Goal: Task Accomplishment & Management: Manage account settings

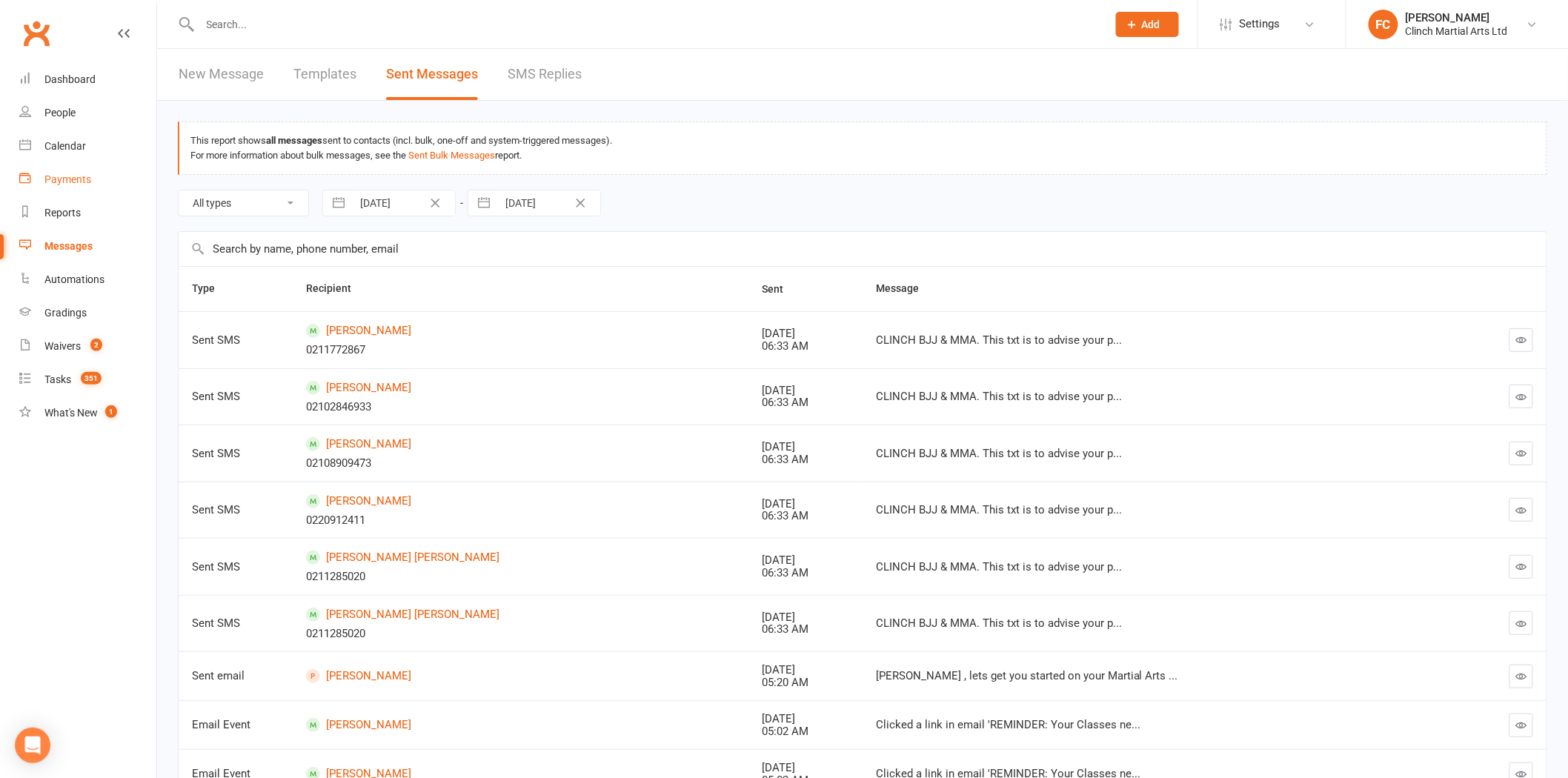
click at [84, 163] on link "Payments" at bounding box center [88, 180] width 137 height 33
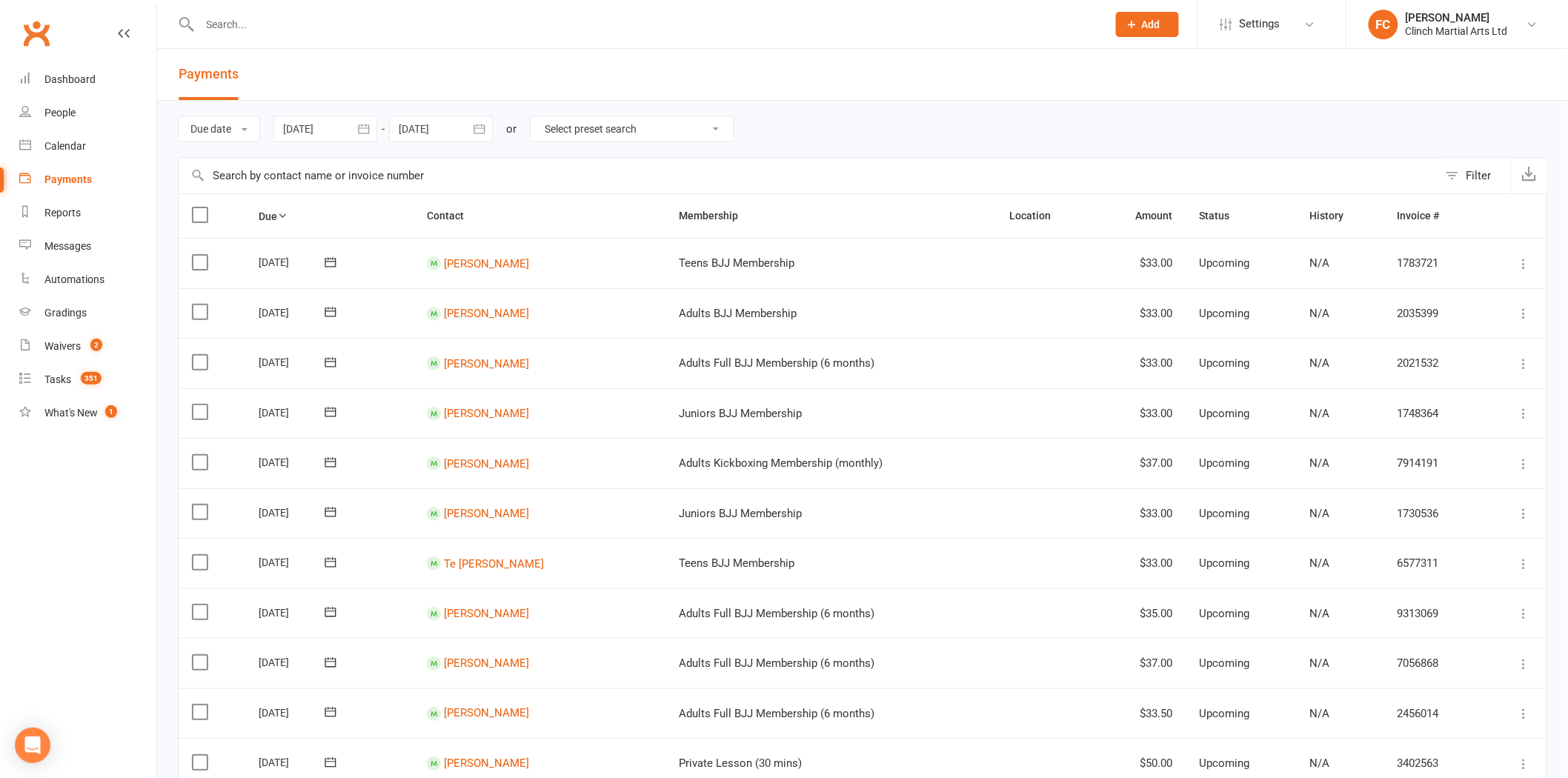
click at [1458, 189] on button "Filter" at bounding box center [1475, 176] width 74 height 35
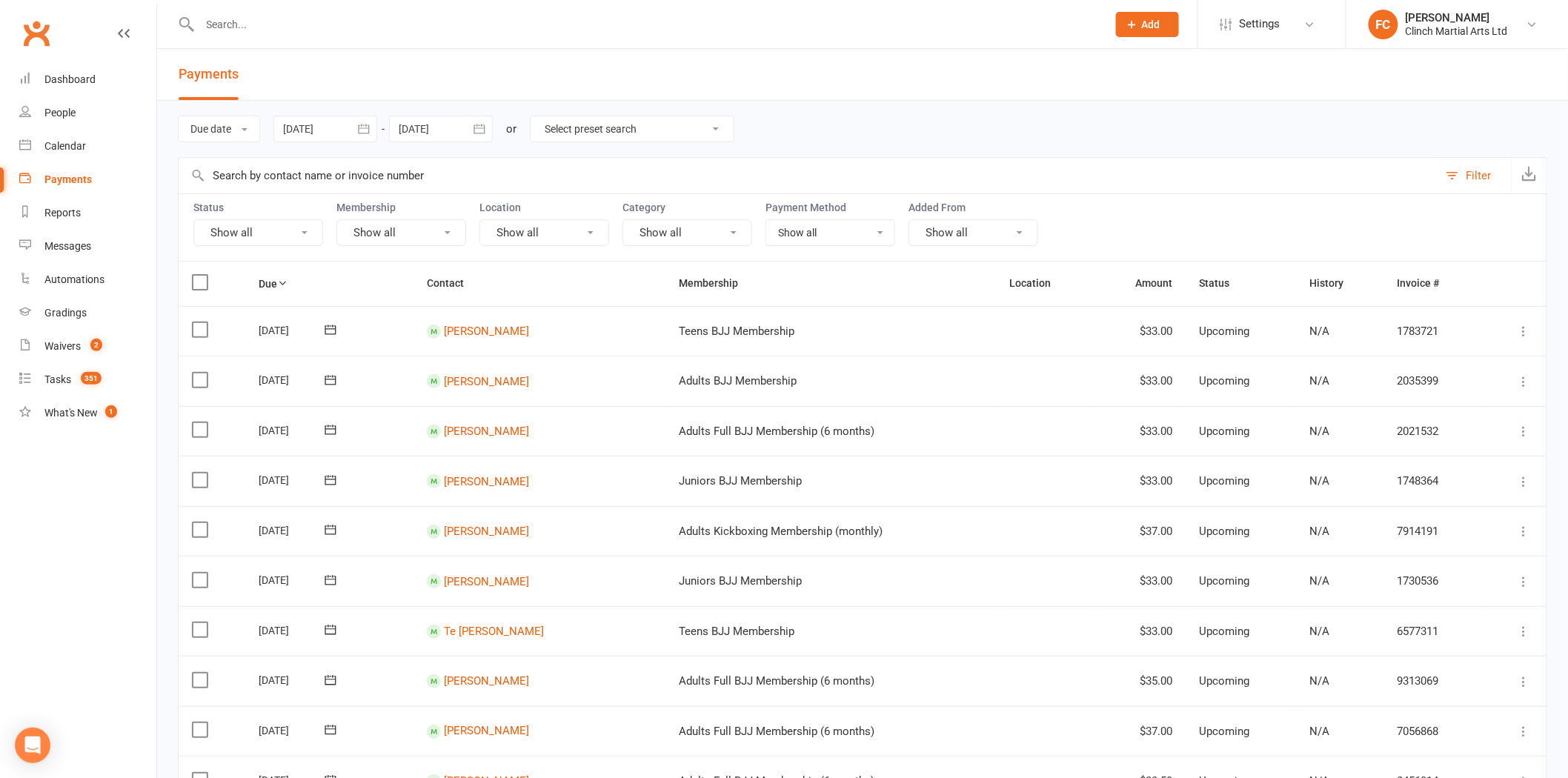
click at [275, 231] on button "Show all" at bounding box center [258, 232] width 130 height 27
click at [233, 389] on link "Failed" at bounding box center [276, 385] width 164 height 29
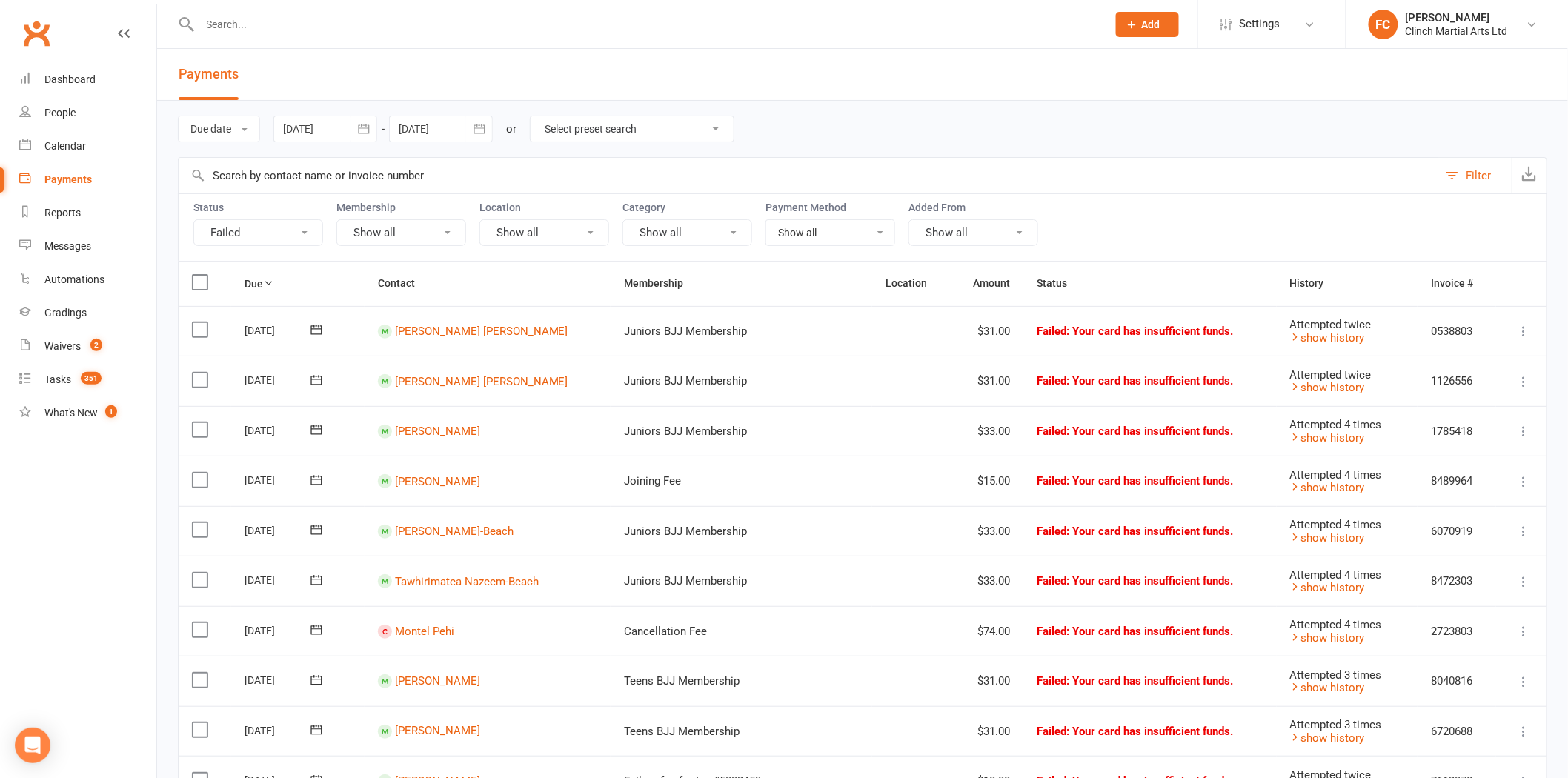
click at [249, 227] on button "Failed" at bounding box center [258, 232] width 130 height 27
click at [256, 471] on link "Upcoming (auto-reschedule)" at bounding box center [276, 474] width 164 height 29
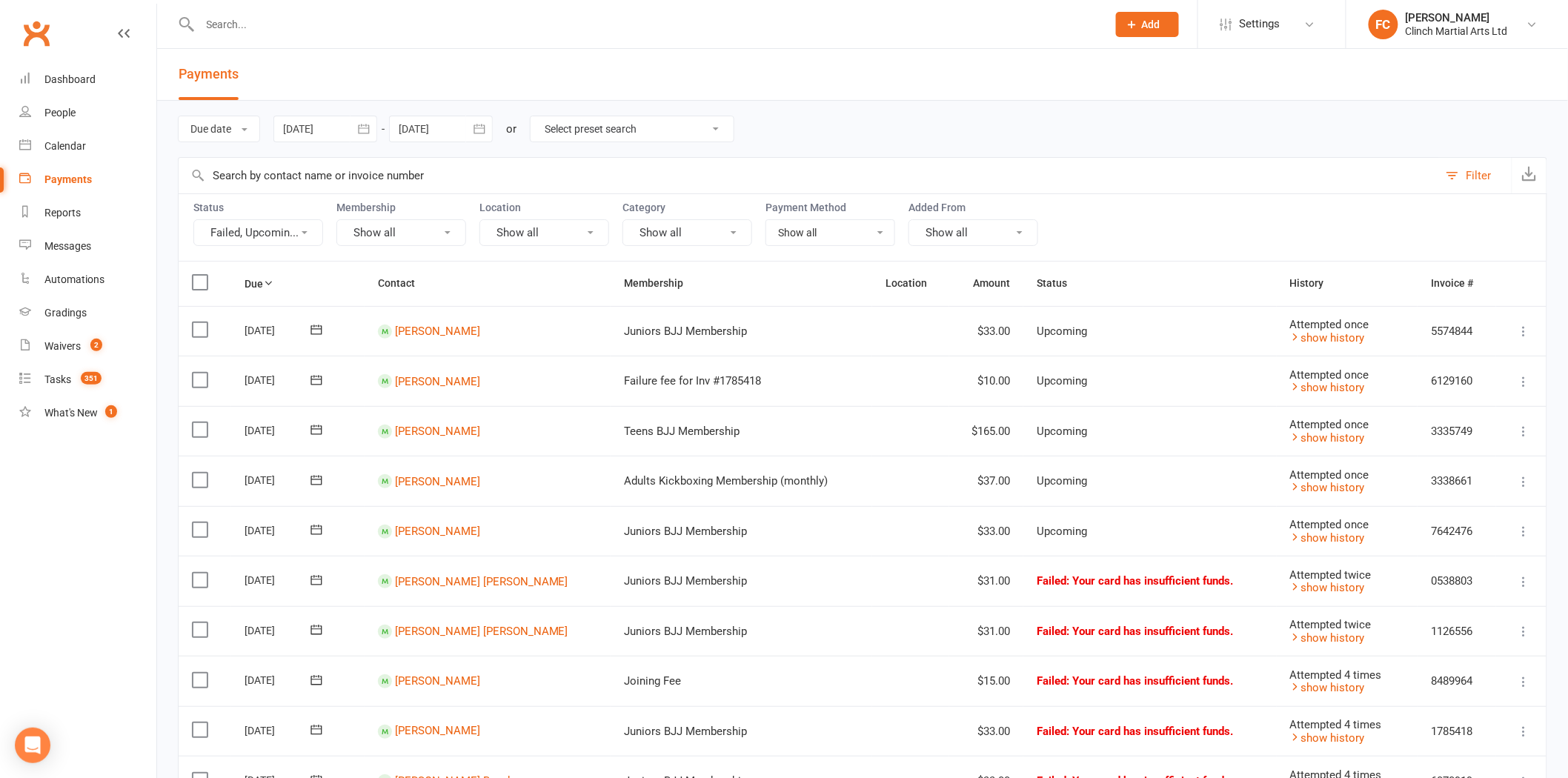
drag, startPoint x: 438, startPoint y: 388, endPoint x: 431, endPoint y: 419, distance: 31.8
drag, startPoint x: 431, startPoint y: 419, endPoint x: 412, endPoint y: 431, distance: 22.5
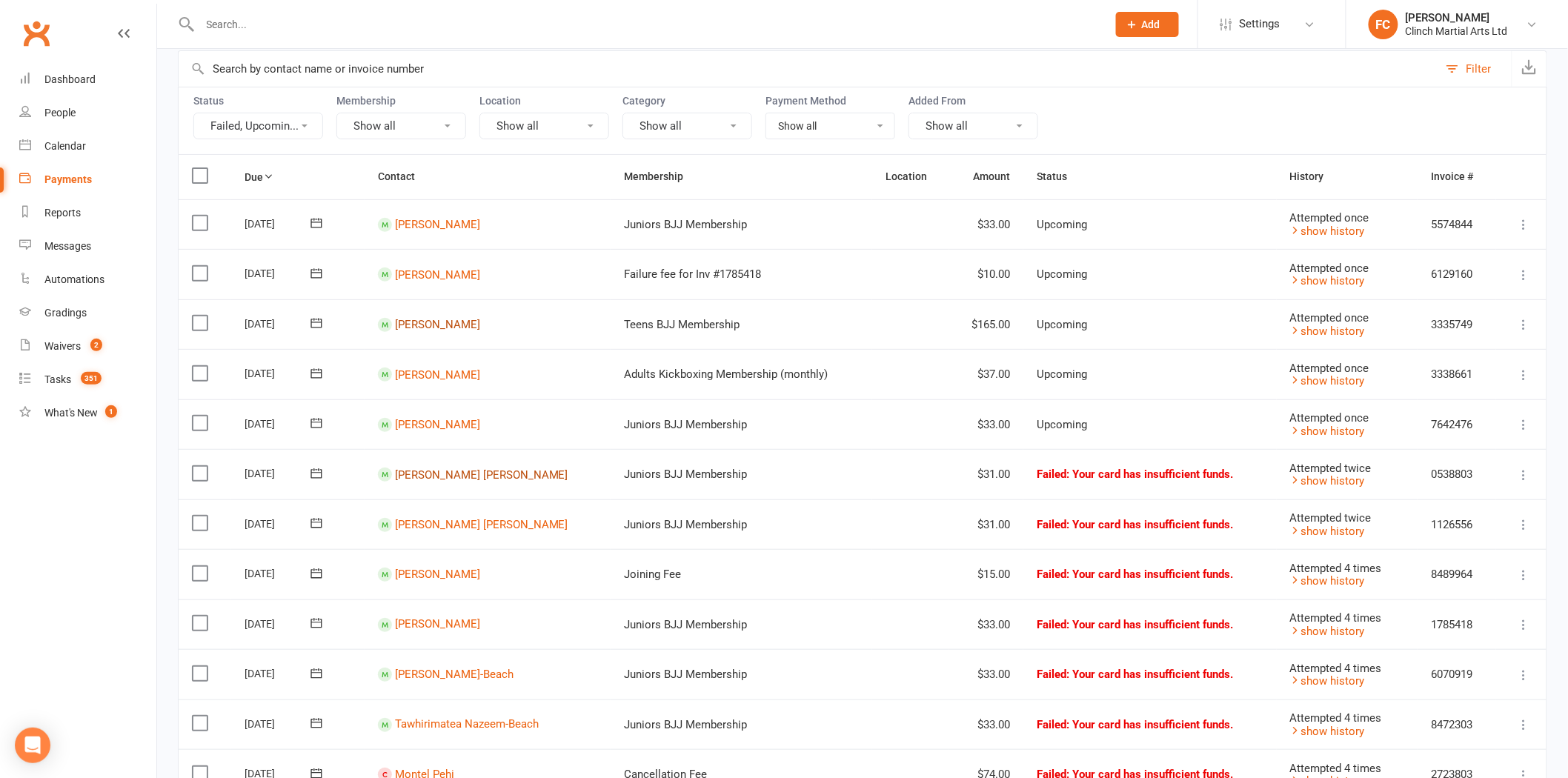
scroll to position [165, 0]
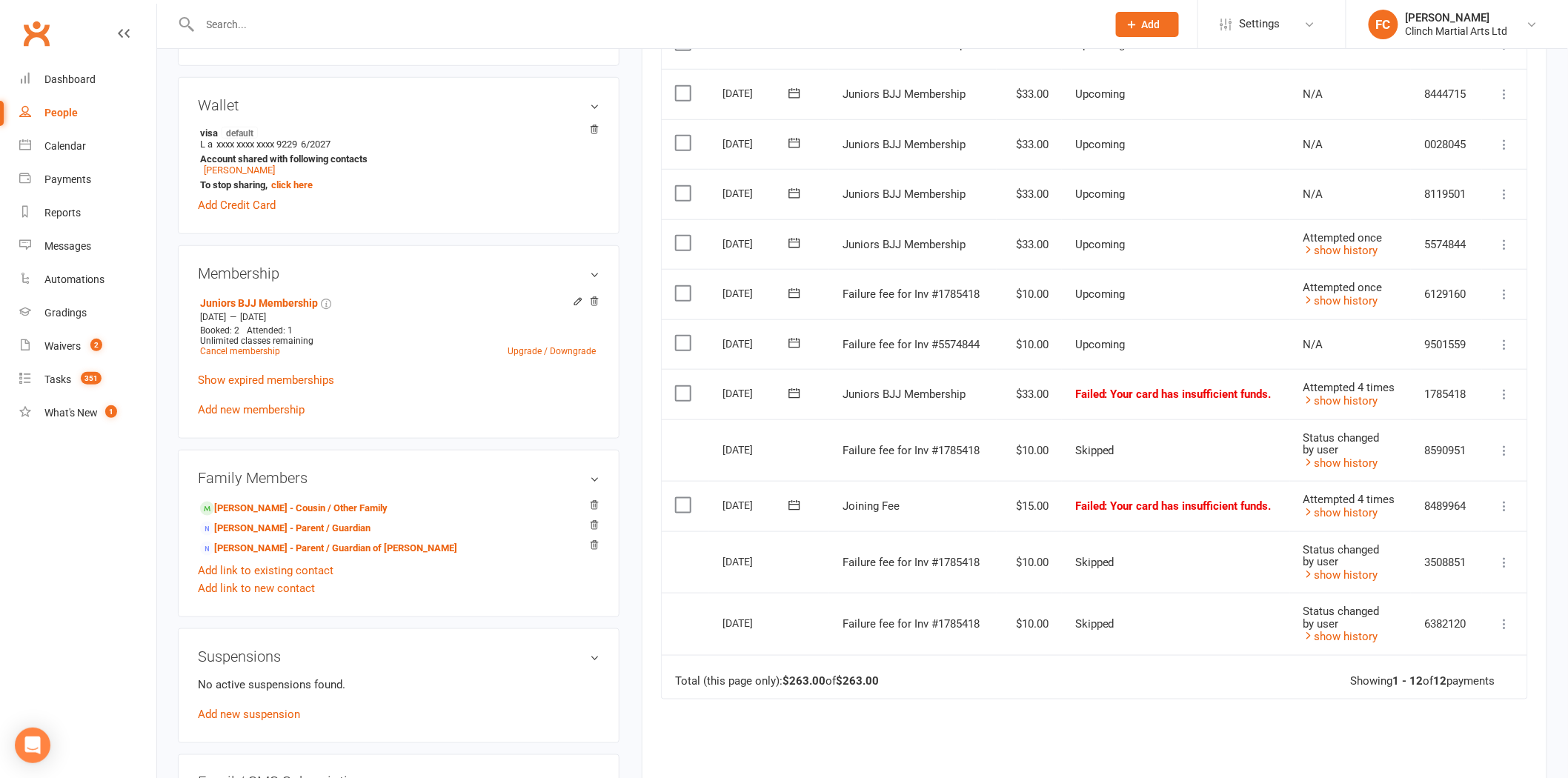
scroll to position [412, 0]
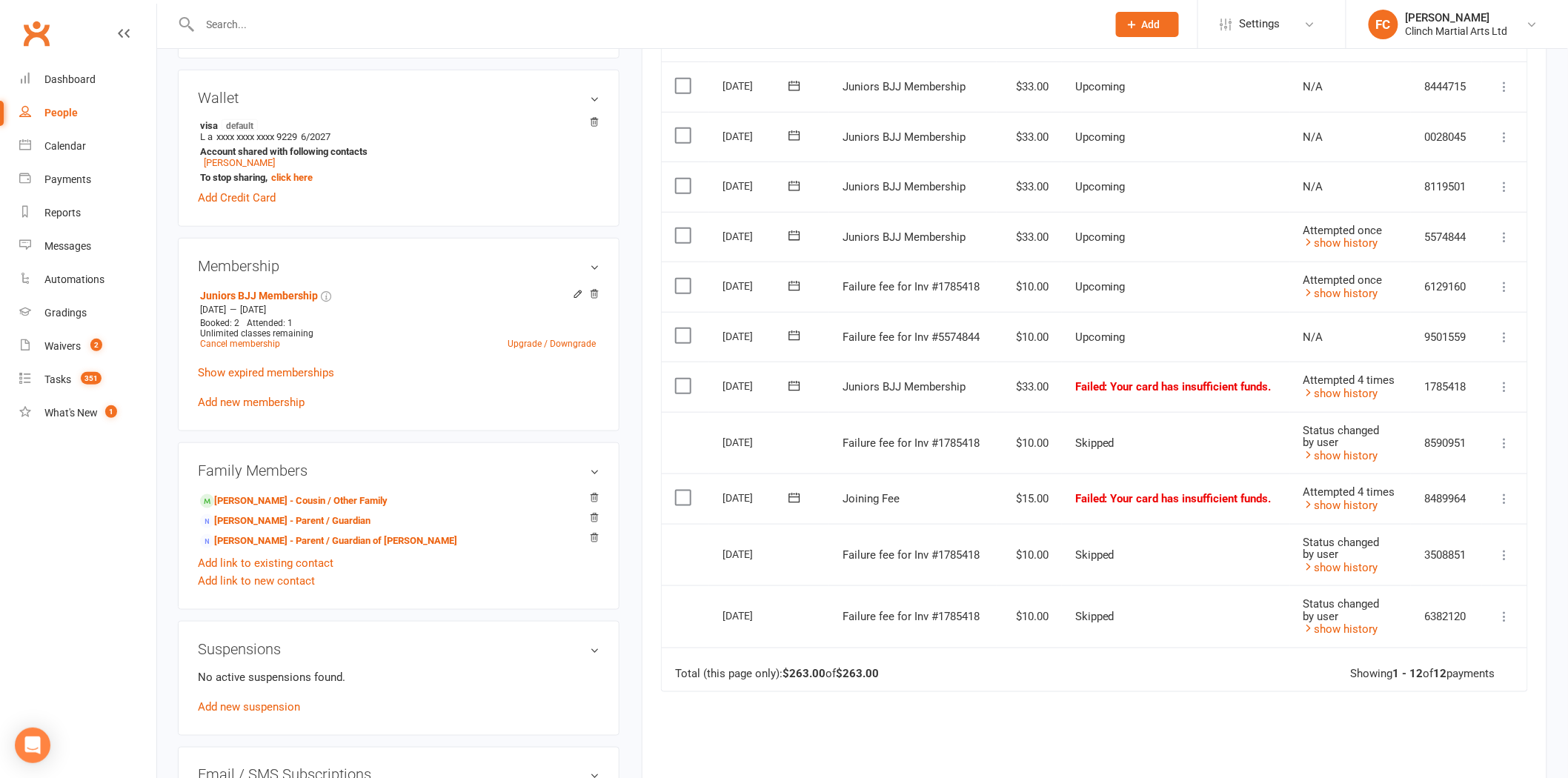
click at [790, 331] on icon at bounding box center [794, 335] width 15 height 15
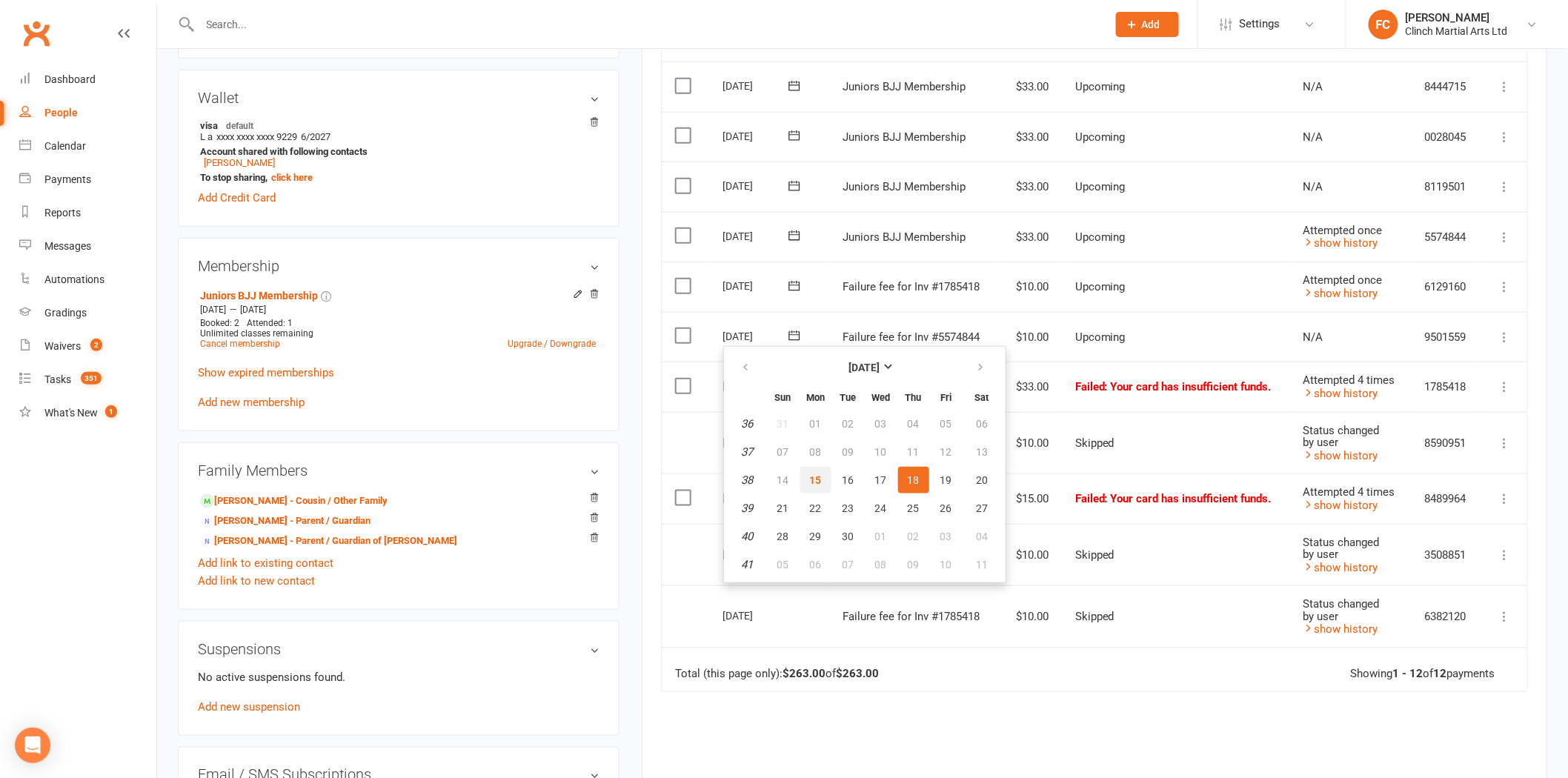
drag, startPoint x: 808, startPoint y: 482, endPoint x: 869, endPoint y: 107, distance: 379.9
click at [806, 482] on button "15" at bounding box center [816, 479] width 31 height 27
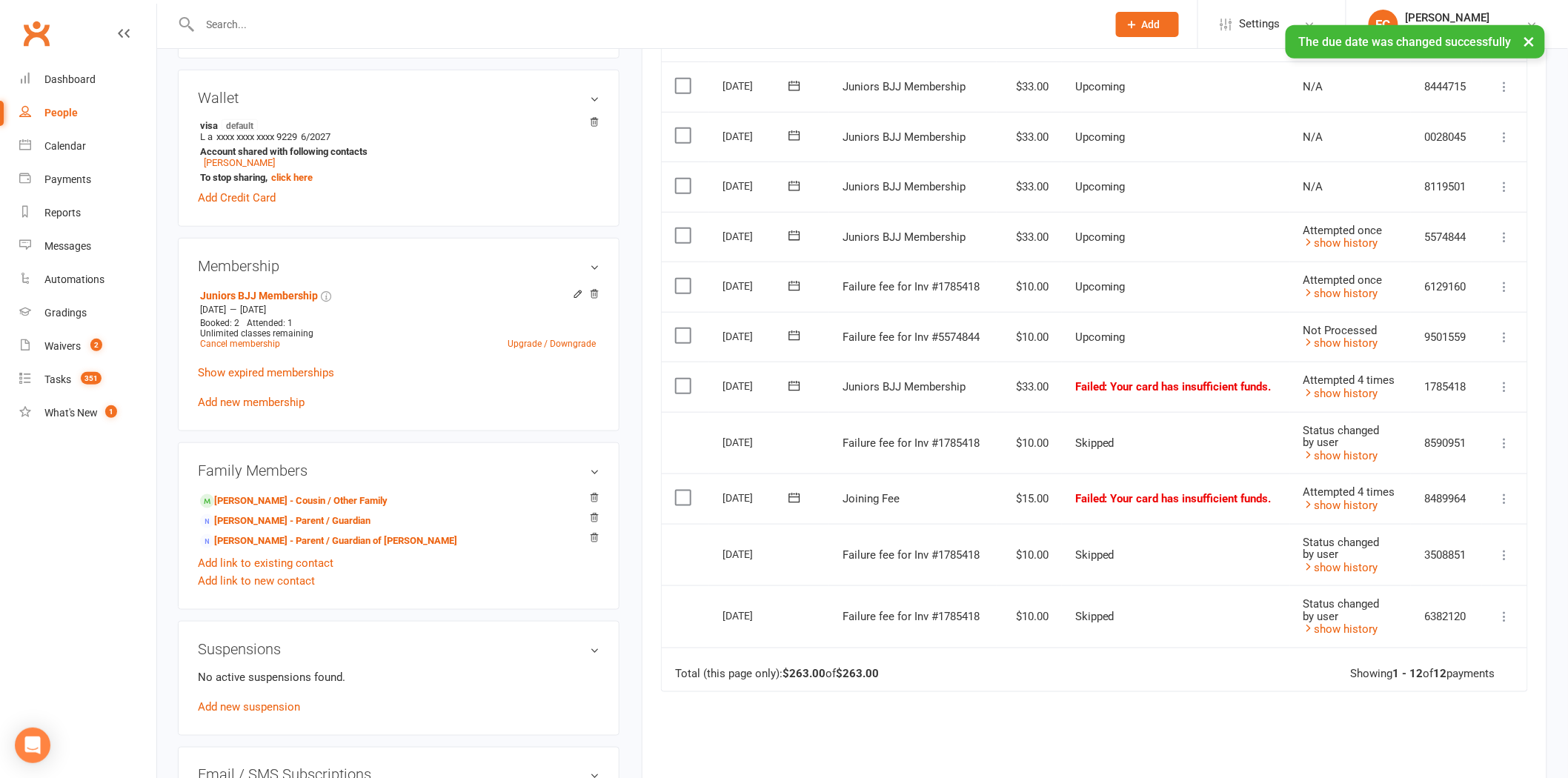
click at [679, 332] on label at bounding box center [685, 335] width 20 height 15
click at [679, 328] on input "checkbox" at bounding box center [680, 328] width 10 height 0
click at [1451, 748] on button "Change status" at bounding box center [1488, 745] width 117 height 31
click at [1448, 710] on link "Skipped" at bounding box center [1473, 704] width 146 height 29
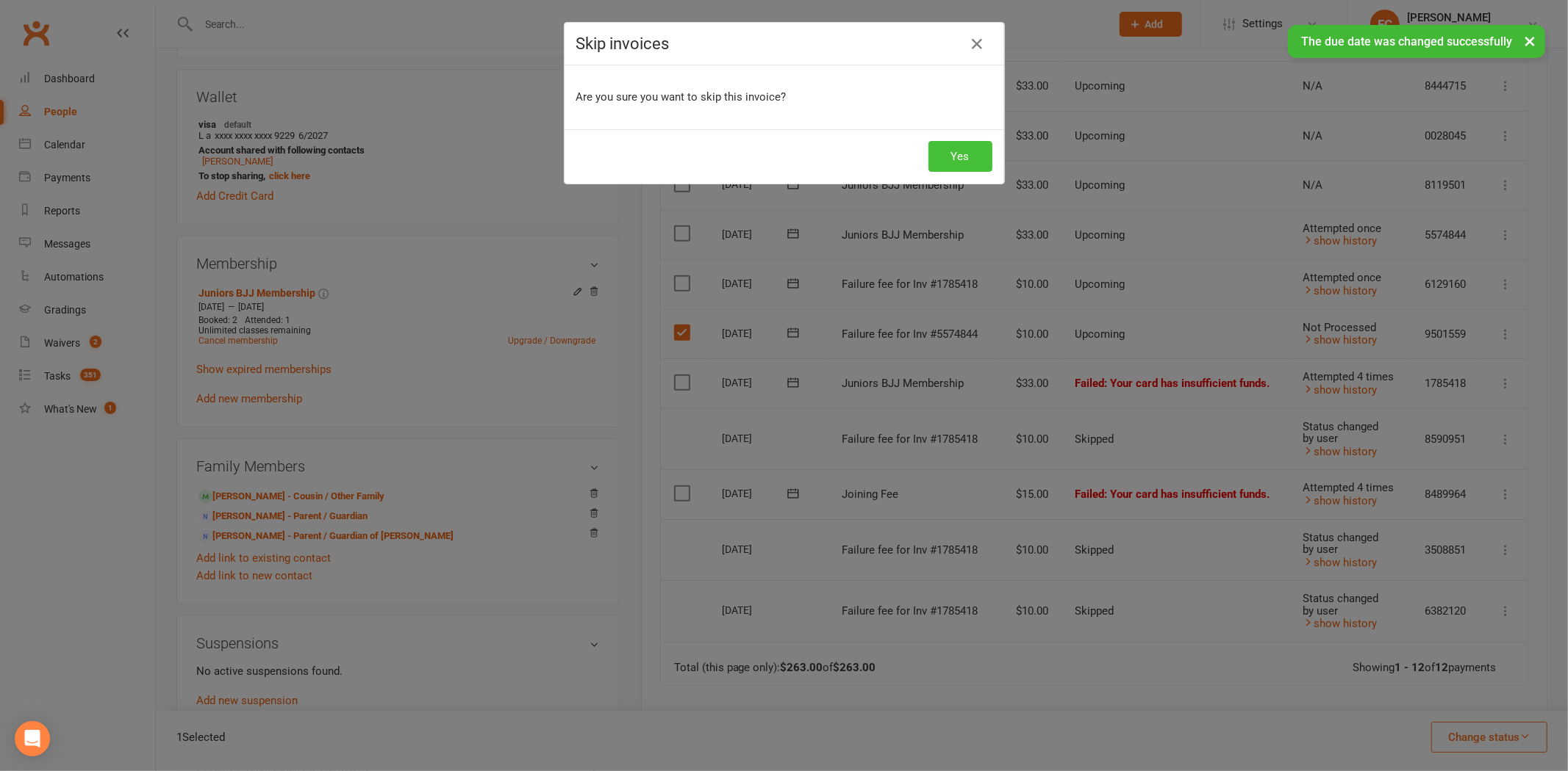
click at [958, 159] on button "Yes" at bounding box center [960, 157] width 64 height 31
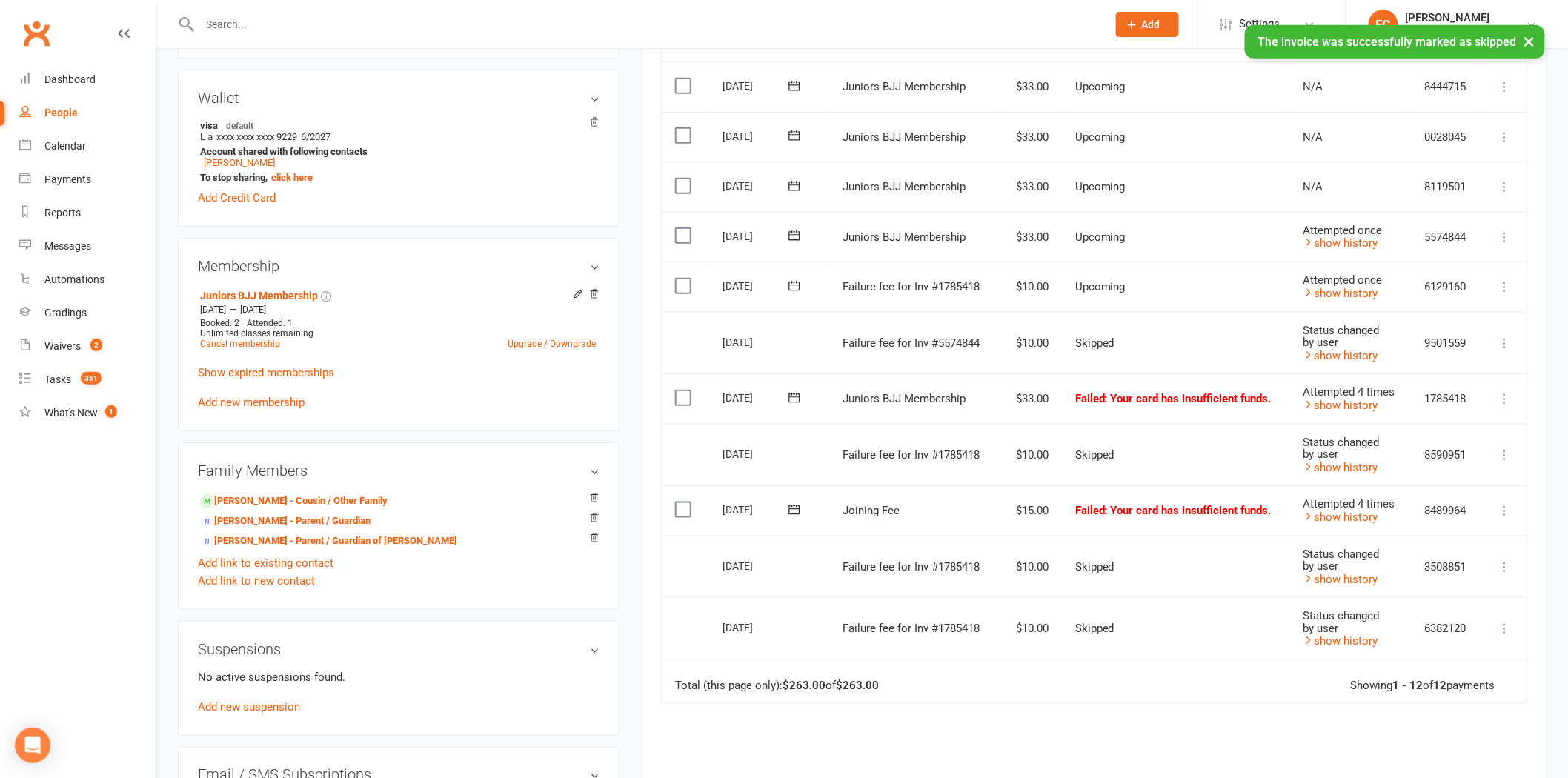
click at [793, 398] on icon at bounding box center [794, 398] width 15 height 15
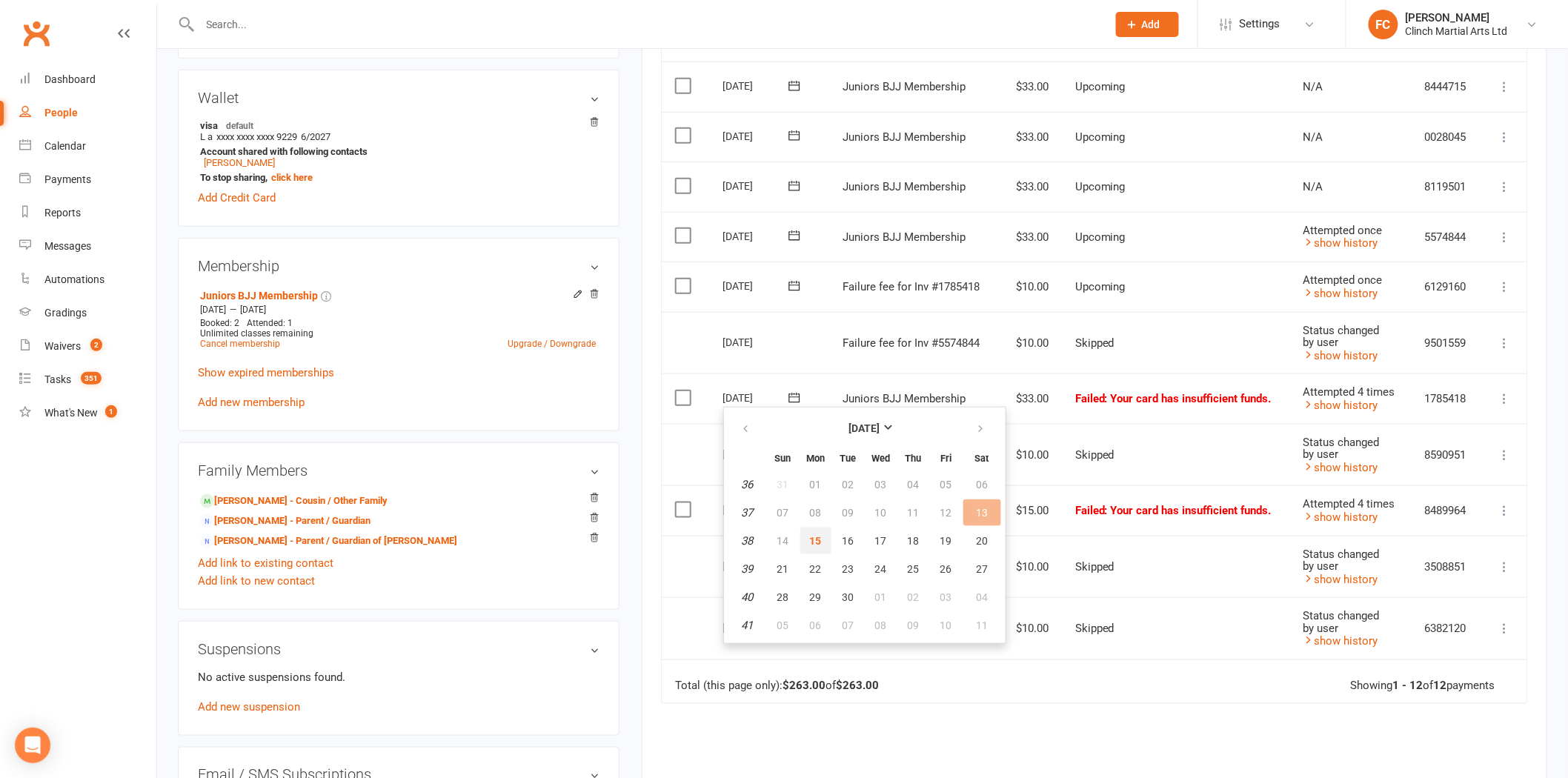
click at [814, 537] on span "15" at bounding box center [816, 541] width 12 height 12
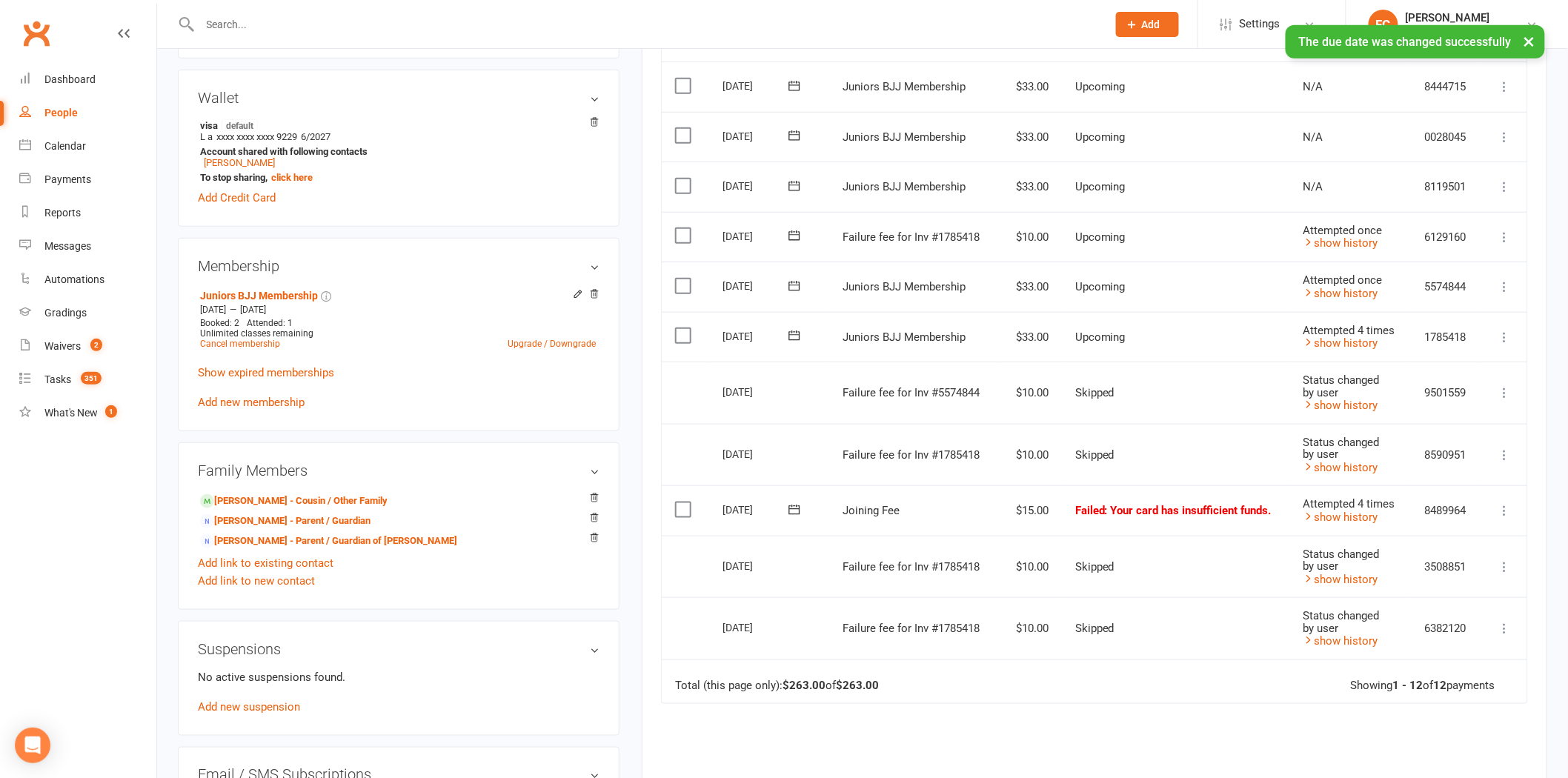
click at [788, 504] on icon at bounding box center [794, 510] width 15 height 15
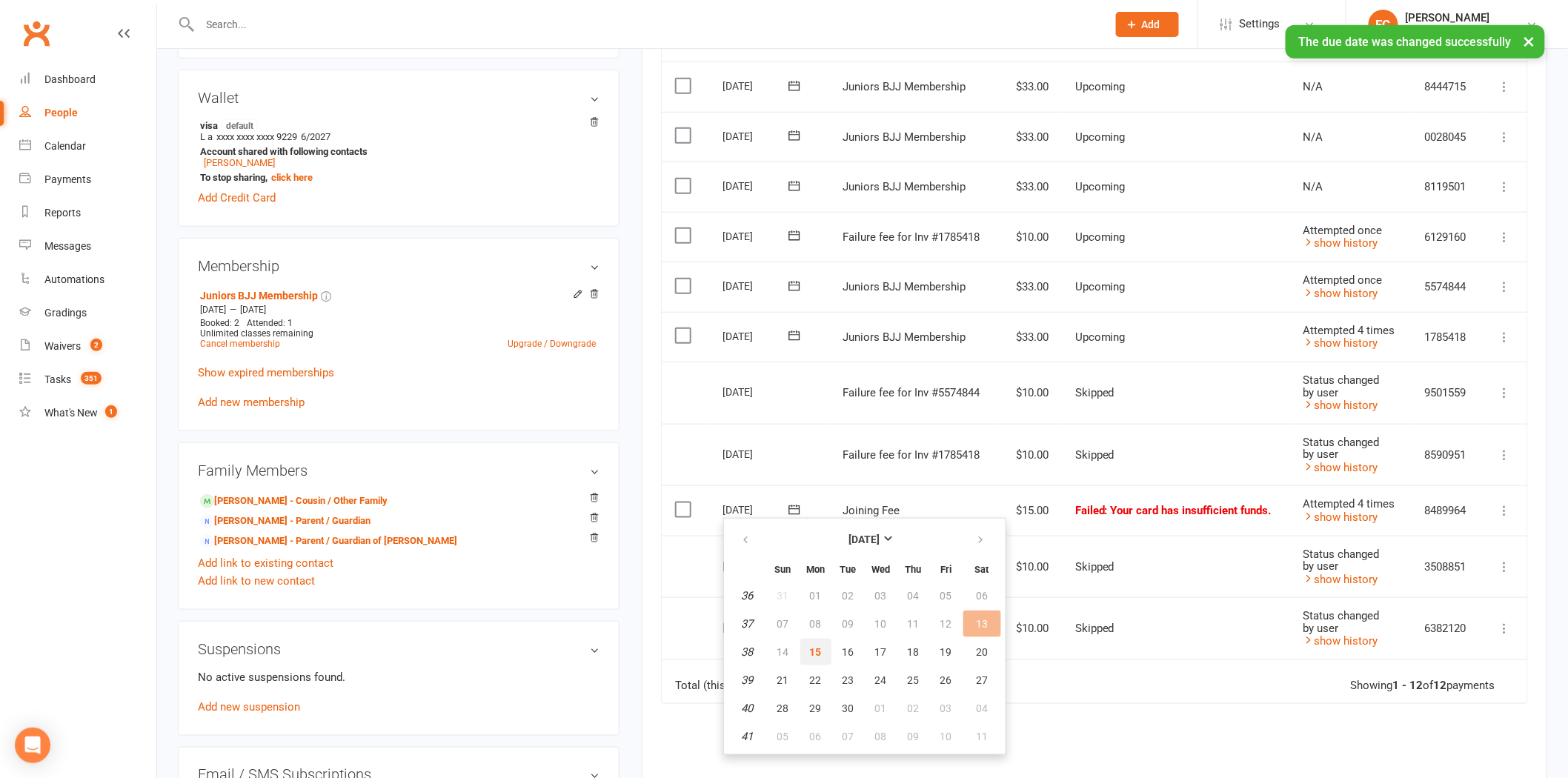
click at [800, 648] on button "15" at bounding box center [816, 652] width 31 height 27
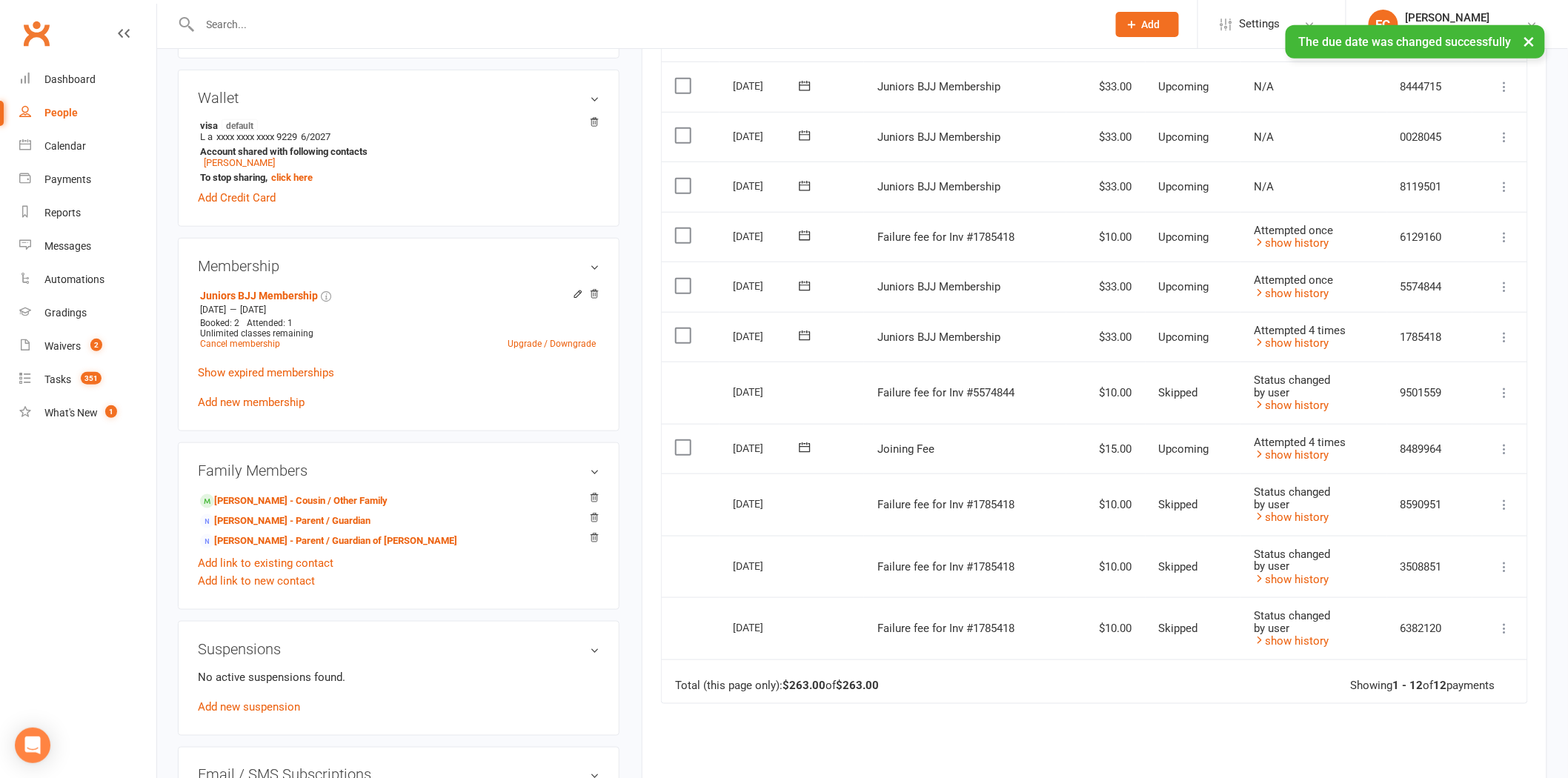
click at [803, 234] on icon at bounding box center [804, 235] width 15 height 15
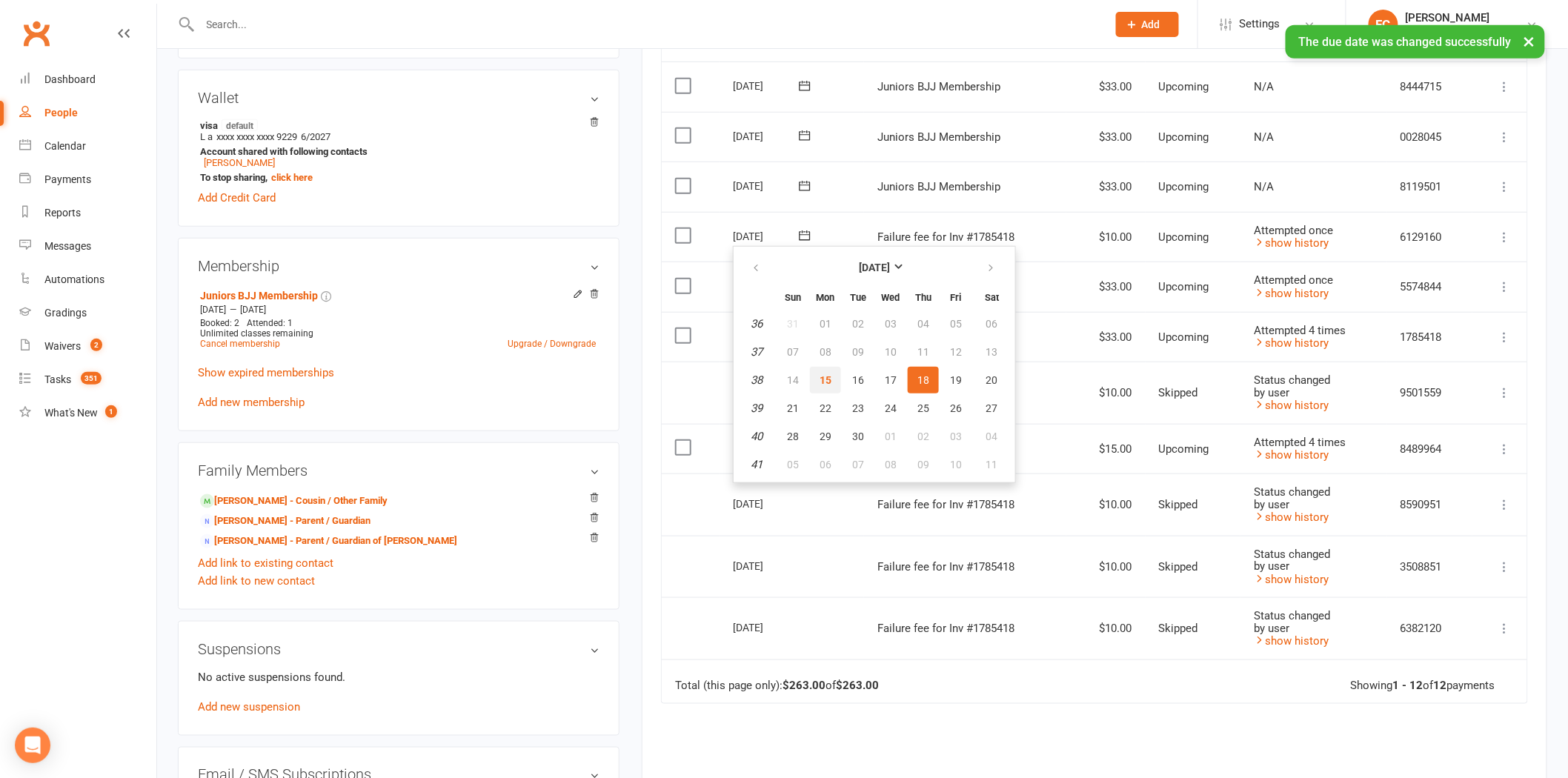
click at [821, 382] on span "15" at bounding box center [826, 380] width 12 height 12
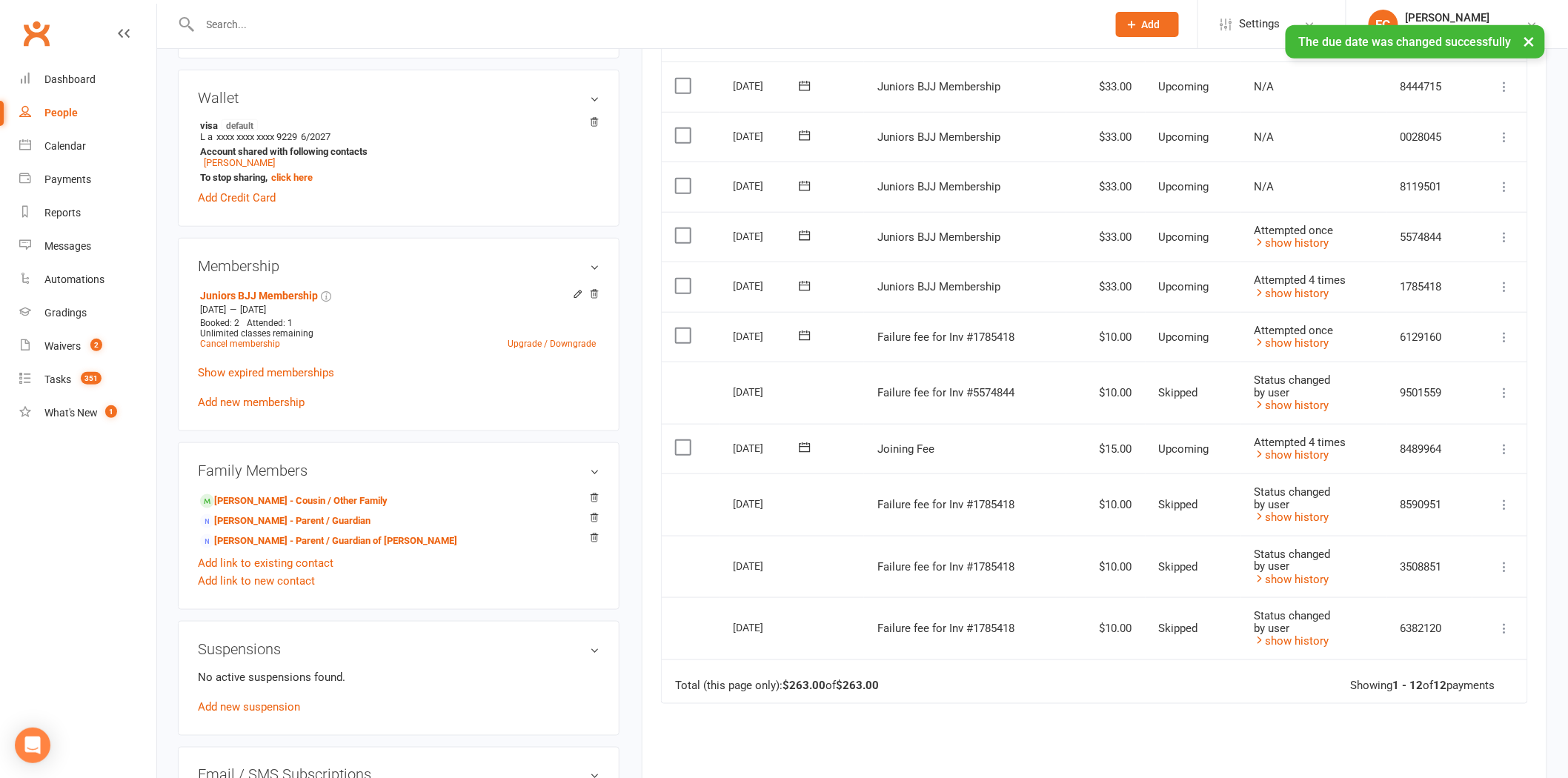
click at [809, 231] on icon at bounding box center [804, 235] width 15 height 15
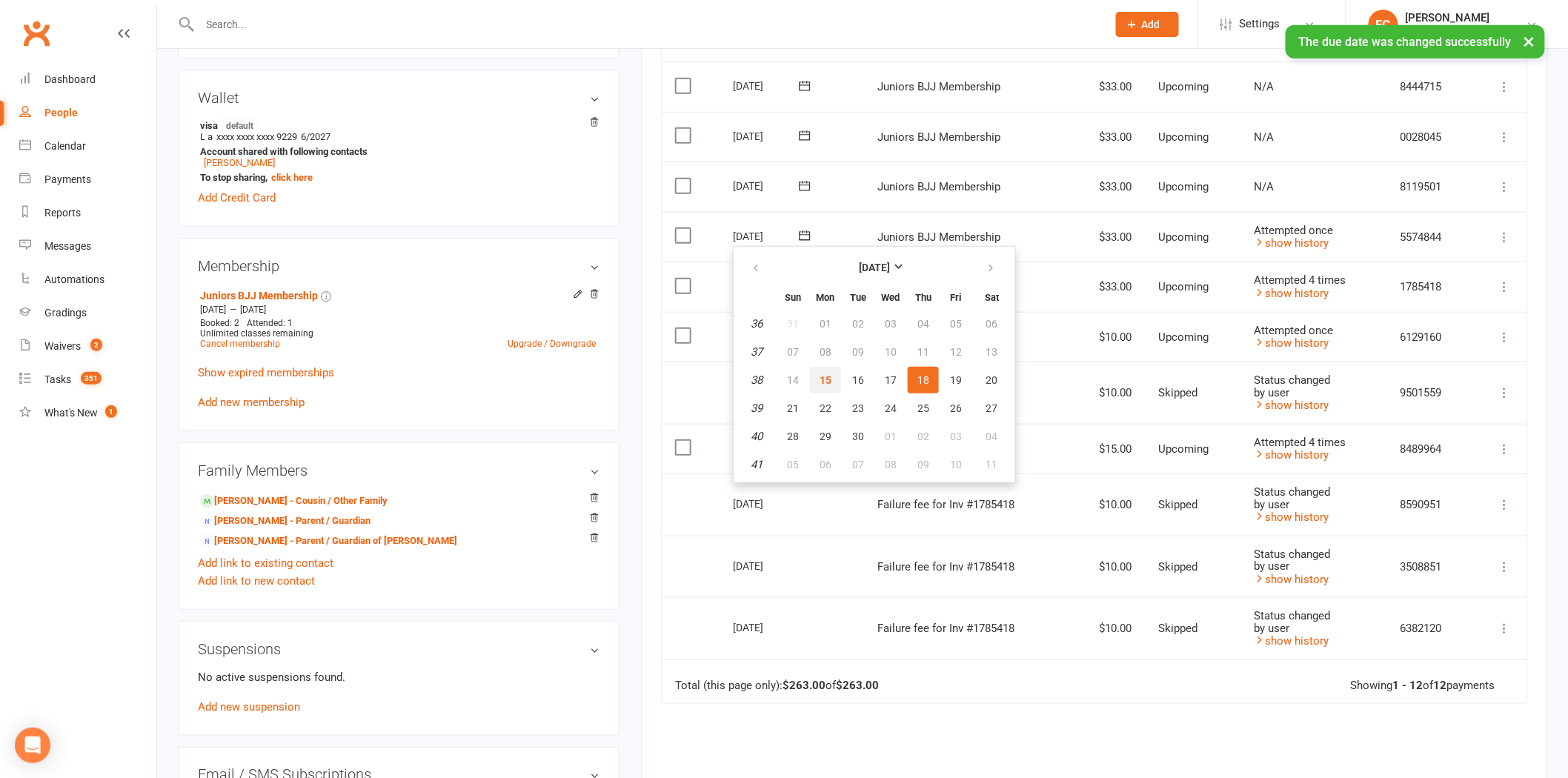
click at [828, 374] on span "15" at bounding box center [826, 380] width 12 height 12
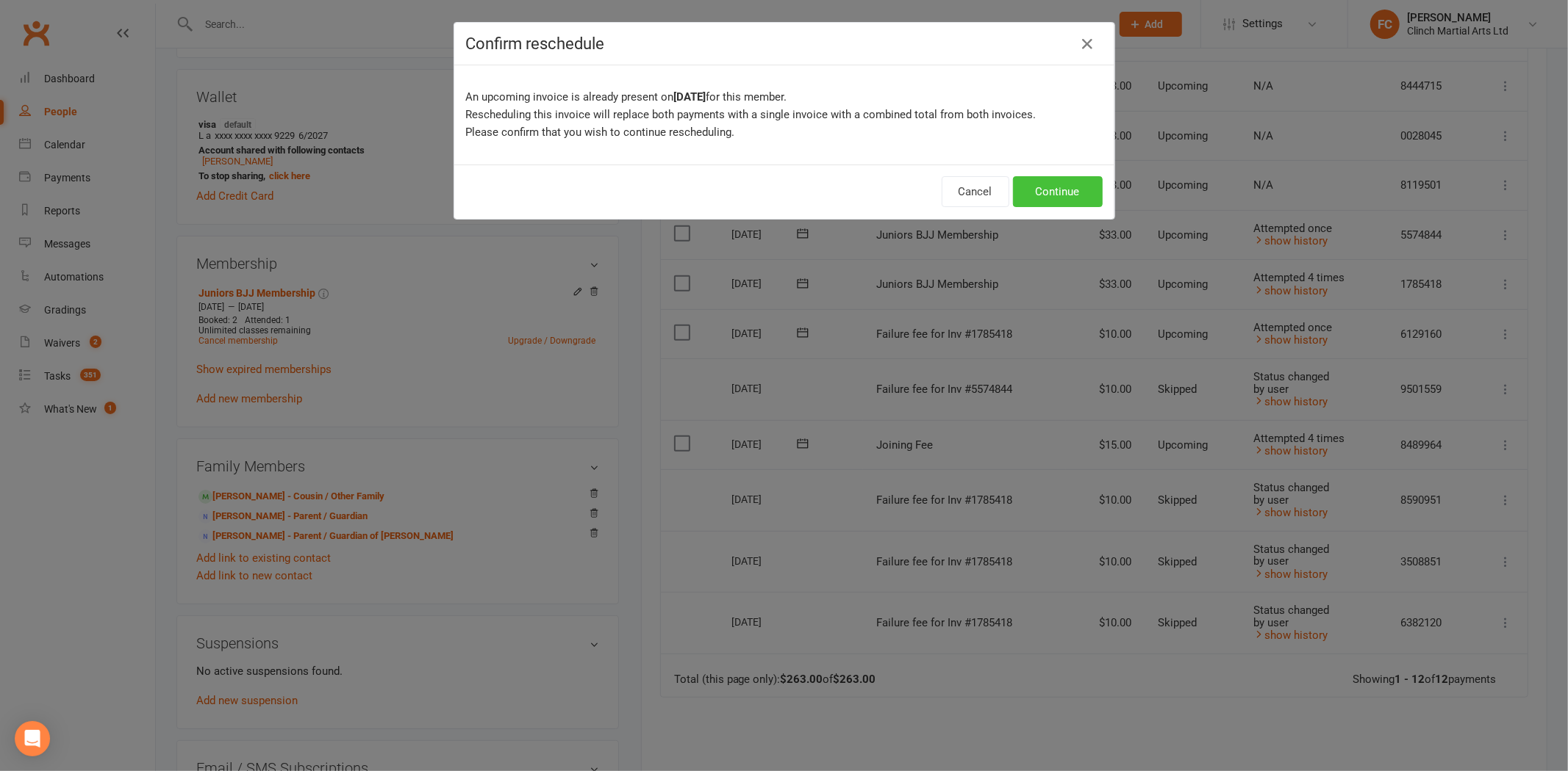
click at [1066, 197] on button "Continue" at bounding box center [1058, 192] width 90 height 31
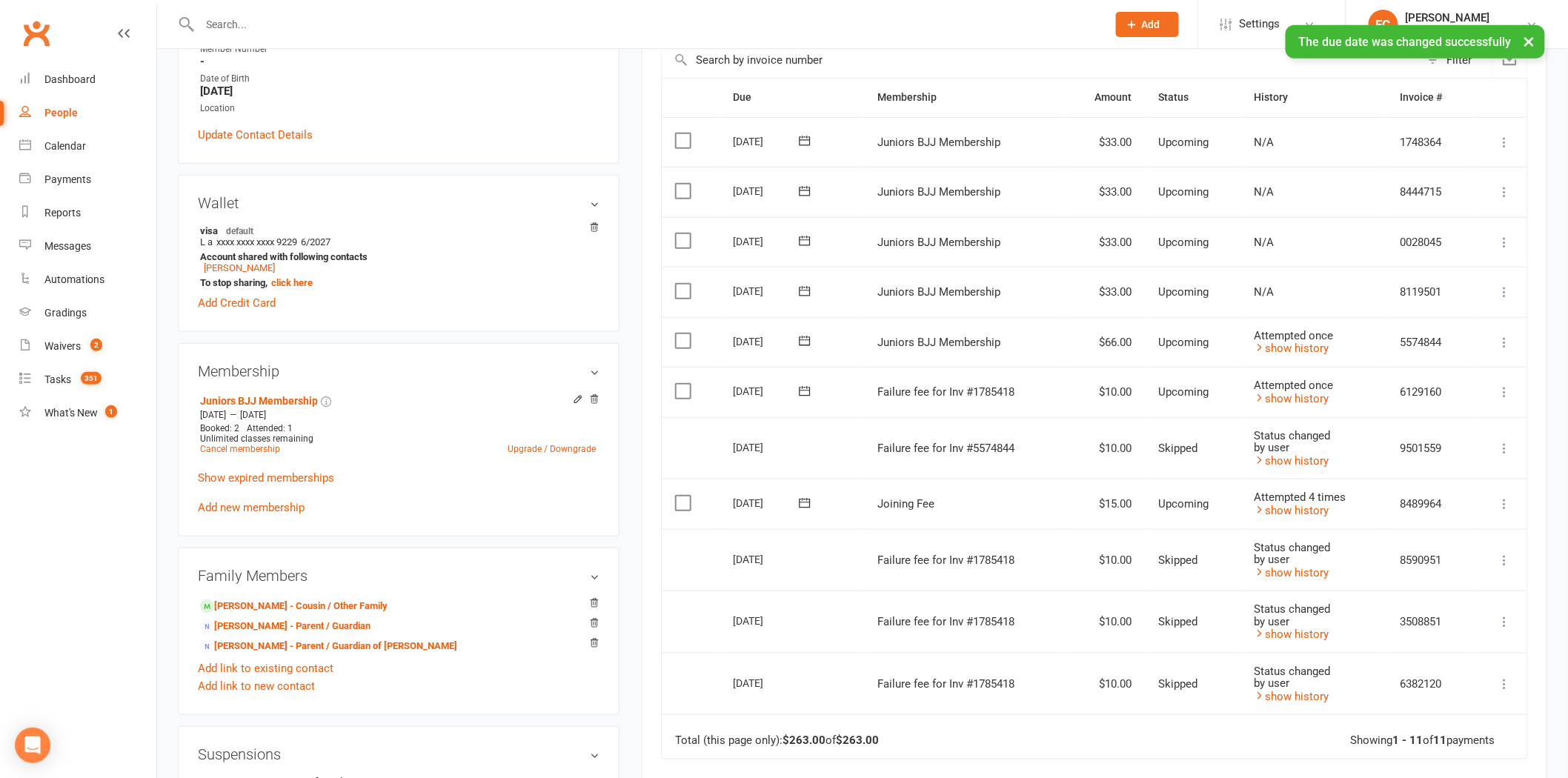
scroll to position [247, 0]
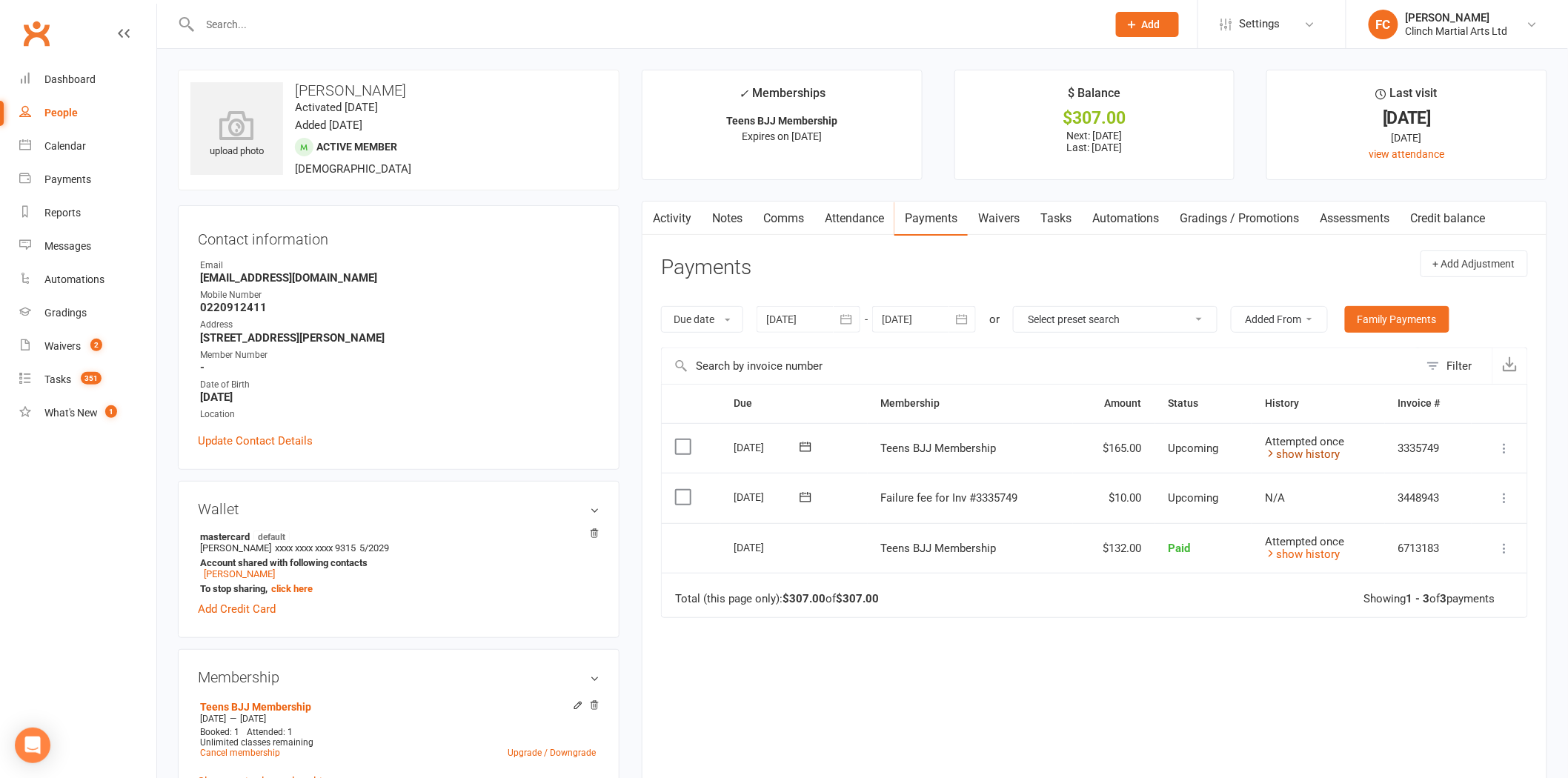
click at [1293, 457] on link "show history" at bounding box center [1302, 455] width 75 height 14
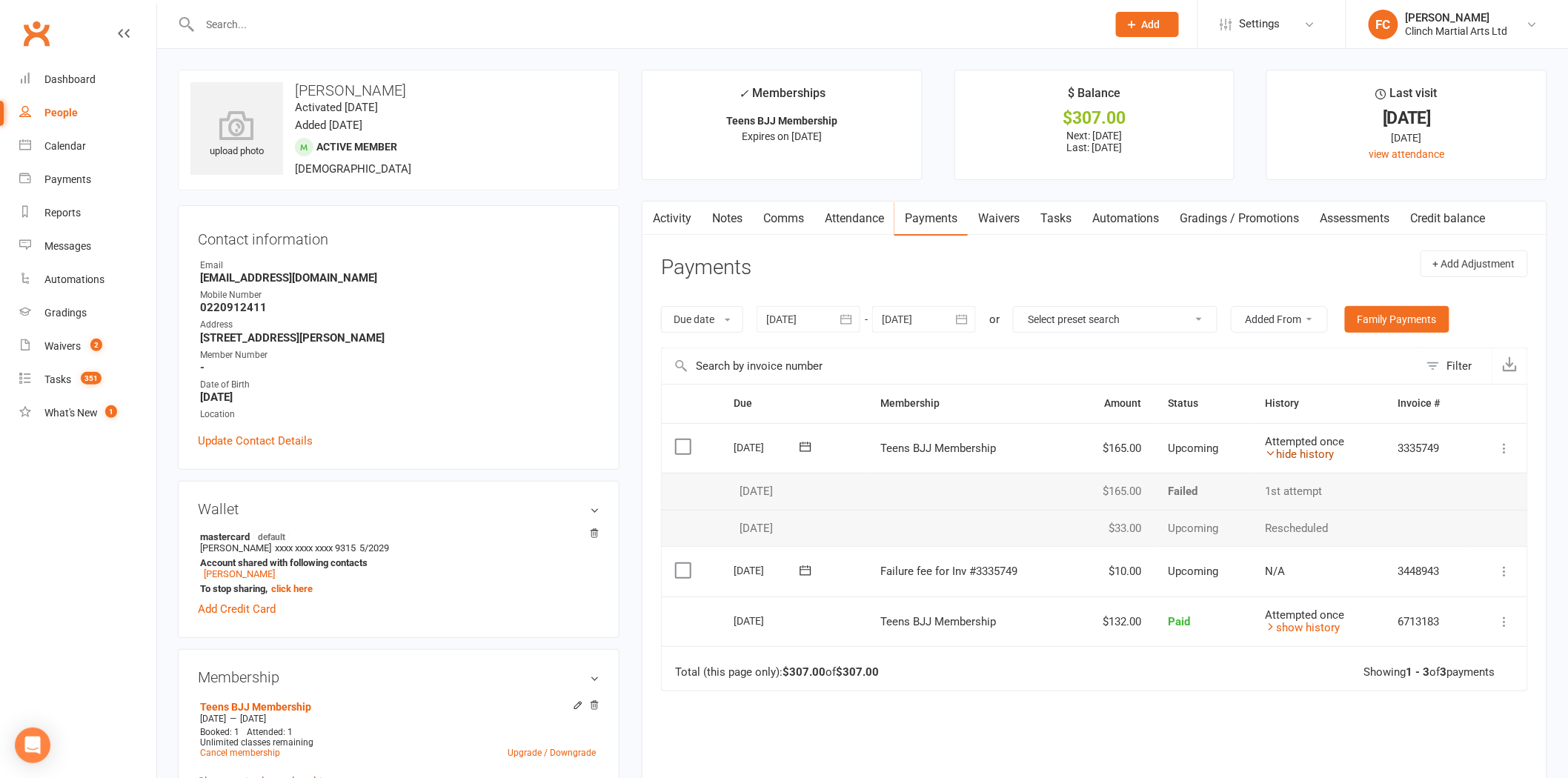
click at [1293, 457] on link "hide history" at bounding box center [1299, 455] width 69 height 14
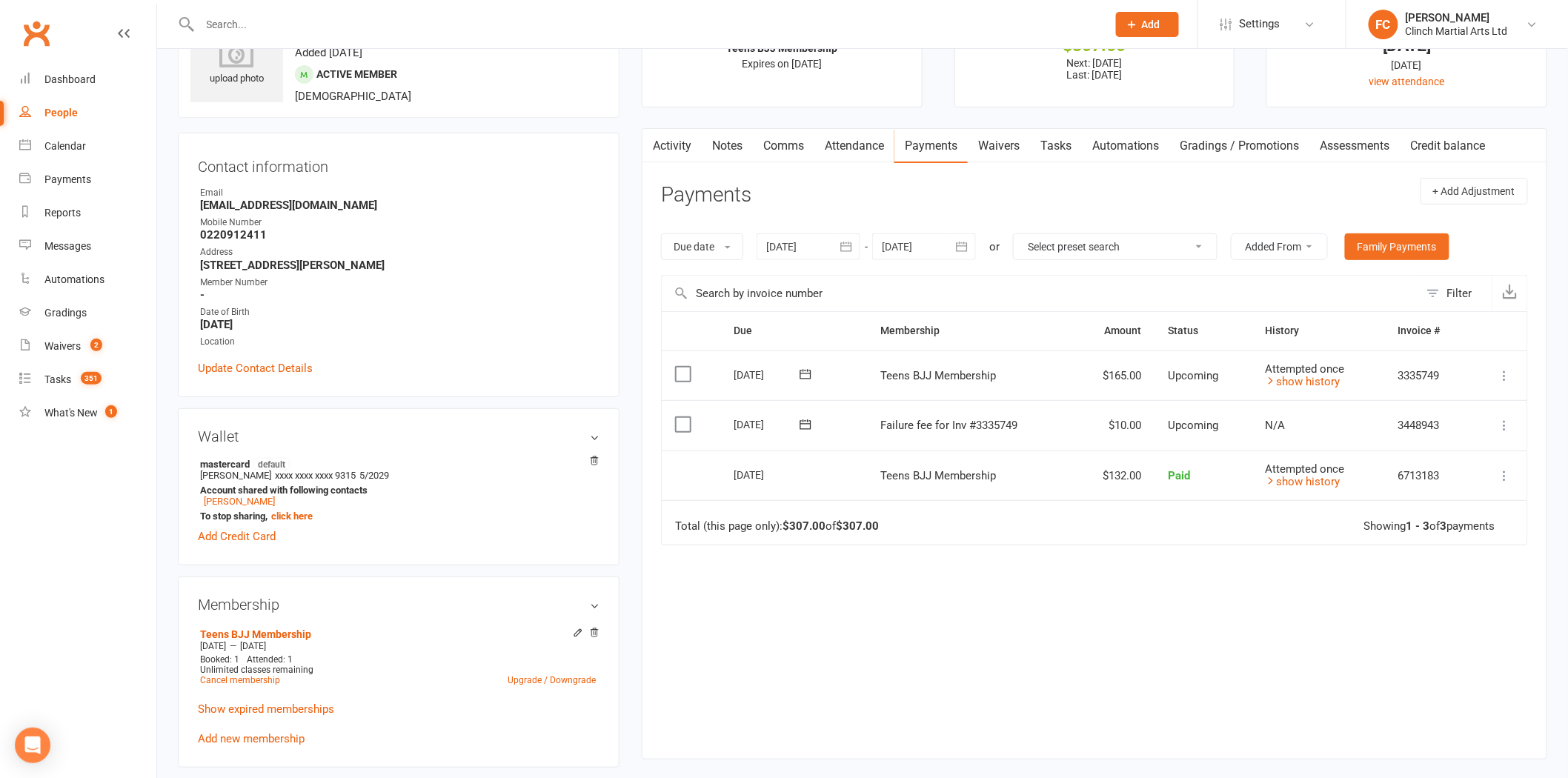
scroll to position [83, 0]
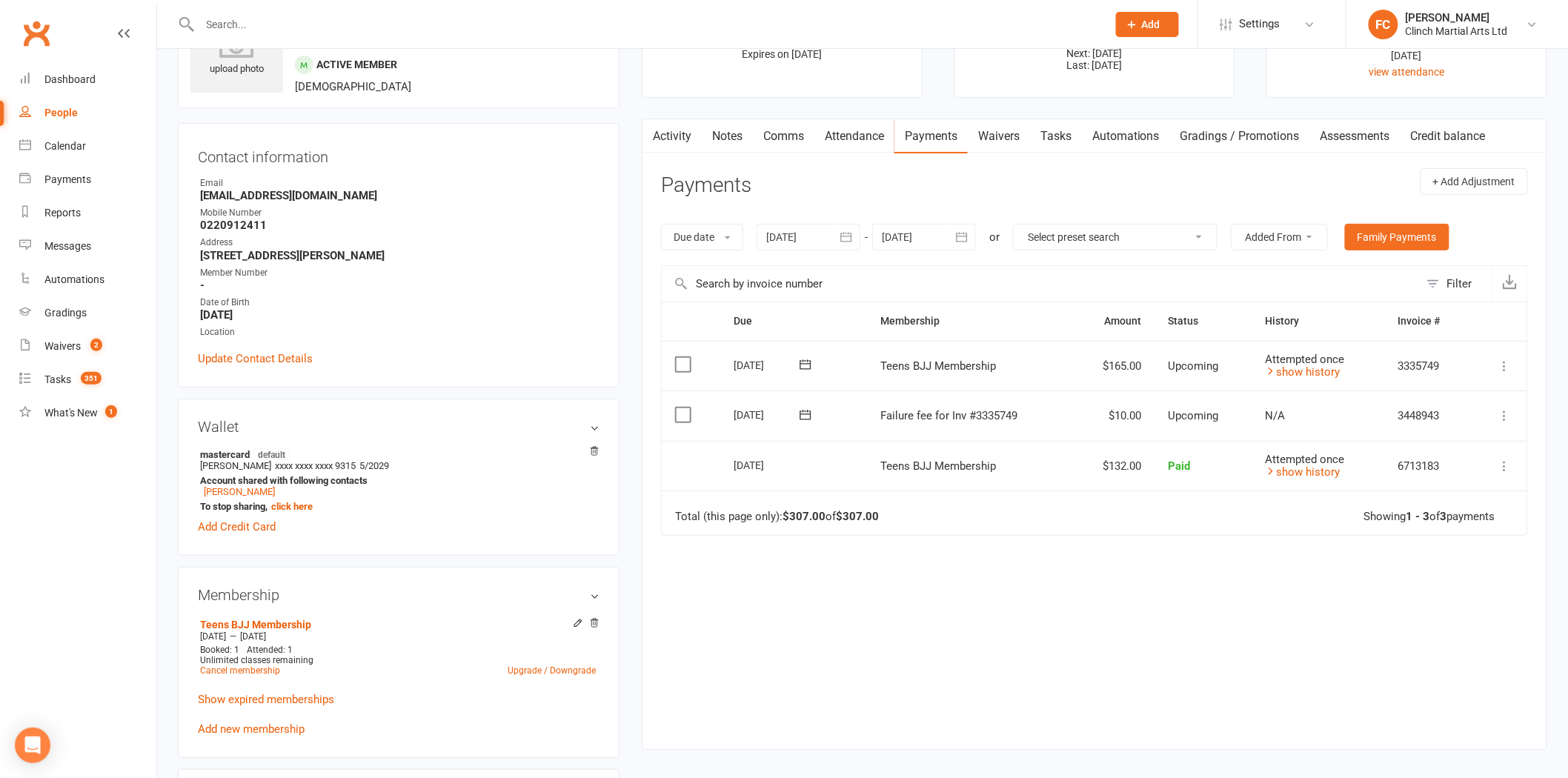
click at [804, 360] on icon at bounding box center [805, 364] width 15 height 15
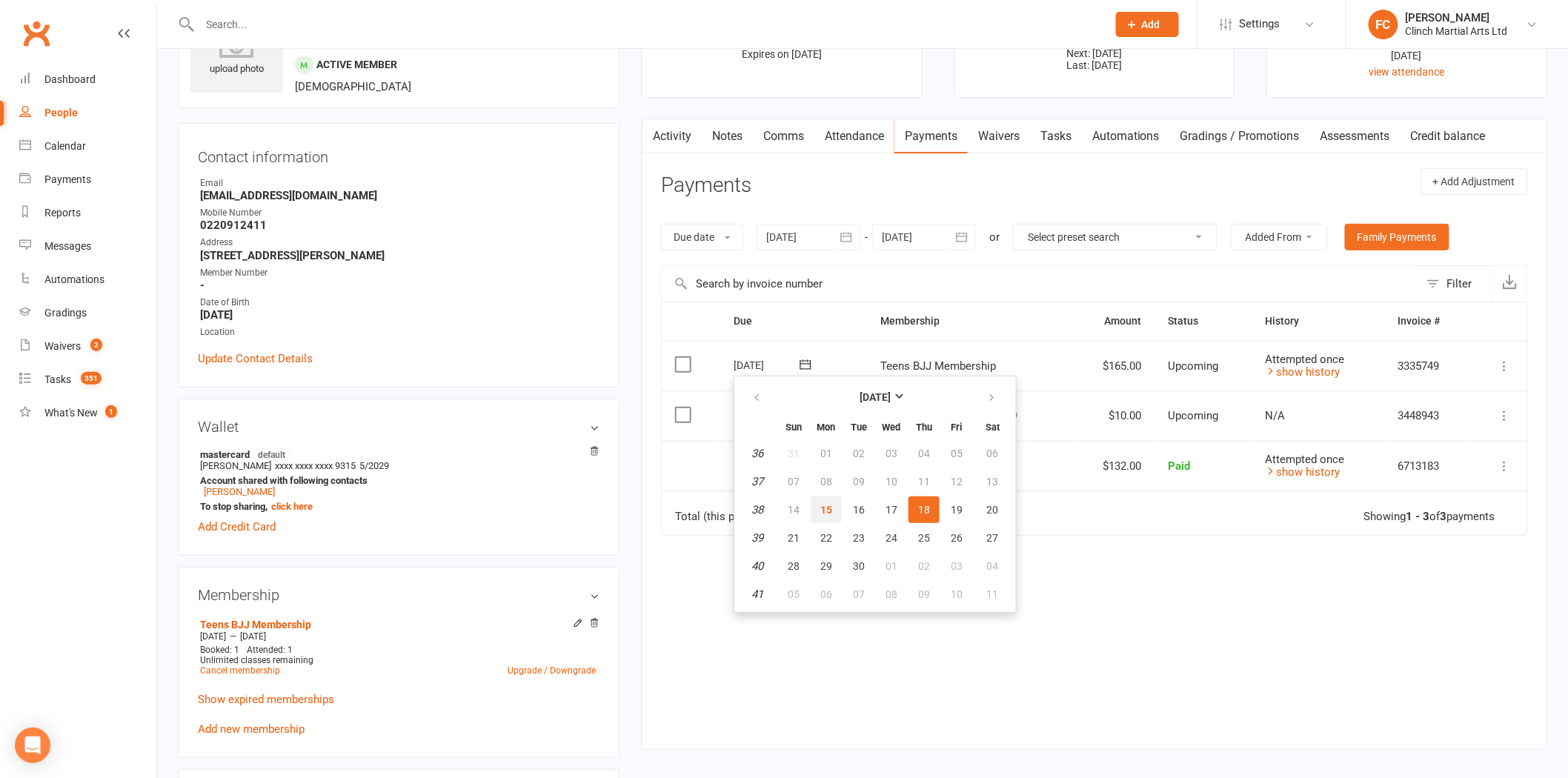
click at [821, 504] on span "15" at bounding box center [827, 510] width 12 height 12
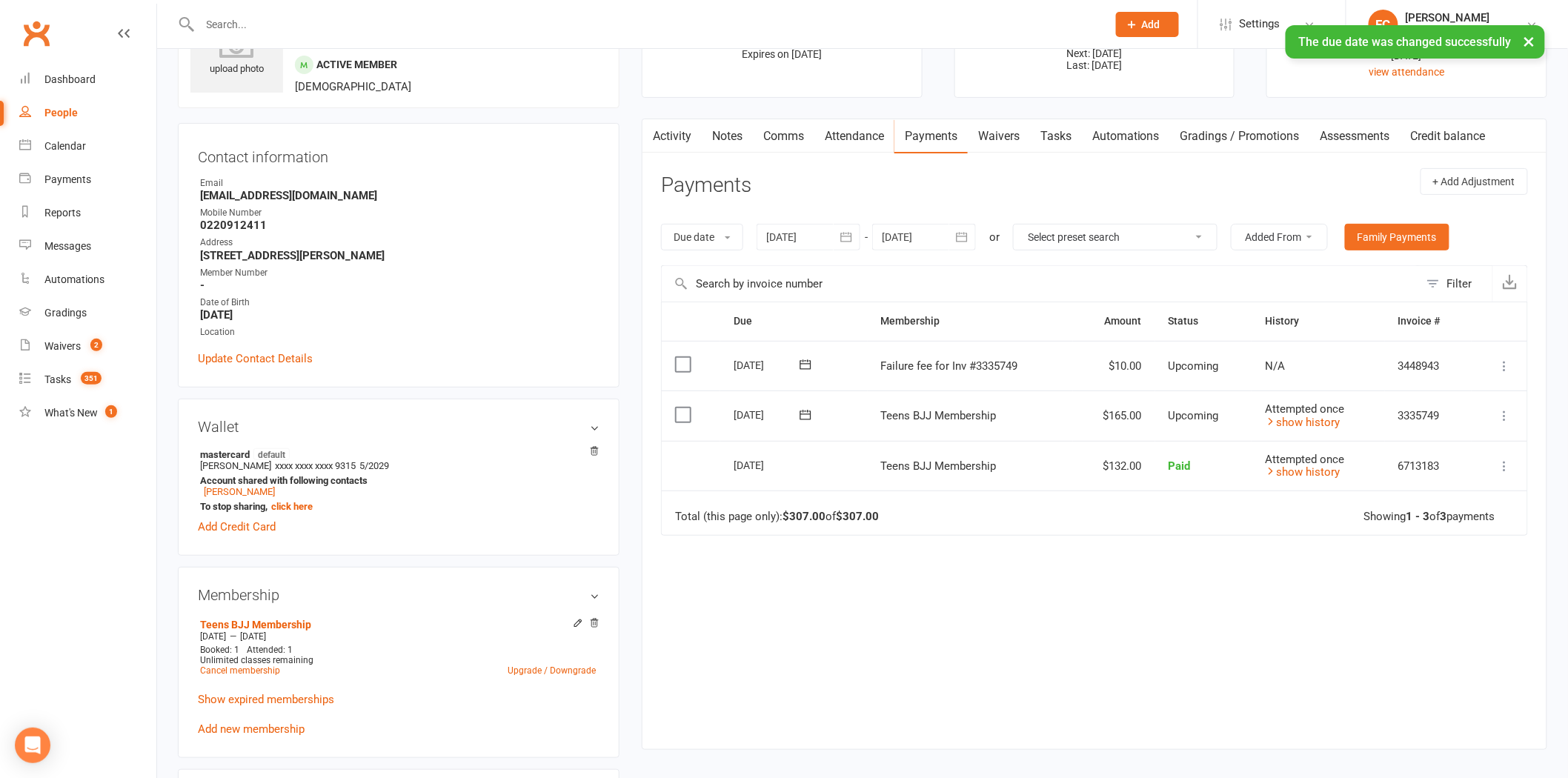
click at [793, 365] on button at bounding box center [805, 365] width 29 height 16
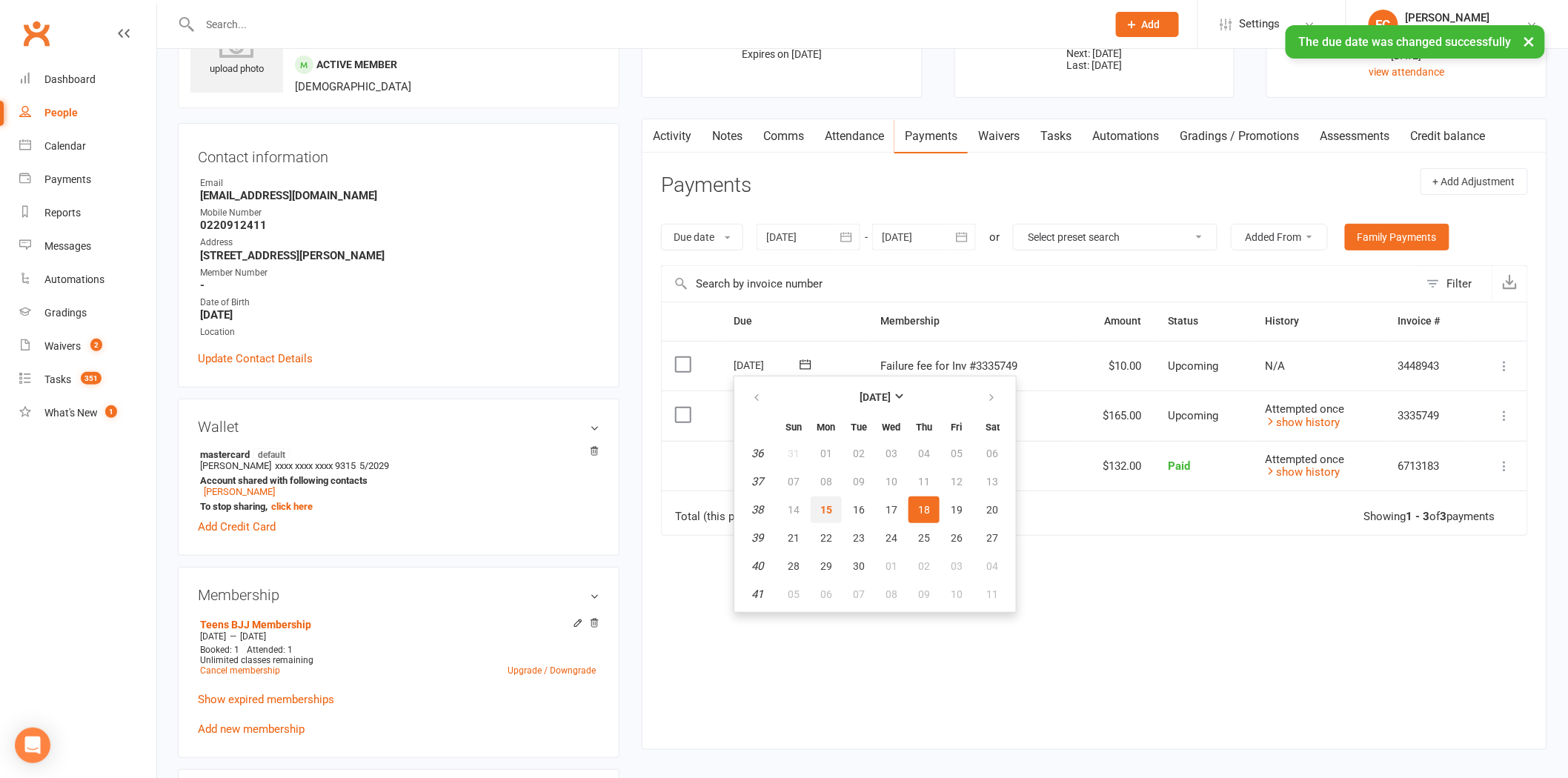
click at [821, 510] on span "15" at bounding box center [827, 510] width 12 height 12
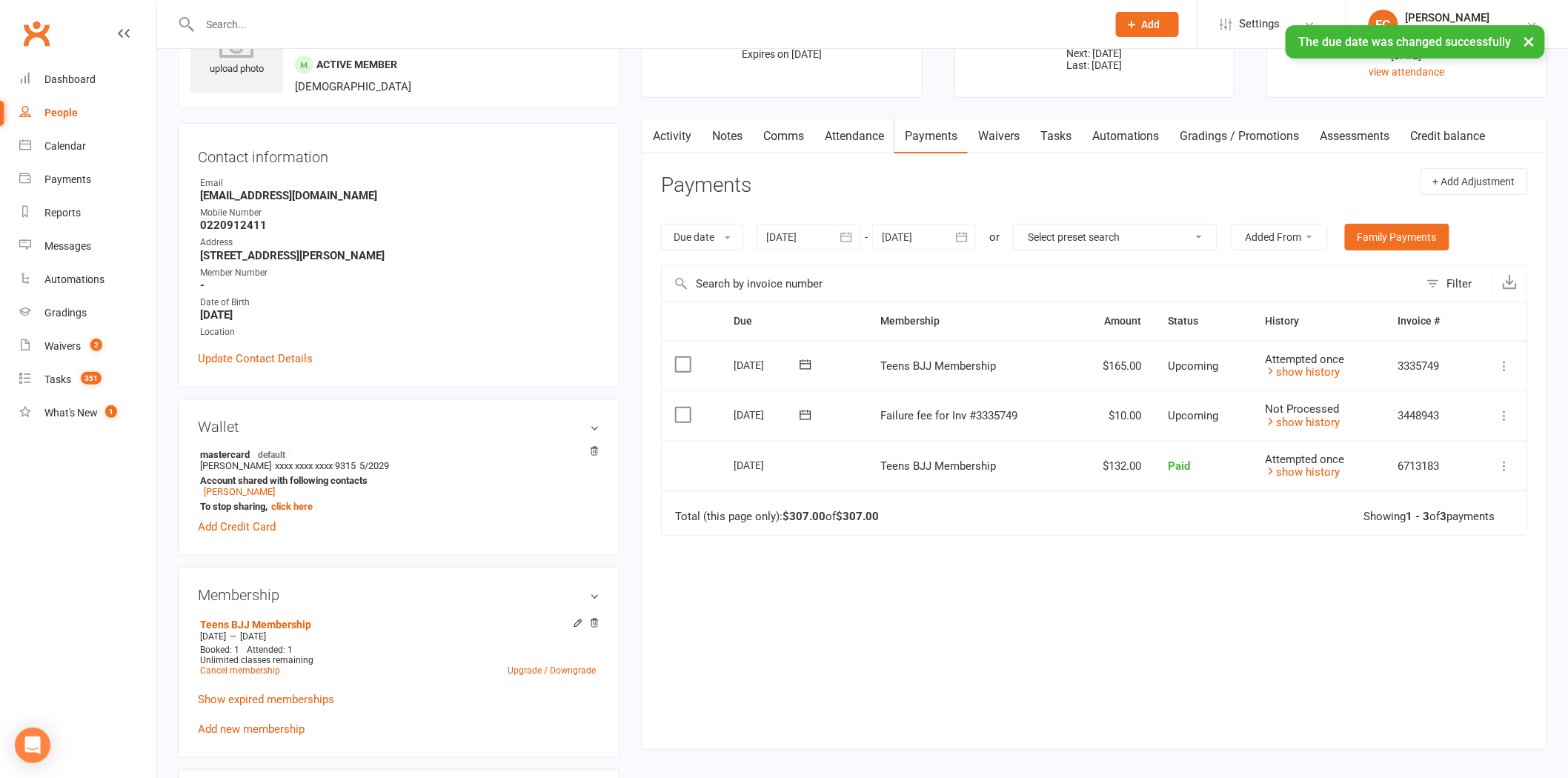
click at [678, 417] on label at bounding box center [685, 415] width 20 height 15
click at [678, 408] on input "checkbox" at bounding box center [680, 408] width 10 height 0
click at [1453, 746] on button "Change status" at bounding box center [1488, 745] width 117 height 31
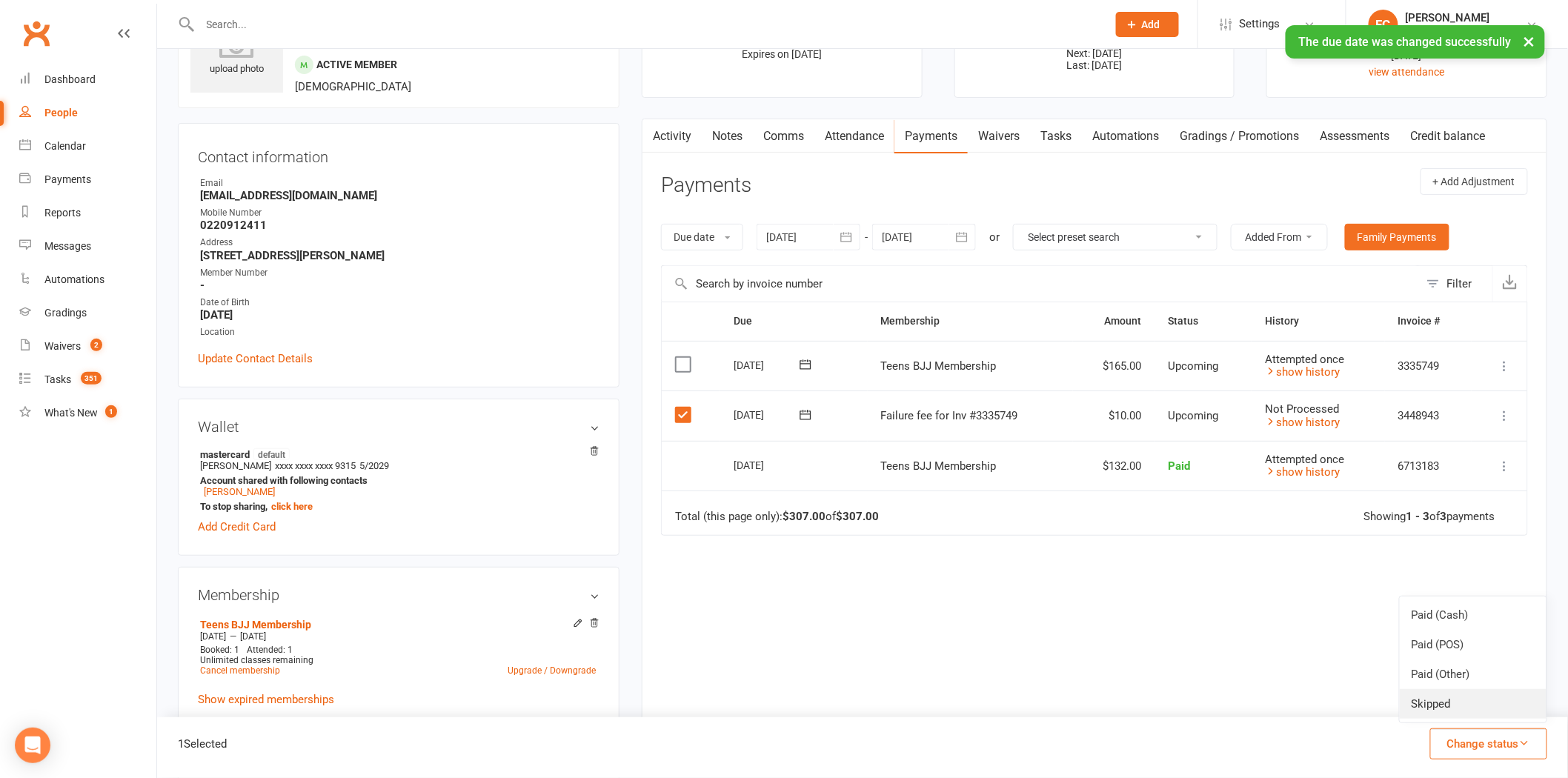
click at [1433, 701] on link "Skipped" at bounding box center [1473, 704] width 146 height 29
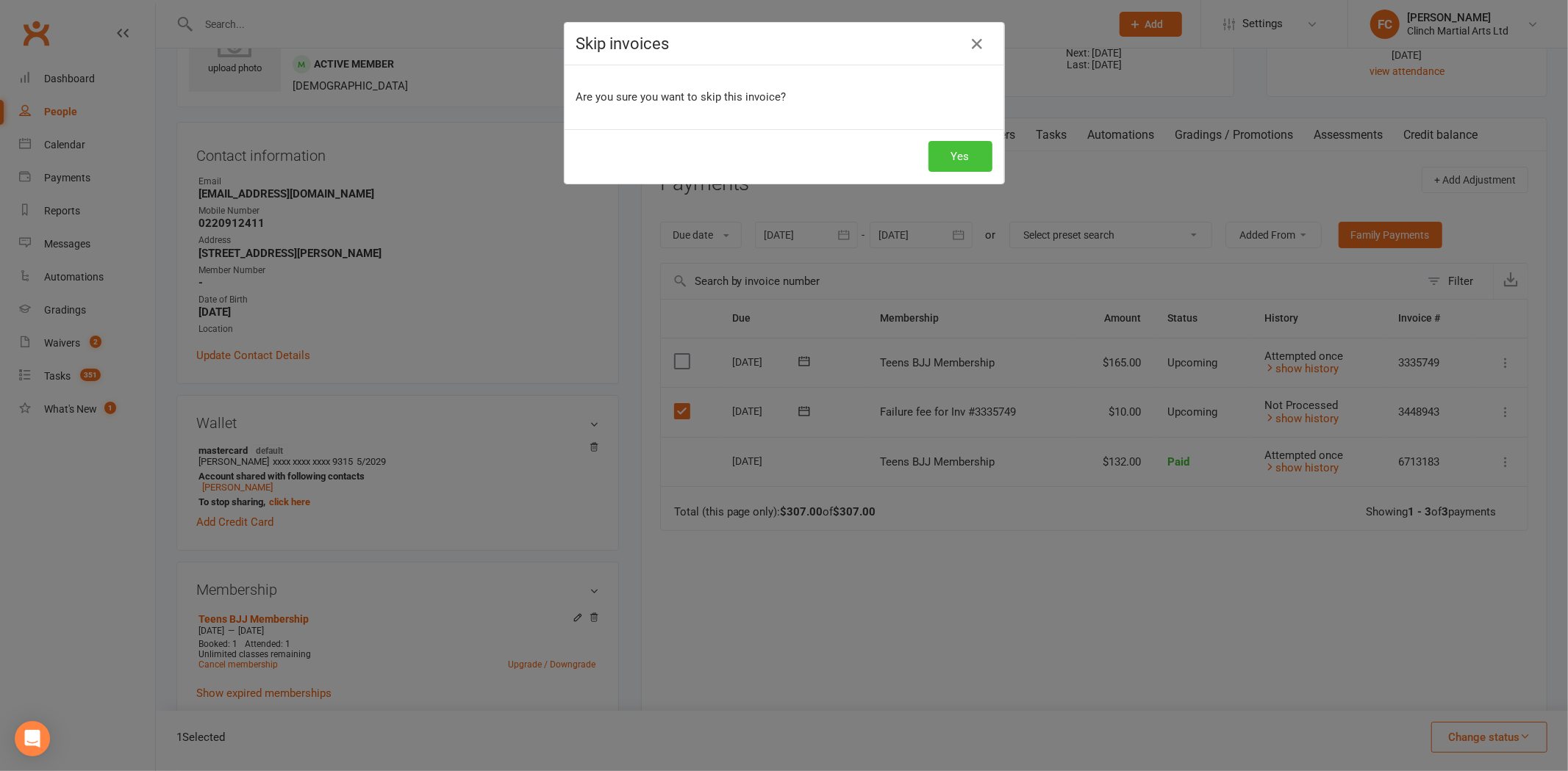
click at [937, 148] on button "Yes" at bounding box center [960, 157] width 64 height 31
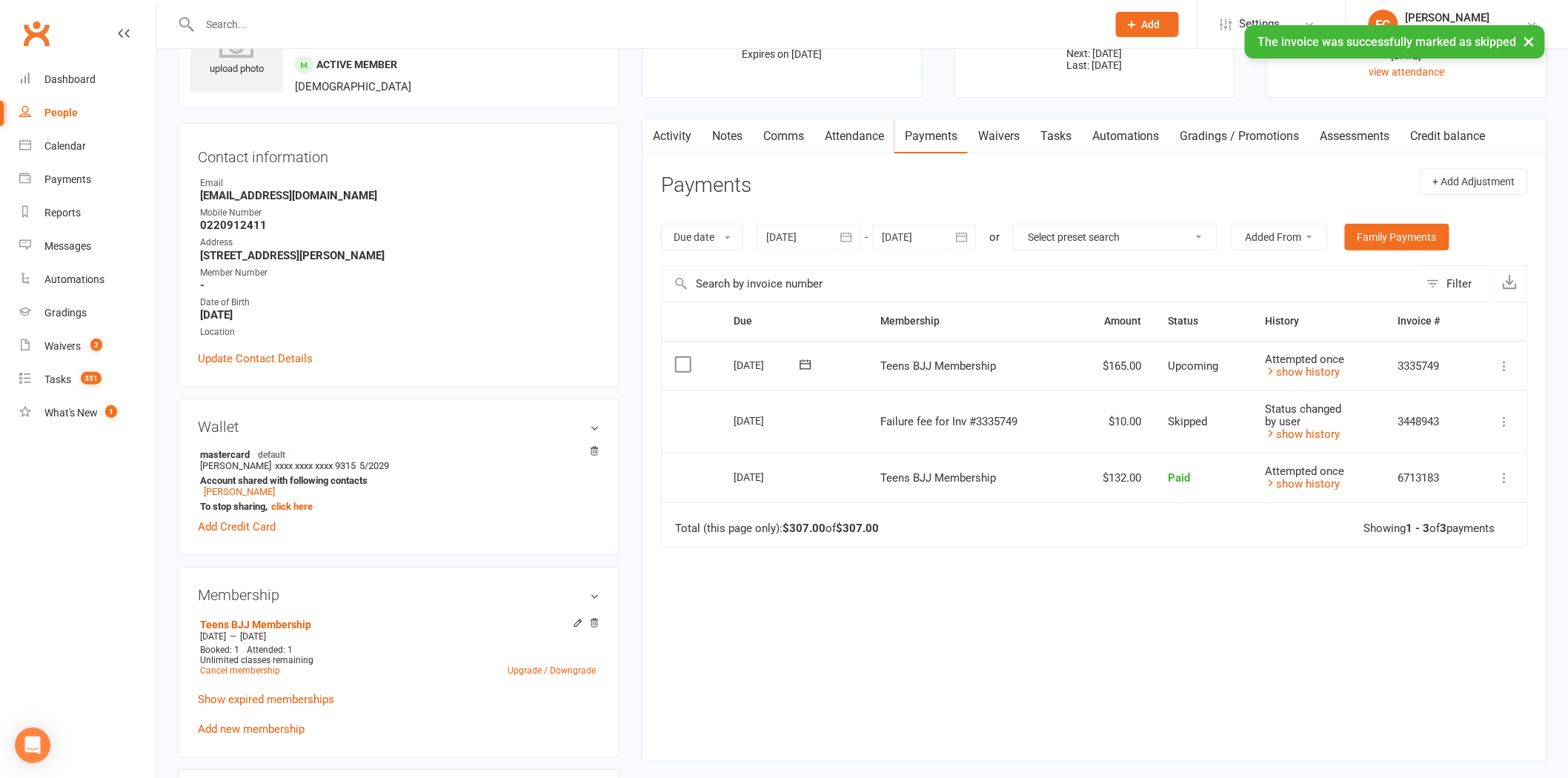
click at [1507, 417] on icon at bounding box center [1504, 421] width 15 height 15
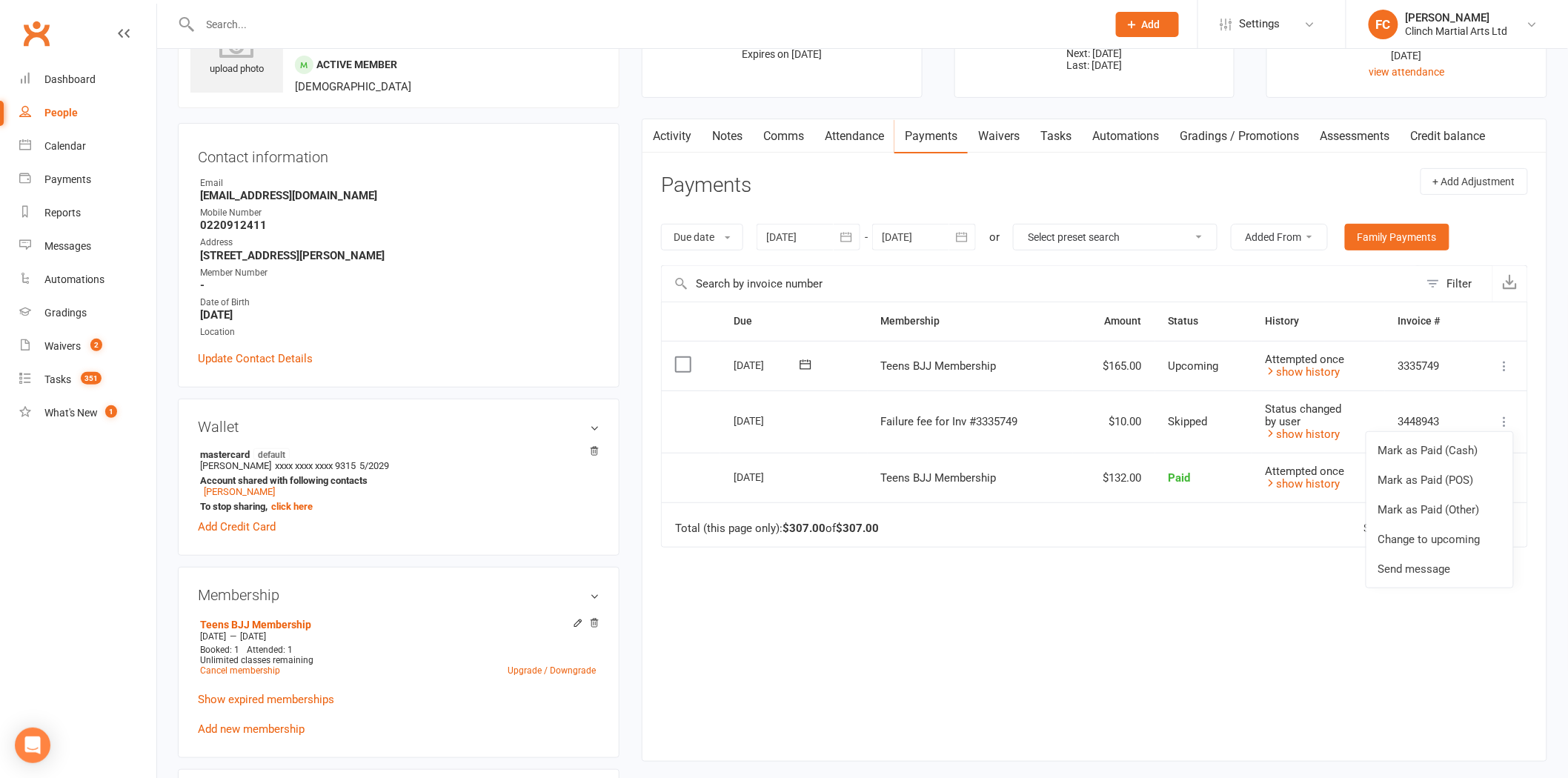
click at [929, 612] on div "Due Contact Membership Amount Status History Invoice # Select this 15 Sep 2025 …" at bounding box center [1094, 520] width 867 height 437
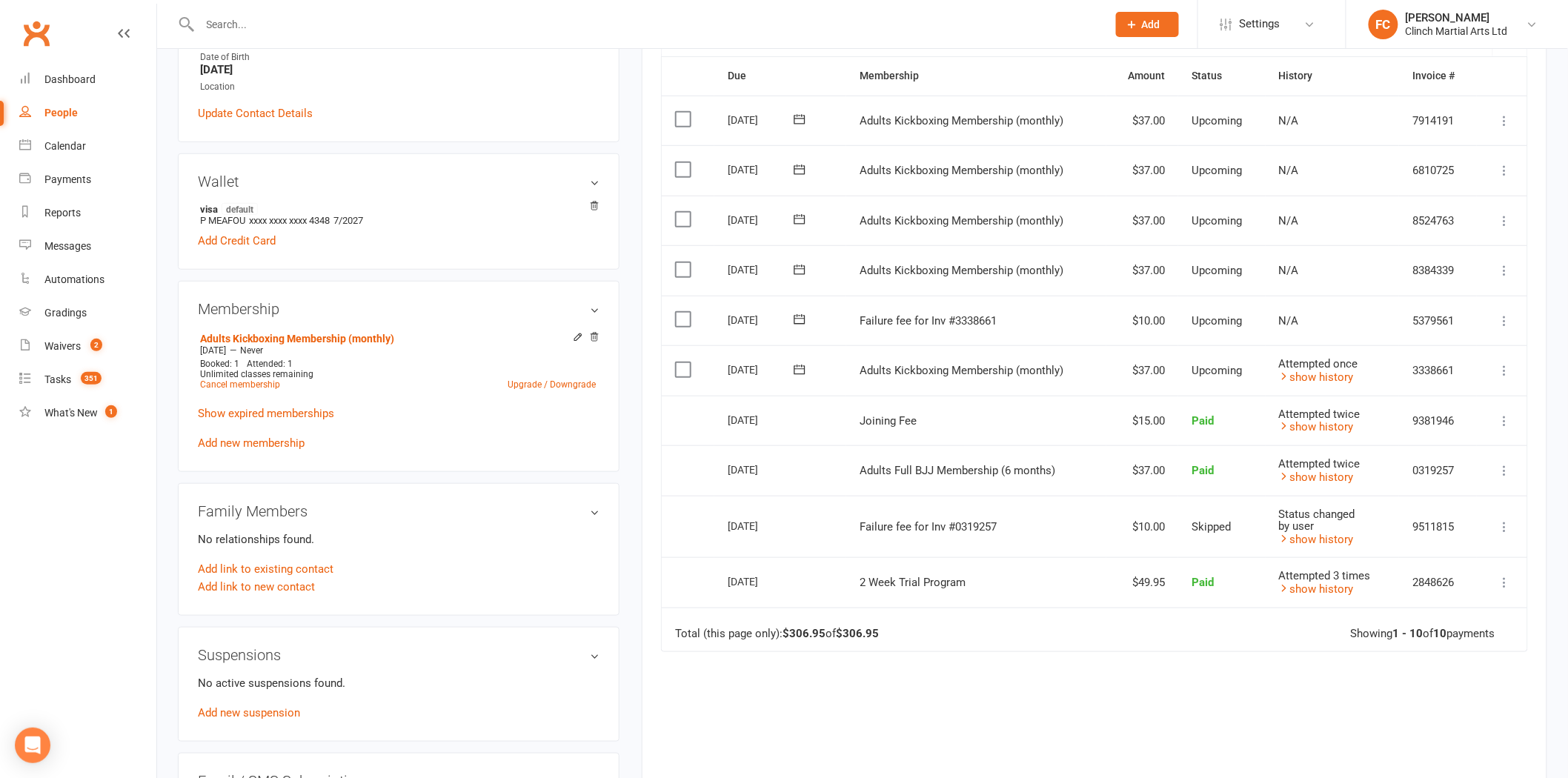
scroll to position [329, 0]
click at [800, 314] on icon at bounding box center [799, 318] width 11 height 10
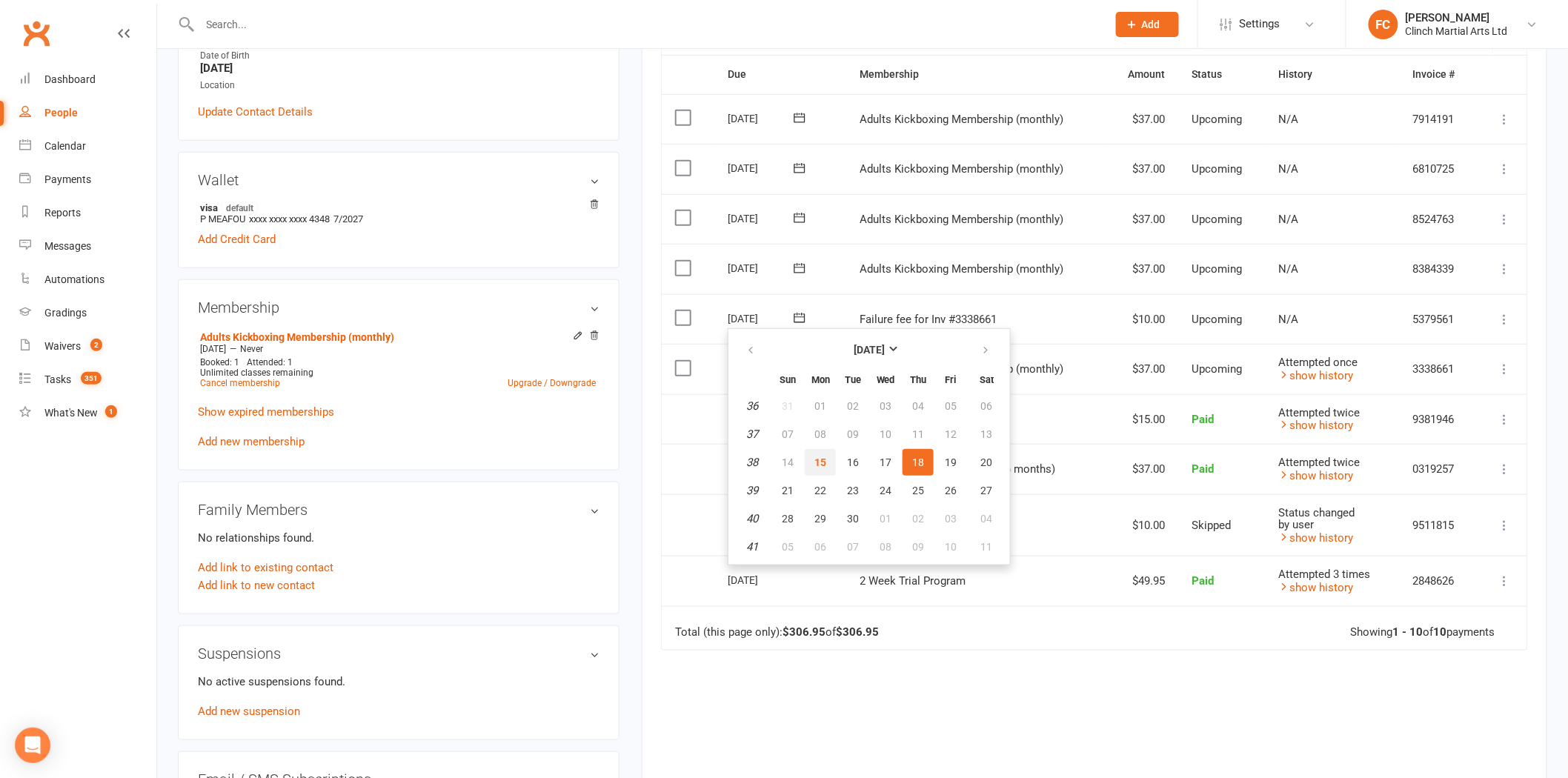
click at [814, 458] on span "15" at bounding box center [820, 463] width 12 height 12
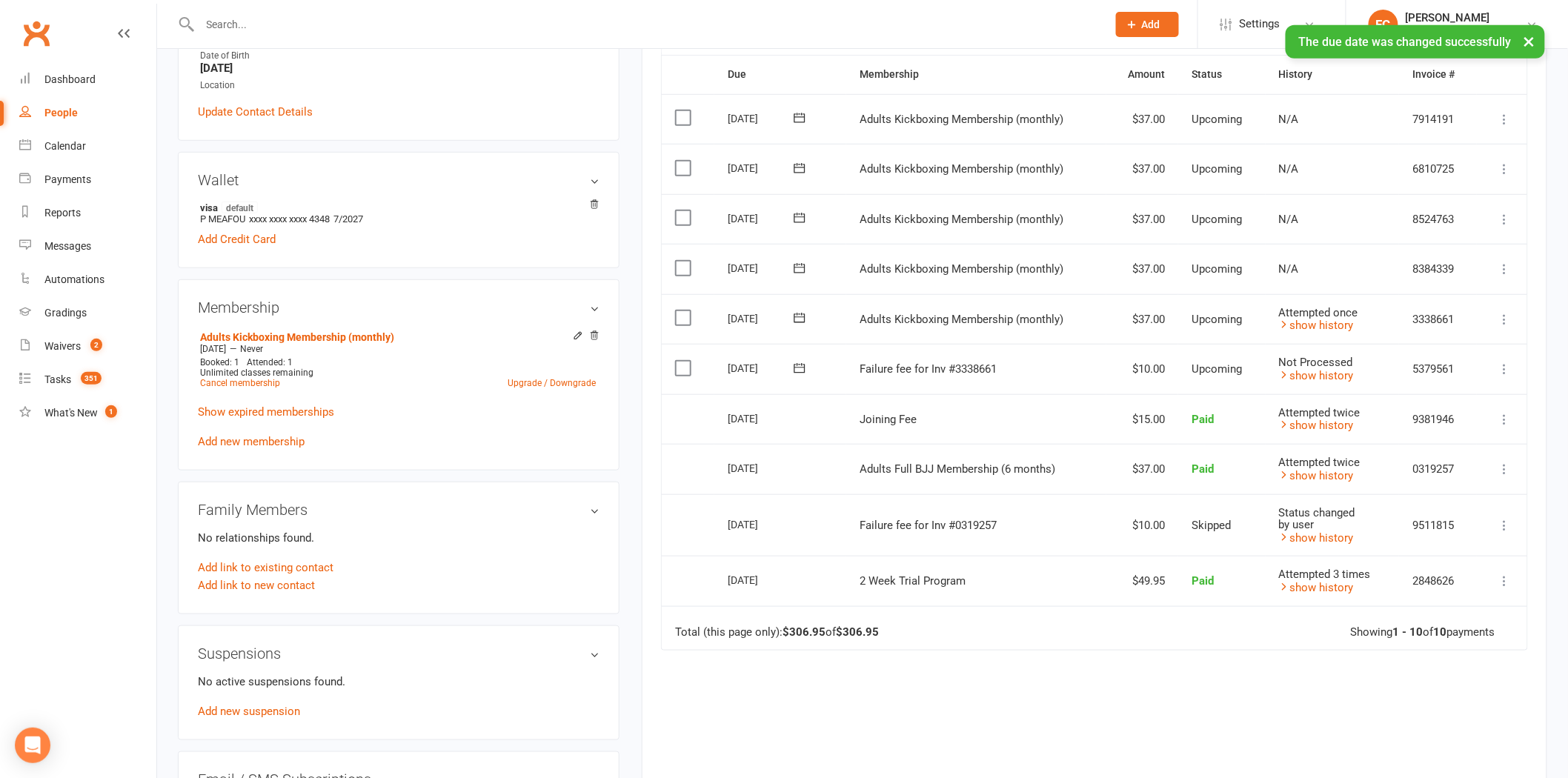
click at [675, 367] on td "Select this" at bounding box center [688, 368] width 53 height 50
click at [681, 367] on label at bounding box center [685, 368] width 20 height 15
click at [681, 361] on input "checkbox" at bounding box center [680, 361] width 10 height 0
click at [1475, 746] on button "Change status" at bounding box center [1488, 745] width 117 height 31
click at [1455, 709] on link "Skipped" at bounding box center [1473, 704] width 146 height 29
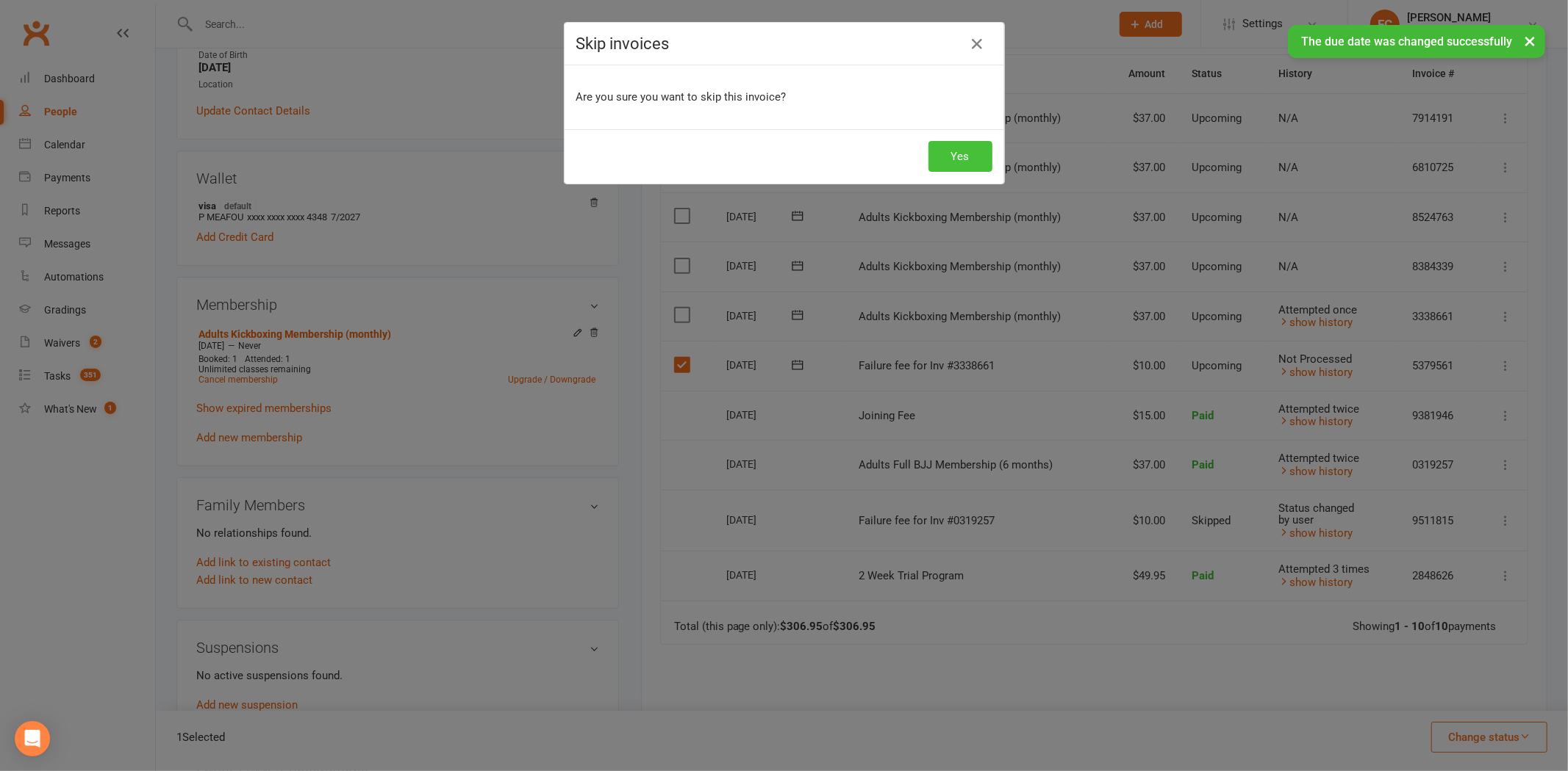
click at [950, 158] on button "Yes" at bounding box center [960, 157] width 64 height 31
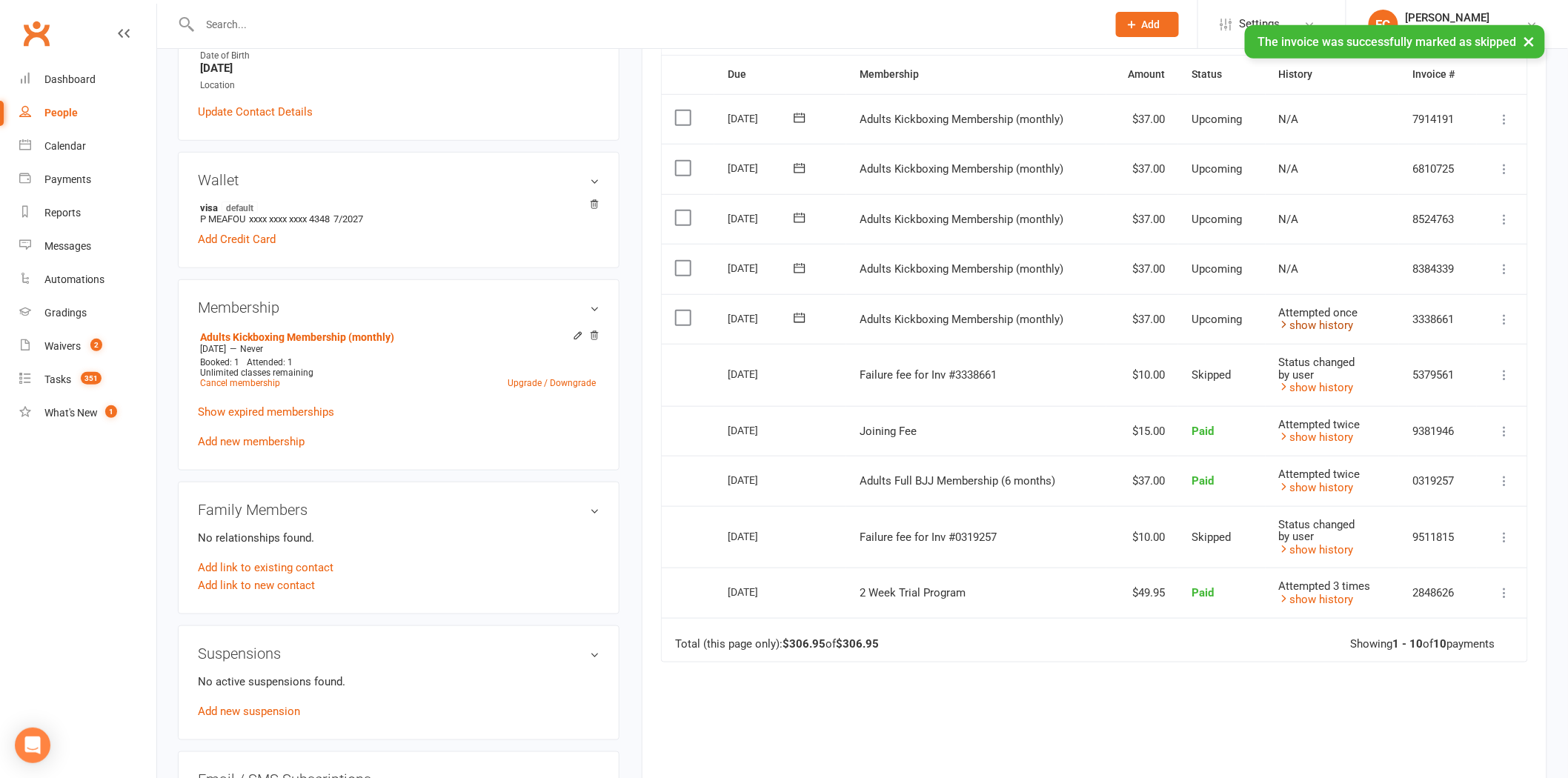
click at [1301, 327] on link "show history" at bounding box center [1317, 326] width 75 height 14
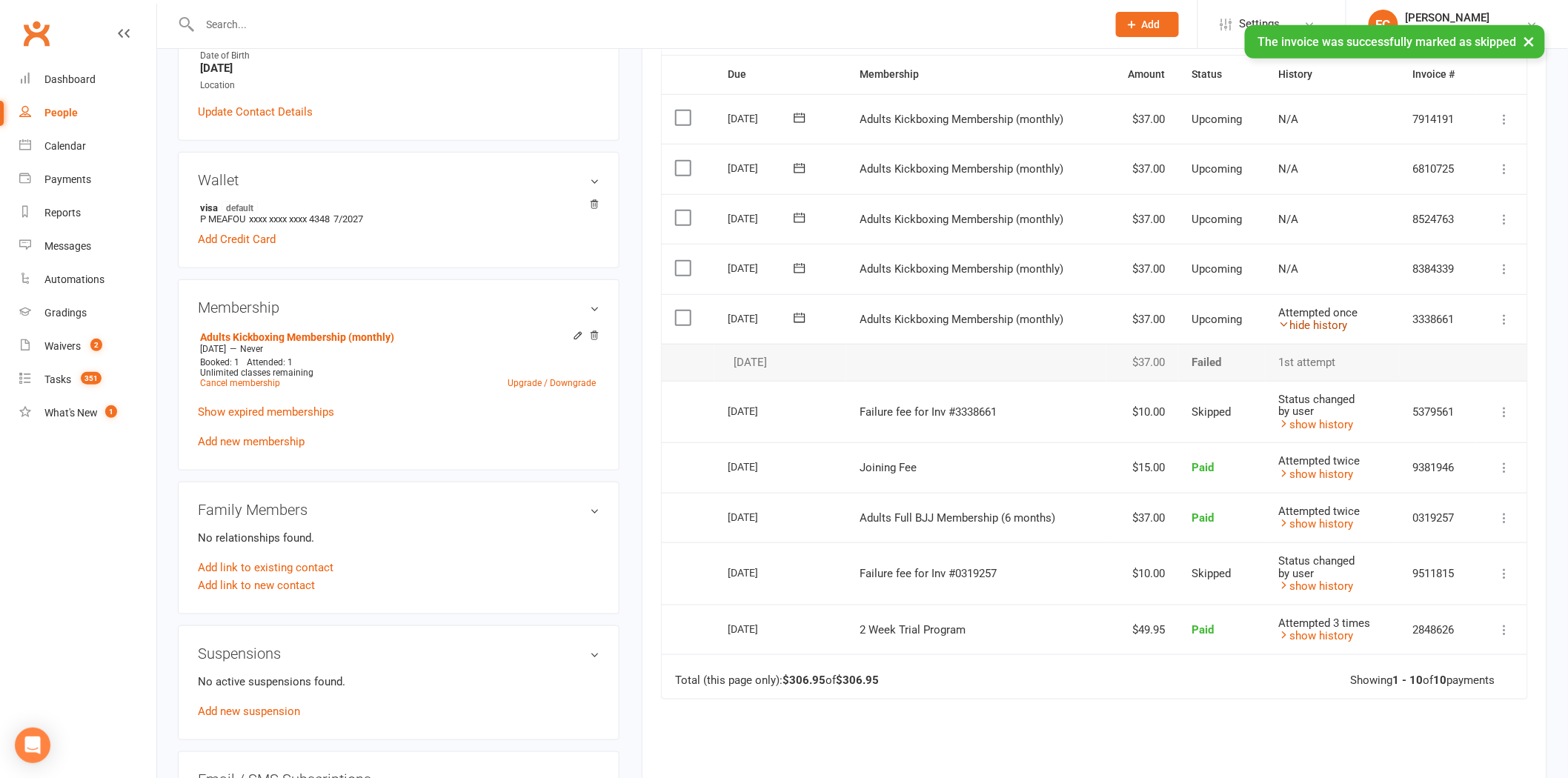
click at [1302, 326] on link "hide history" at bounding box center [1314, 326] width 69 height 14
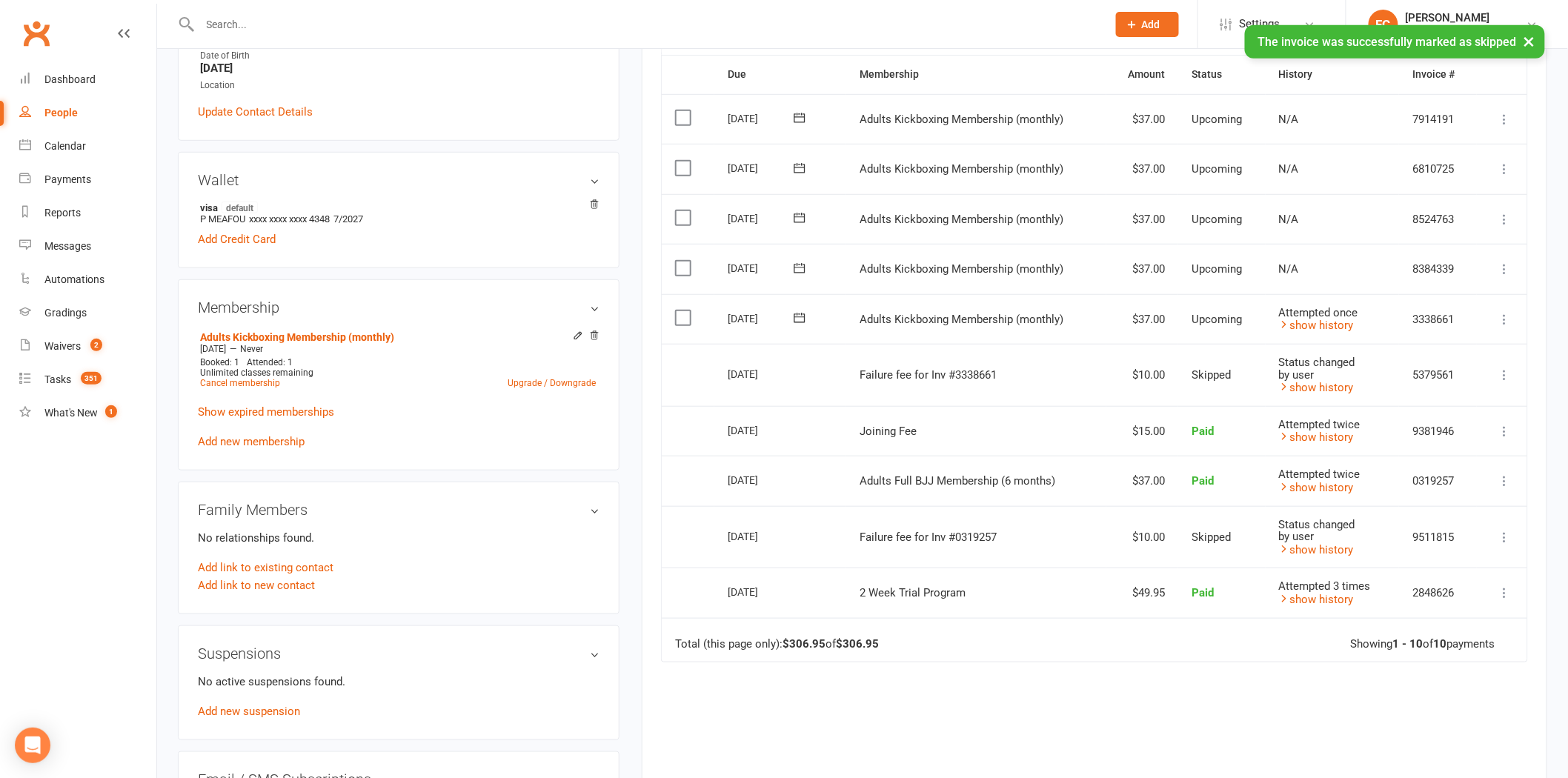
click at [802, 314] on icon at bounding box center [799, 318] width 11 height 10
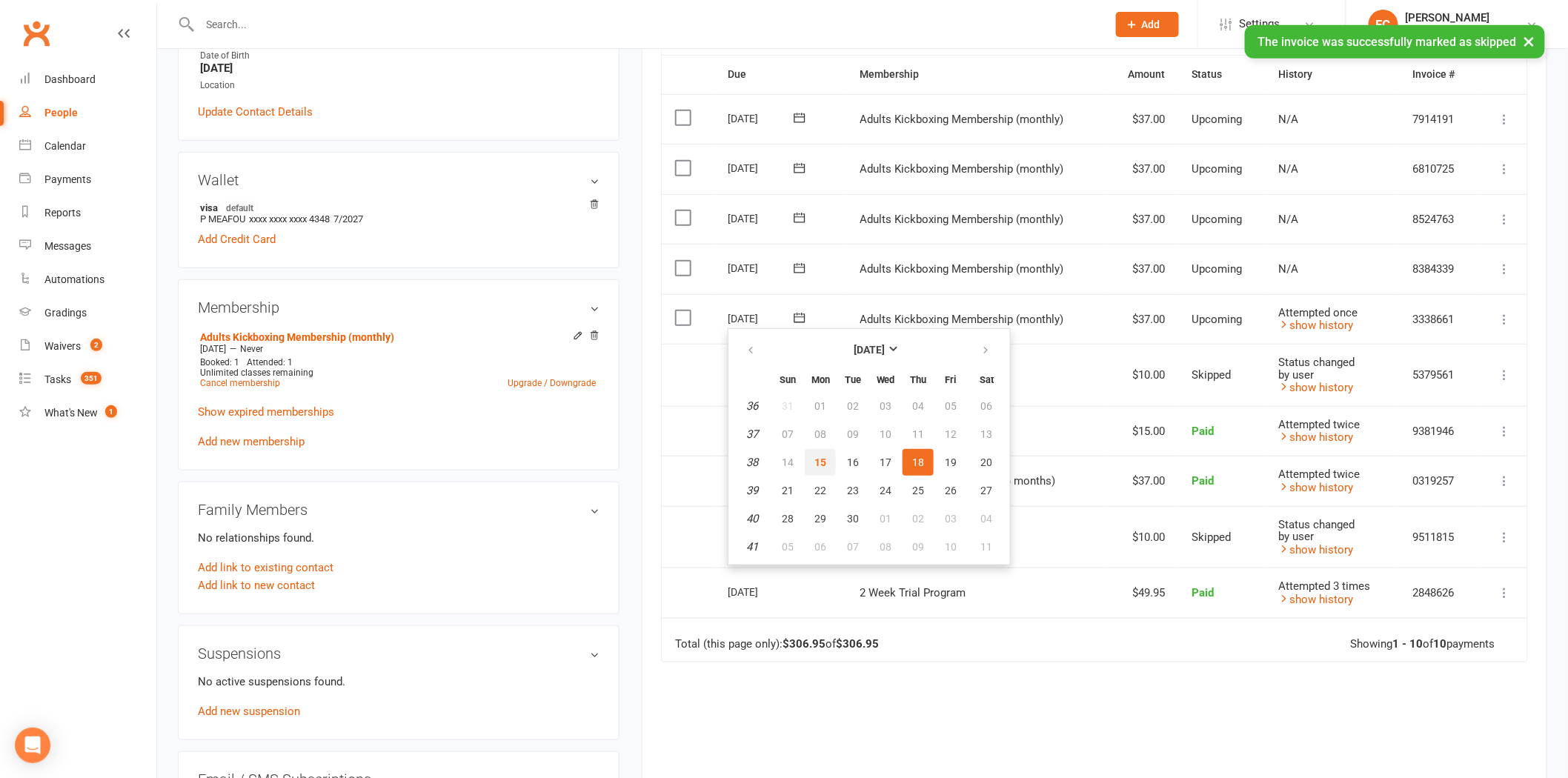
click at [823, 457] on span "15" at bounding box center [820, 463] width 12 height 12
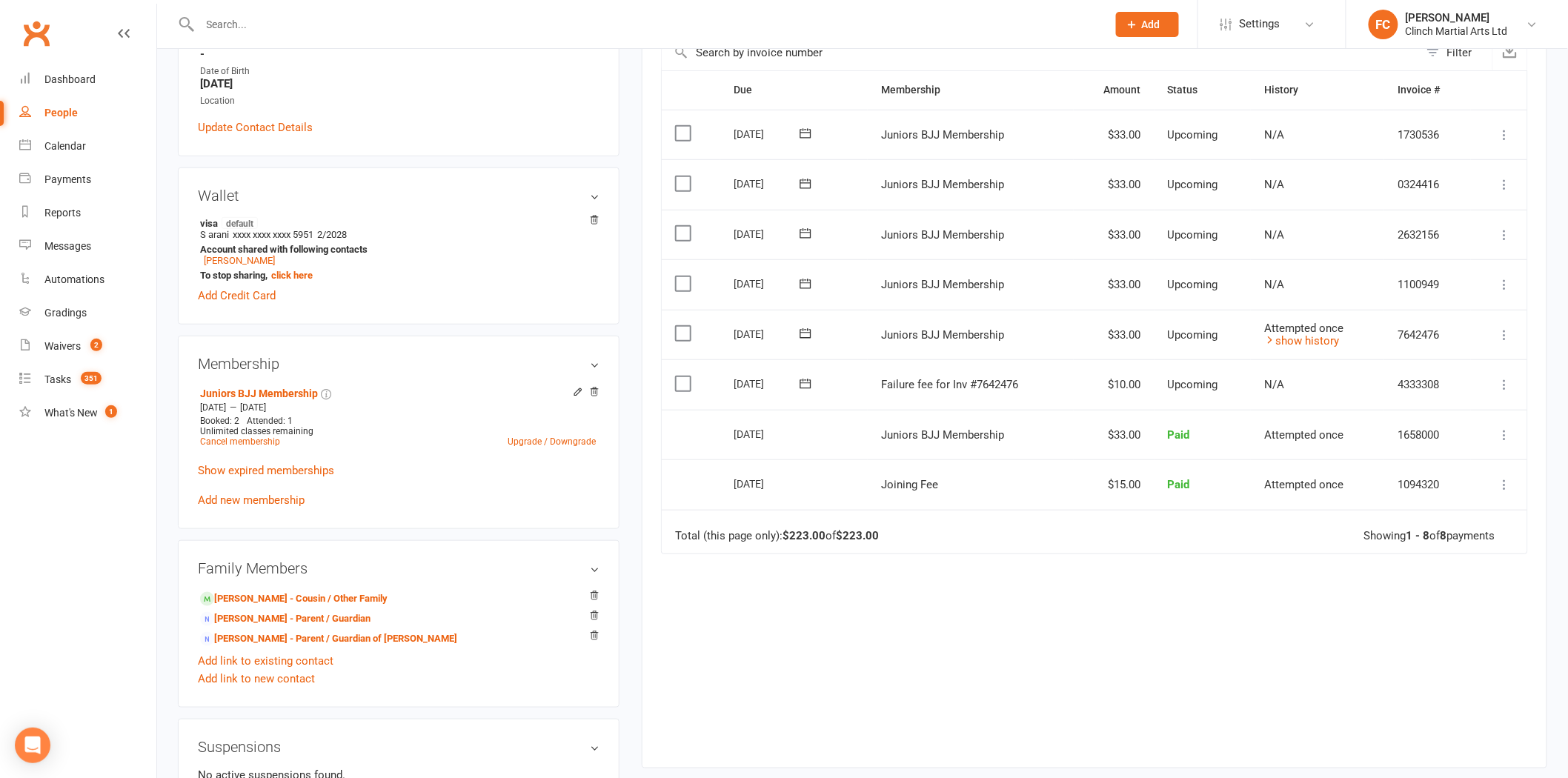
scroll to position [329, 0]
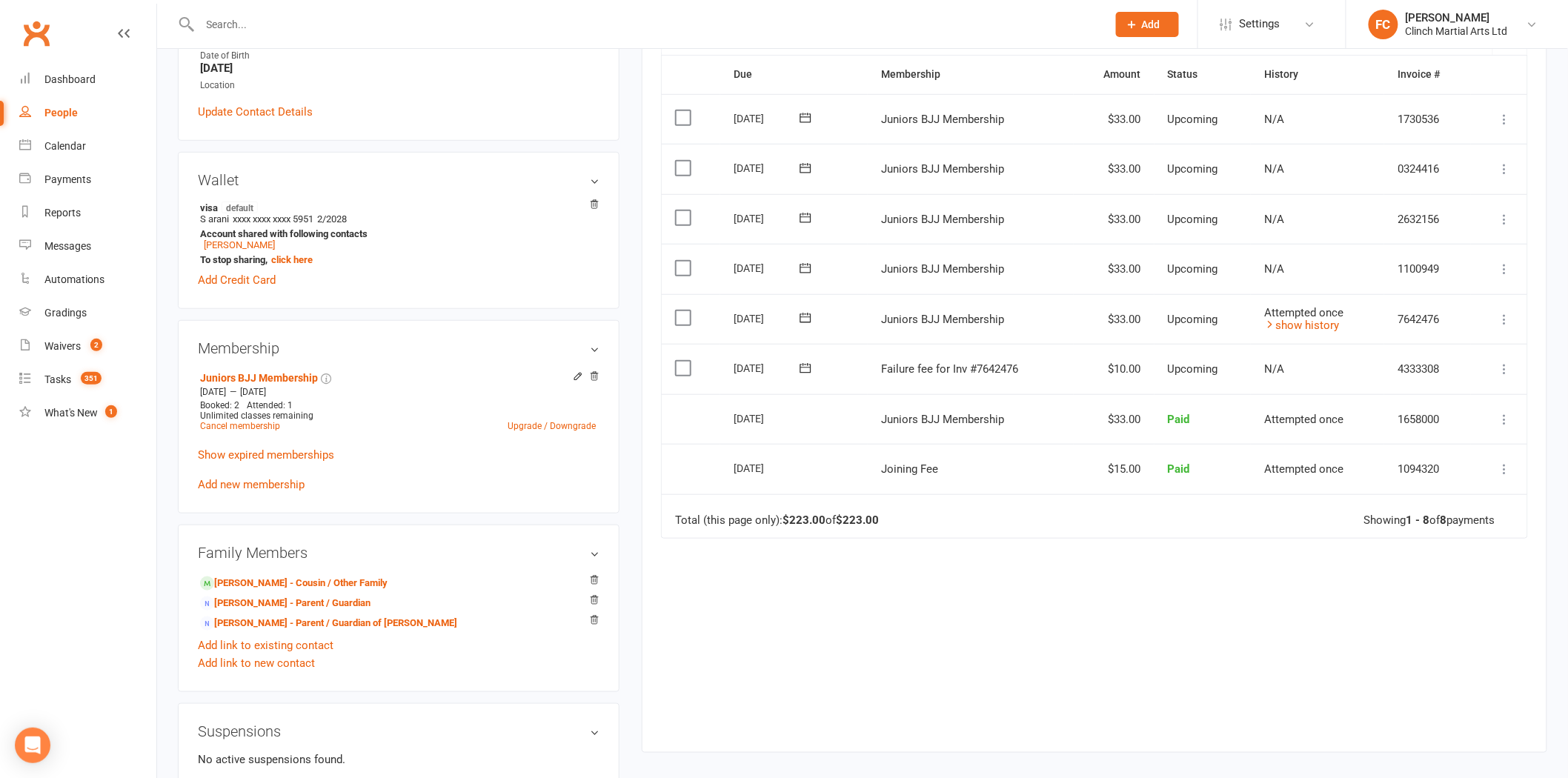
click at [802, 369] on icon at bounding box center [805, 368] width 15 height 15
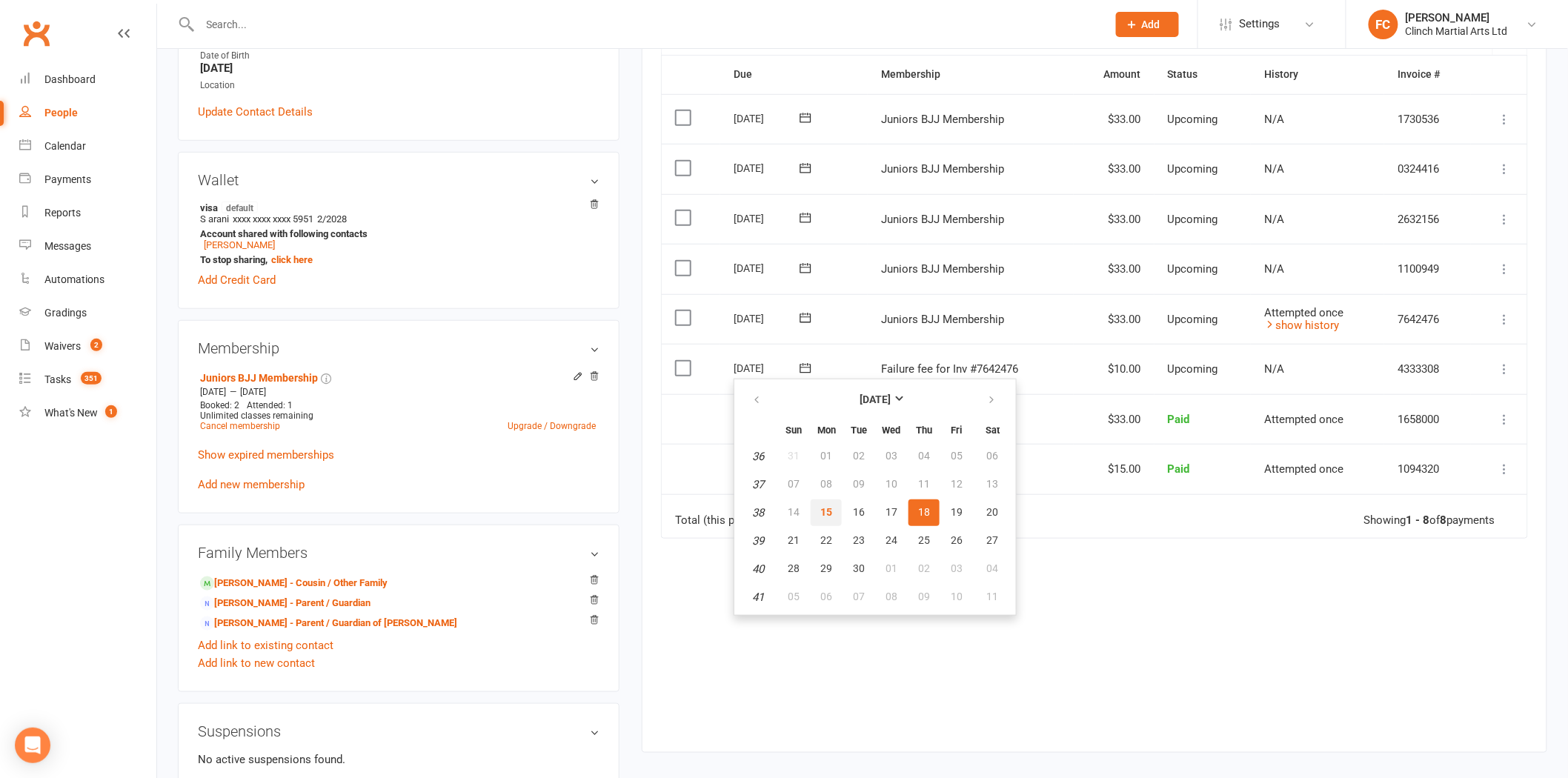
drag, startPoint x: 830, startPoint y: 500, endPoint x: 875, endPoint y: 108, distance: 394.6
click at [830, 501] on button "15" at bounding box center [827, 513] width 31 height 27
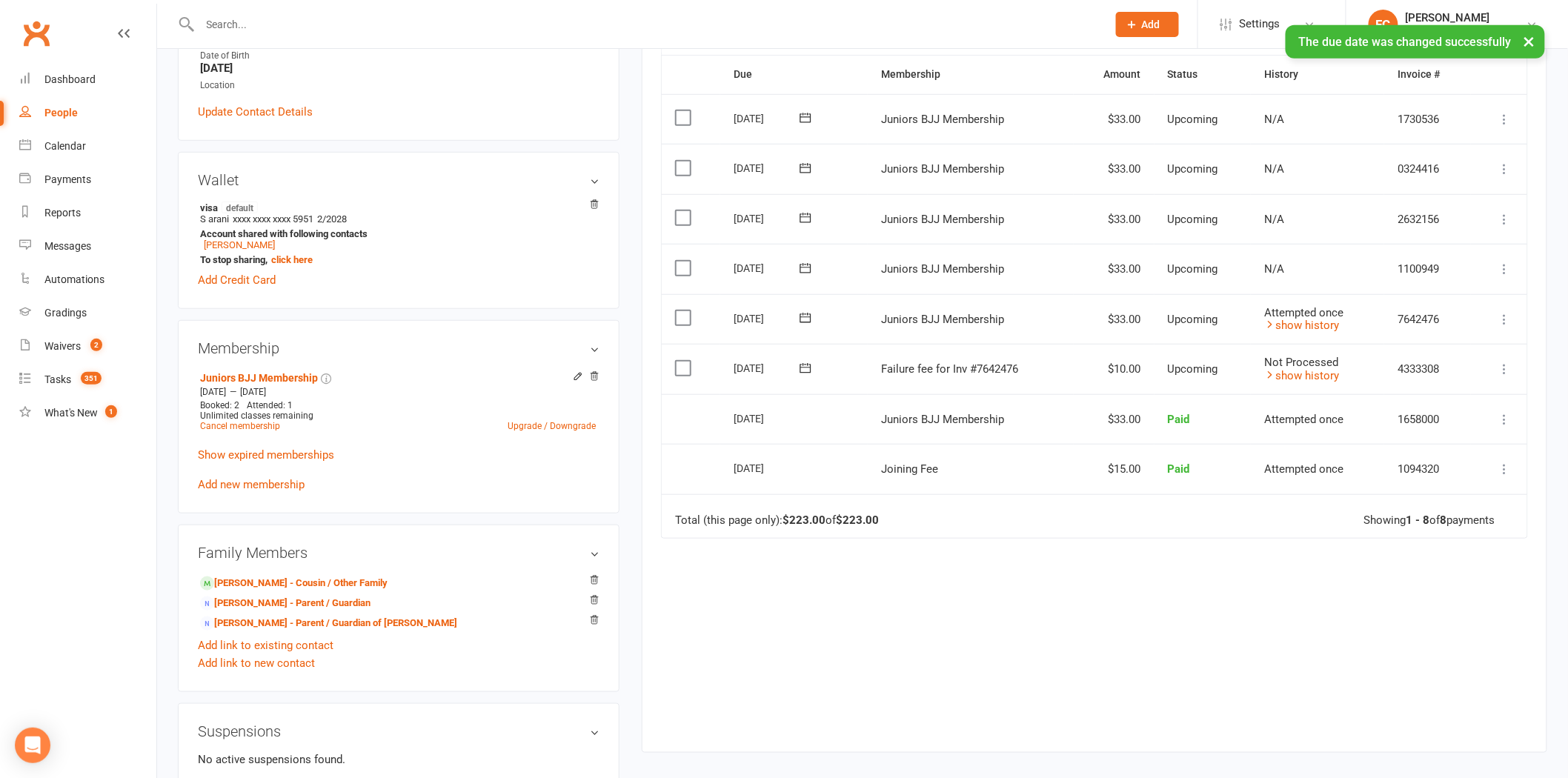
click at [684, 364] on label at bounding box center [685, 368] width 20 height 15
click at [684, 361] on input "checkbox" at bounding box center [680, 361] width 10 height 0
drag, startPoint x: 1469, startPoint y: 736, endPoint x: 1461, endPoint y: 721, distance: 17.0
click at [1468, 737] on button "Change status" at bounding box center [1488, 745] width 117 height 31
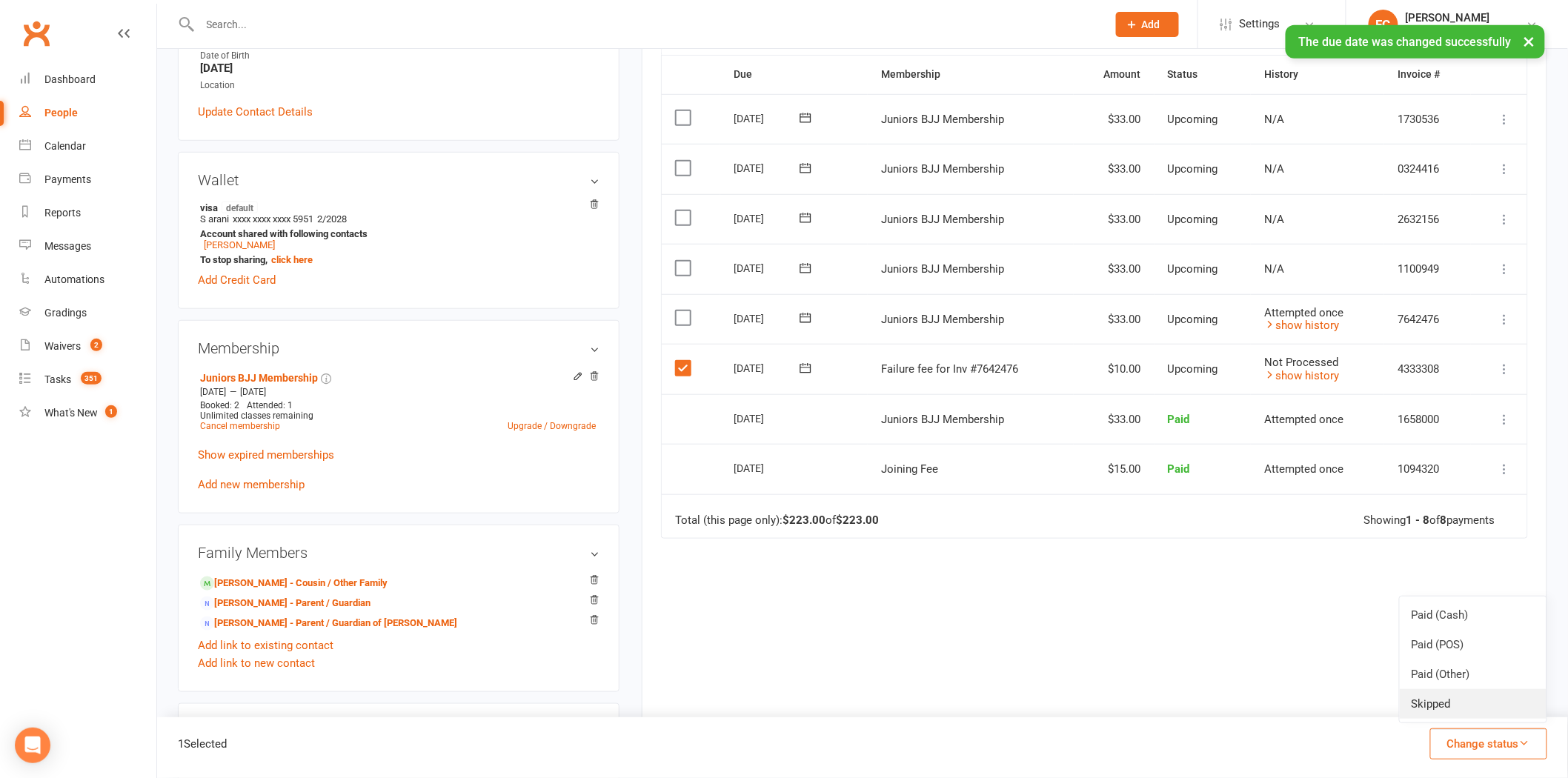
click at [1450, 704] on link "Skipped" at bounding box center [1473, 704] width 146 height 29
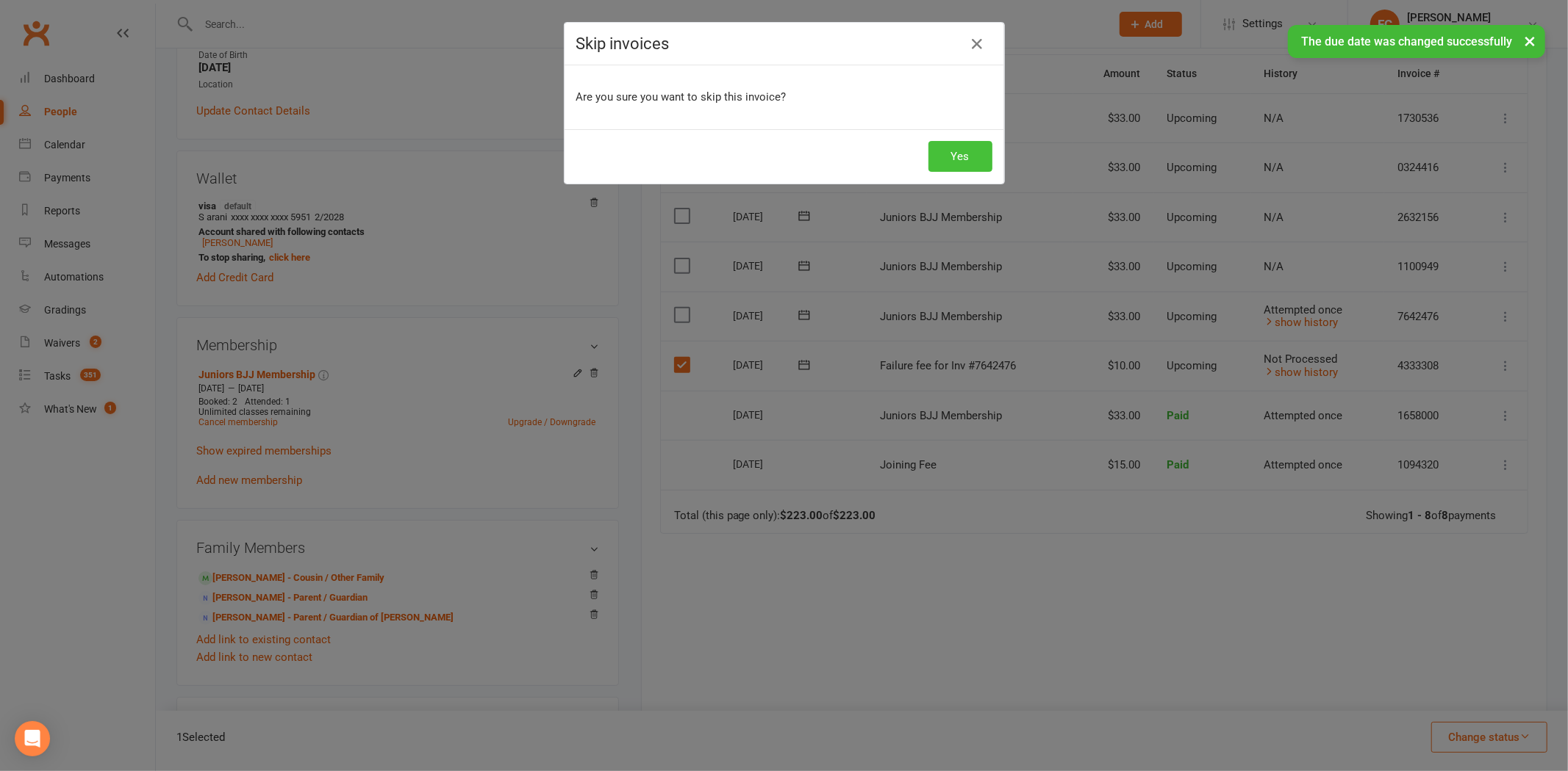
click at [944, 152] on button "Yes" at bounding box center [960, 157] width 64 height 31
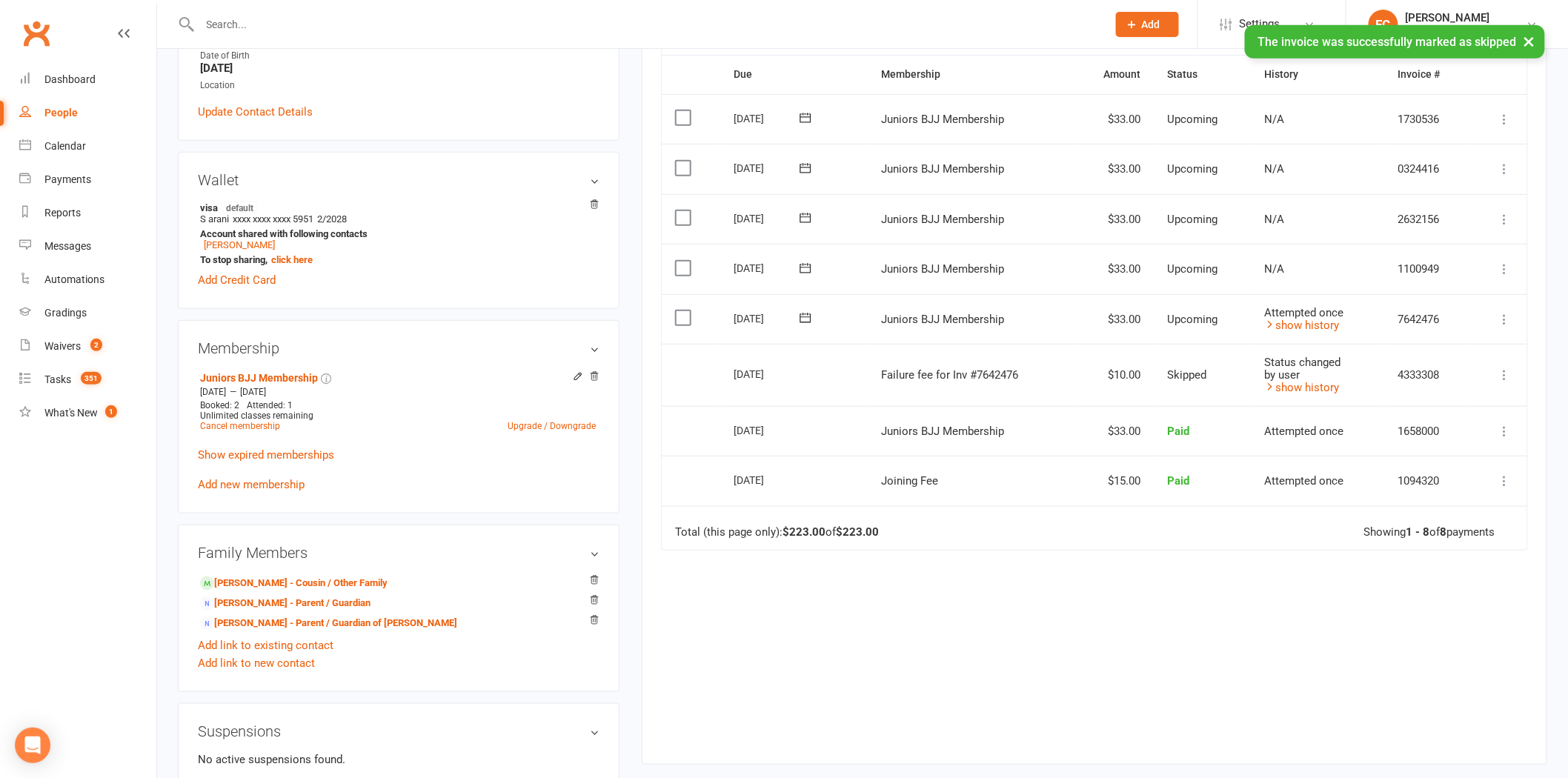
click at [799, 316] on icon at bounding box center [805, 317] width 15 height 15
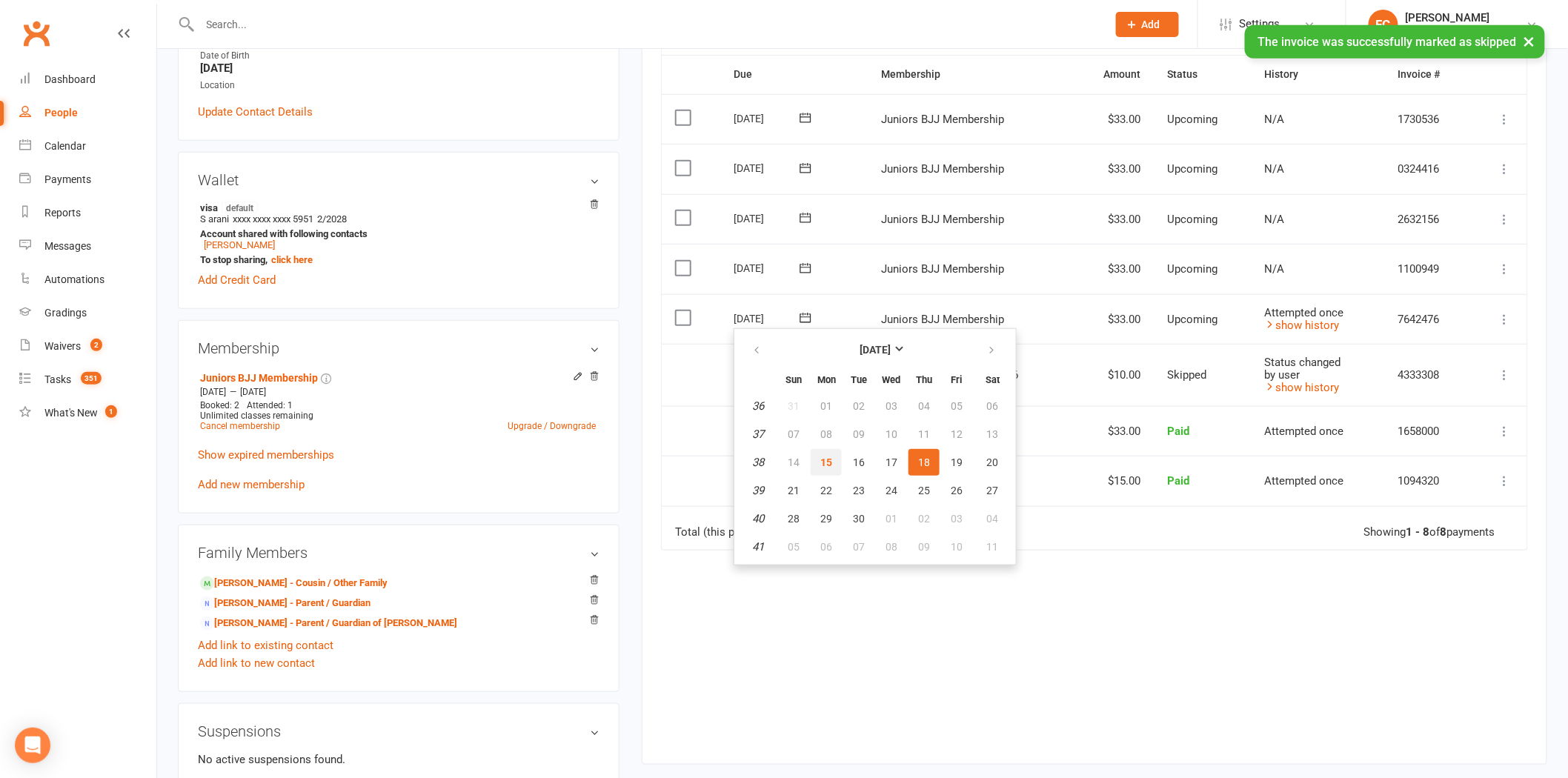
drag, startPoint x: 818, startPoint y: 457, endPoint x: 856, endPoint y: 98, distance: 361.0
click at [817, 457] on button "15" at bounding box center [827, 462] width 31 height 27
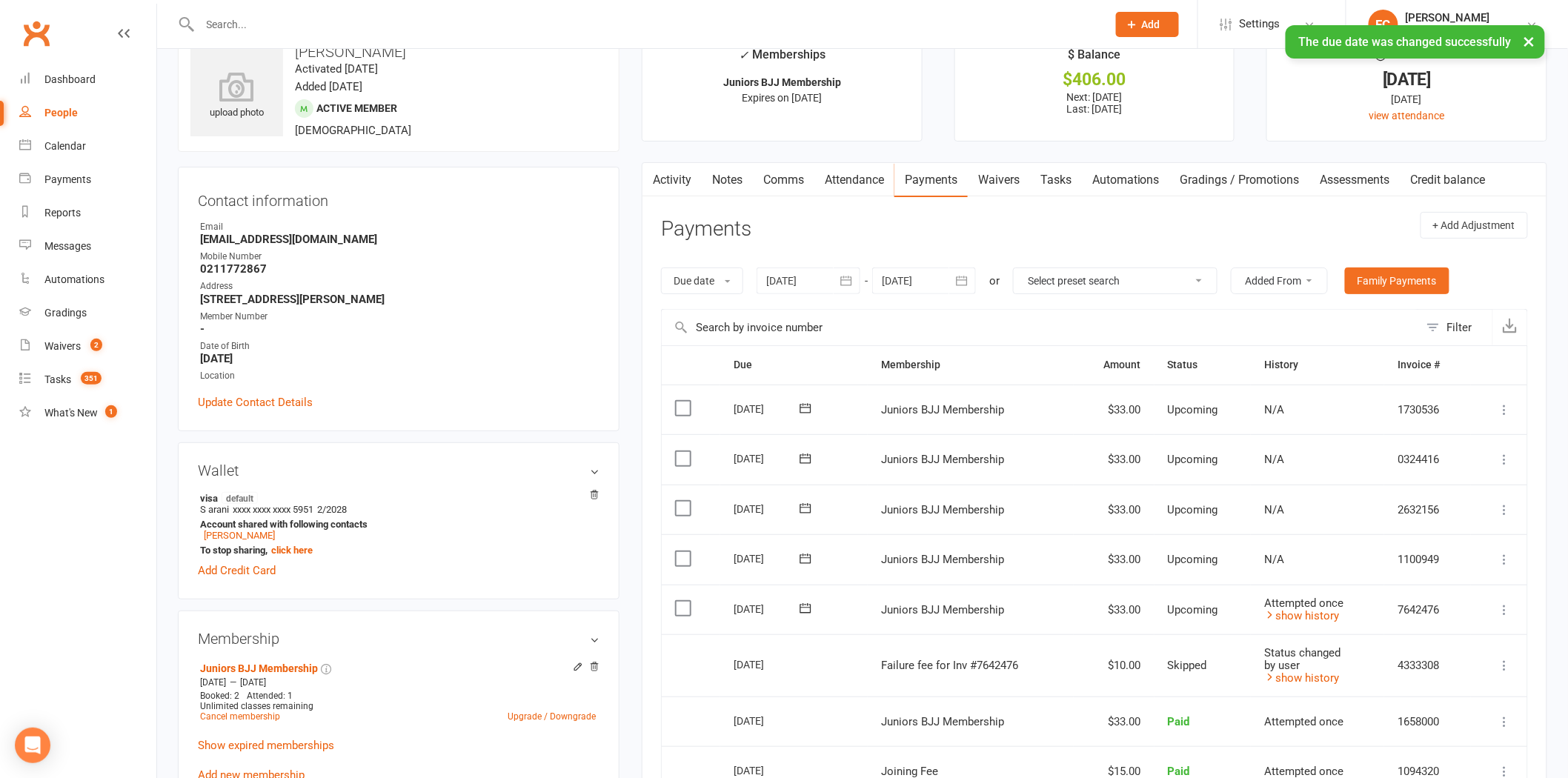
scroll to position [0, 0]
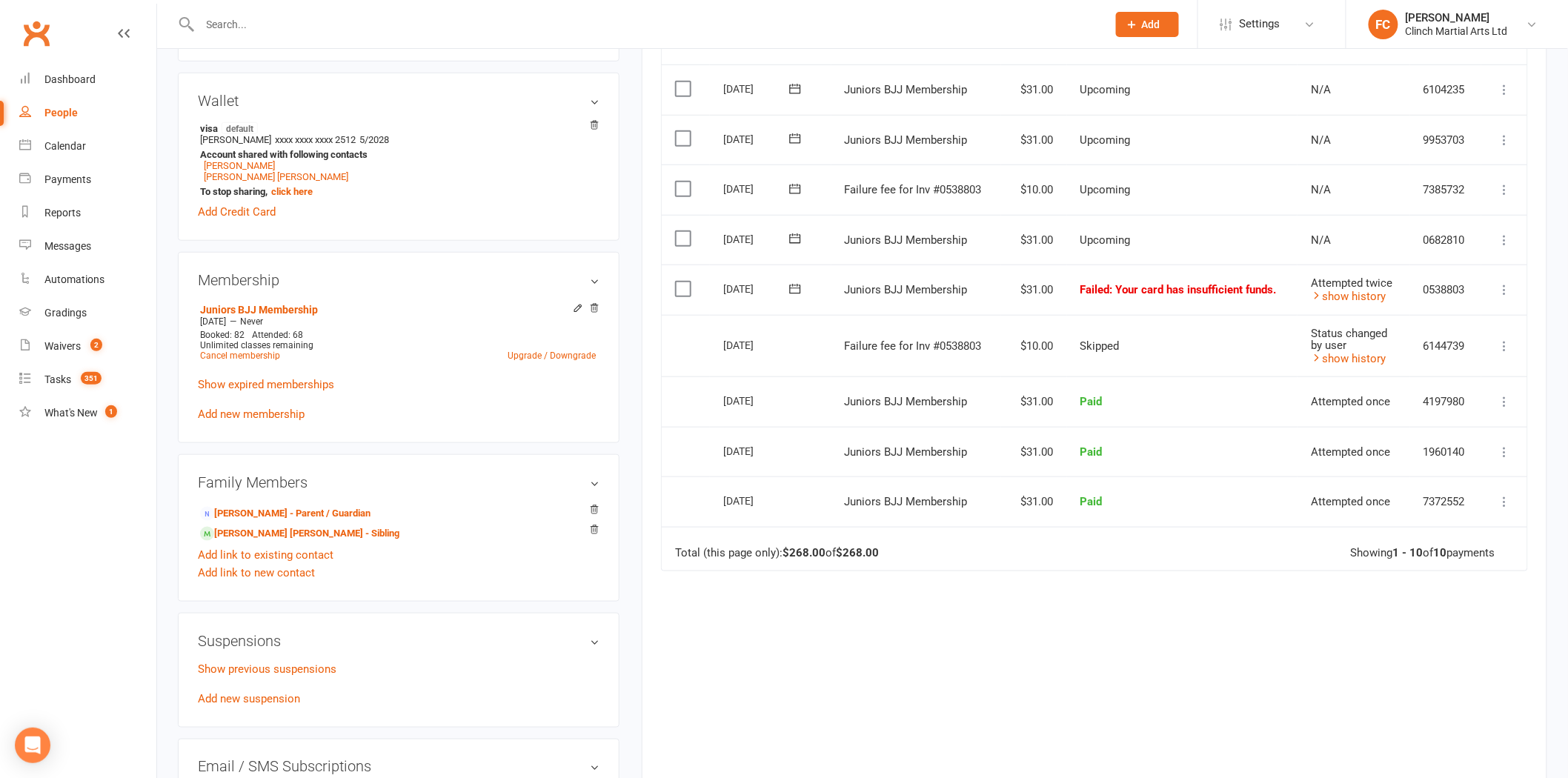
scroll to position [412, 0]
click at [796, 182] on icon at bounding box center [794, 186] width 15 height 15
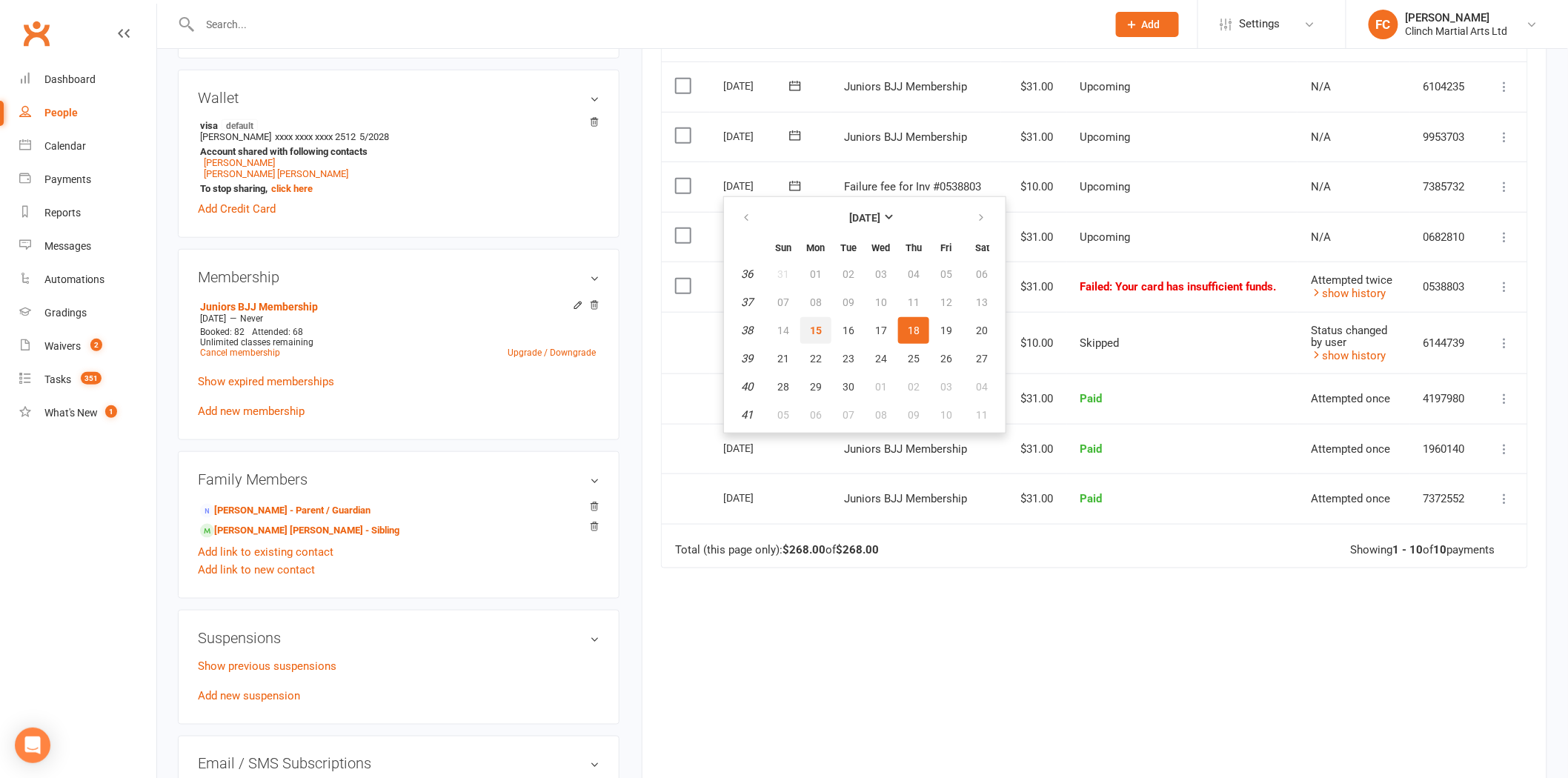
click at [817, 325] on span "15" at bounding box center [816, 331] width 12 height 12
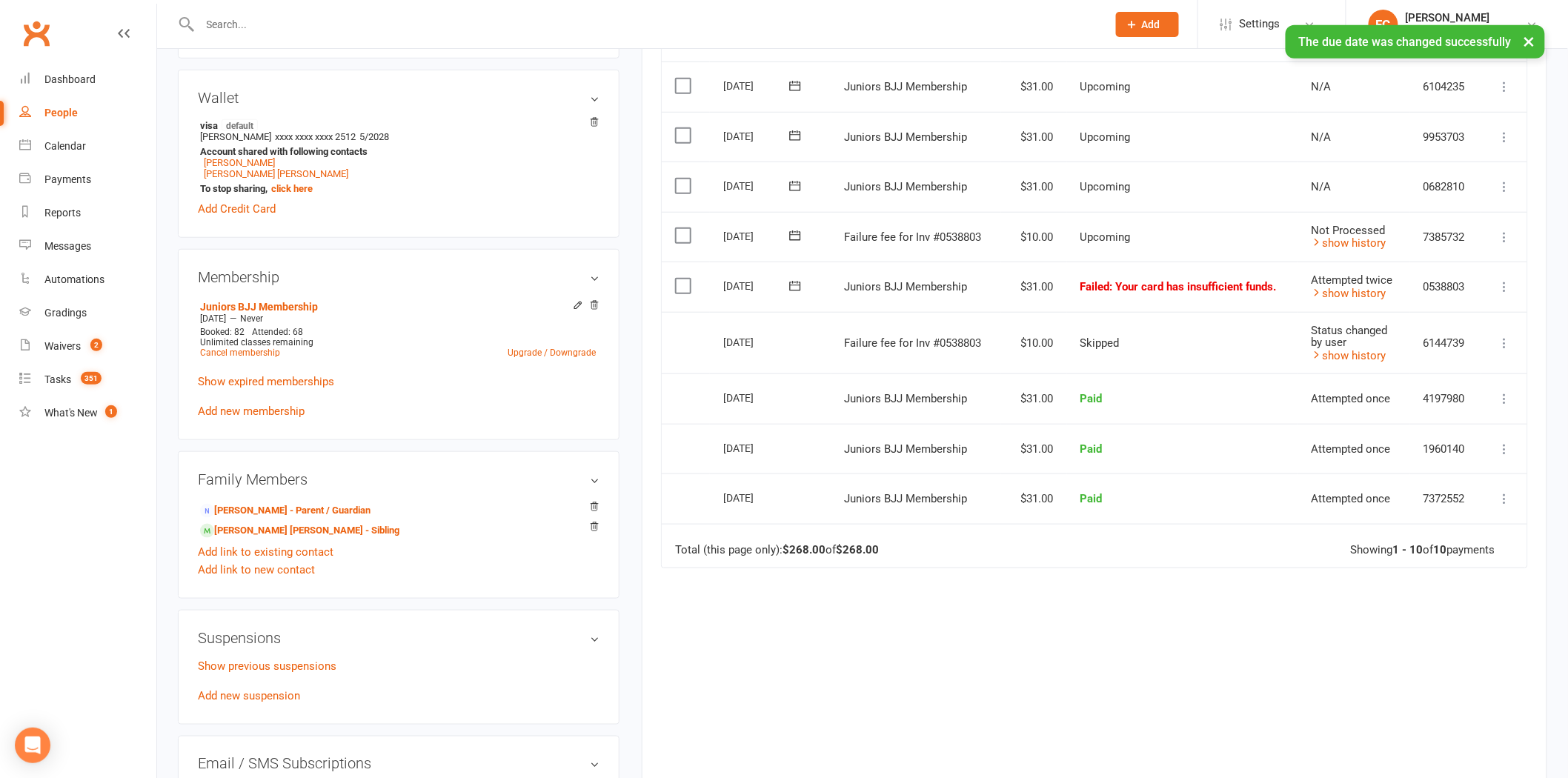
click at [682, 233] on label at bounding box center [685, 235] width 20 height 15
click at [682, 228] on input "checkbox" at bounding box center [680, 228] width 10 height 0
click at [1446, 746] on button "Change status" at bounding box center [1488, 745] width 117 height 31
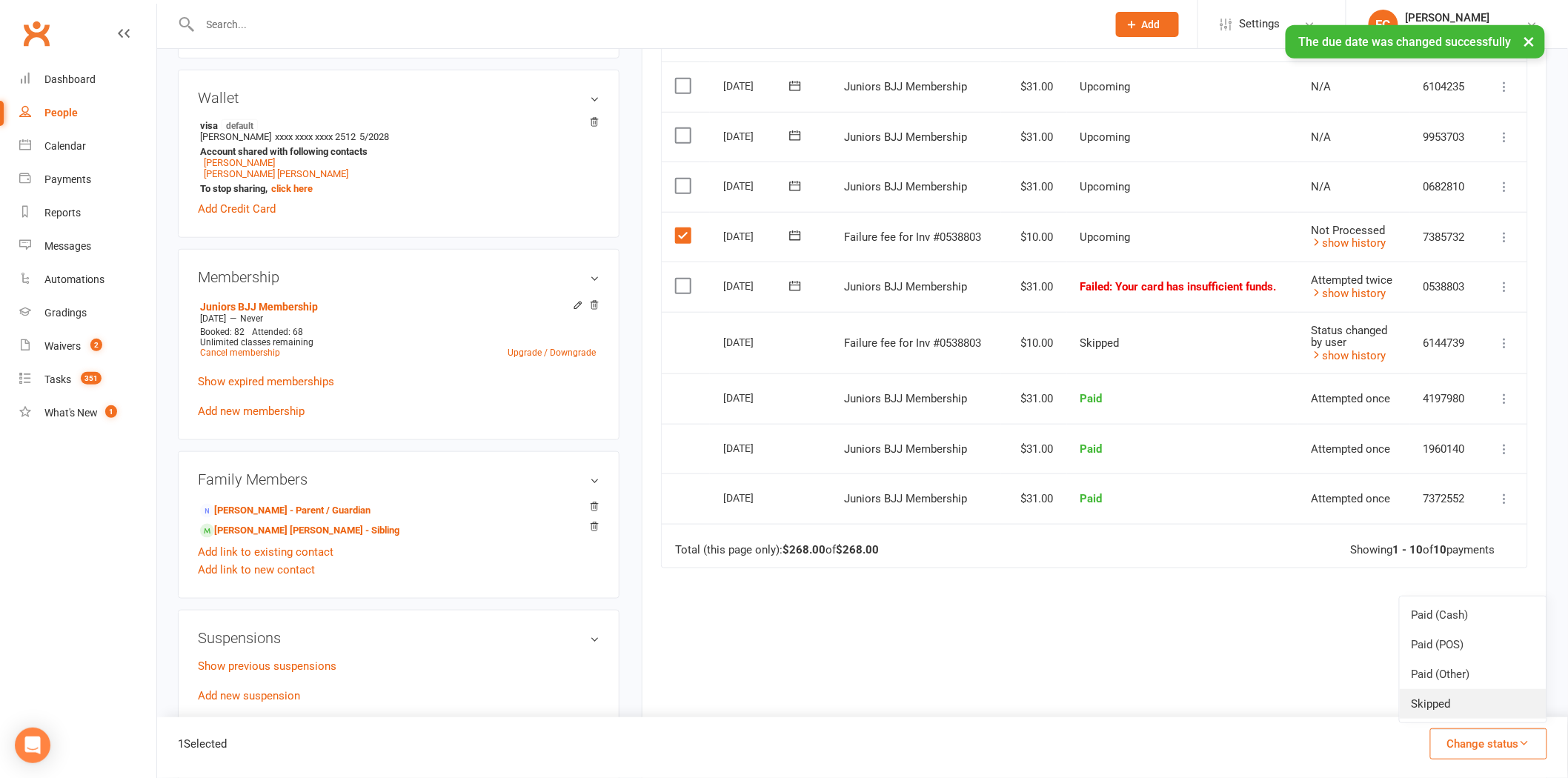
click at [1433, 699] on link "Skipped" at bounding box center [1473, 704] width 146 height 29
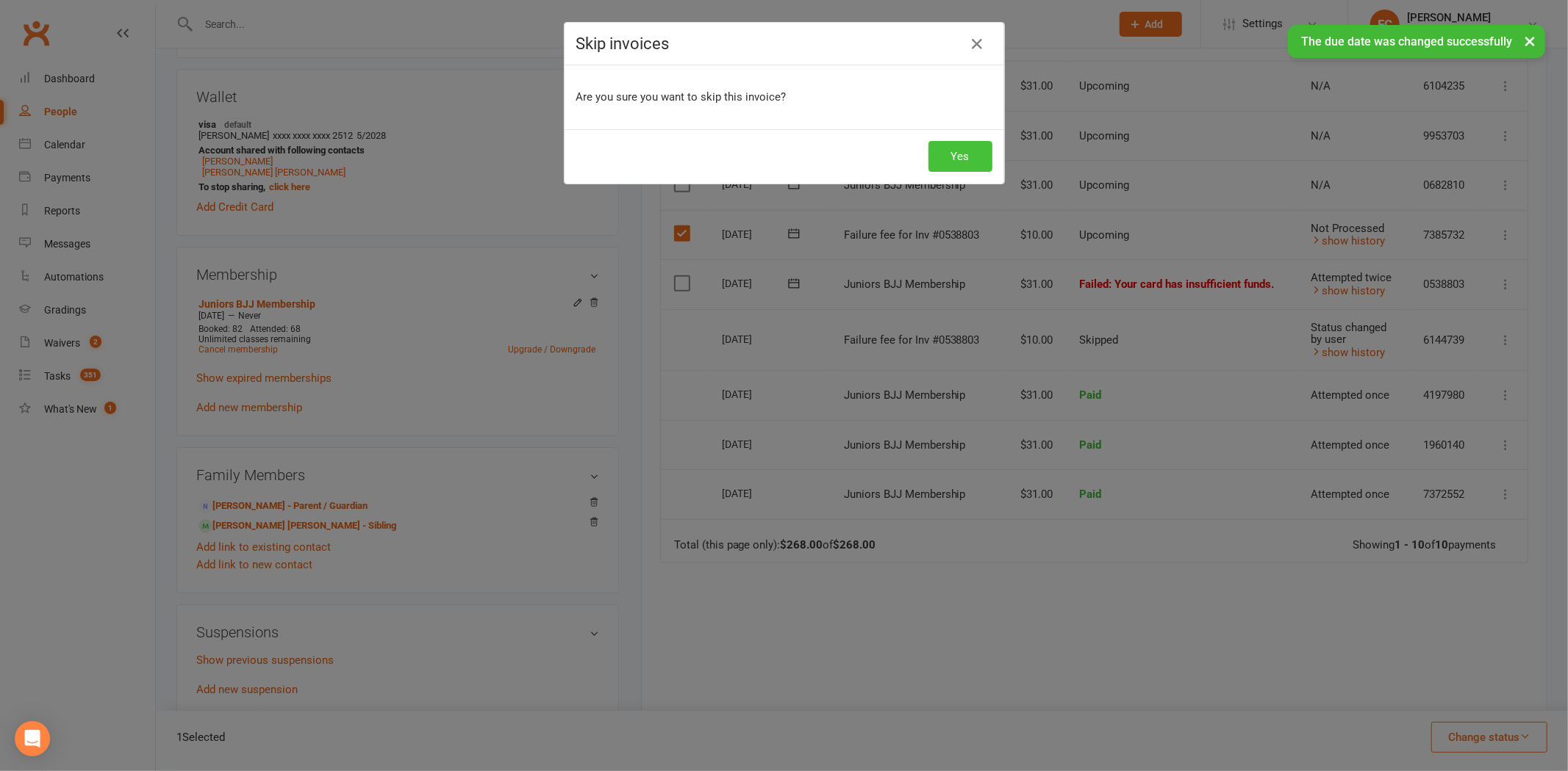
click at [944, 152] on button "Yes" at bounding box center [960, 157] width 64 height 31
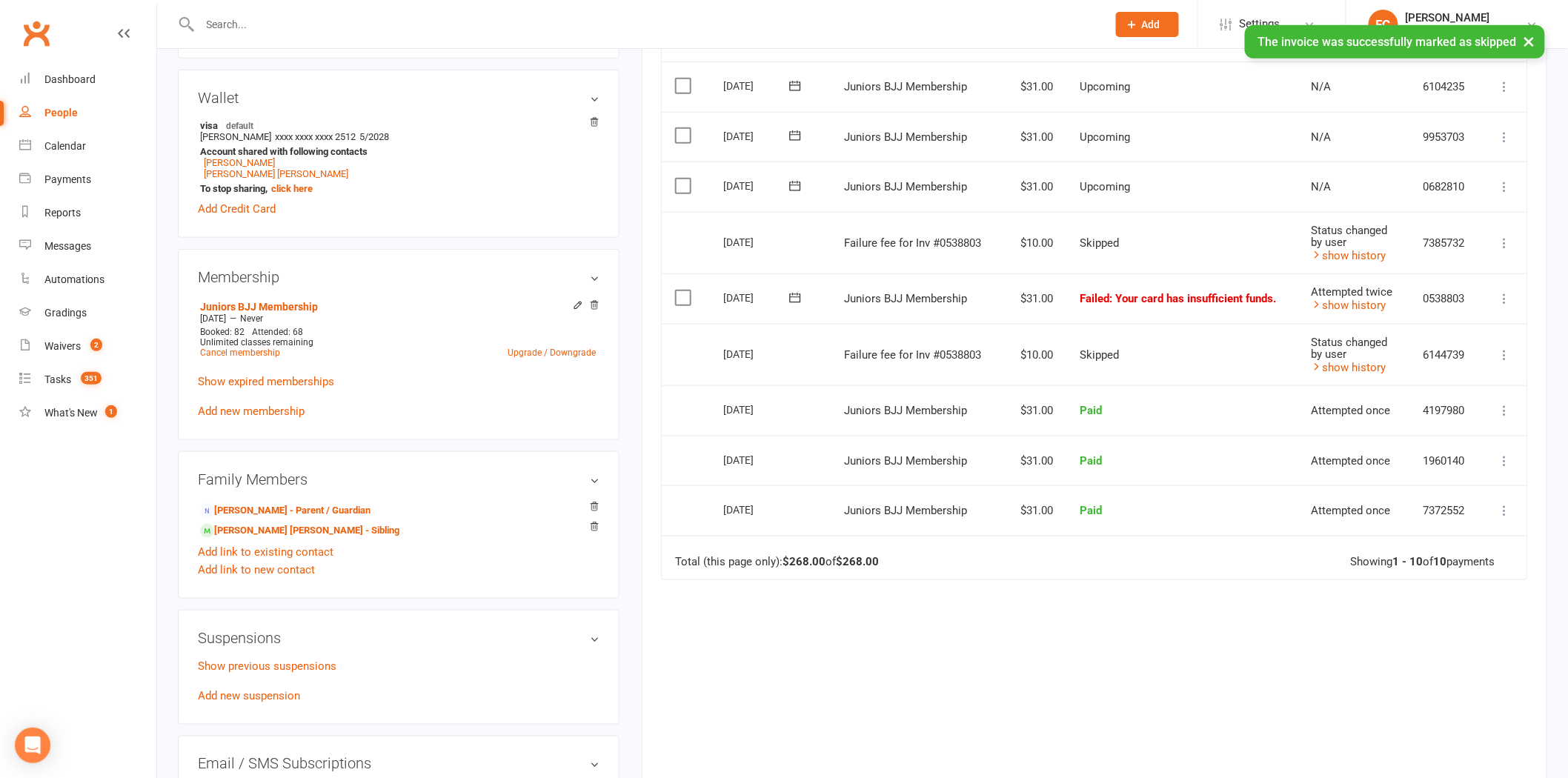
click at [795, 295] on icon at bounding box center [794, 298] width 15 height 15
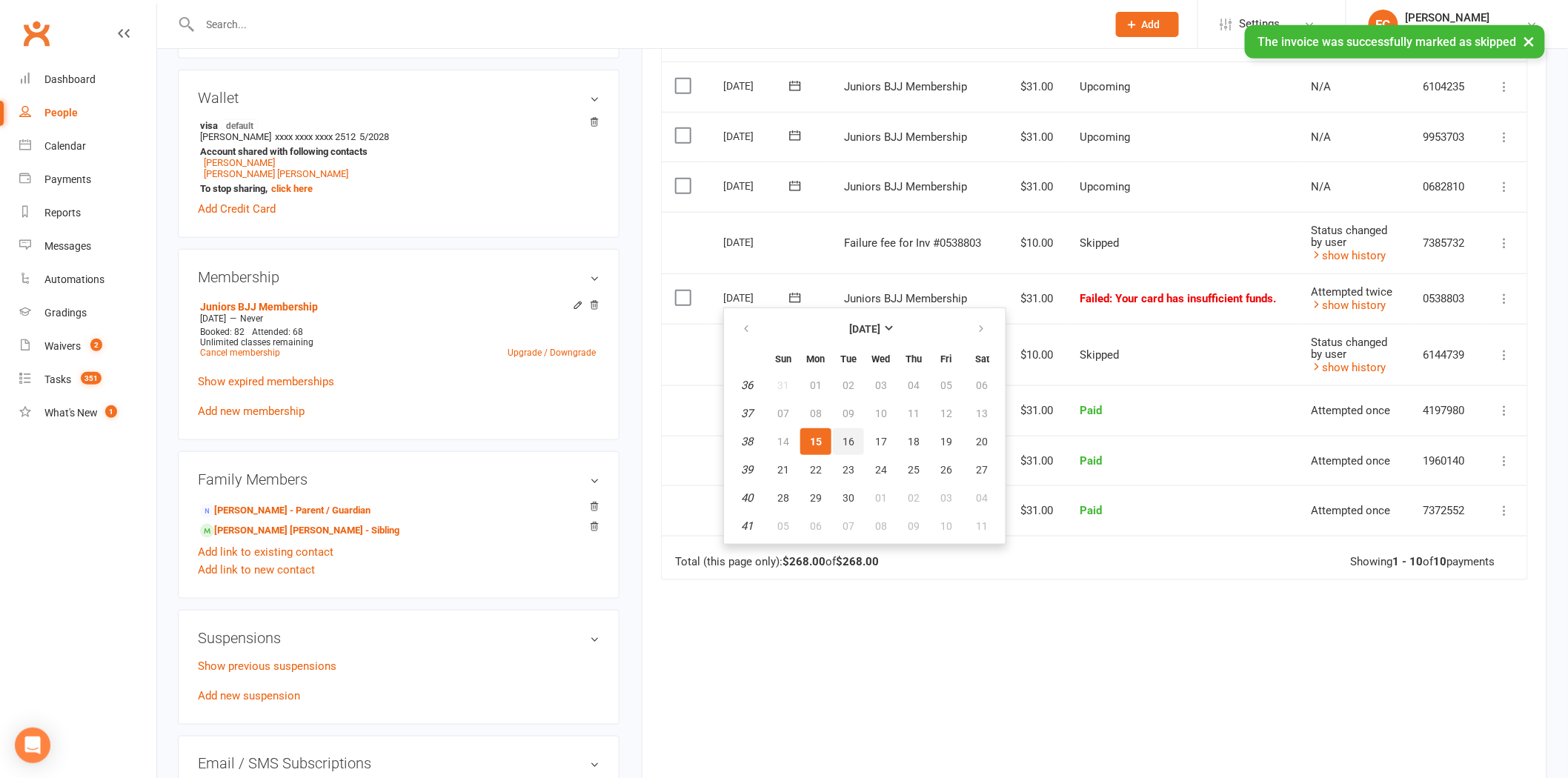
click at [838, 435] on button "16" at bounding box center [848, 441] width 31 height 27
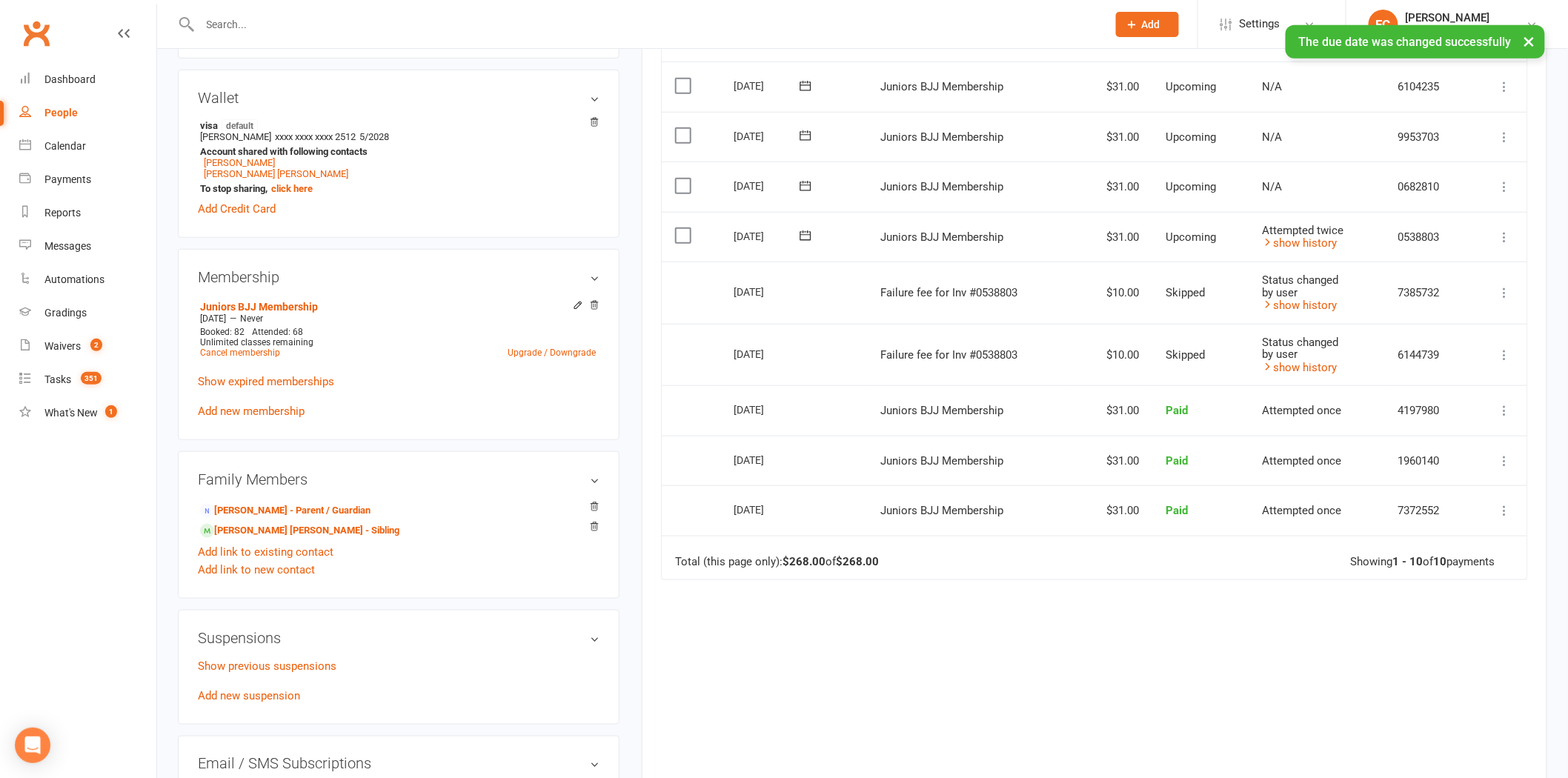
click at [803, 235] on icon at bounding box center [805, 235] width 15 height 15
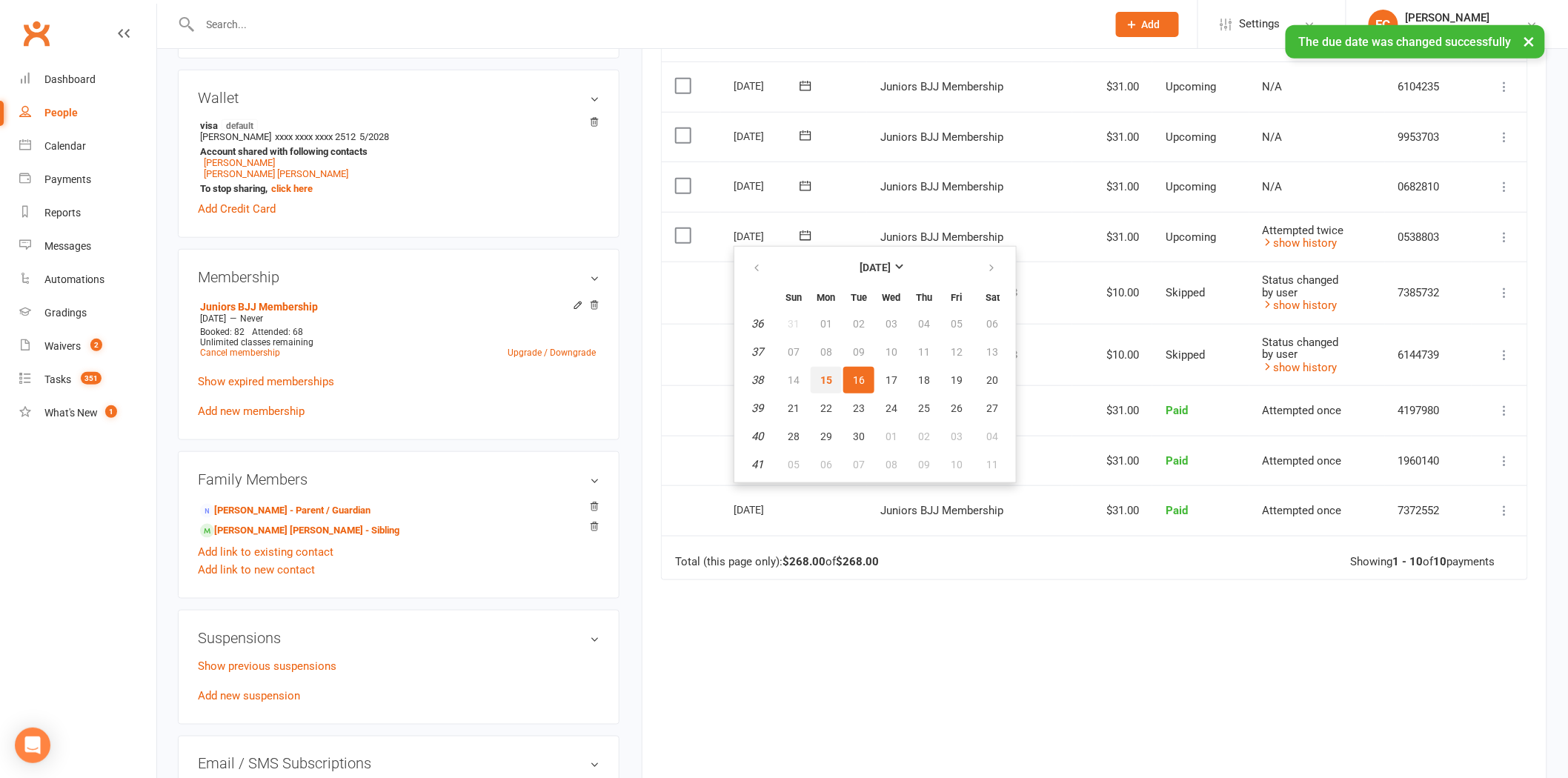
click at [815, 379] on button "15" at bounding box center [827, 380] width 31 height 27
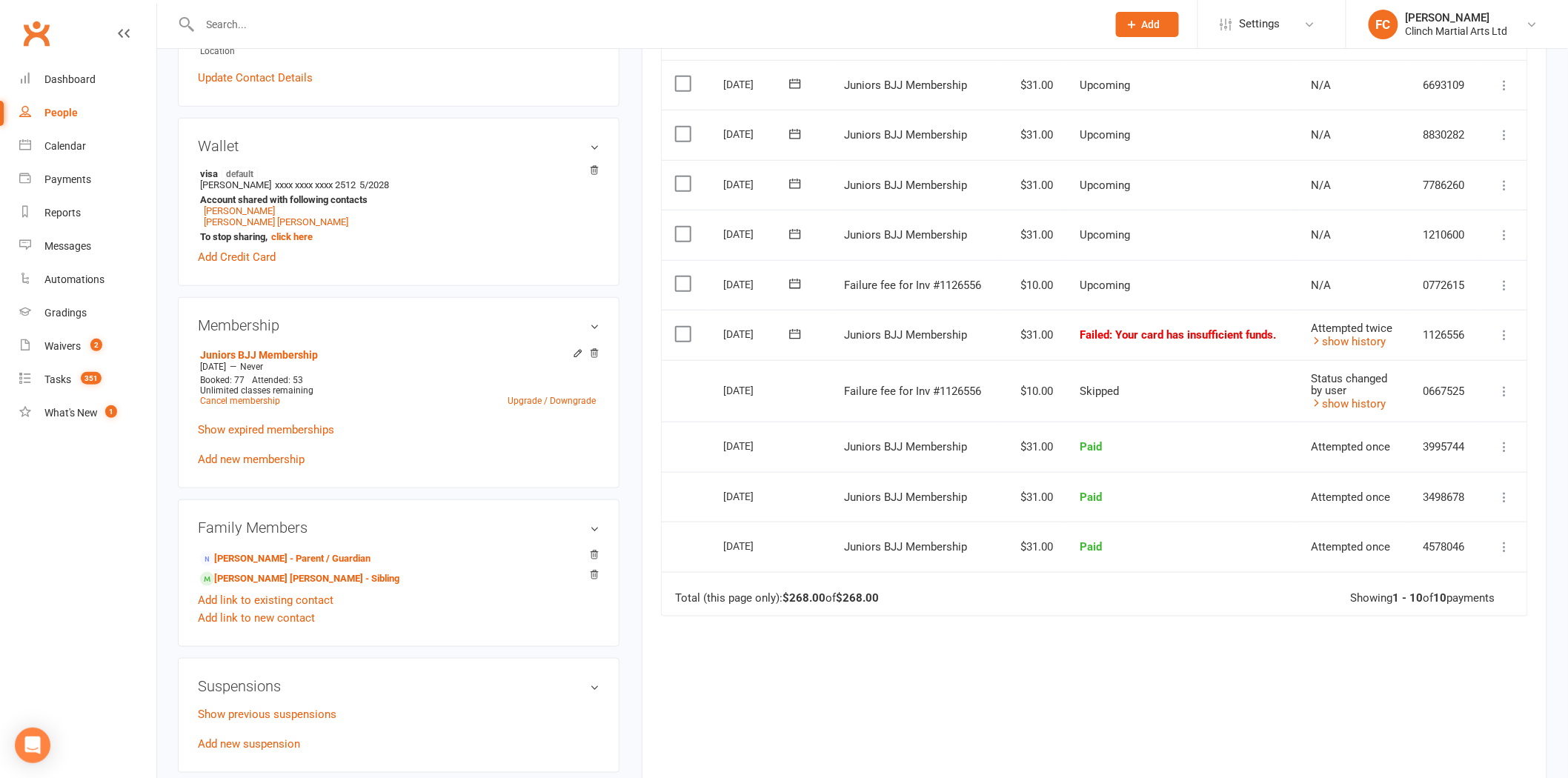
scroll to position [412, 0]
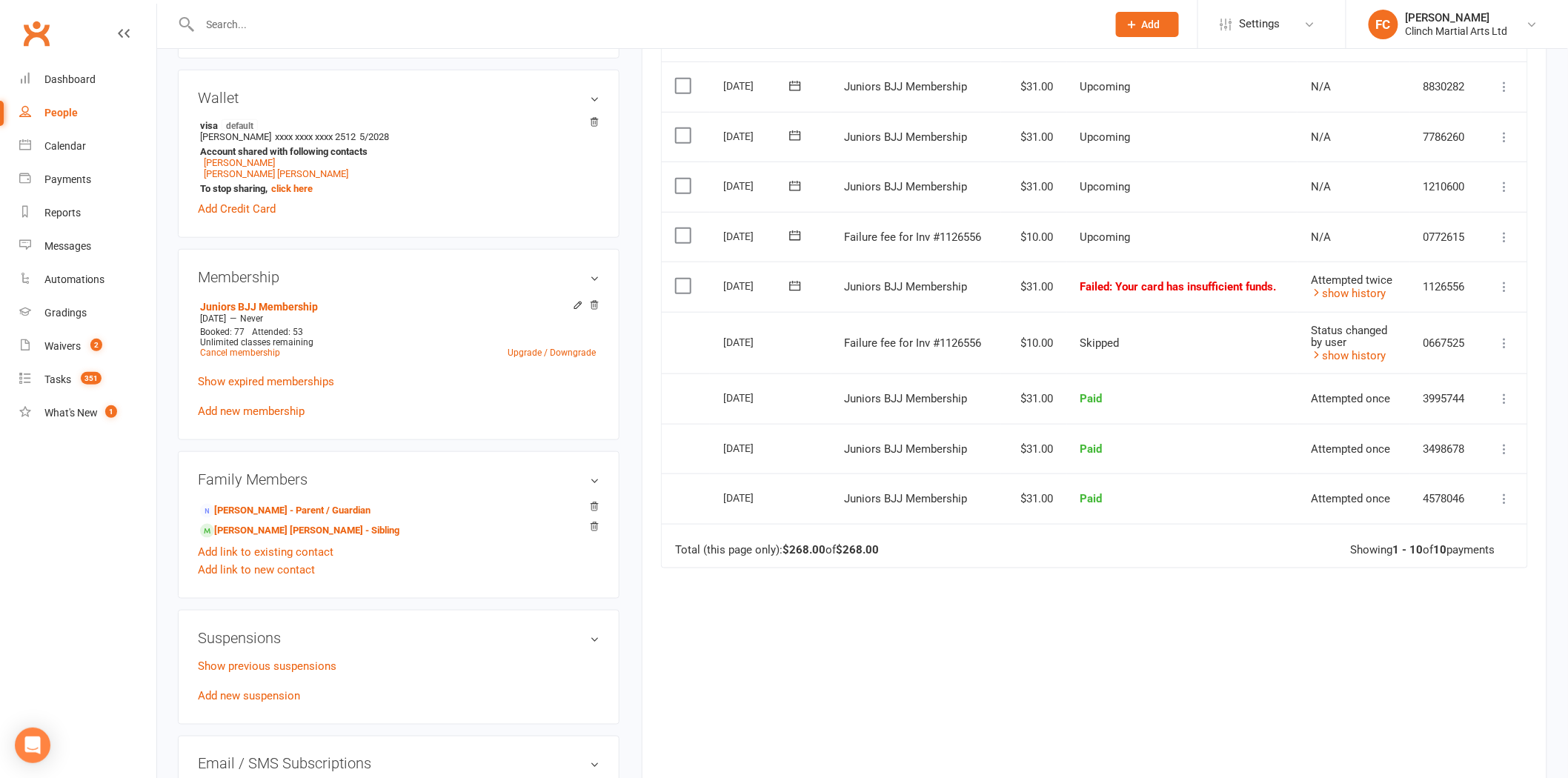
click at [799, 236] on icon at bounding box center [794, 235] width 15 height 15
click at [817, 376] on span "15" at bounding box center [816, 380] width 12 height 12
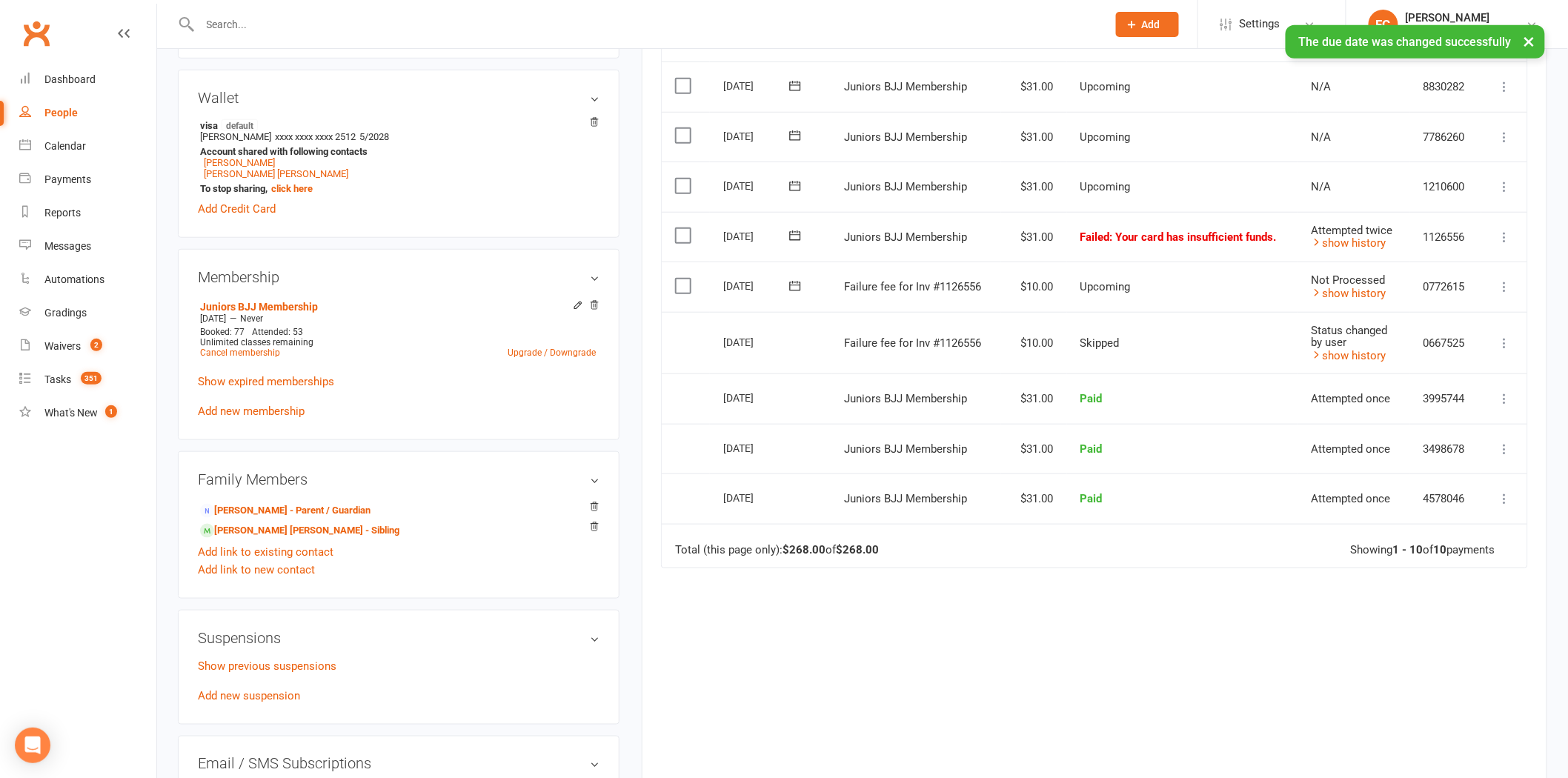
click at [680, 286] on label at bounding box center [685, 286] width 20 height 15
click at [680, 279] on input "checkbox" at bounding box center [680, 279] width 10 height 0
click at [1451, 743] on button "Change status" at bounding box center [1488, 745] width 117 height 31
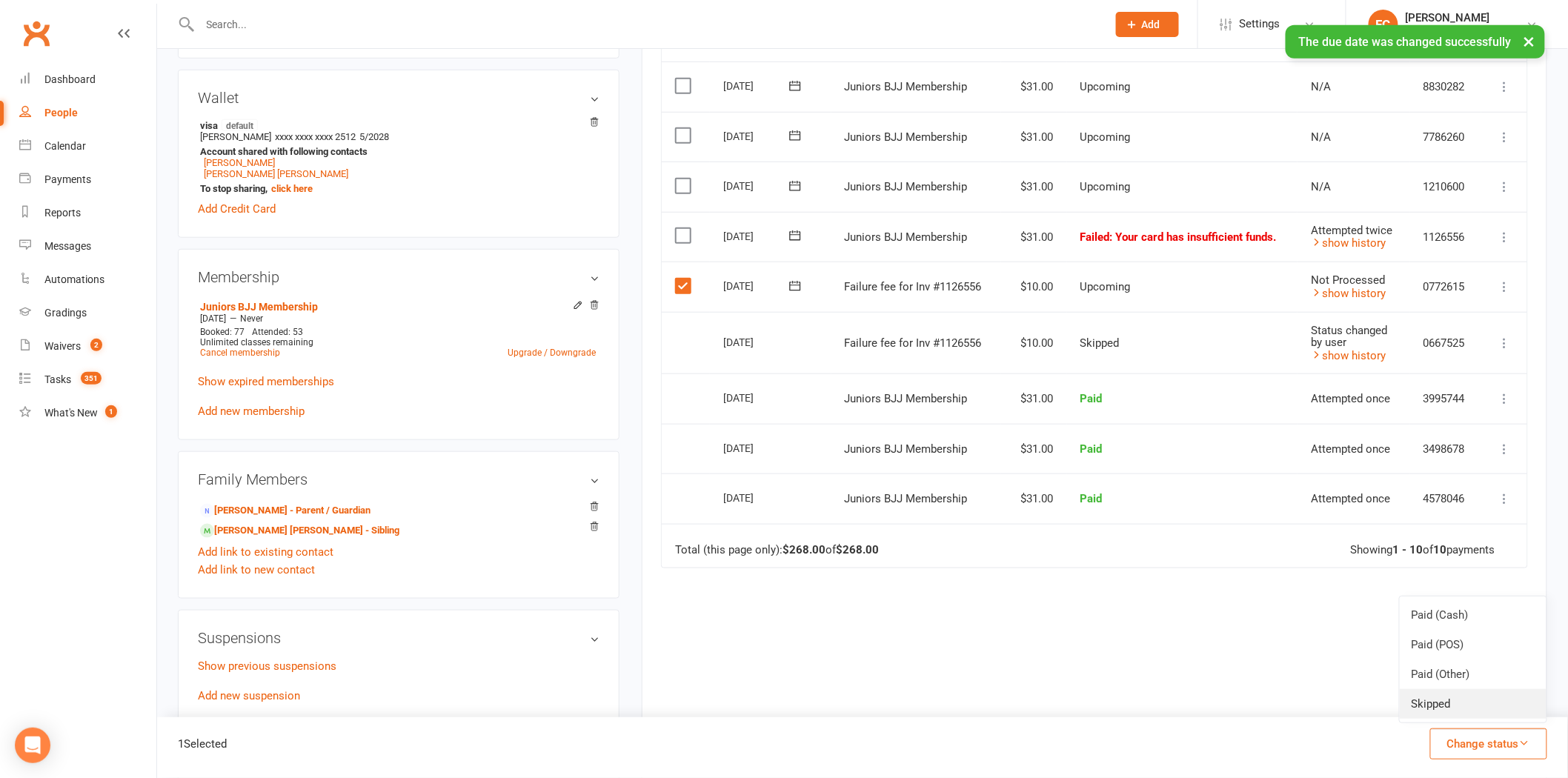
click at [1441, 708] on link "Skipped" at bounding box center [1473, 704] width 146 height 29
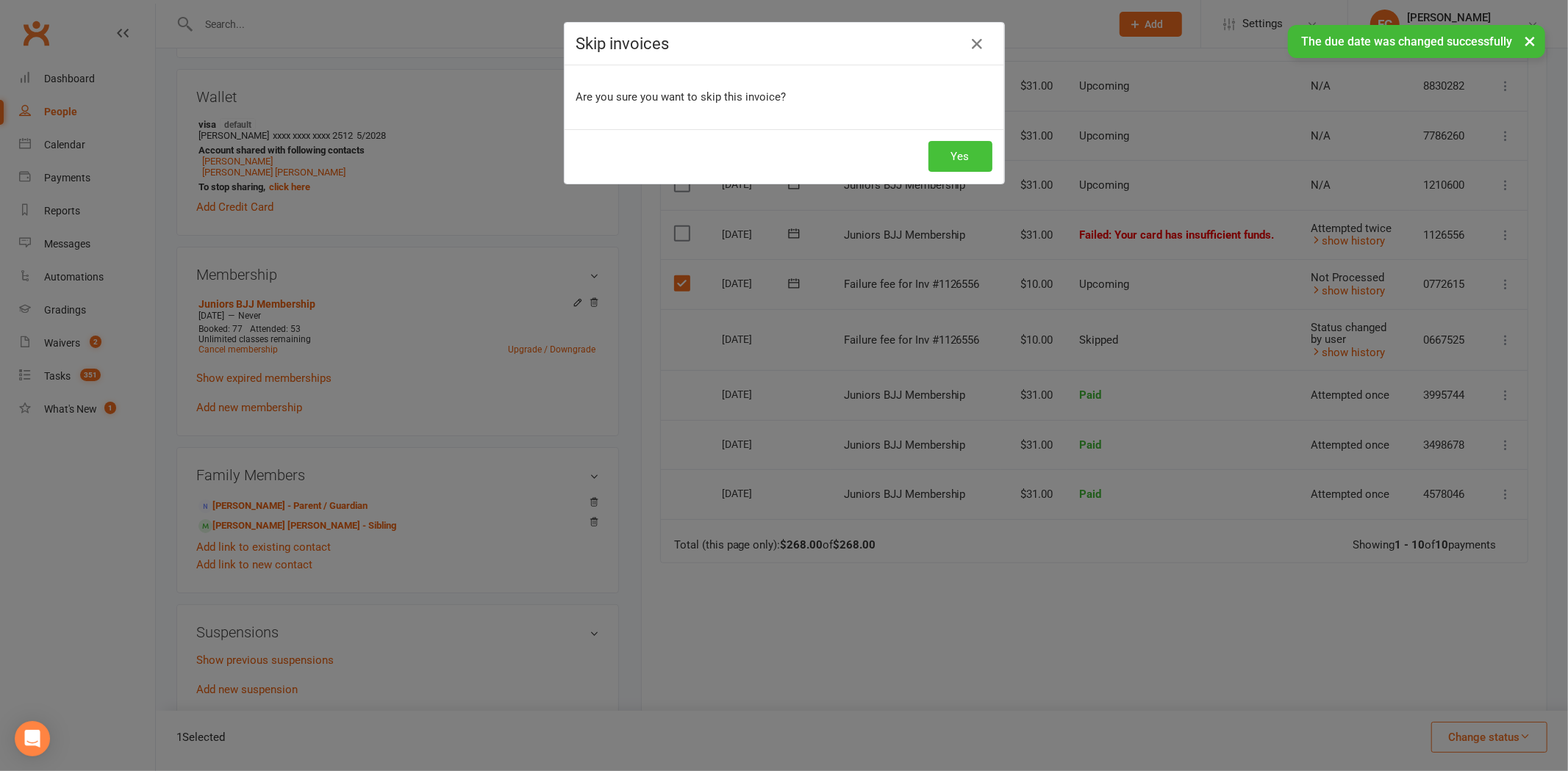
click at [953, 159] on button "Yes" at bounding box center [960, 157] width 64 height 31
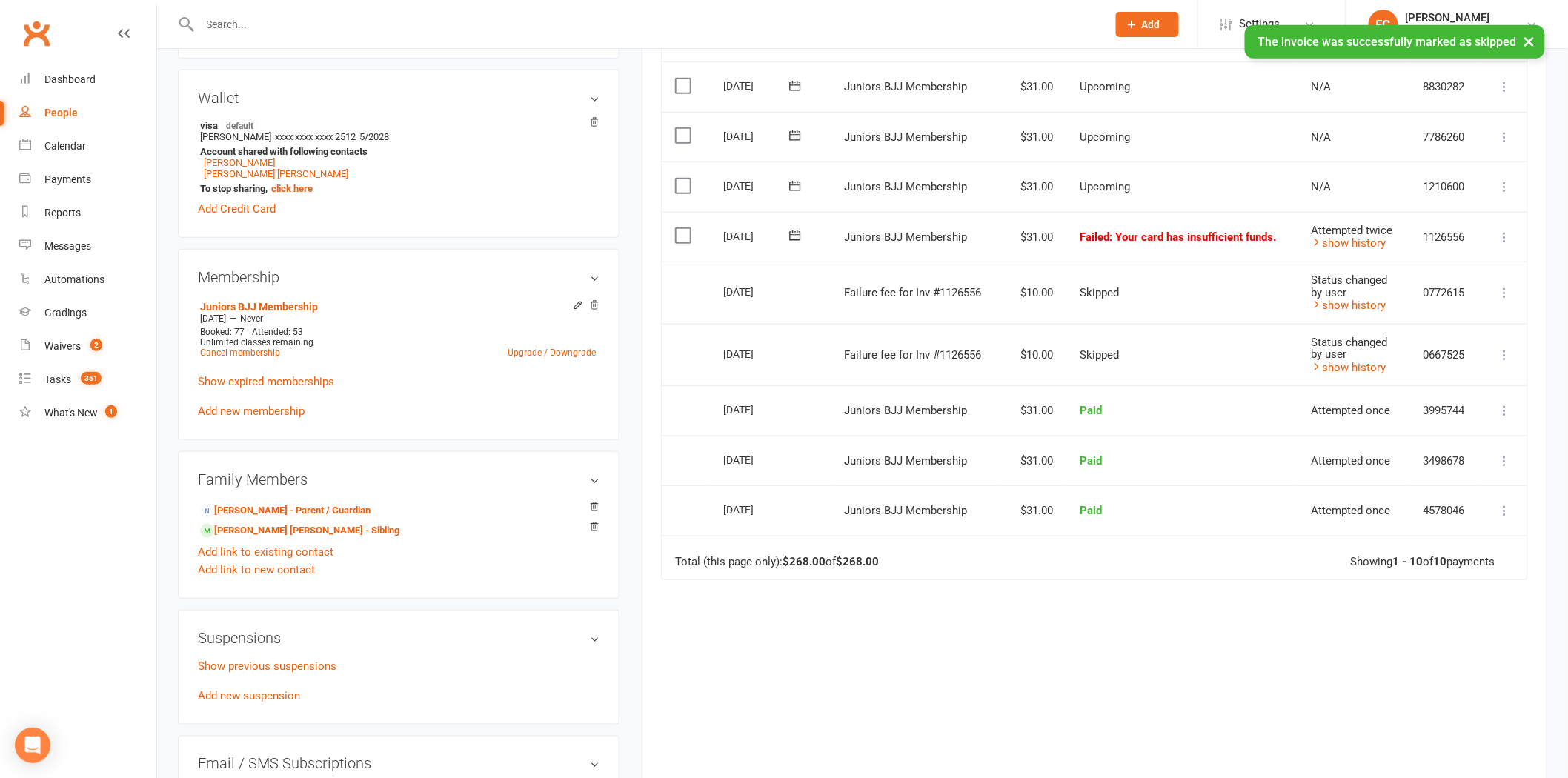
click at [793, 231] on icon at bounding box center [794, 235] width 15 height 15
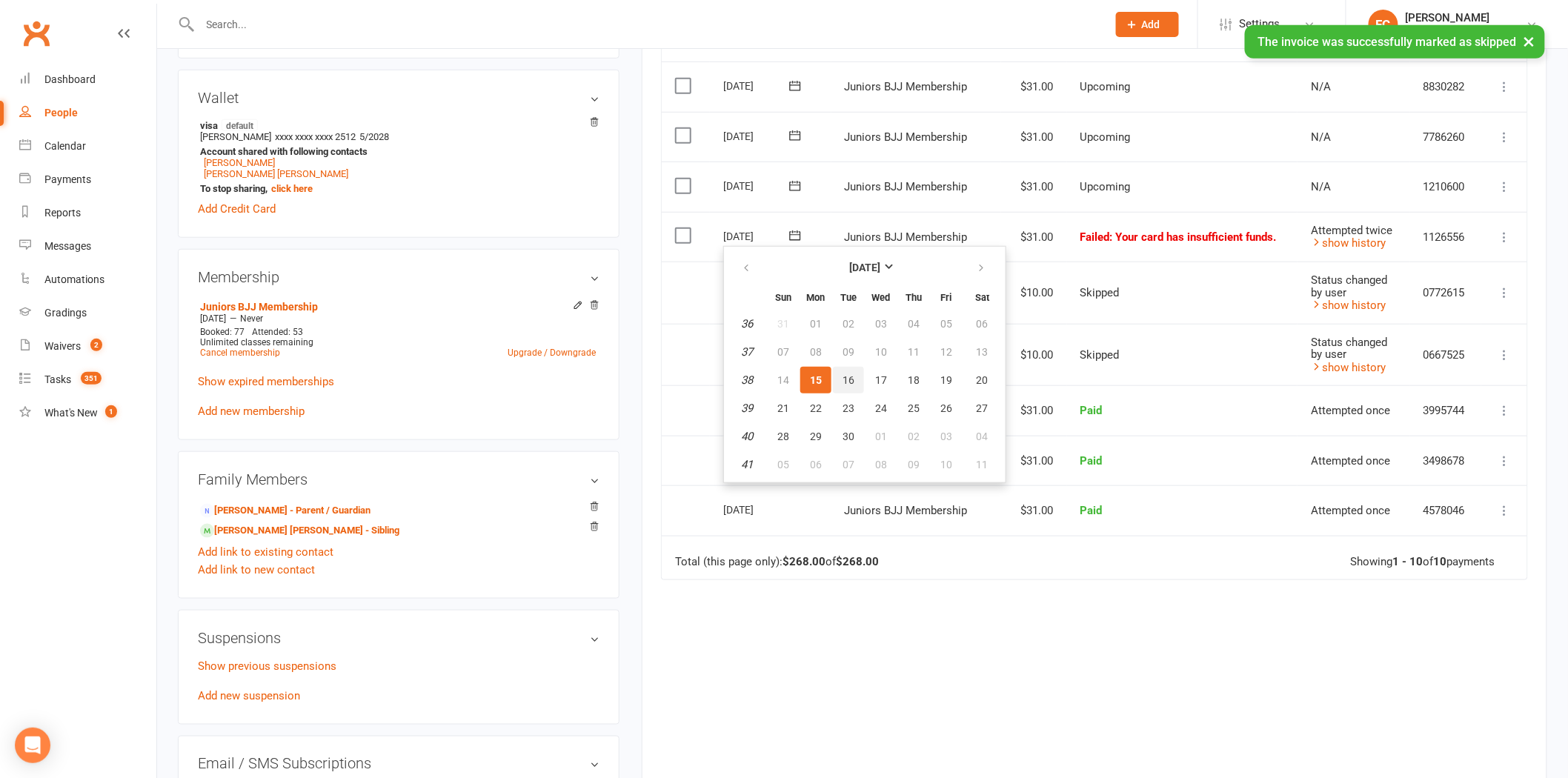
click at [836, 384] on button "16" at bounding box center [848, 380] width 31 height 27
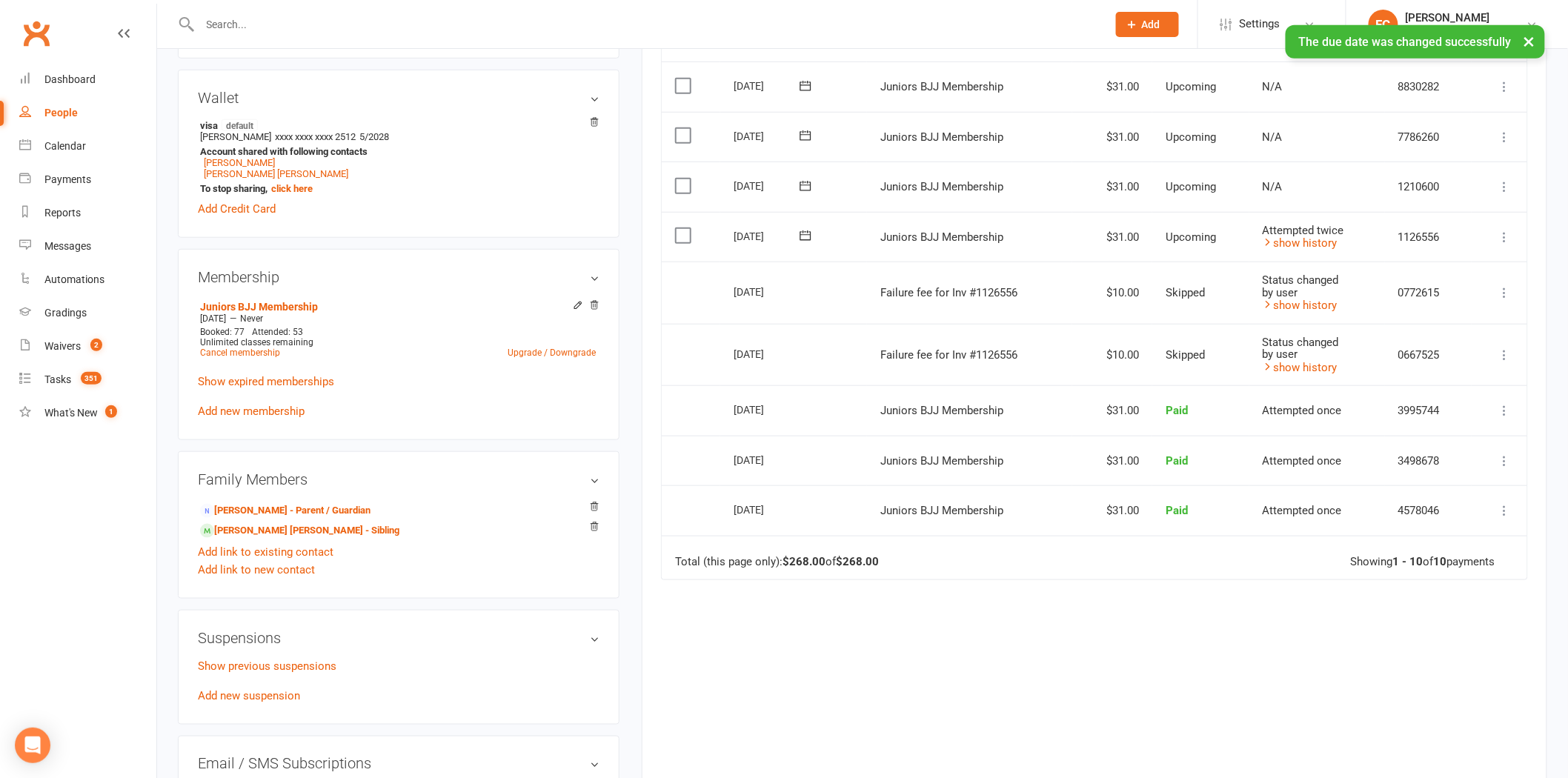
click at [801, 235] on icon at bounding box center [805, 236] width 11 height 10
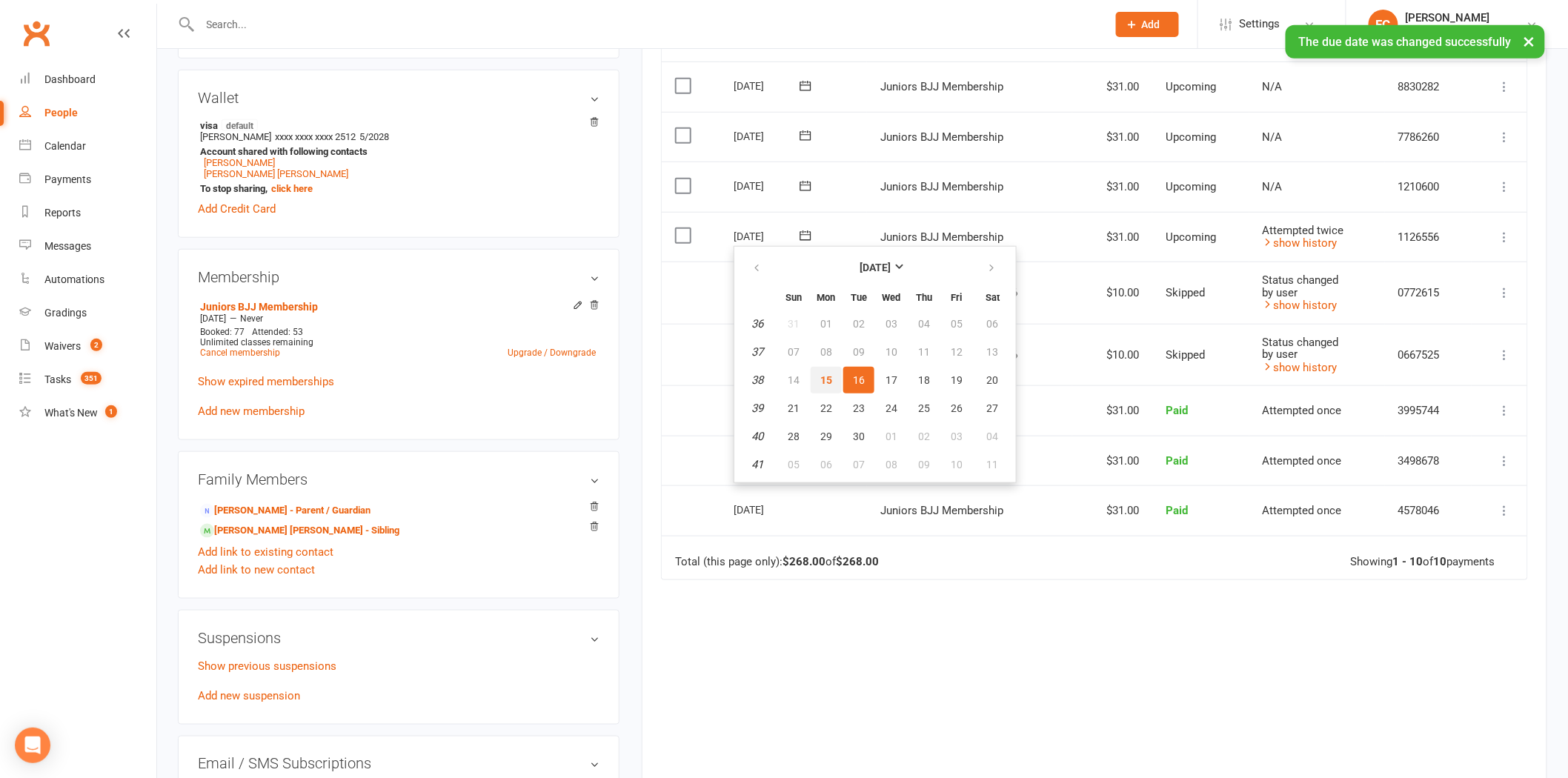
drag, startPoint x: 824, startPoint y: 376, endPoint x: 870, endPoint y: 95, distance: 284.7
click at [823, 376] on span "15" at bounding box center [827, 380] width 12 height 12
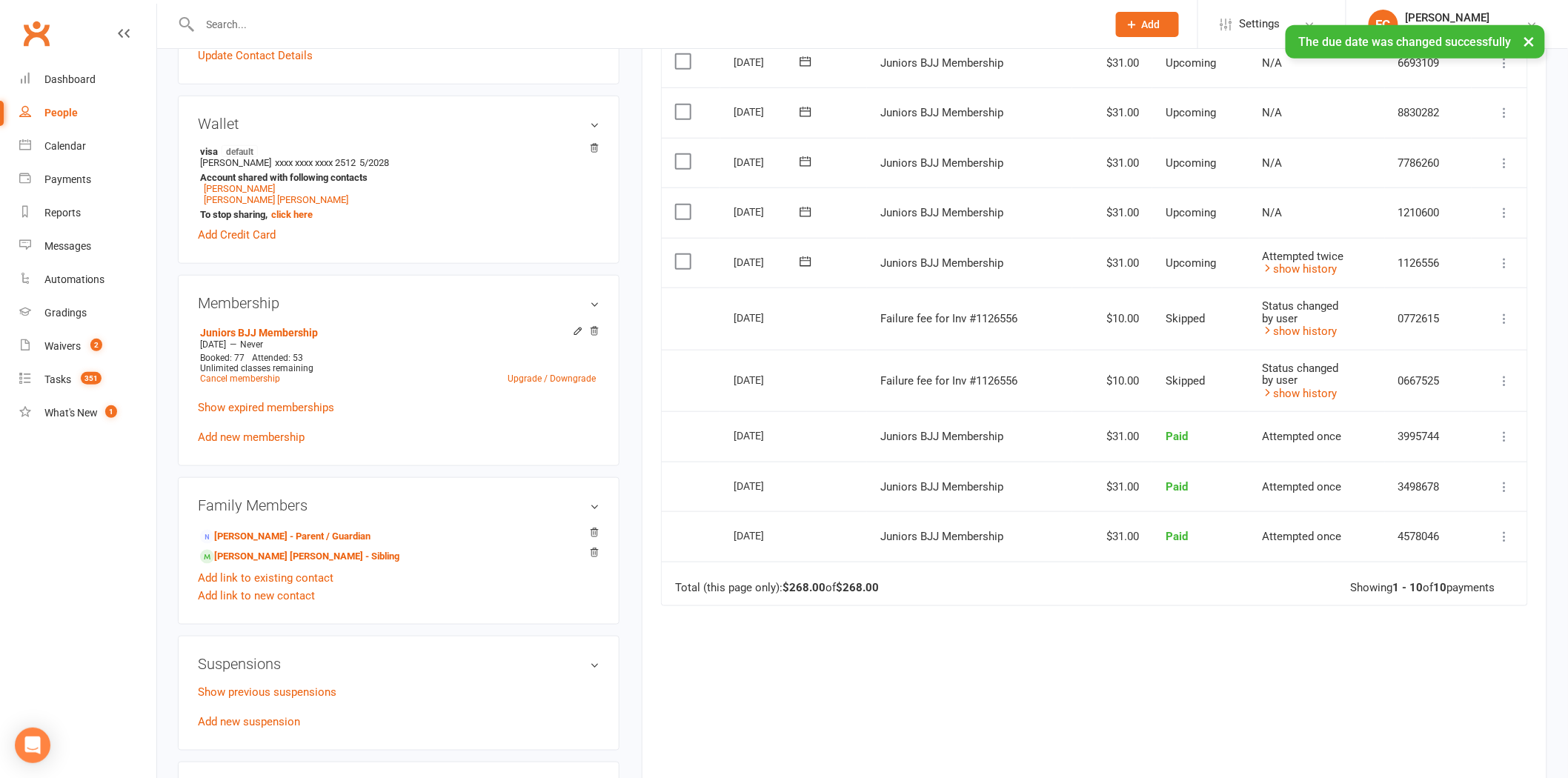
scroll to position [329, 0]
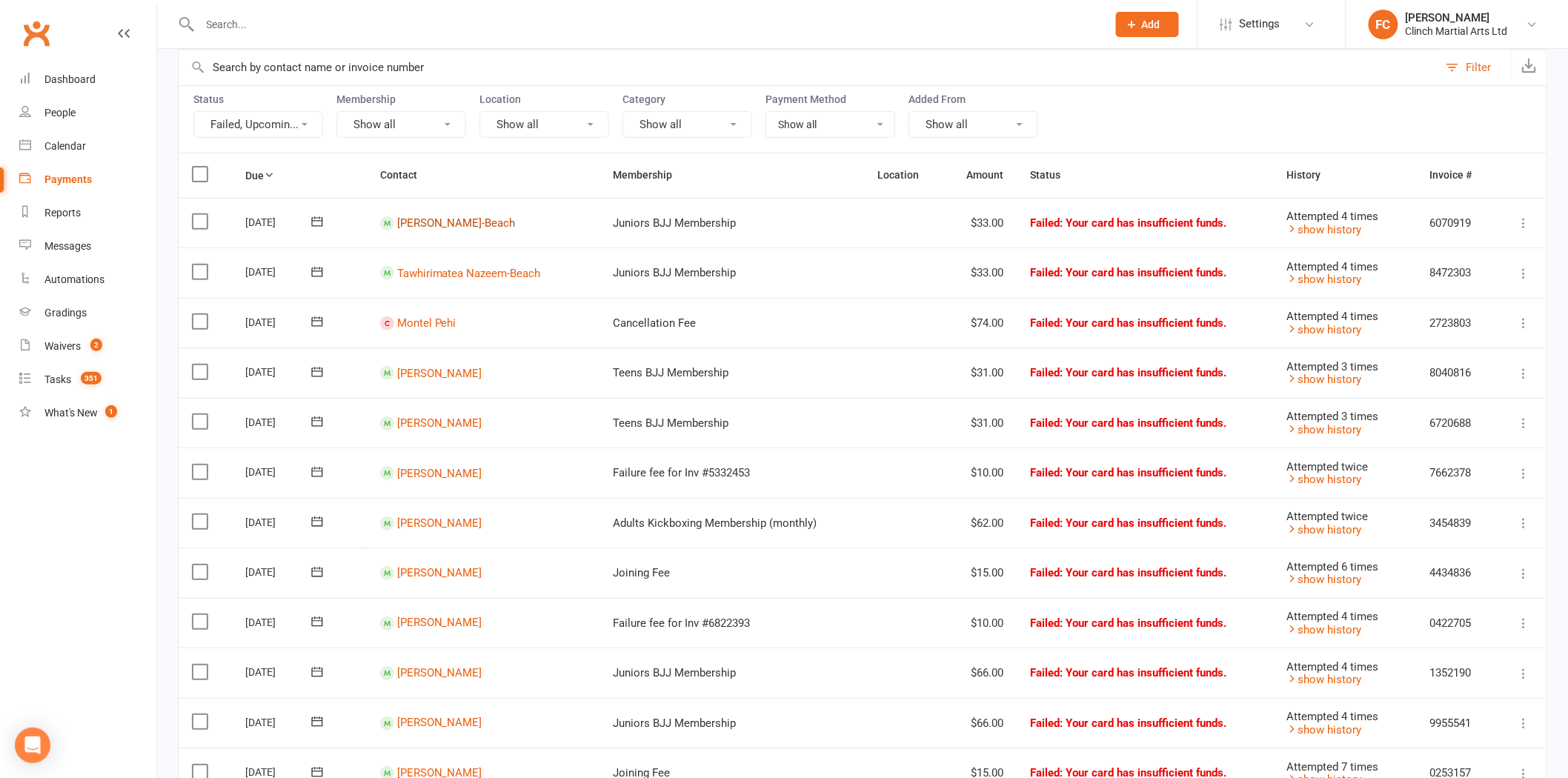
scroll to position [165, 0]
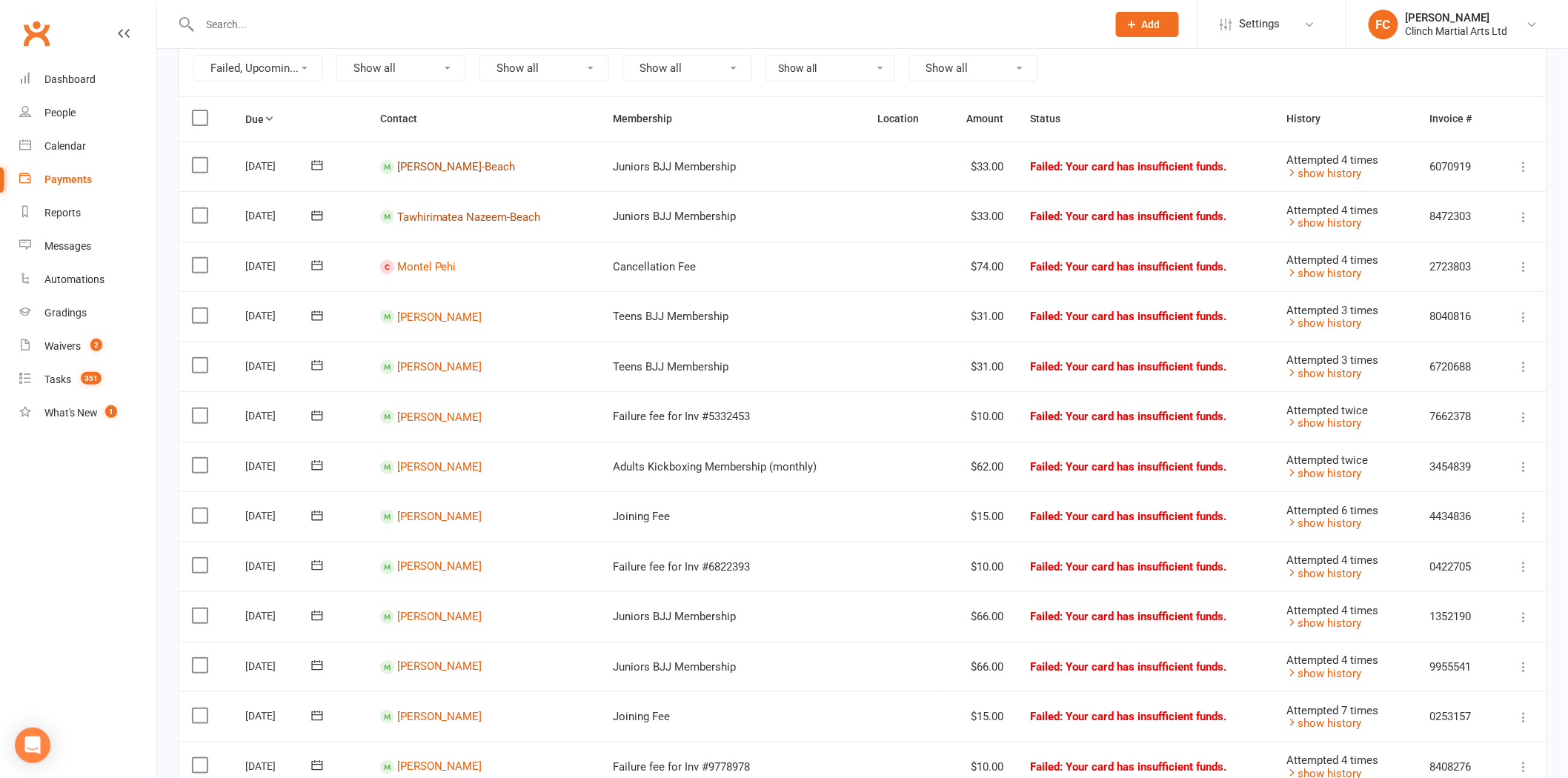
drag, startPoint x: 470, startPoint y: 246, endPoint x: 462, endPoint y: 216, distance: 31.0
drag, startPoint x: 448, startPoint y: 167, endPoint x: 441, endPoint y: 206, distance: 39.6
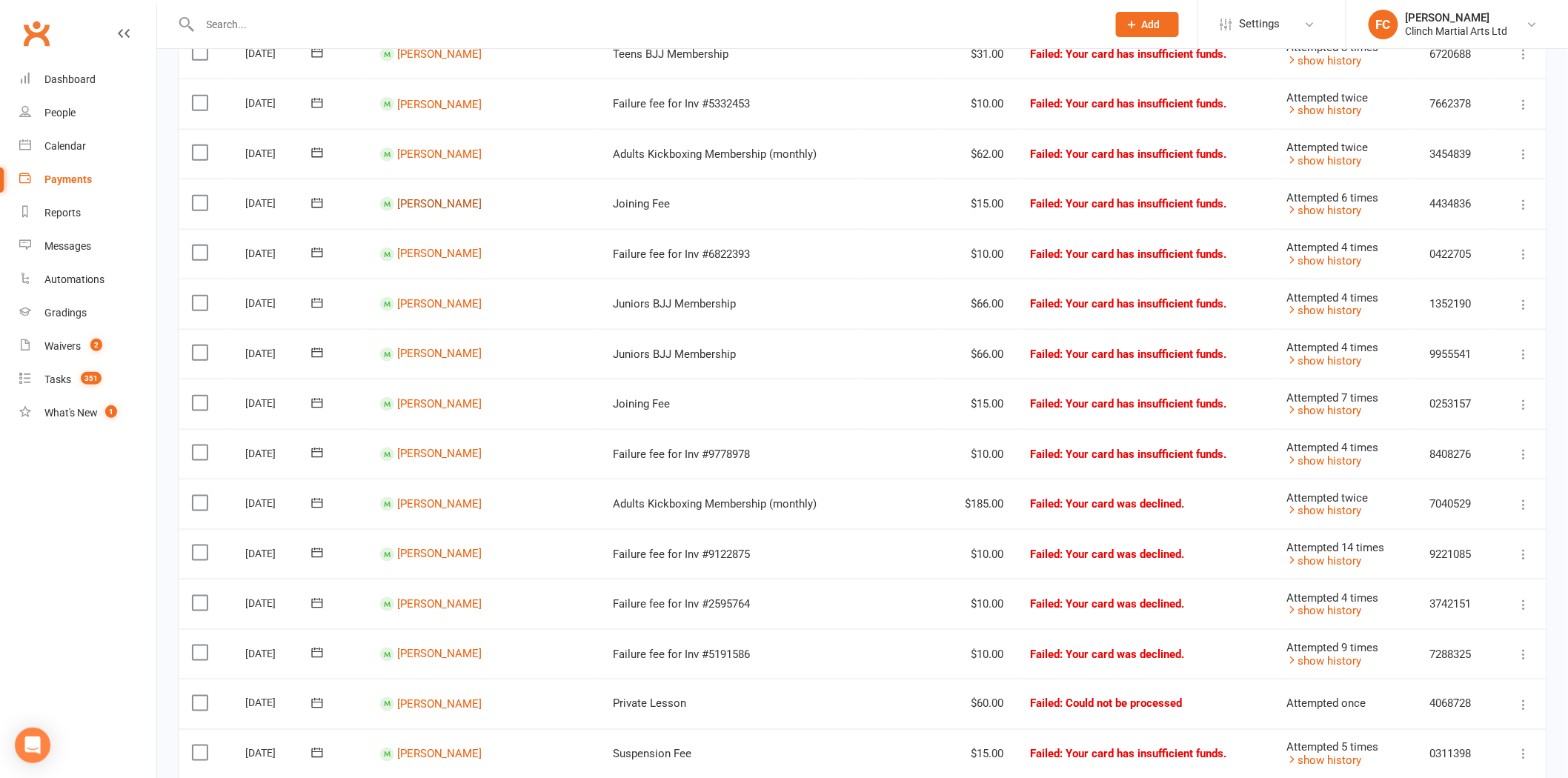
scroll to position [576, 0]
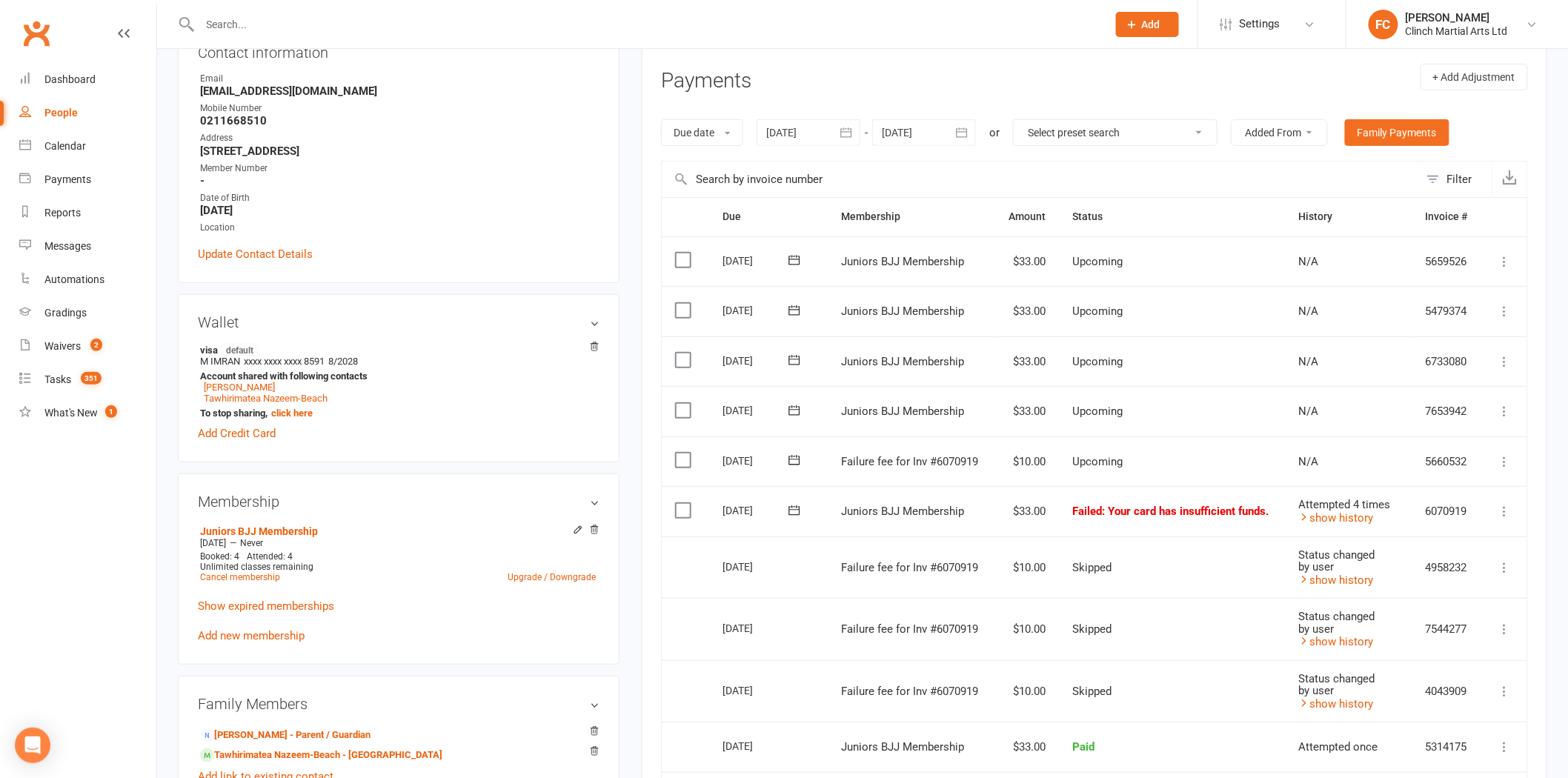
scroll to position [329, 0]
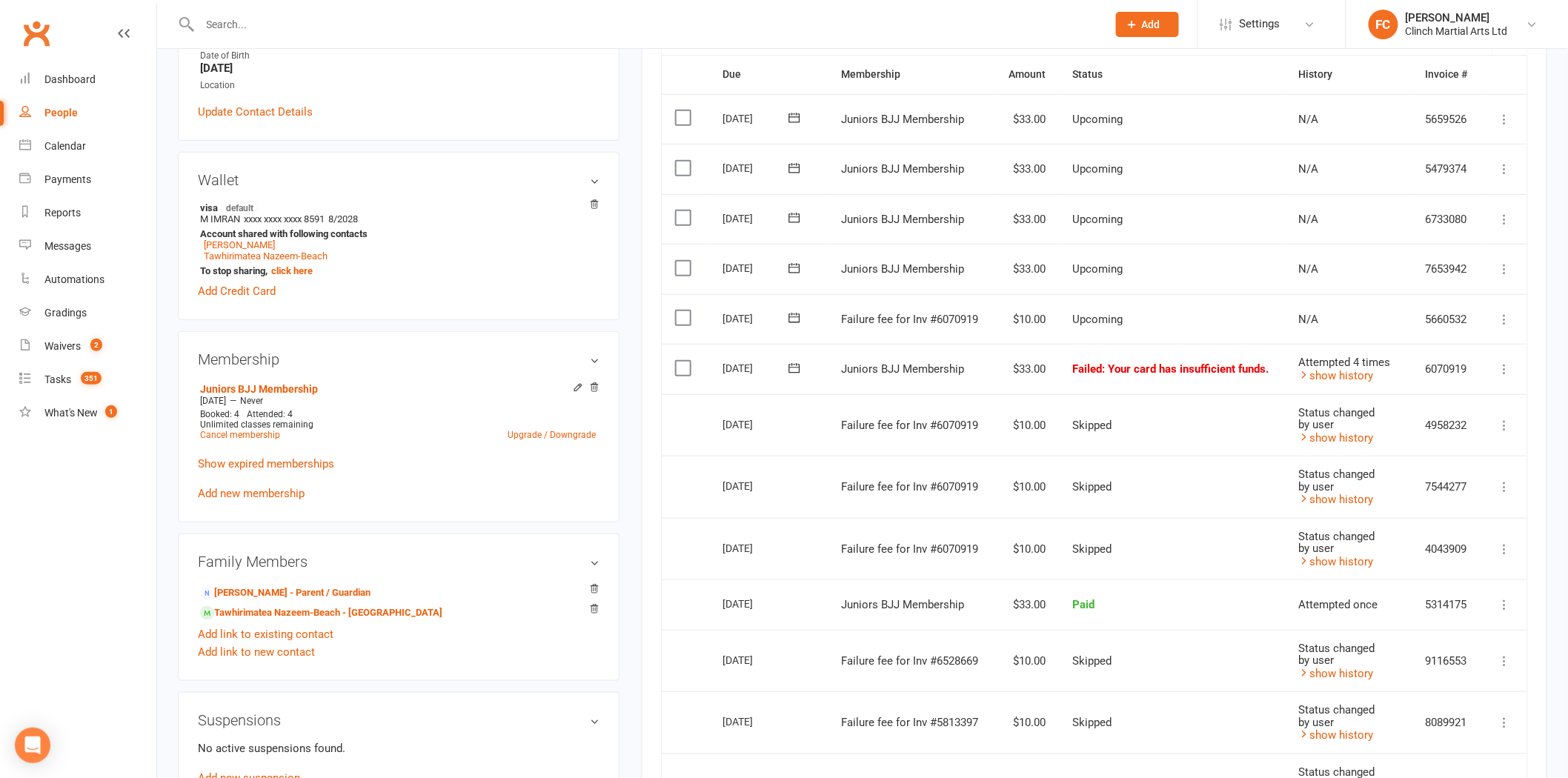
drag, startPoint x: 796, startPoint y: 316, endPoint x: 796, endPoint y: 327, distance: 11.0
click at [795, 316] on icon at bounding box center [794, 317] width 15 height 15
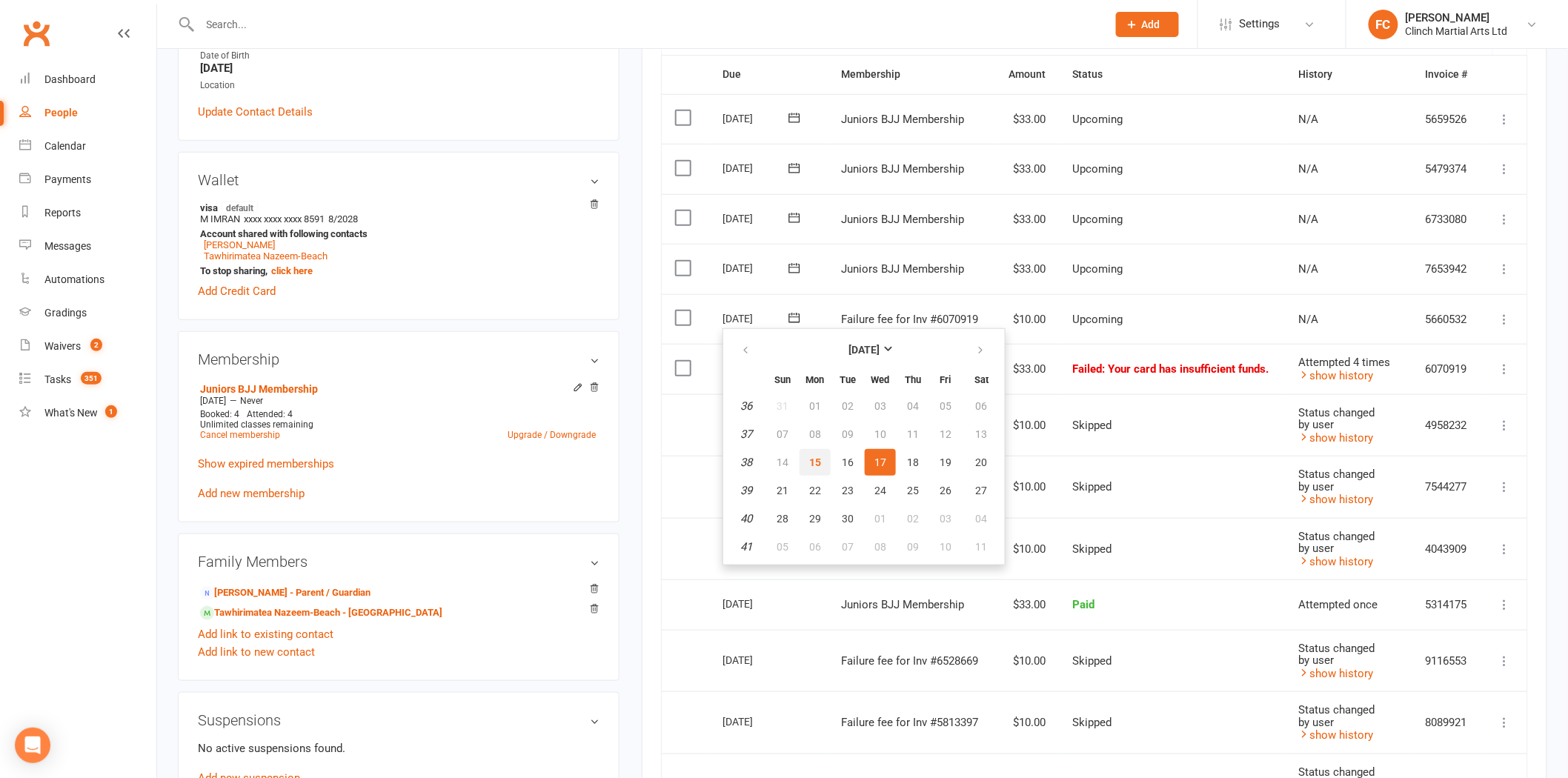
click at [817, 458] on span "15" at bounding box center [815, 463] width 12 height 12
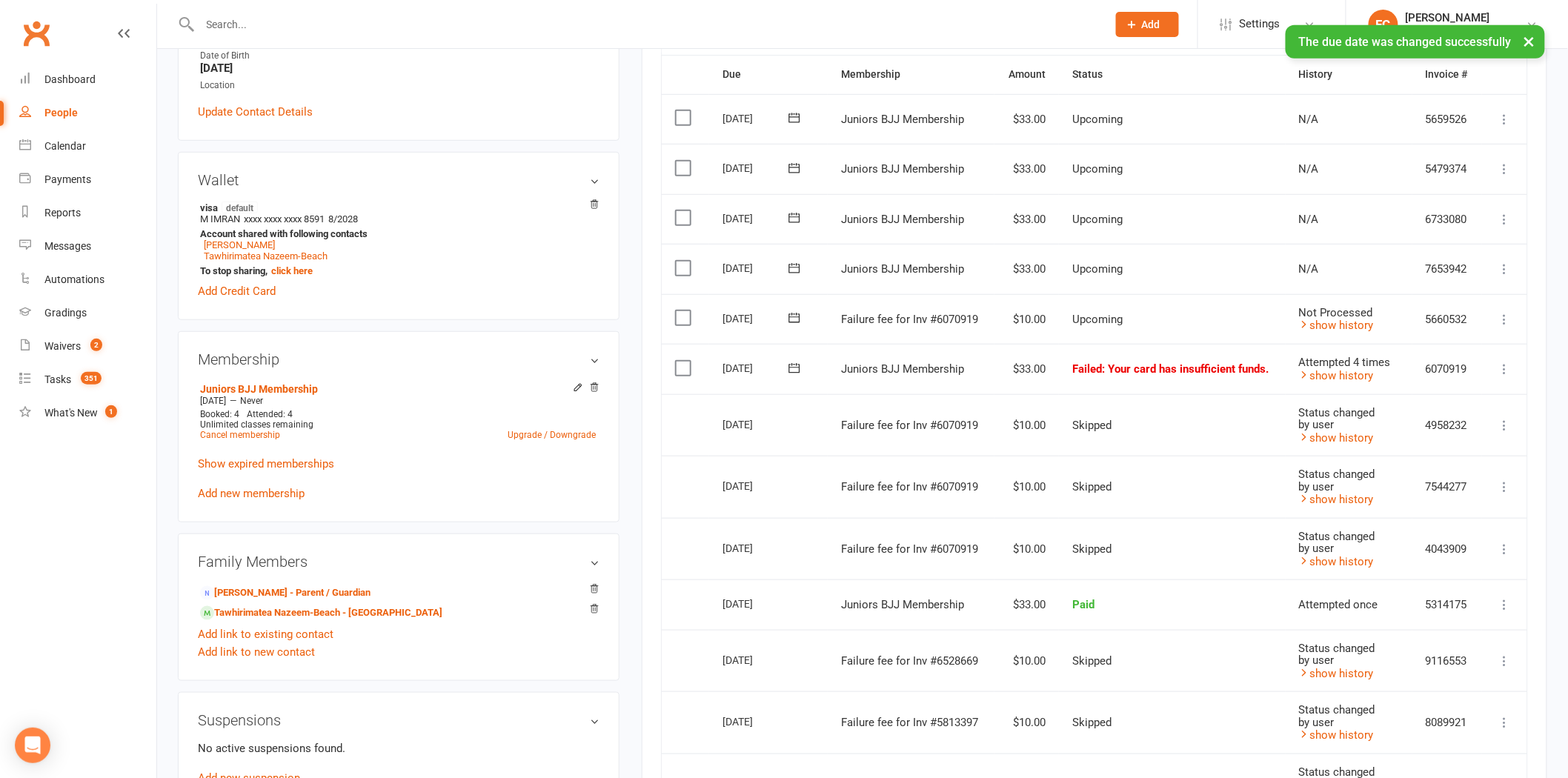
click at [687, 316] on label at bounding box center [685, 317] width 20 height 15
click at [684, 310] on input "checkbox" at bounding box center [680, 310] width 10 height 0
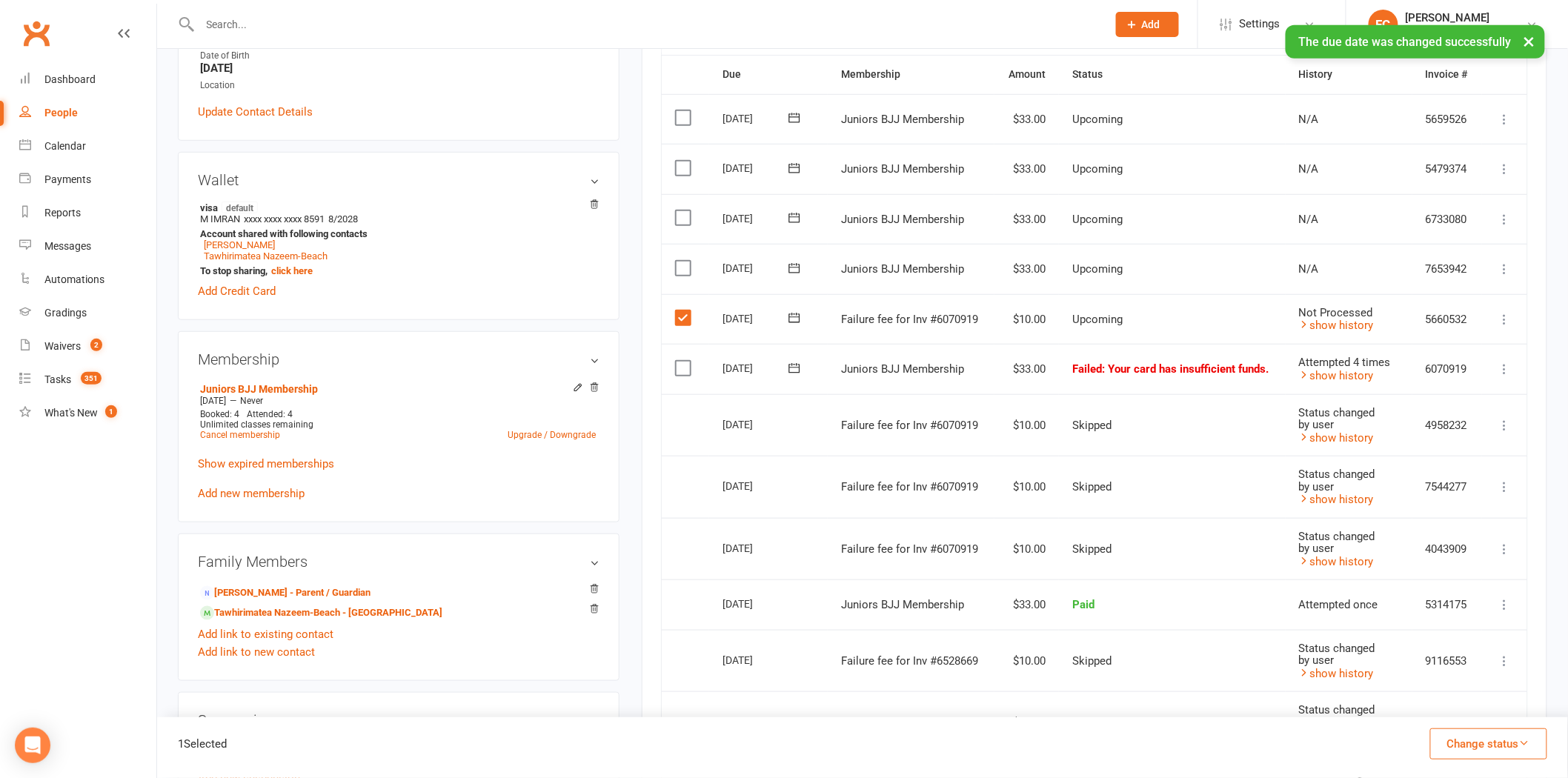
click at [1486, 748] on button "Change status" at bounding box center [1488, 745] width 117 height 31
click at [1446, 712] on link "Skipped" at bounding box center [1473, 704] width 146 height 29
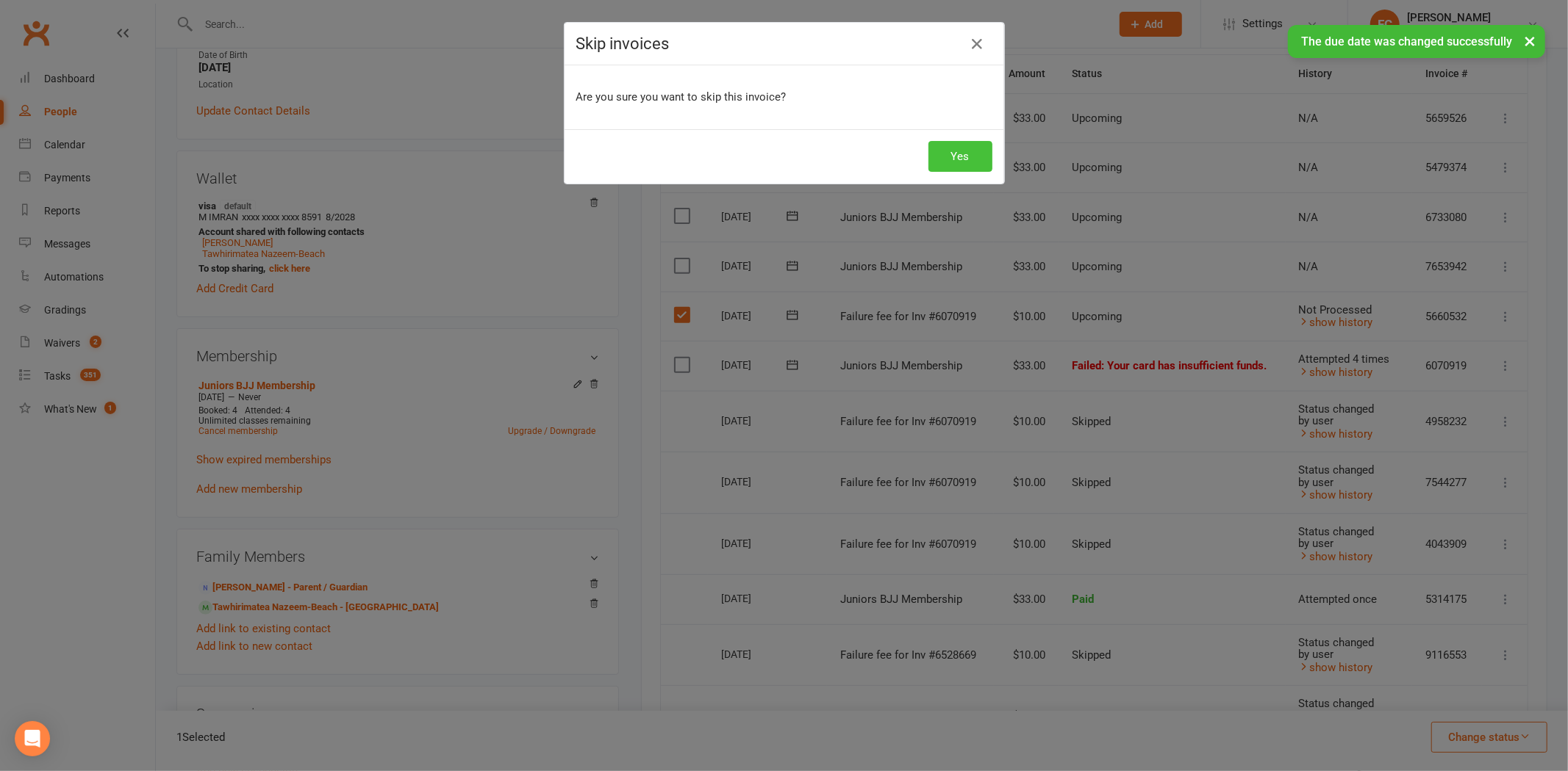
click at [968, 158] on button "Yes" at bounding box center [960, 157] width 64 height 31
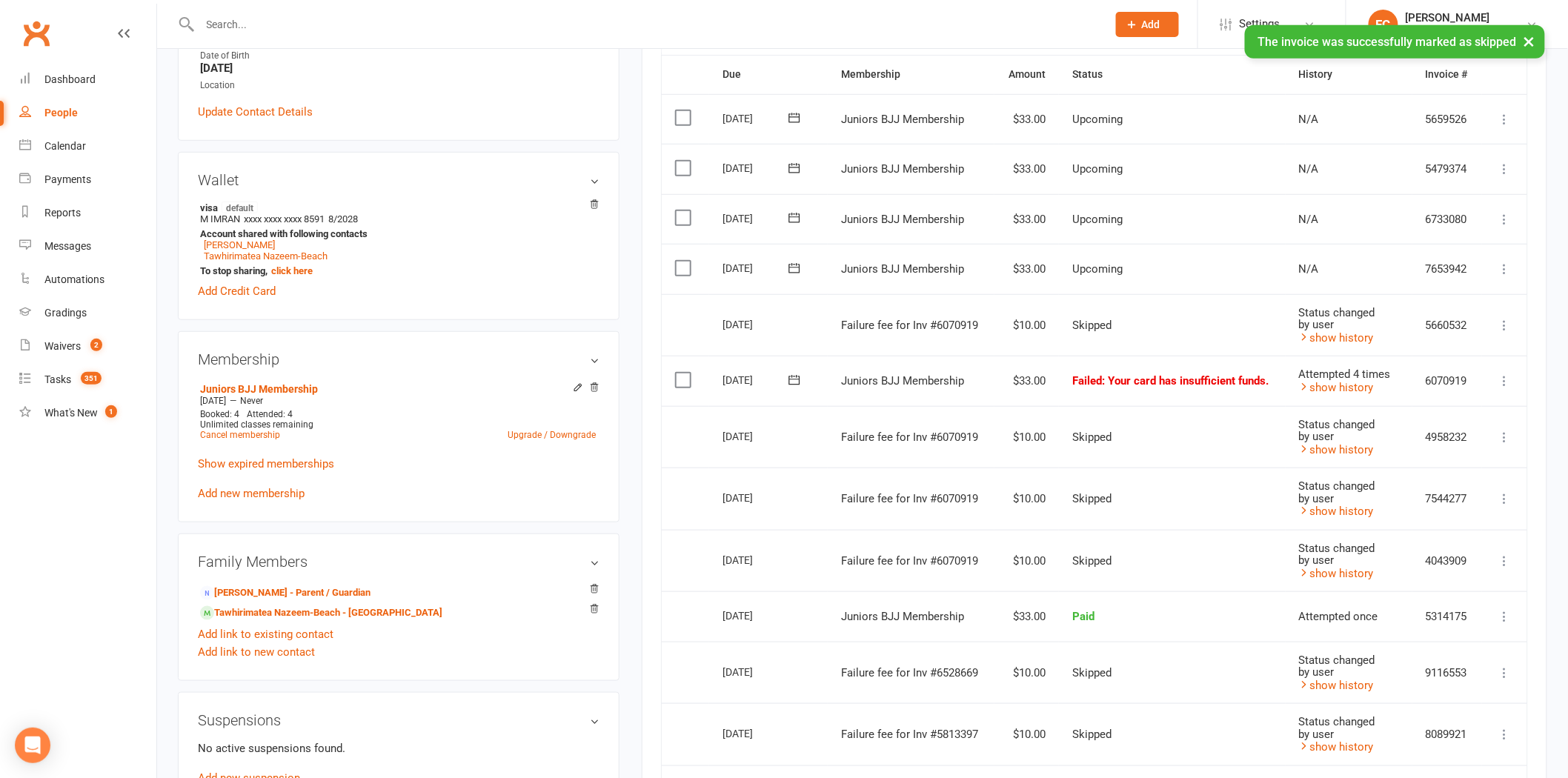
click at [783, 378] on button at bounding box center [794, 380] width 29 height 16
click at [801, 520] on button "15" at bounding box center [815, 524] width 31 height 27
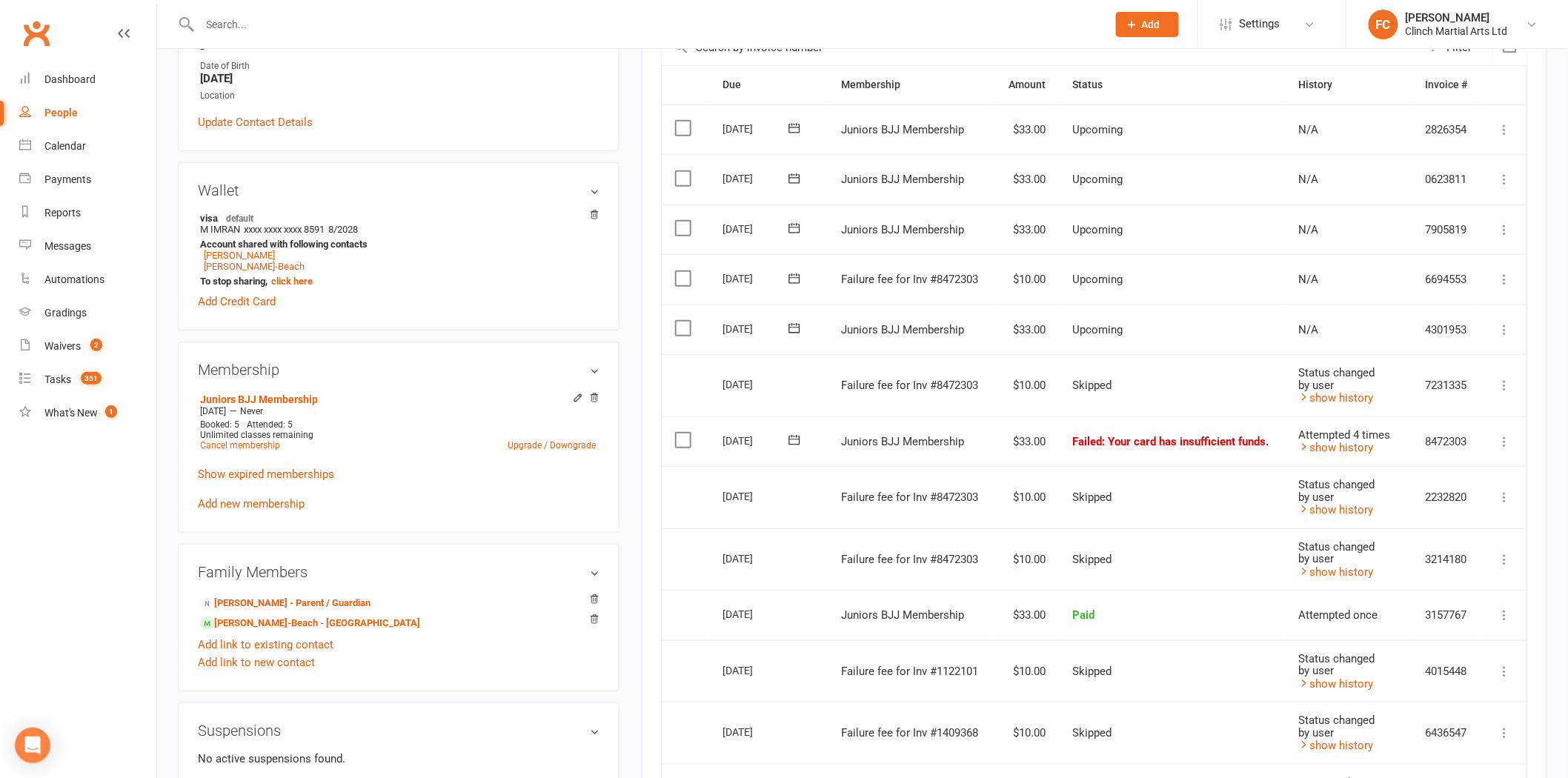
scroll to position [329, 0]
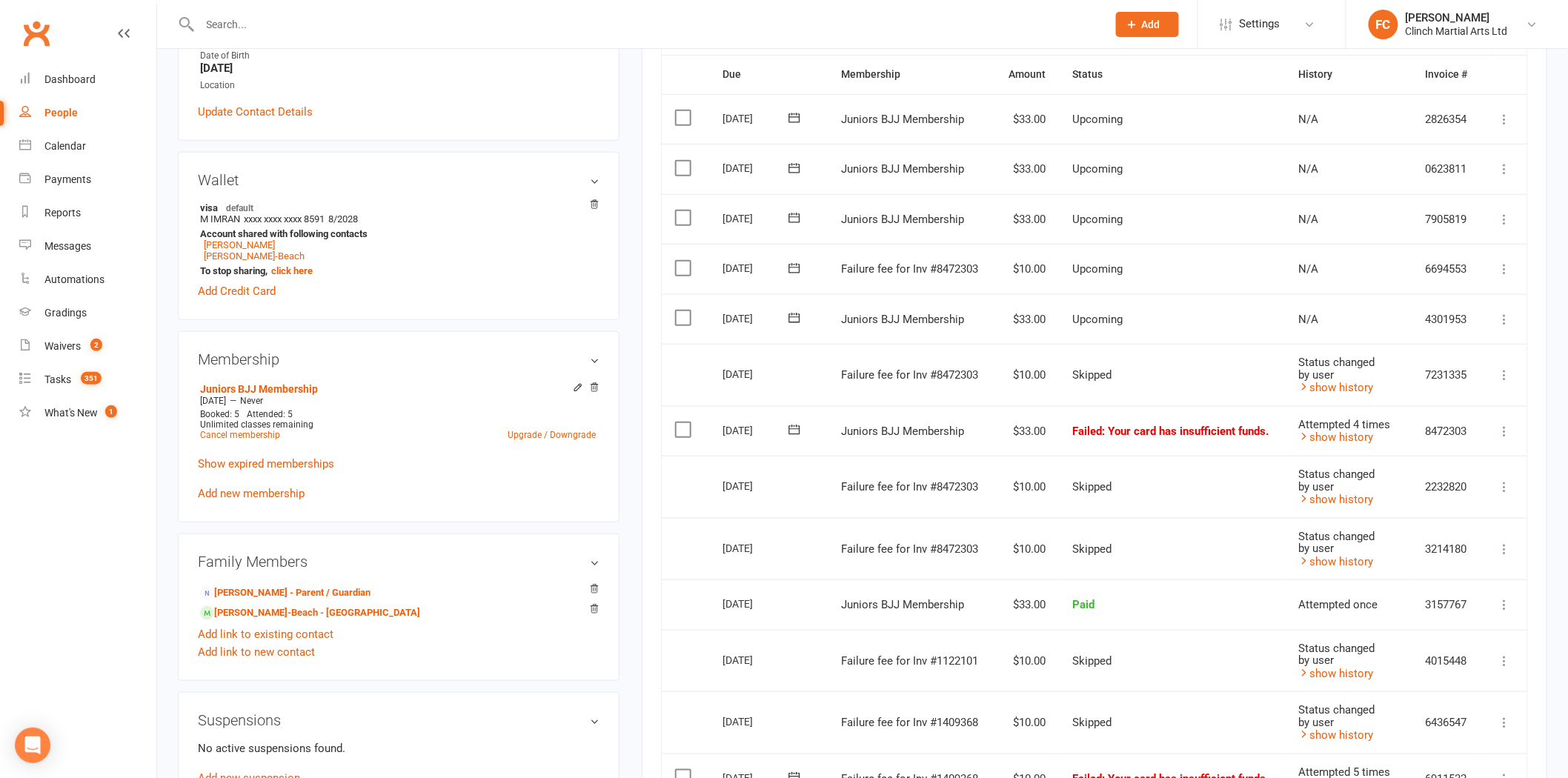
click at [789, 262] on icon at bounding box center [794, 268] width 15 height 15
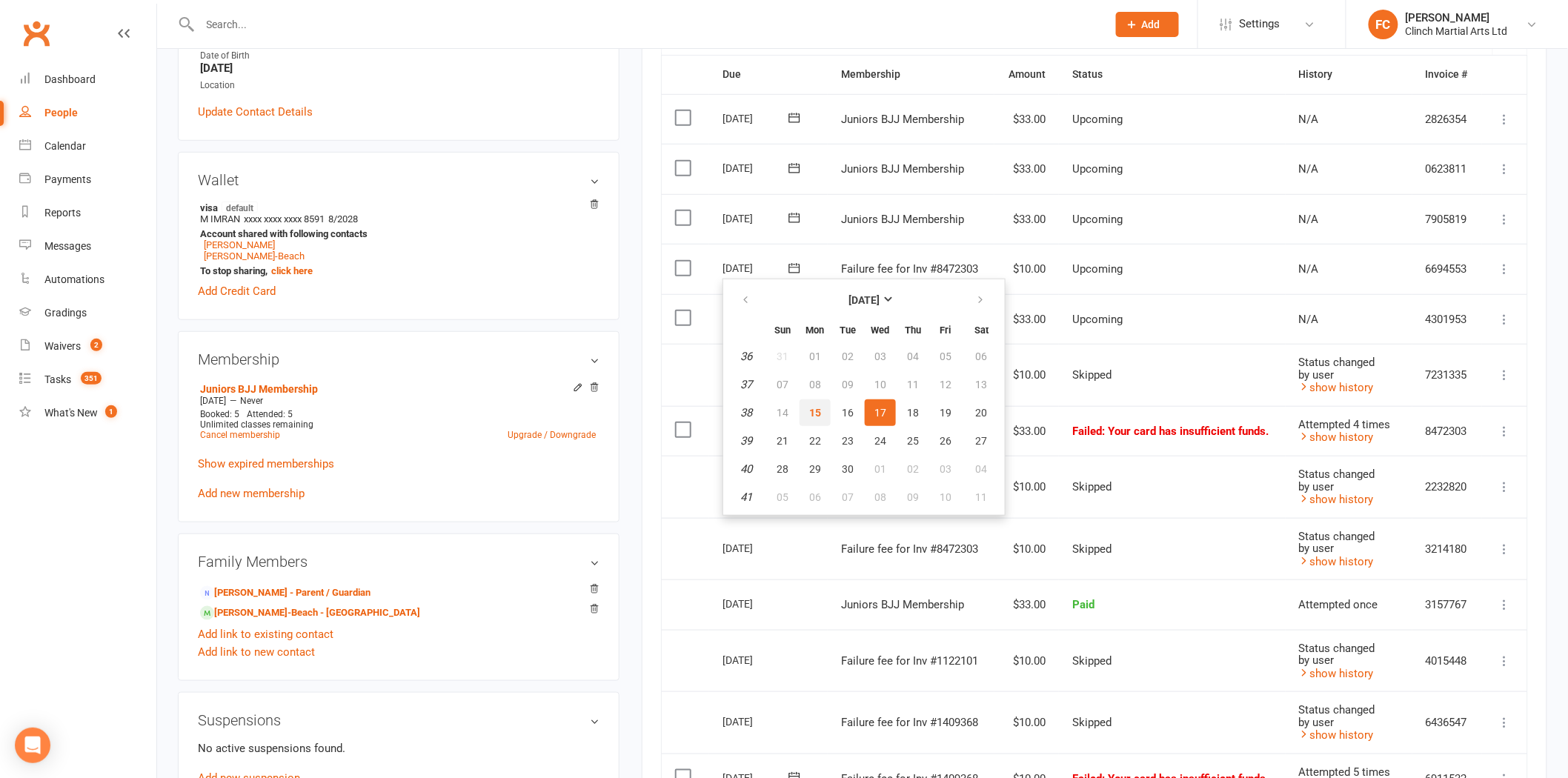
click at [799, 414] on button "15" at bounding box center [815, 413] width 31 height 27
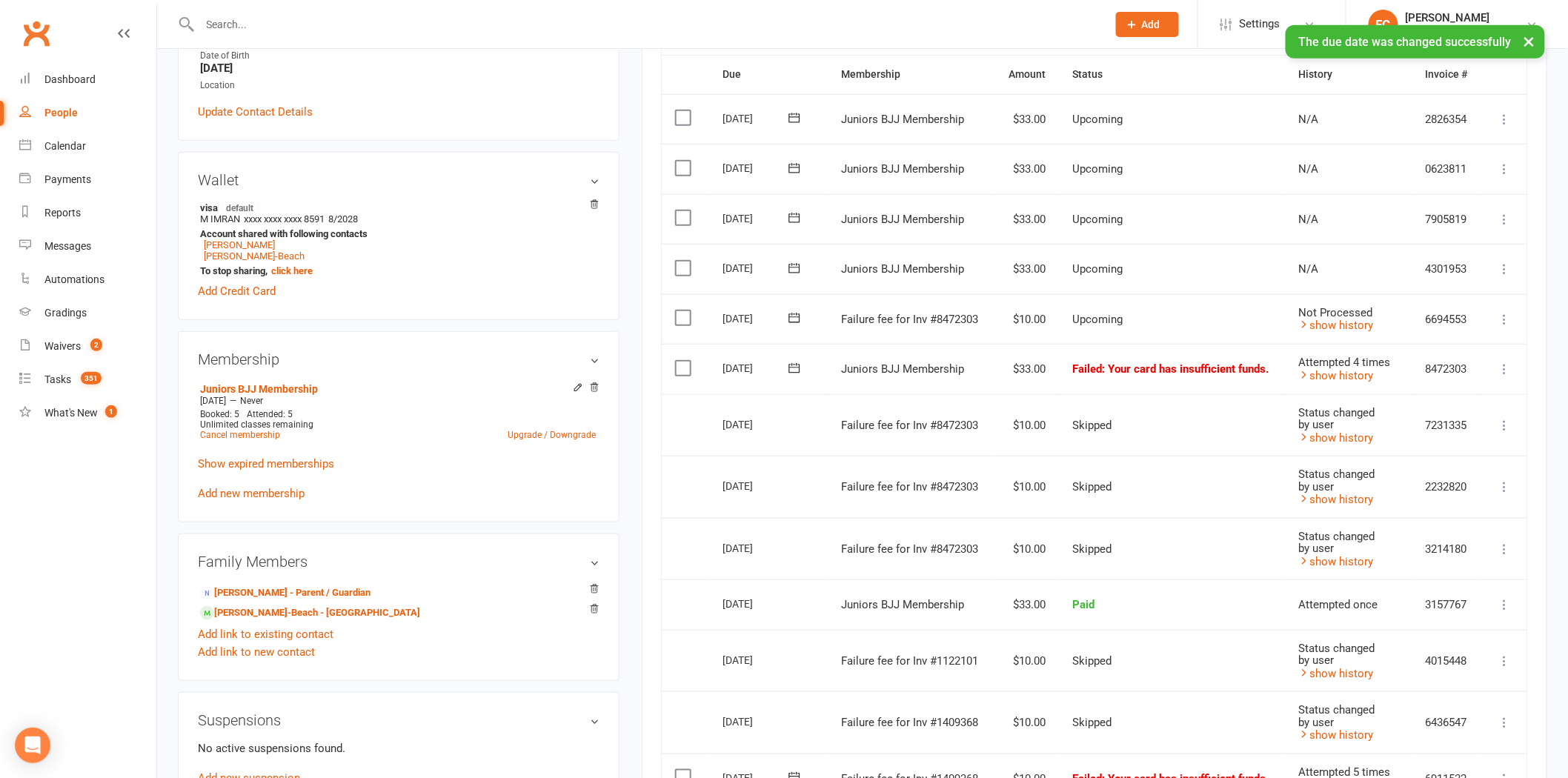
click at [682, 316] on label at bounding box center [685, 317] width 20 height 15
click at [682, 310] on input "checkbox" at bounding box center [680, 310] width 10 height 0
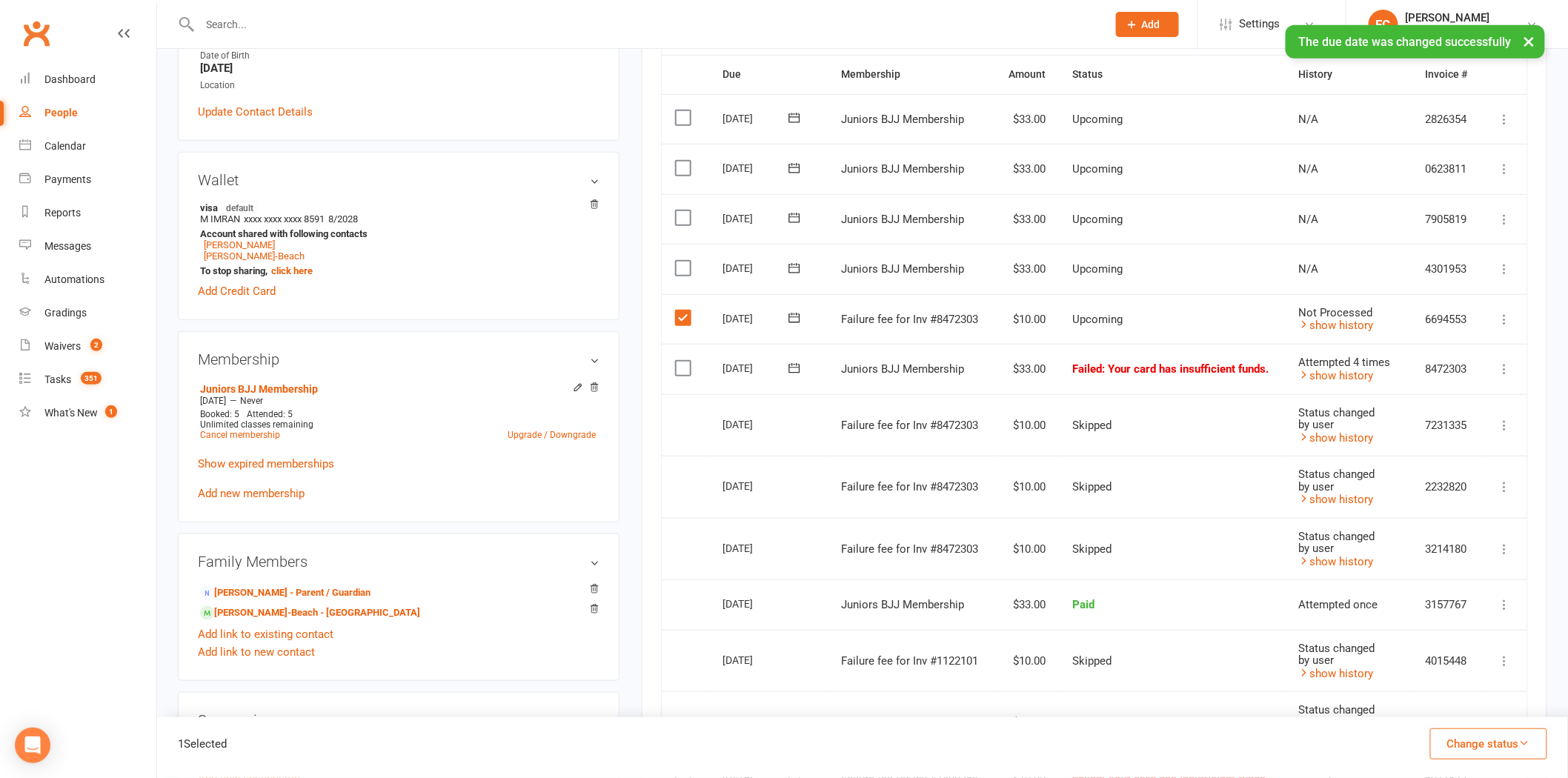
click at [1446, 748] on button "Change status" at bounding box center [1488, 745] width 117 height 31
click at [1440, 717] on link "Skipped" at bounding box center [1473, 704] width 146 height 29
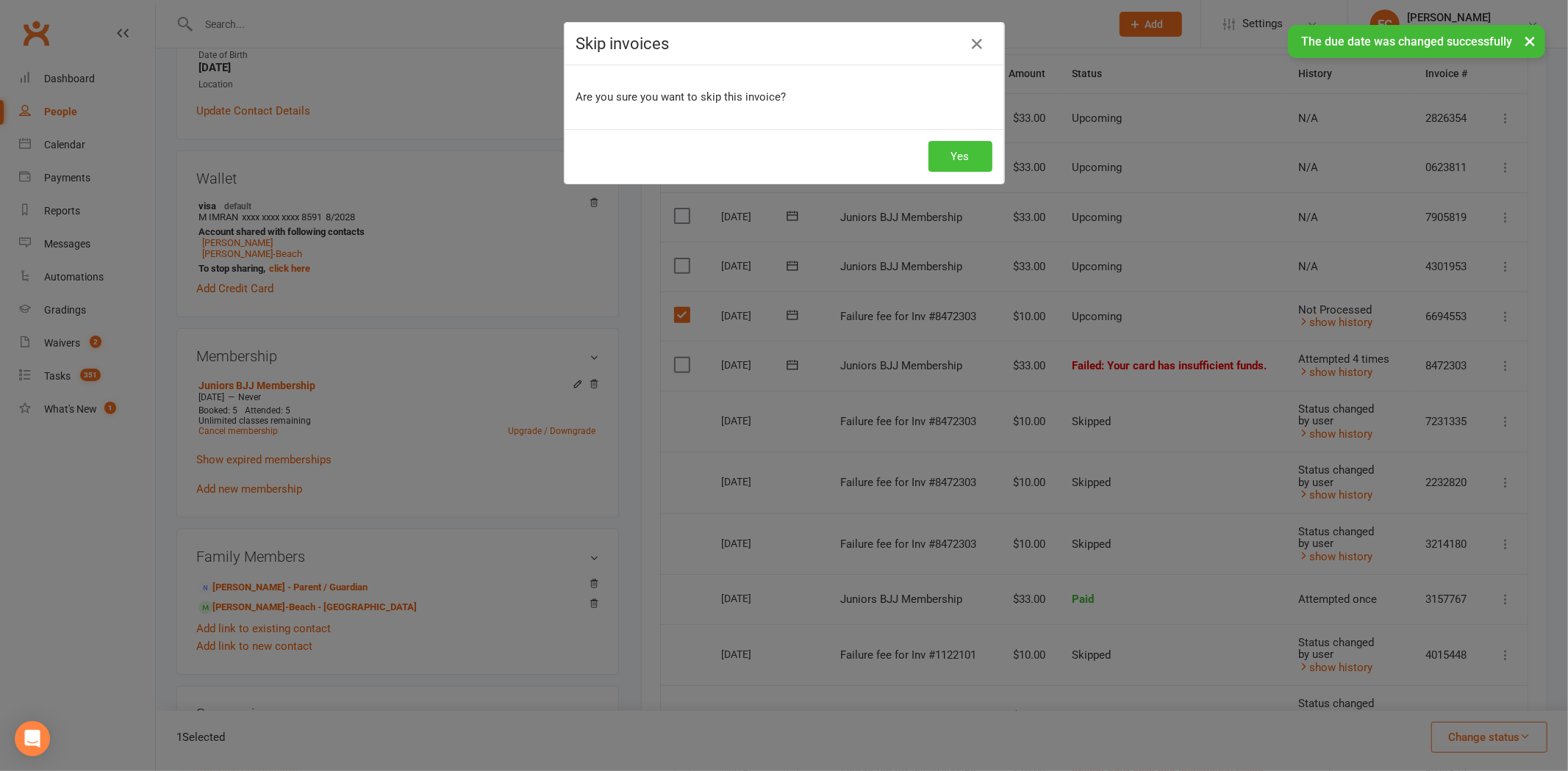
click at [961, 156] on button "Yes" at bounding box center [960, 157] width 64 height 31
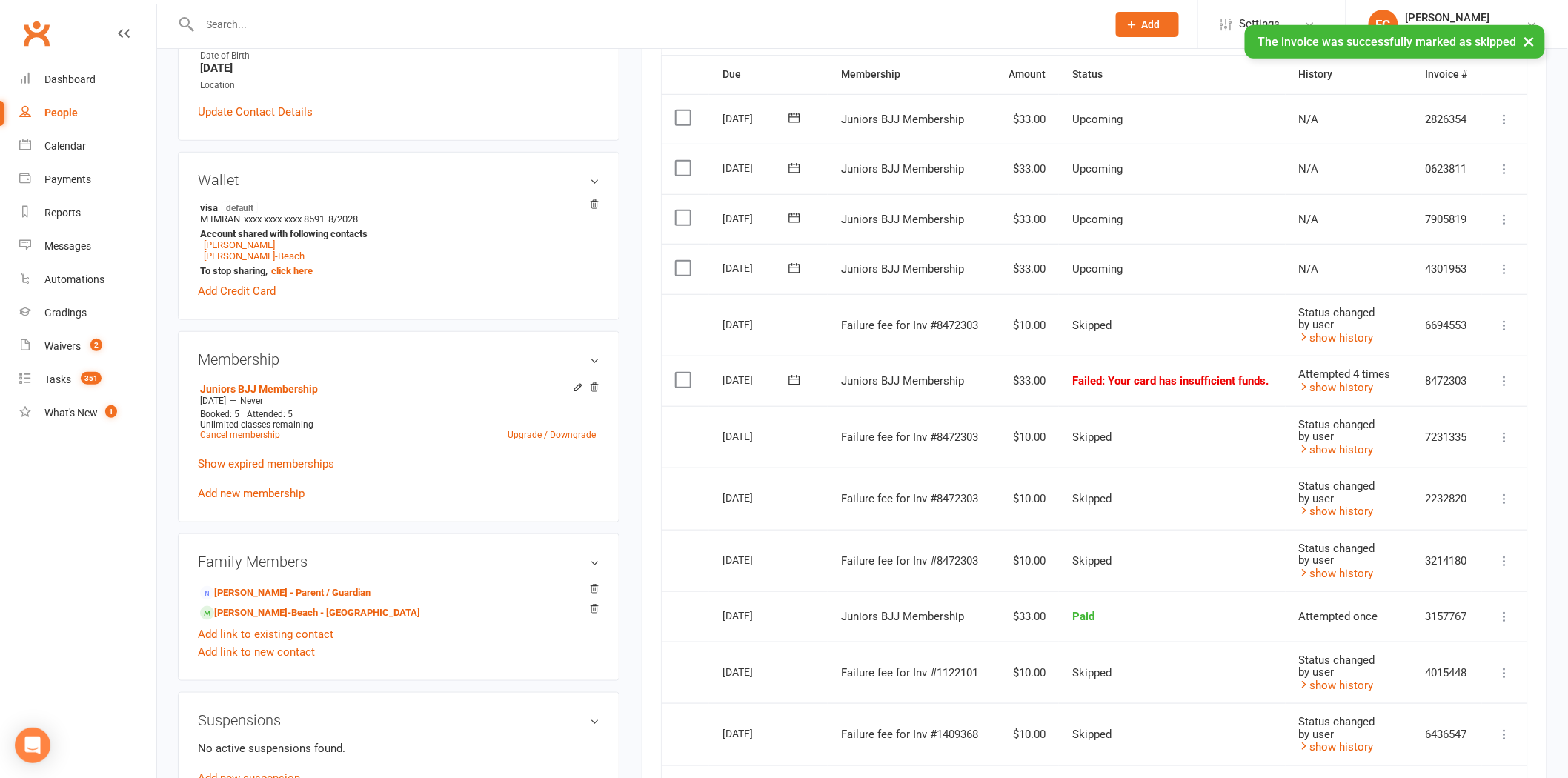
click at [787, 376] on icon at bounding box center [794, 380] width 15 height 15
click at [825, 513] on button "15" at bounding box center [815, 524] width 31 height 27
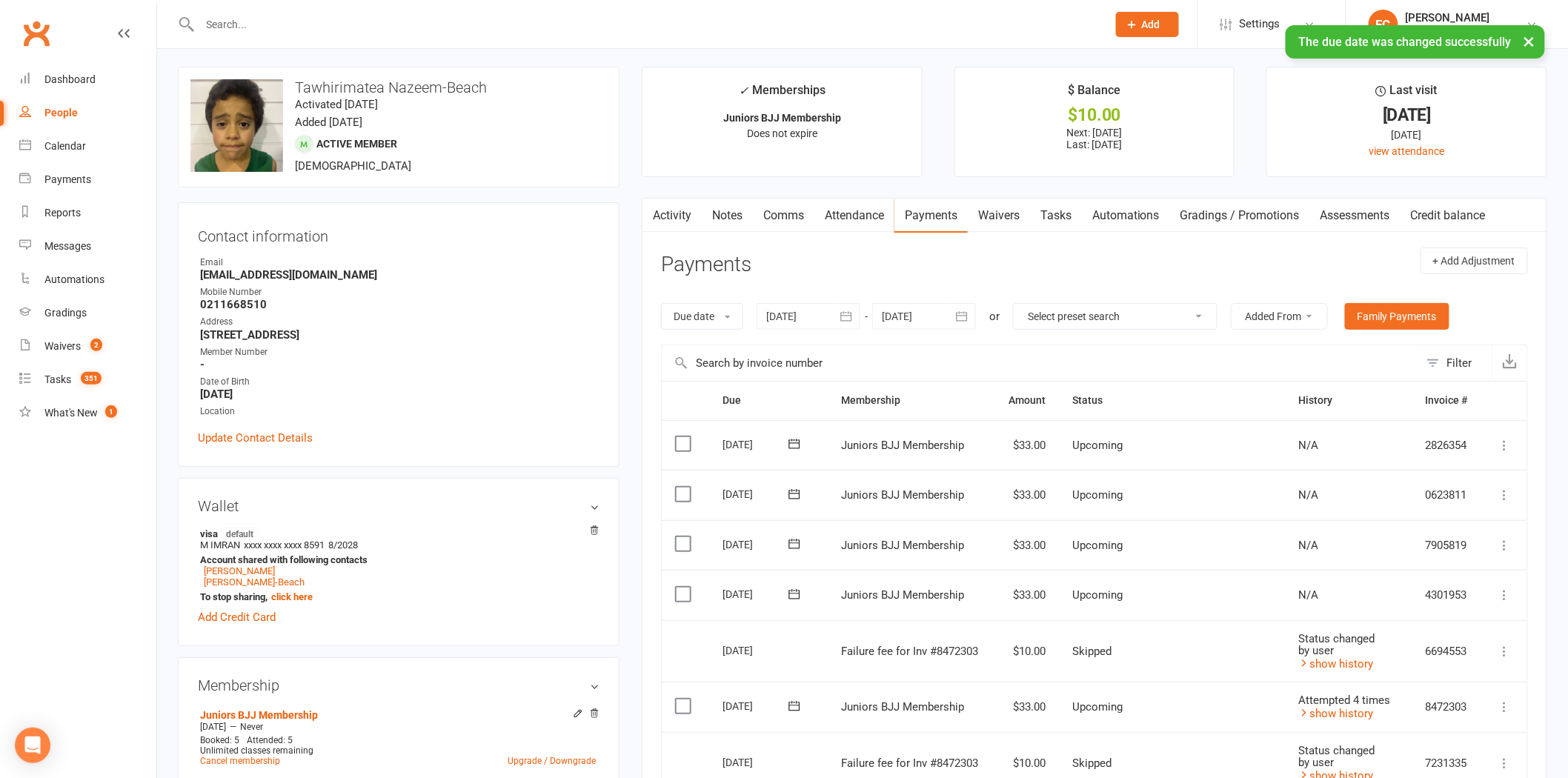
scroll to position [0, 0]
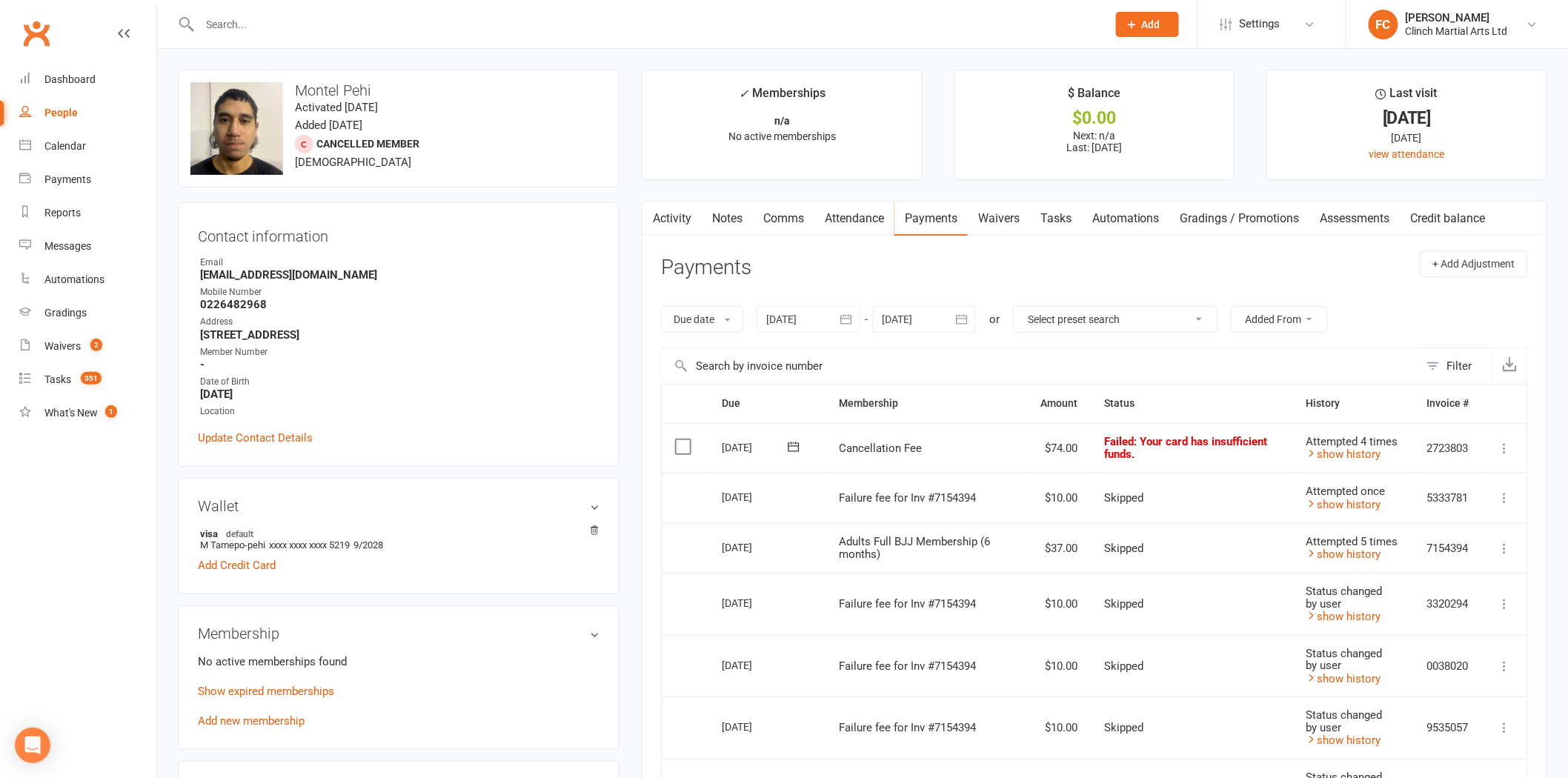
click at [790, 449] on icon at bounding box center [793, 447] width 15 height 15
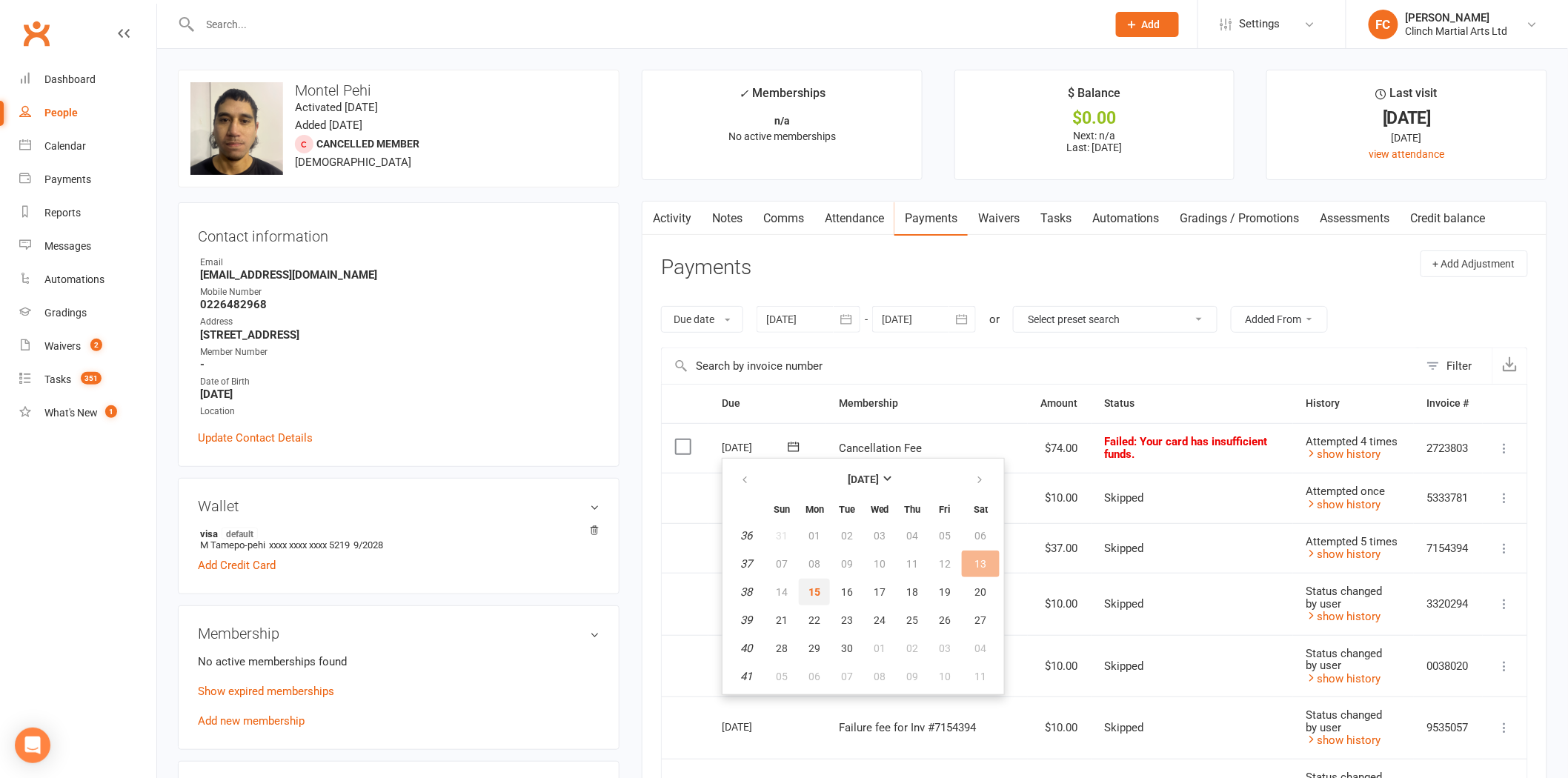
click at [812, 581] on button "15" at bounding box center [815, 591] width 31 height 27
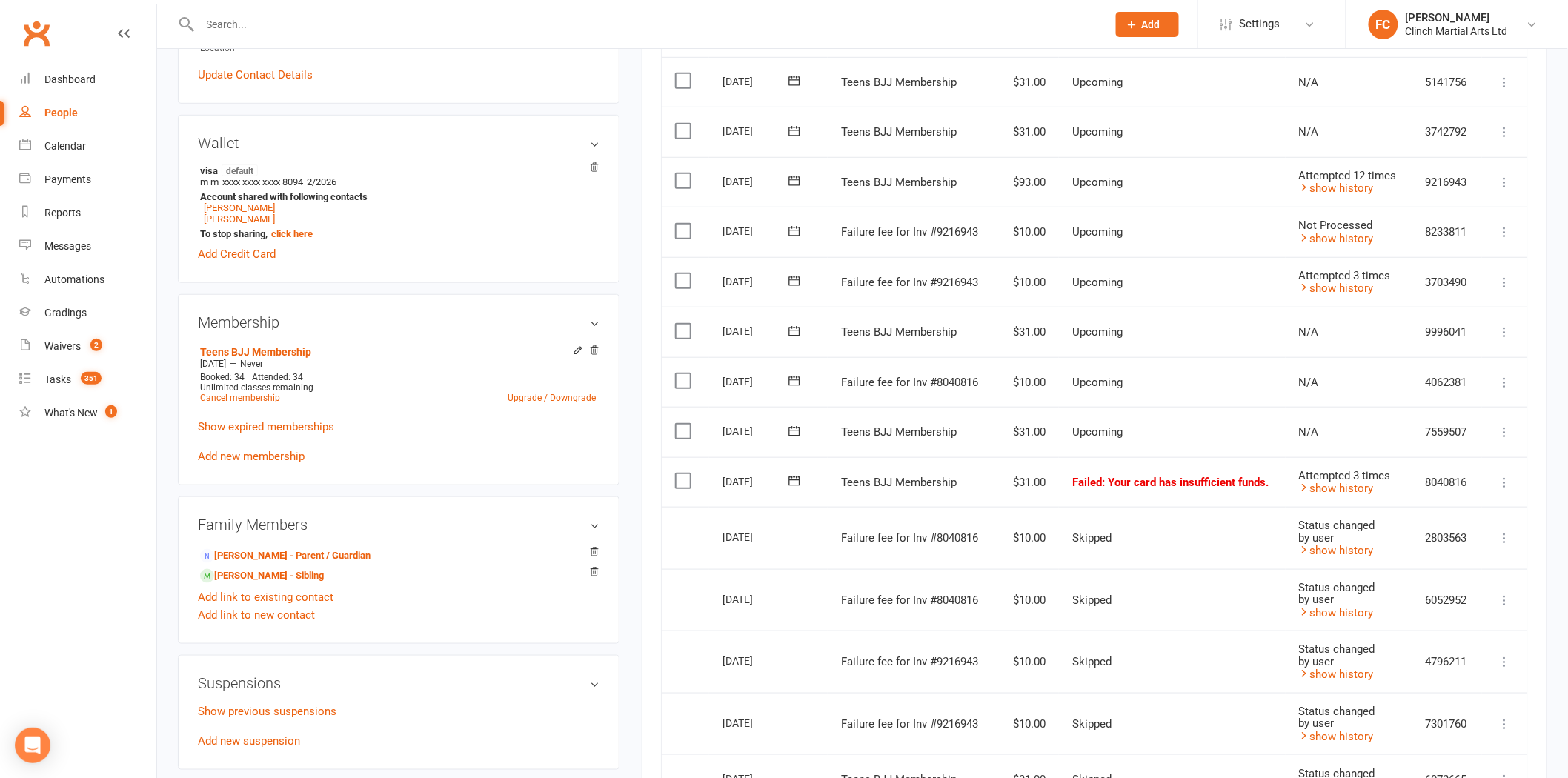
scroll to position [412, 0]
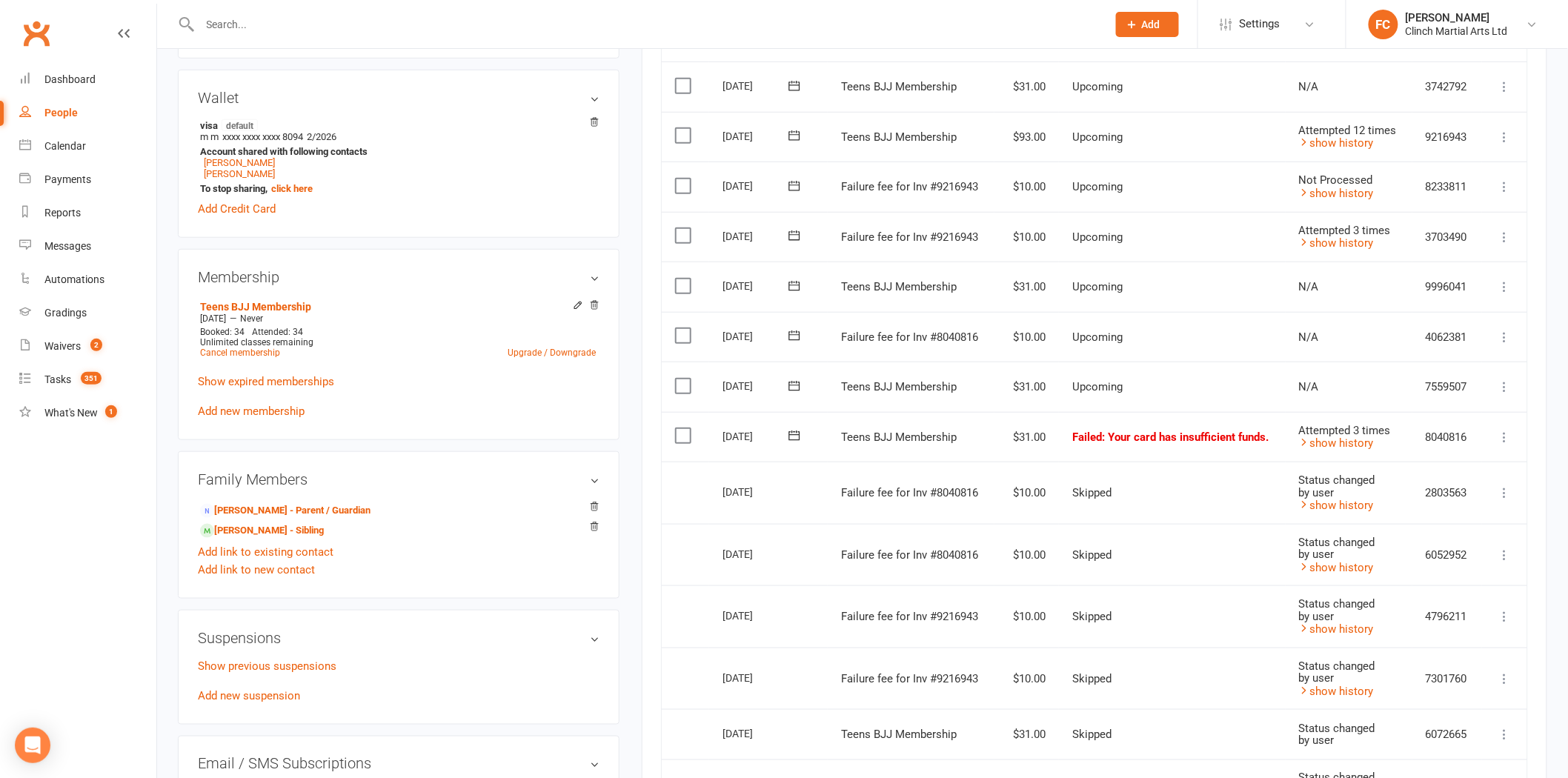
click at [797, 334] on icon at bounding box center [793, 336] width 11 height 10
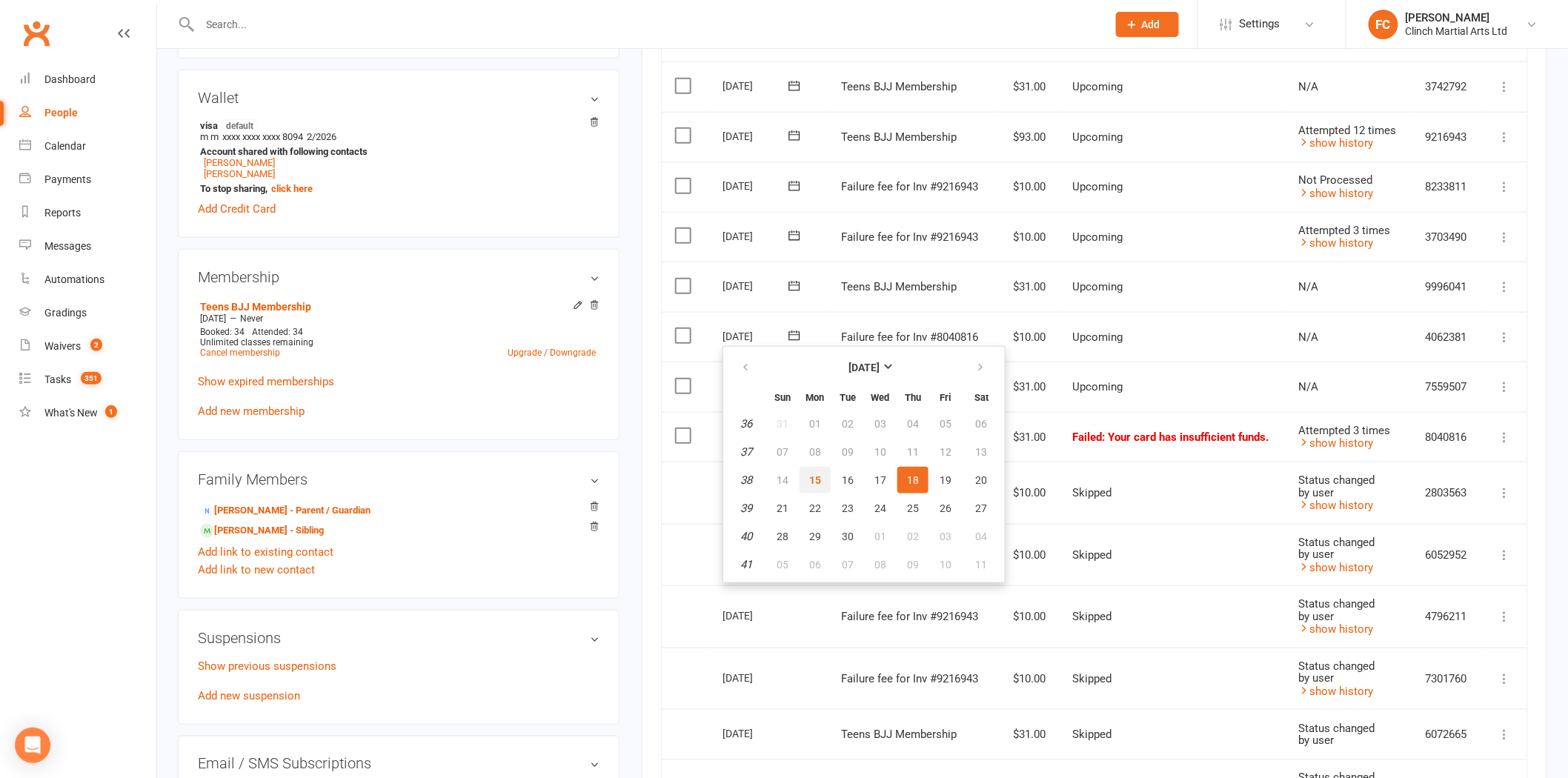
click at [819, 475] on button "15" at bounding box center [815, 479] width 31 height 27
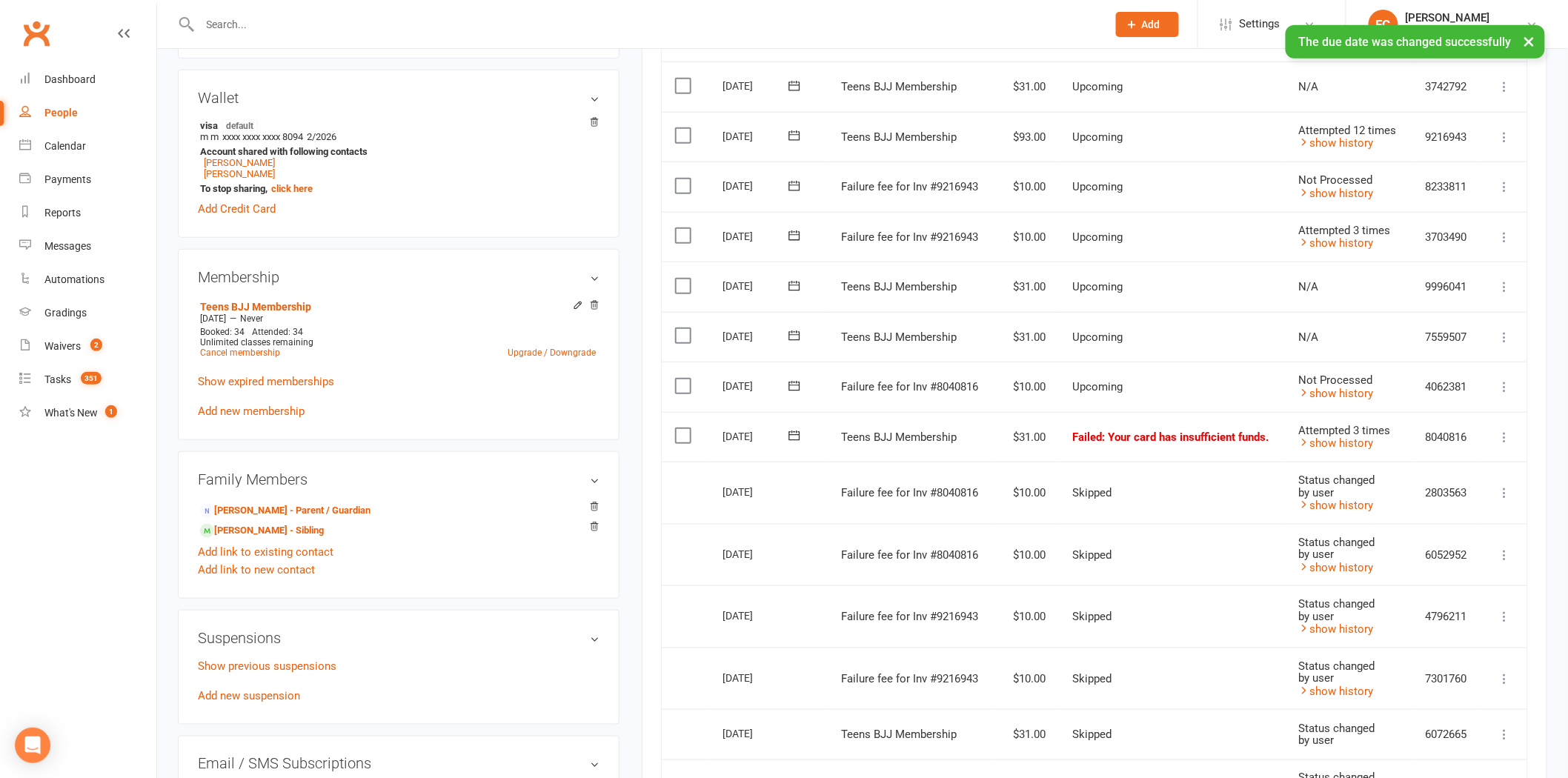
click at [679, 379] on label at bounding box center [685, 386] width 20 height 15
click at [679, 379] on input "checkbox" at bounding box center [680, 379] width 10 height 0
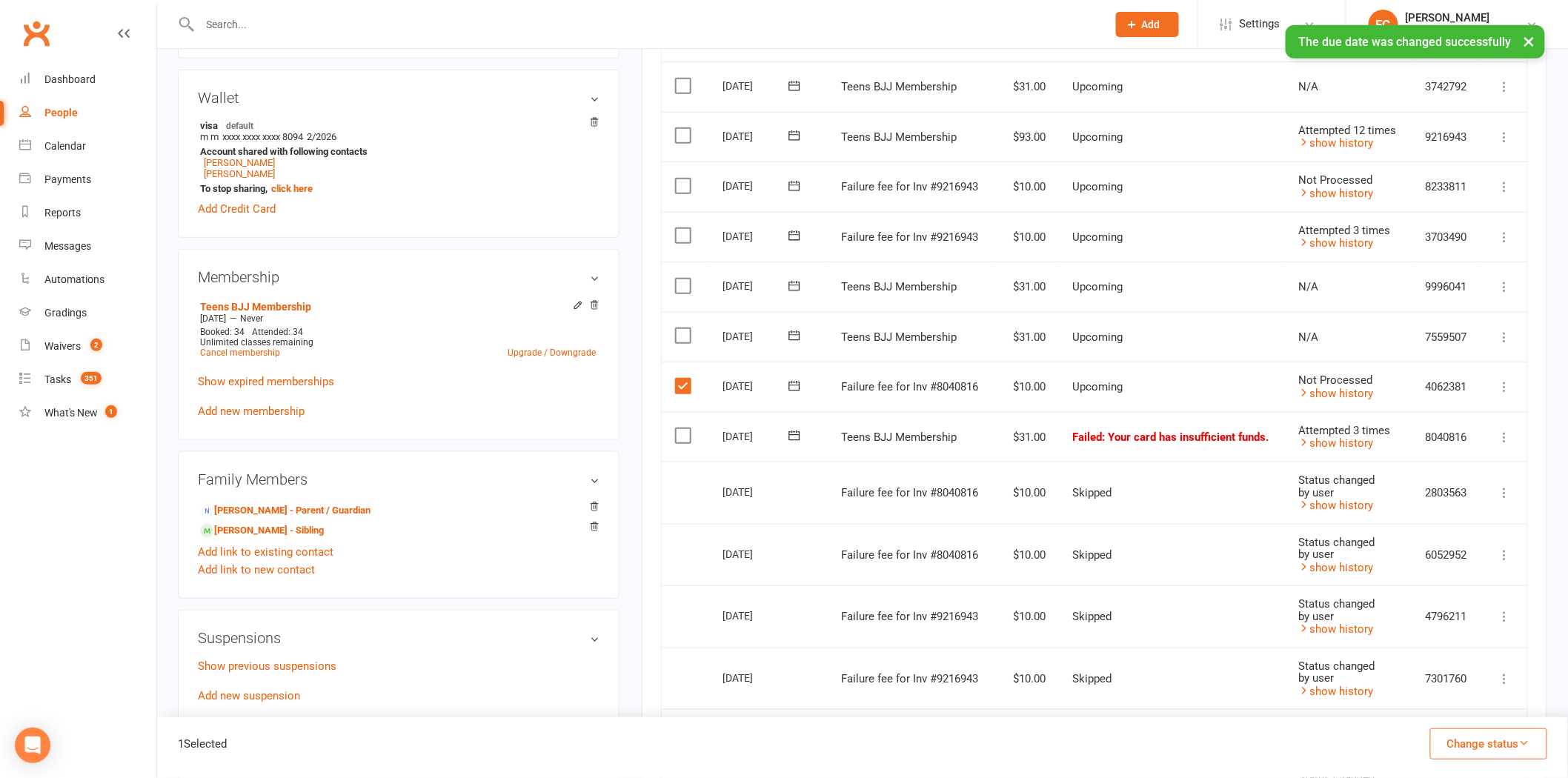
click at [1475, 749] on button "Change status" at bounding box center [1488, 745] width 117 height 31
click at [1458, 710] on link "Skipped" at bounding box center [1473, 704] width 146 height 29
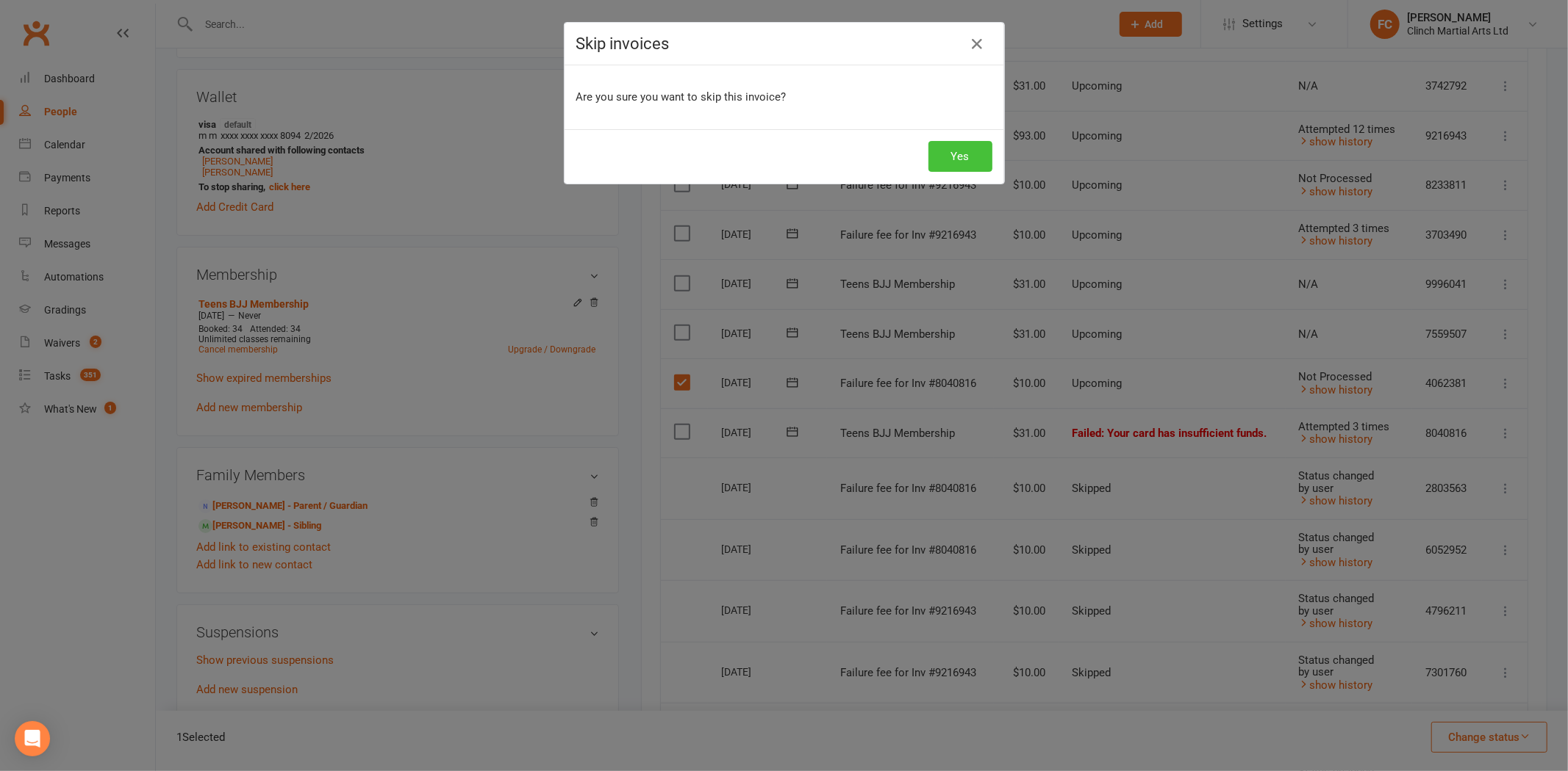
click at [943, 161] on button "Yes" at bounding box center [960, 157] width 64 height 31
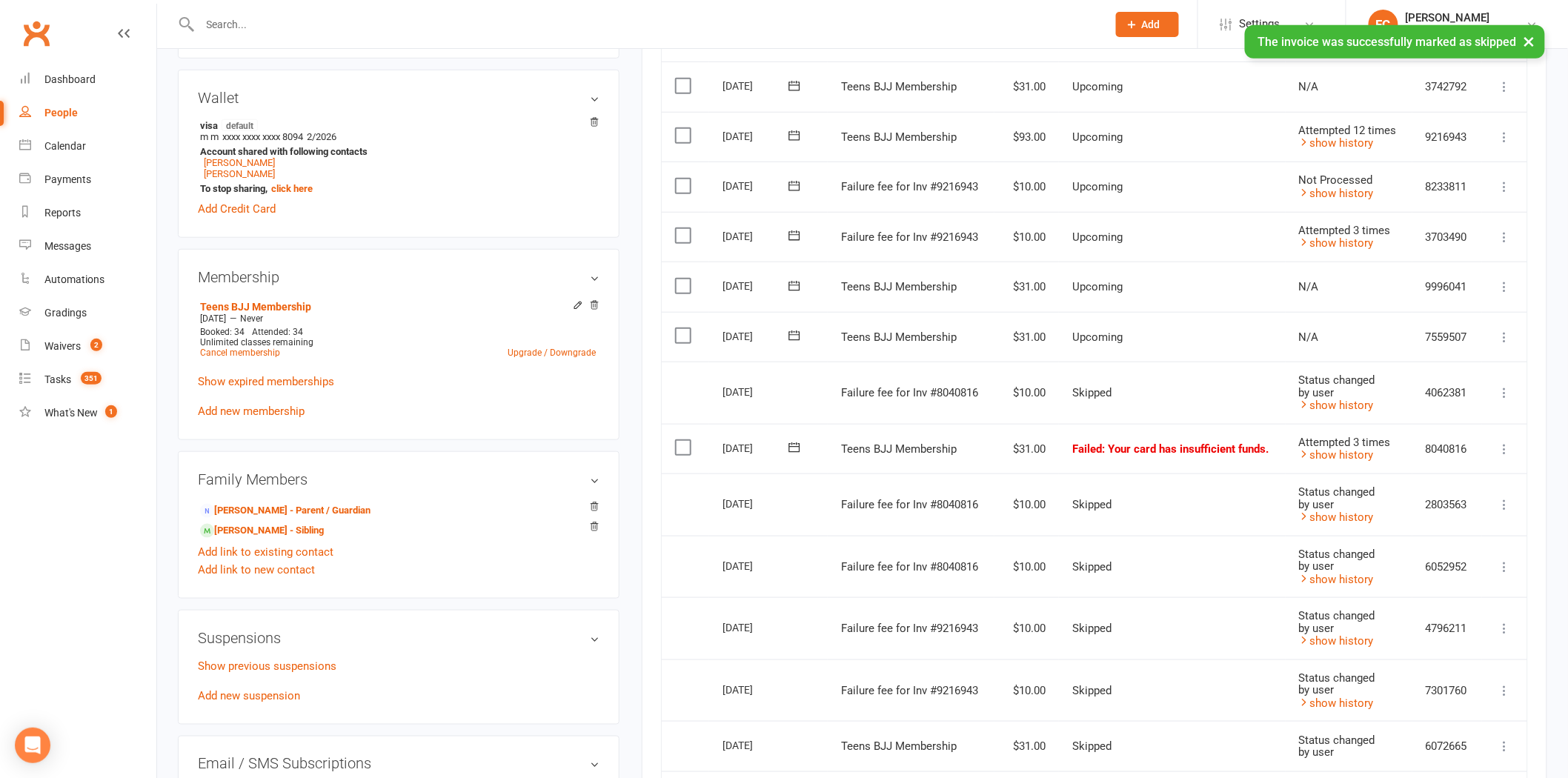
click at [787, 449] on icon at bounding box center [794, 447] width 15 height 15
click at [813, 585] on span "15" at bounding box center [815, 591] width 12 height 12
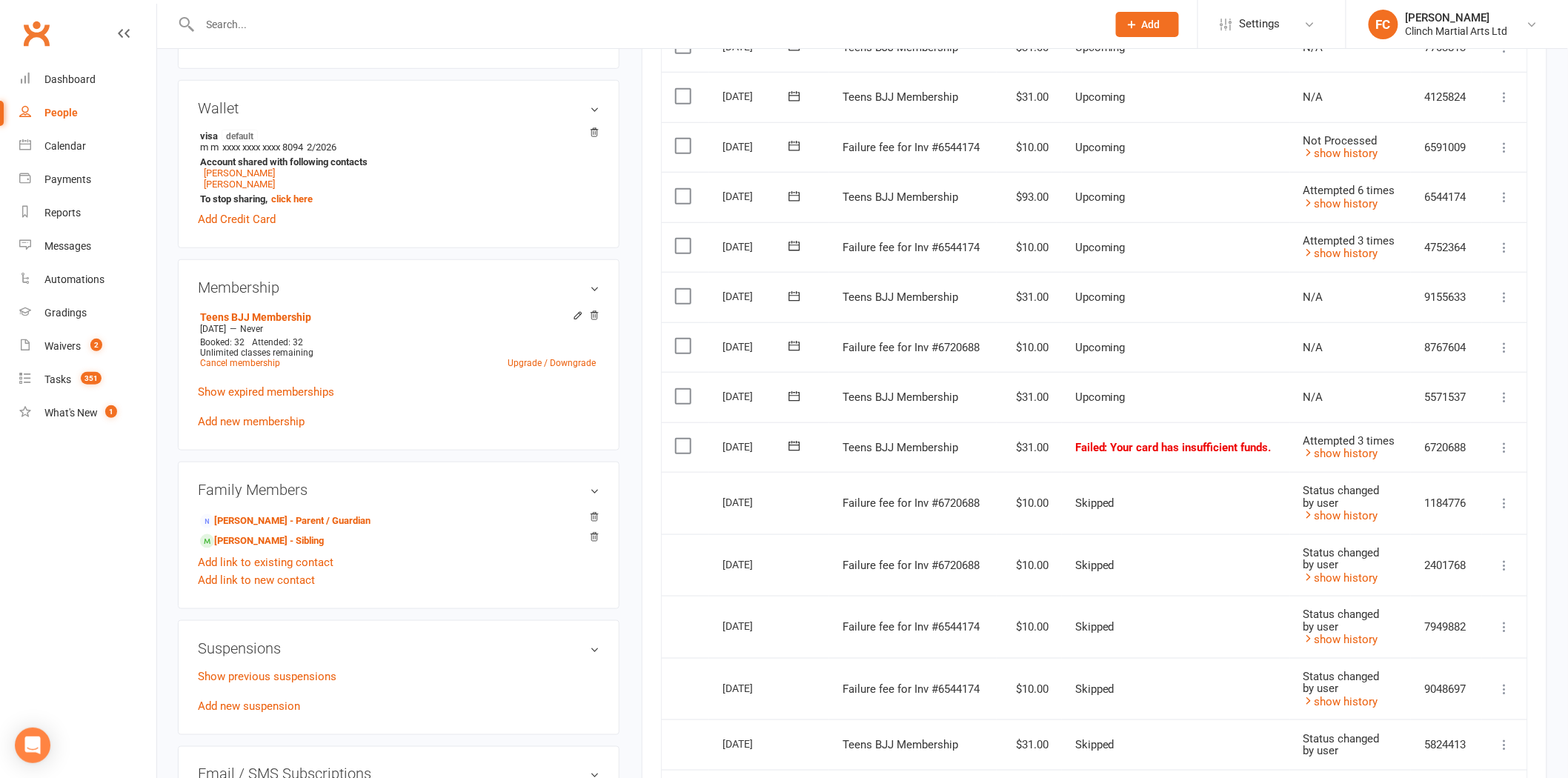
scroll to position [412, 0]
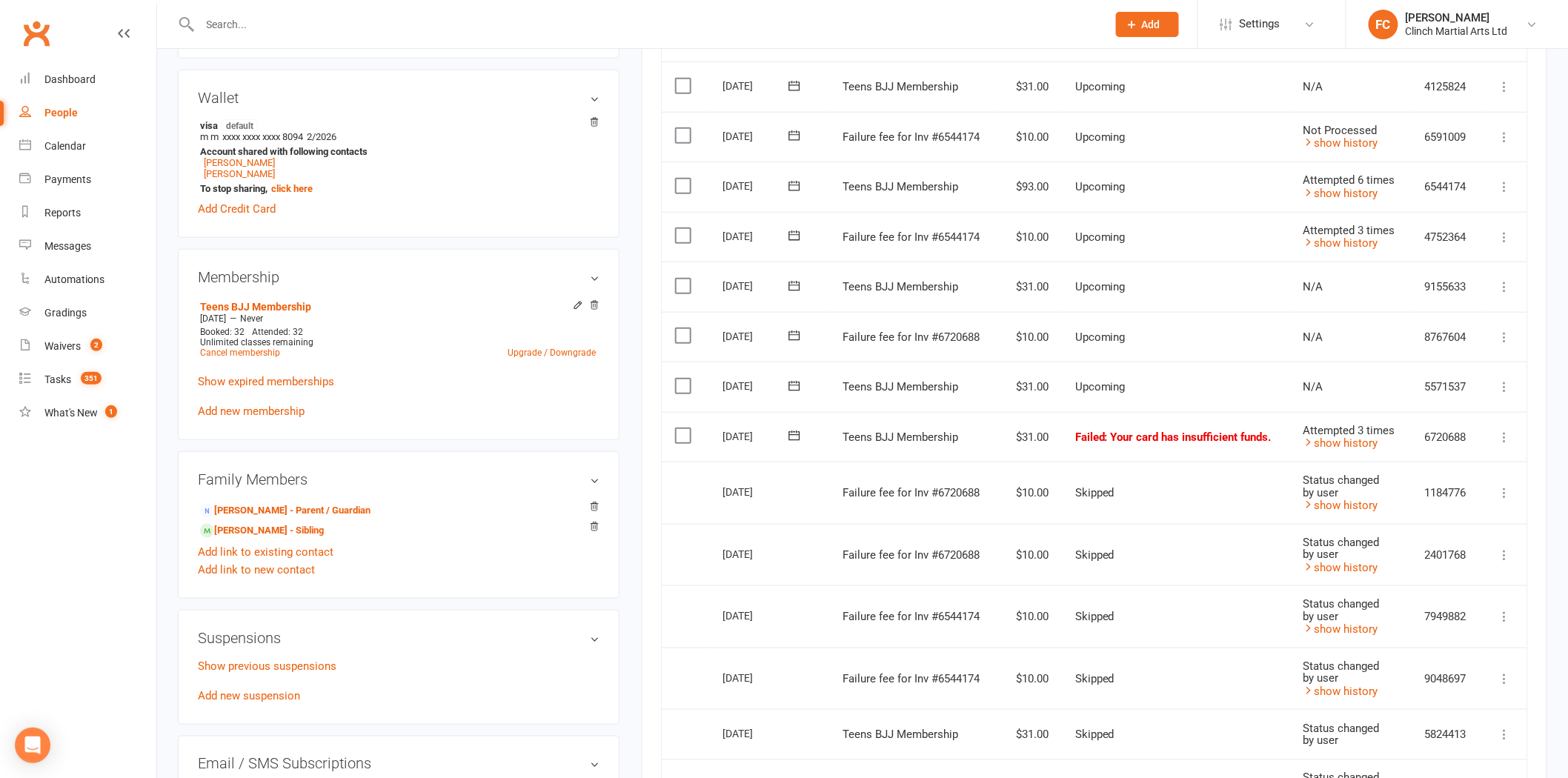
click at [796, 331] on icon at bounding box center [794, 336] width 11 height 10
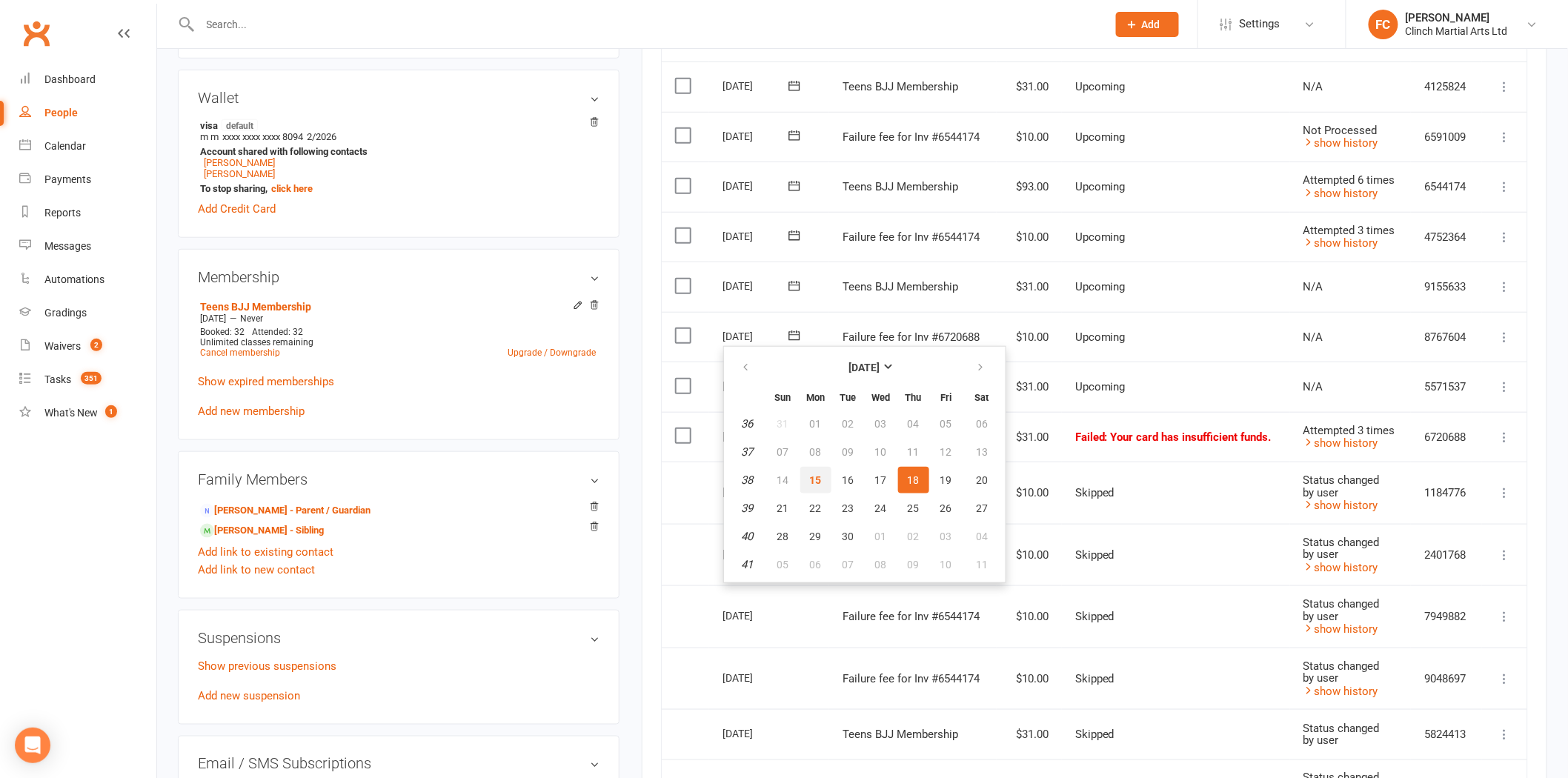
click at [817, 474] on span "15" at bounding box center [816, 480] width 12 height 12
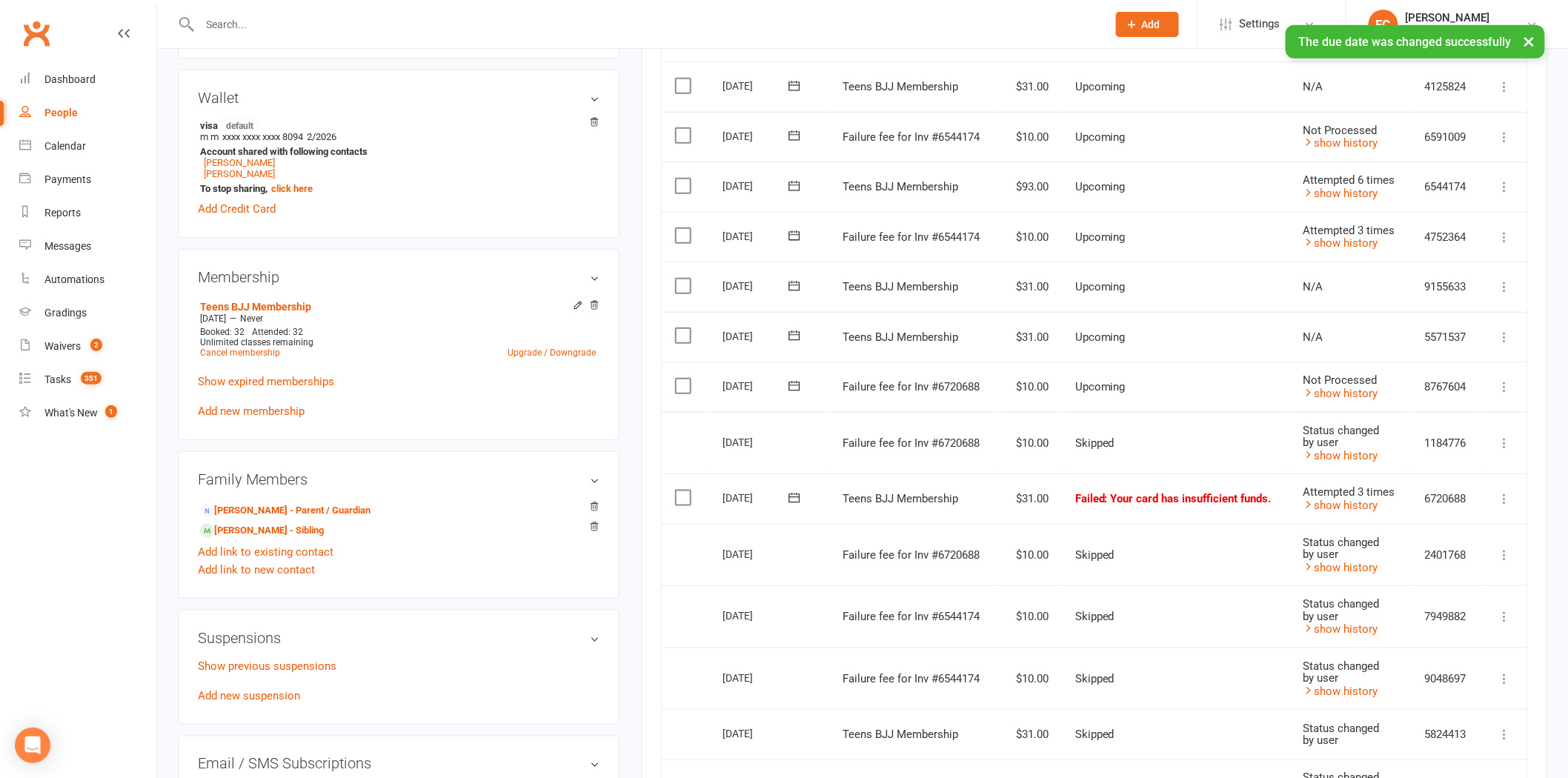
click at [682, 382] on label at bounding box center [685, 386] width 20 height 15
click at [682, 379] on input "checkbox" at bounding box center [680, 379] width 10 height 0
click at [1458, 732] on button "Change status" at bounding box center [1488, 745] width 117 height 31
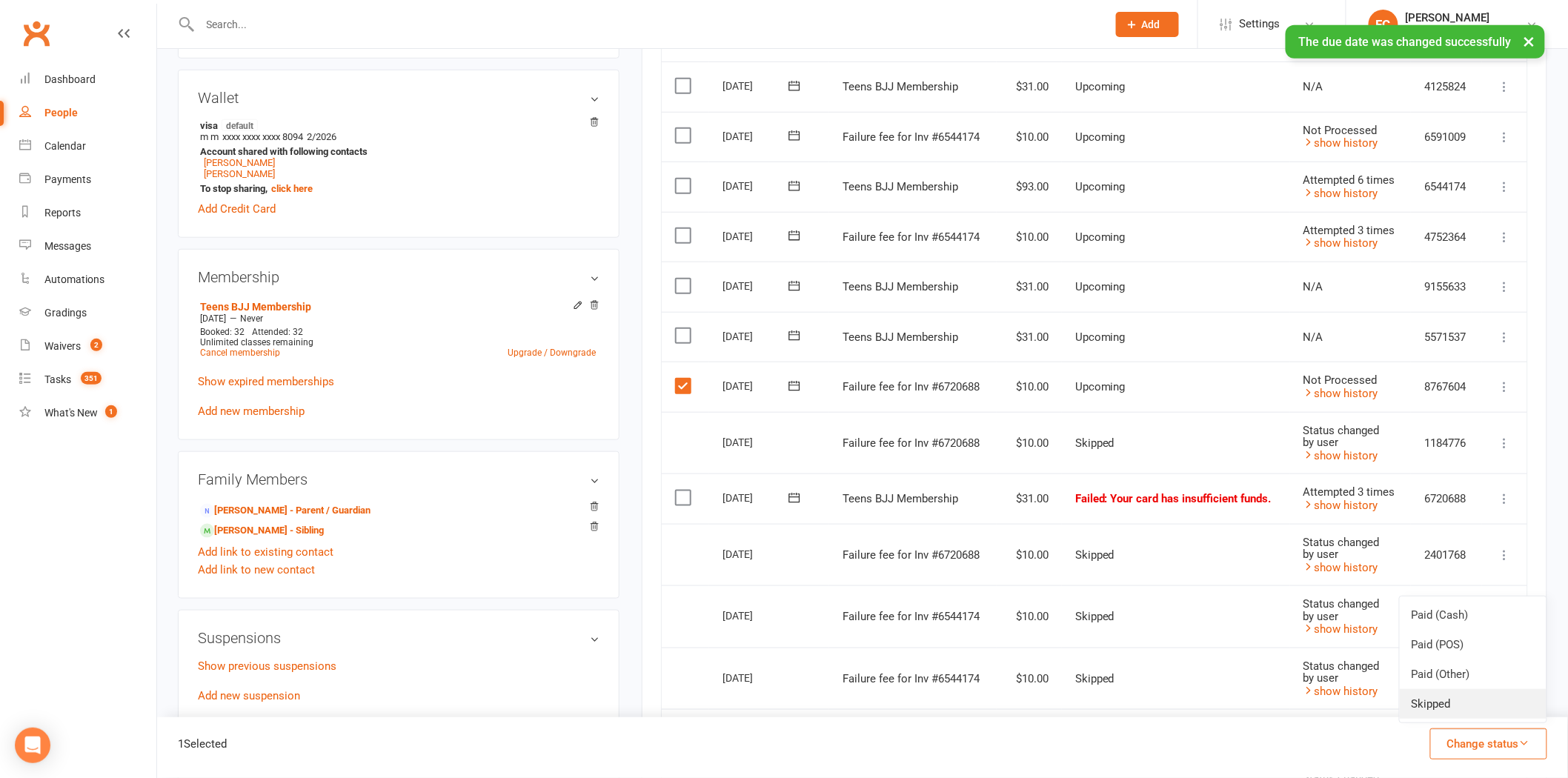
click at [1457, 709] on link "Skipped" at bounding box center [1473, 704] width 146 height 29
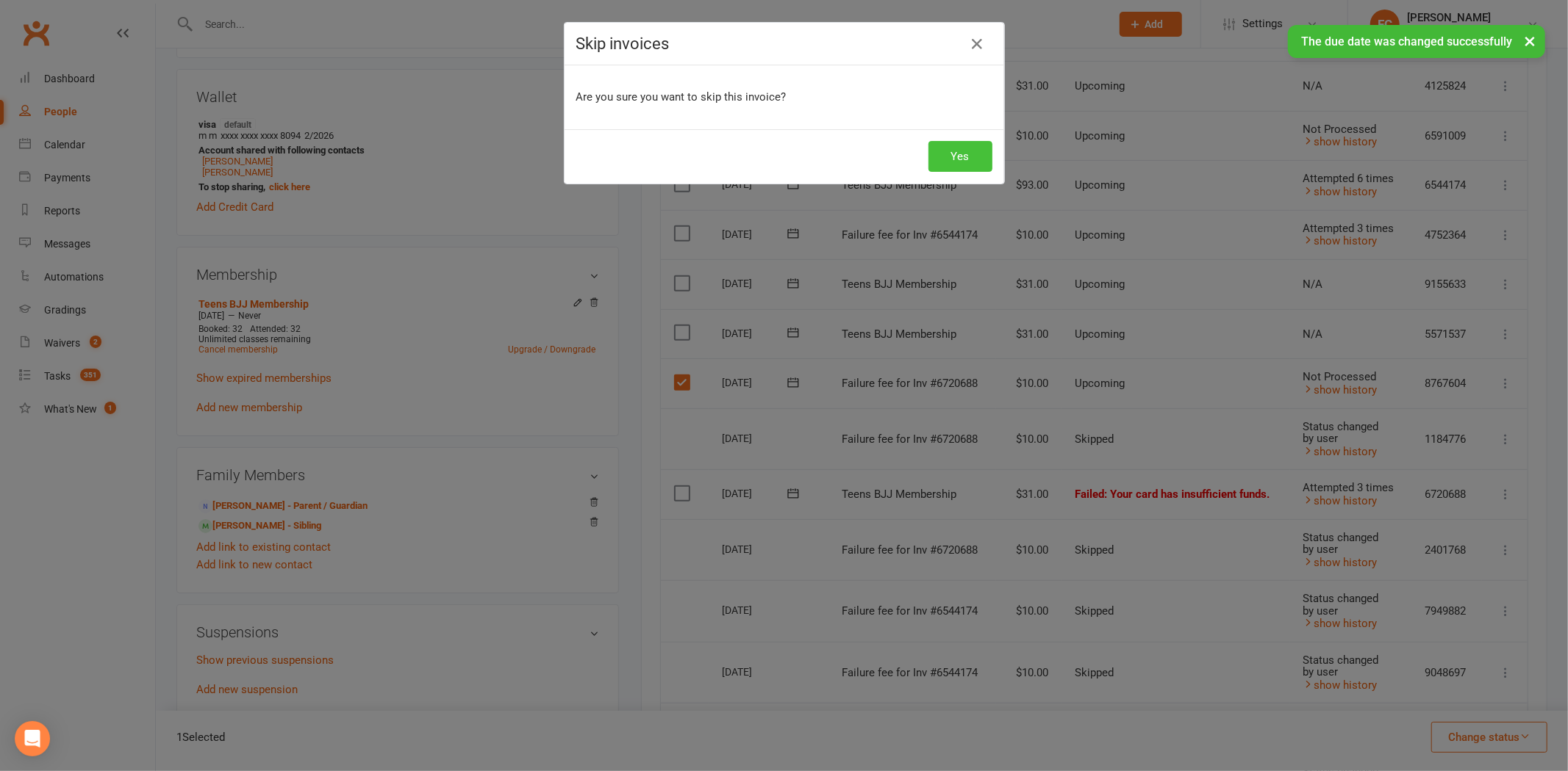
click at [941, 164] on button "Yes" at bounding box center [960, 157] width 64 height 31
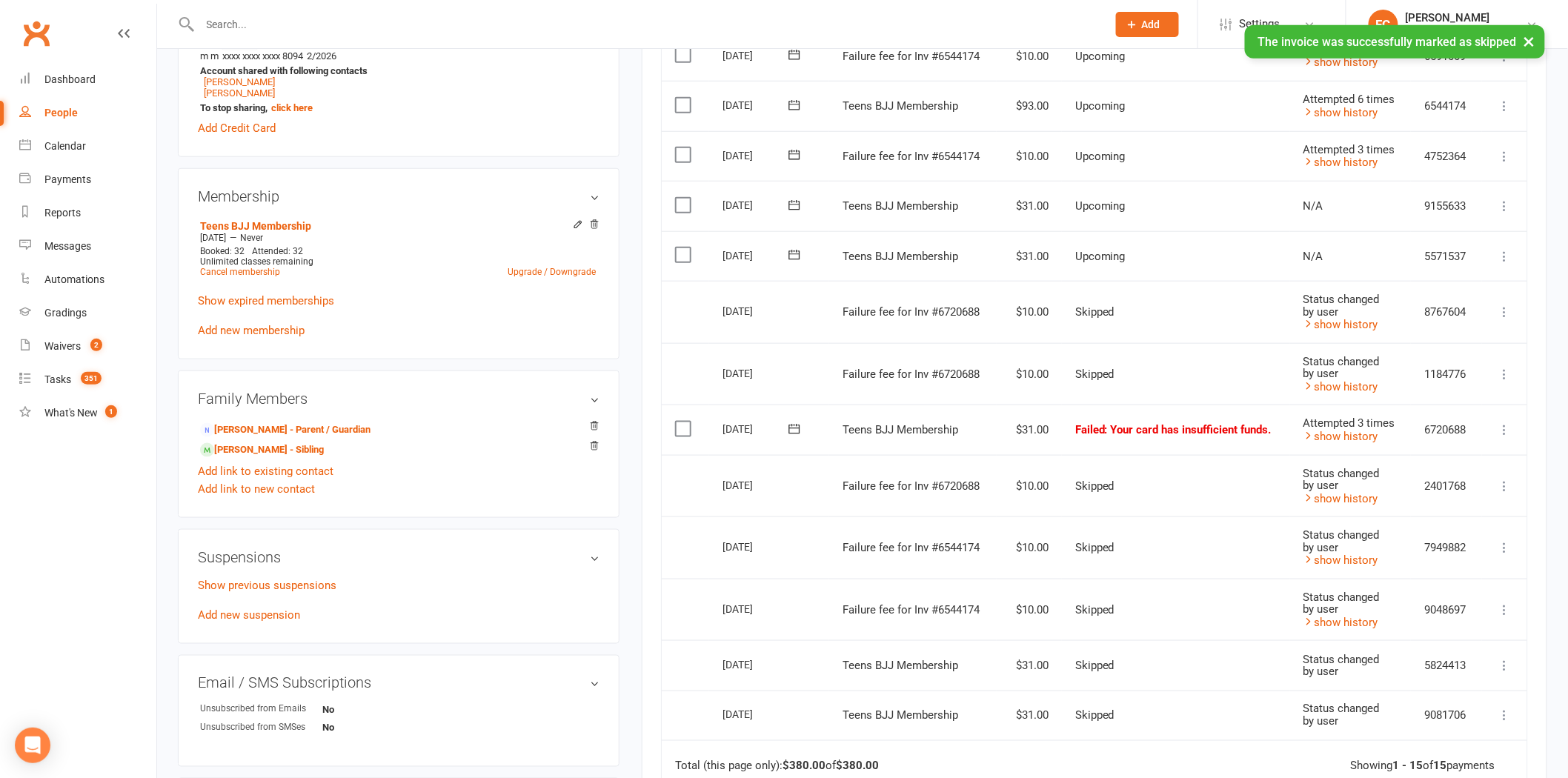
scroll to position [494, 0]
click at [791, 425] on icon at bounding box center [794, 427] width 15 height 15
click at [816, 564] on span "15" at bounding box center [816, 570] width 12 height 12
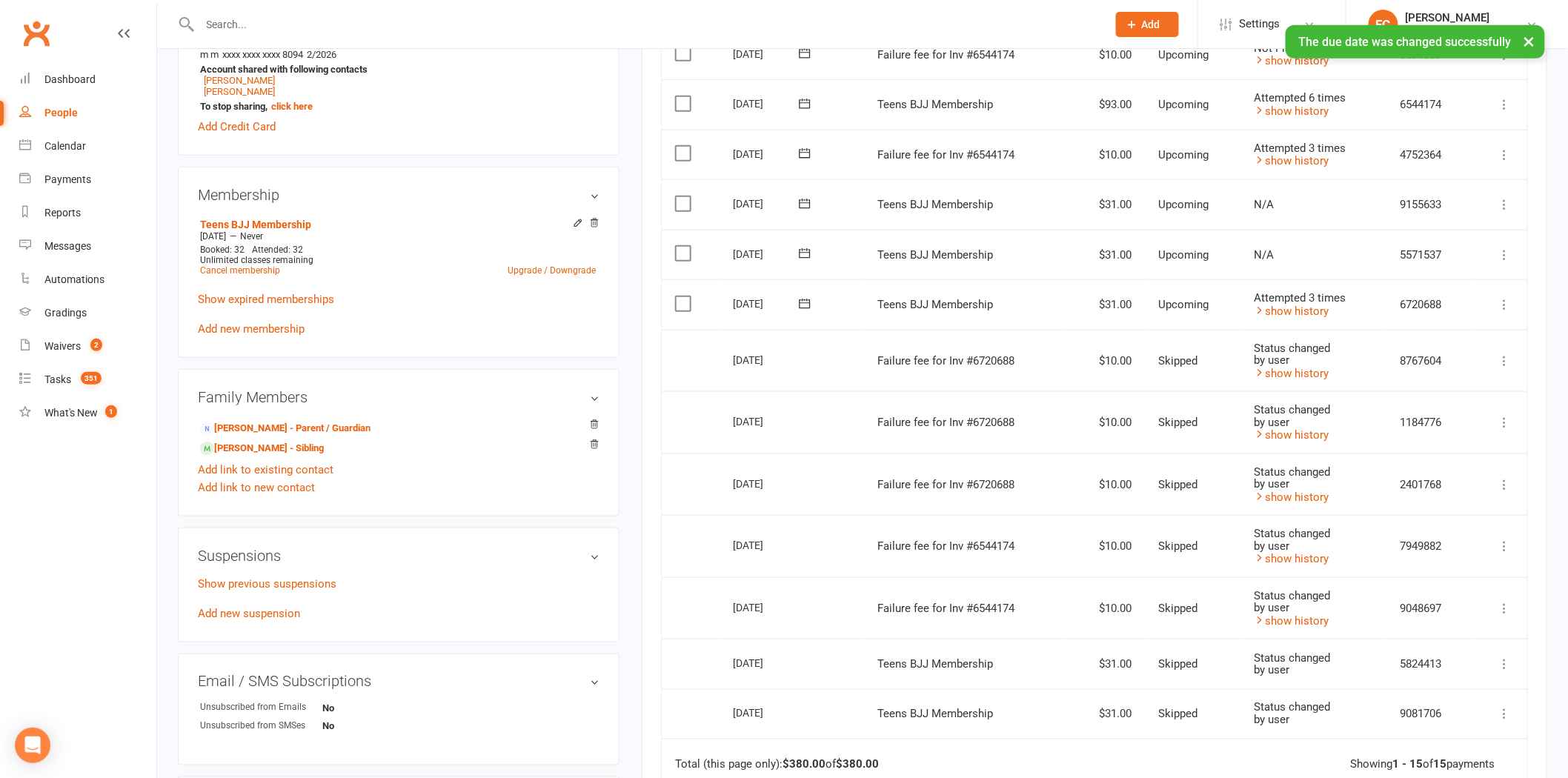
click at [650, 402] on div "Activity Notes Comms Attendance Payments Waivers Tasks Automations Gradings / P…" at bounding box center [1095, 353] width 905 height 1291
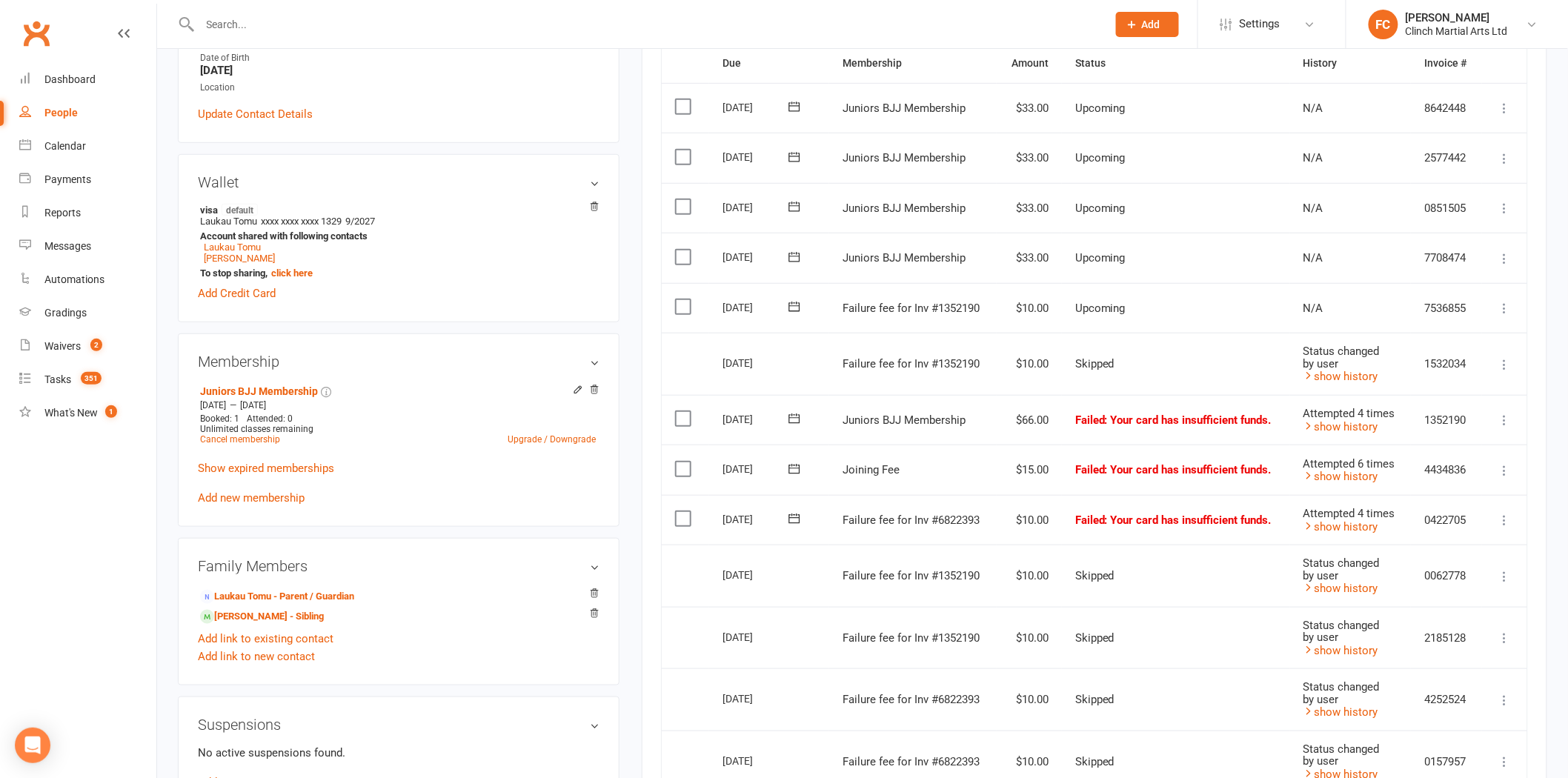
scroll to position [329, 0]
click at [794, 306] on icon at bounding box center [794, 305] width 15 height 15
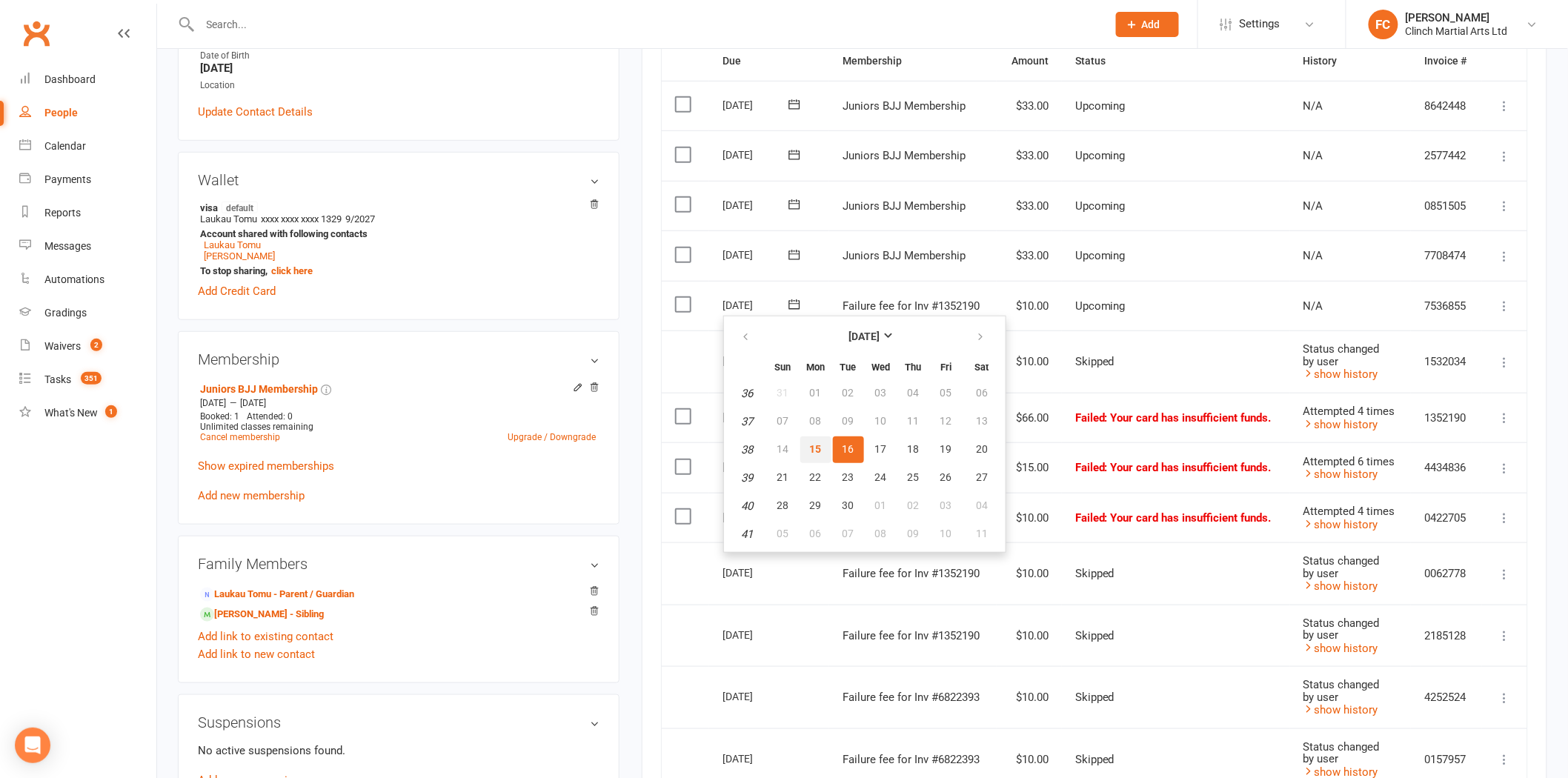
click at [810, 448] on span "15" at bounding box center [816, 449] width 12 height 12
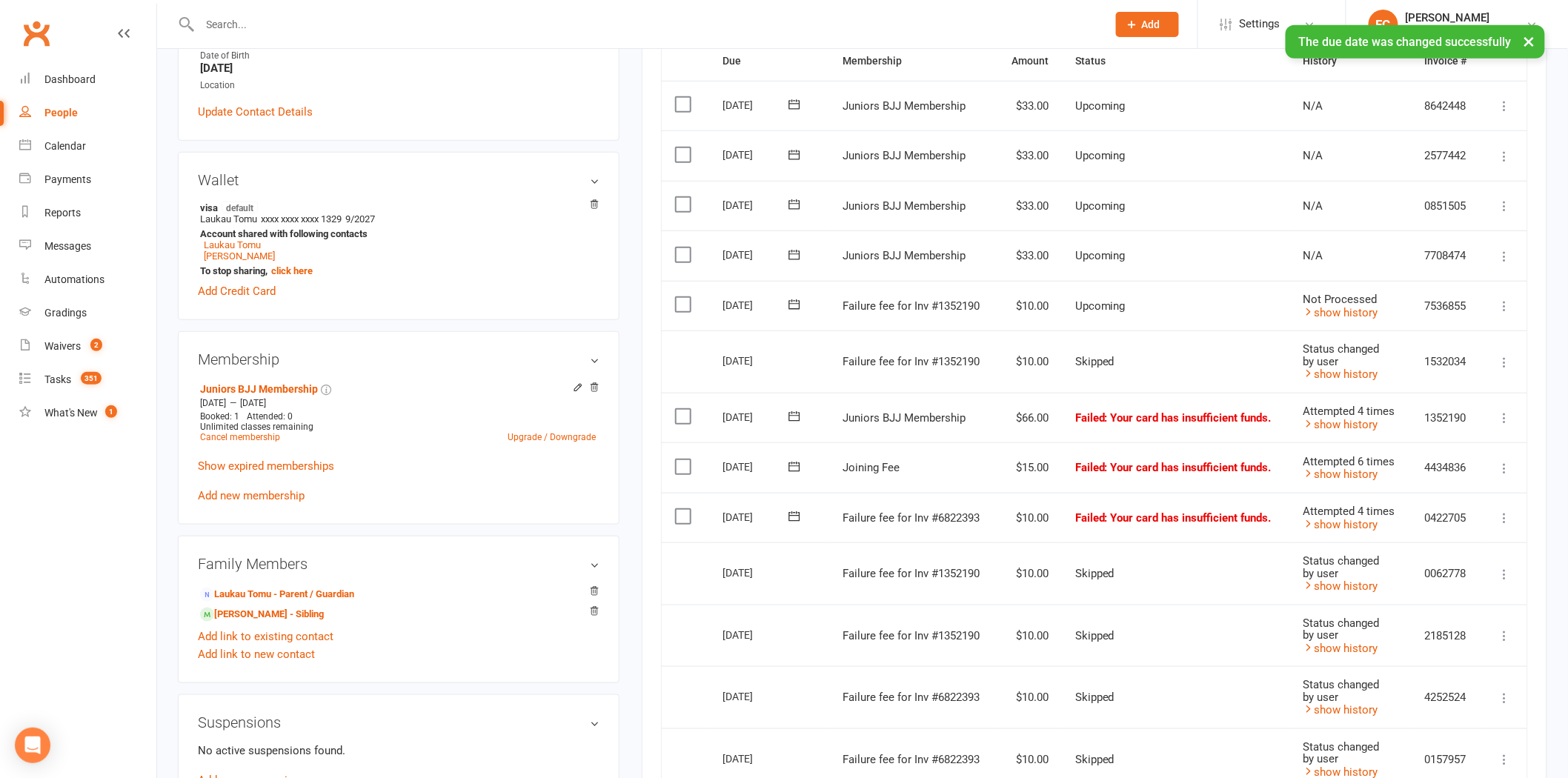
click at [679, 301] on label at bounding box center [685, 305] width 20 height 15
click at [679, 298] on input "checkbox" at bounding box center [680, 298] width 10 height 0
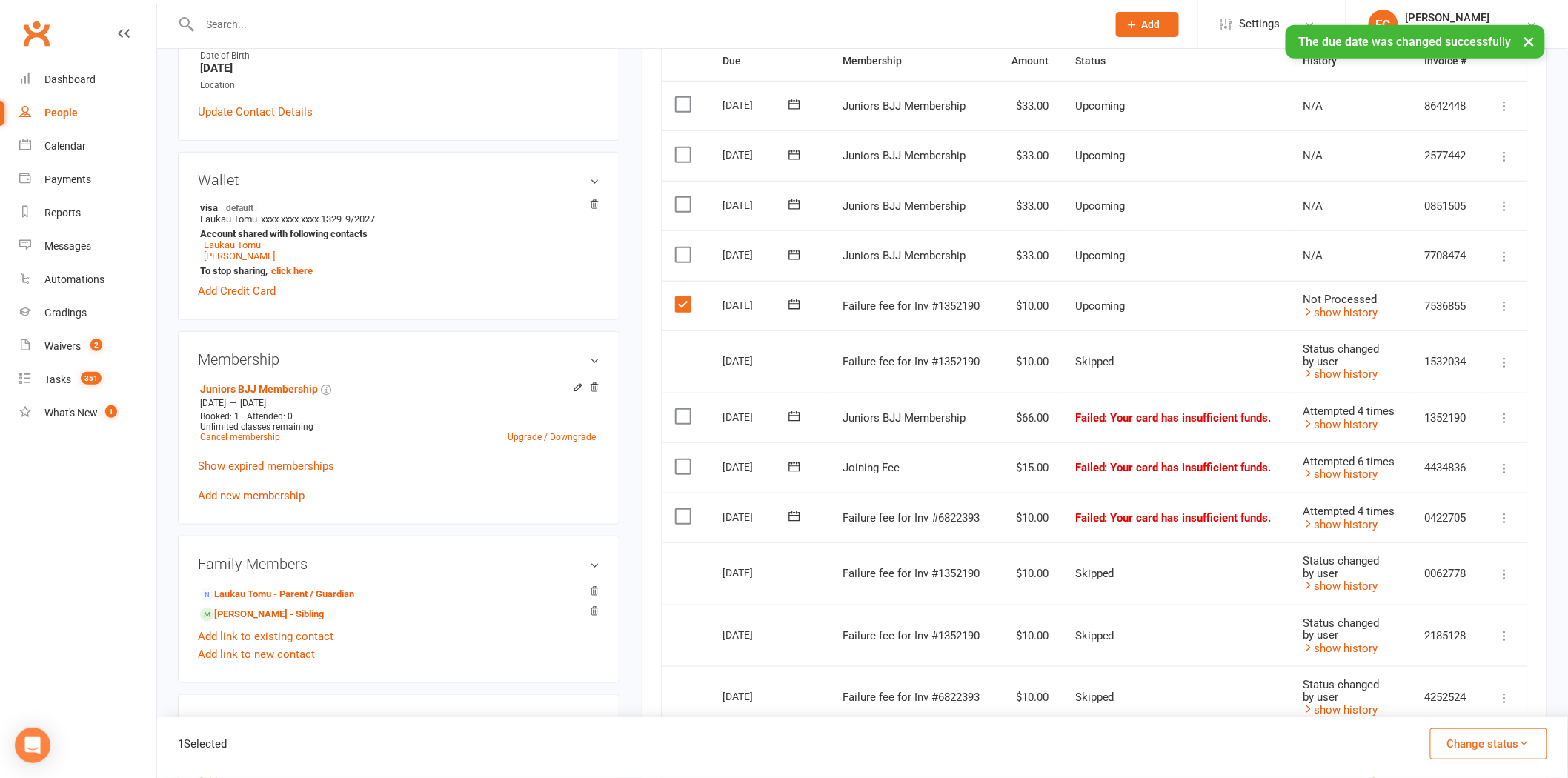
click at [1480, 746] on button "Change status" at bounding box center [1488, 745] width 117 height 31
click at [1439, 707] on link "Skipped" at bounding box center [1473, 704] width 146 height 29
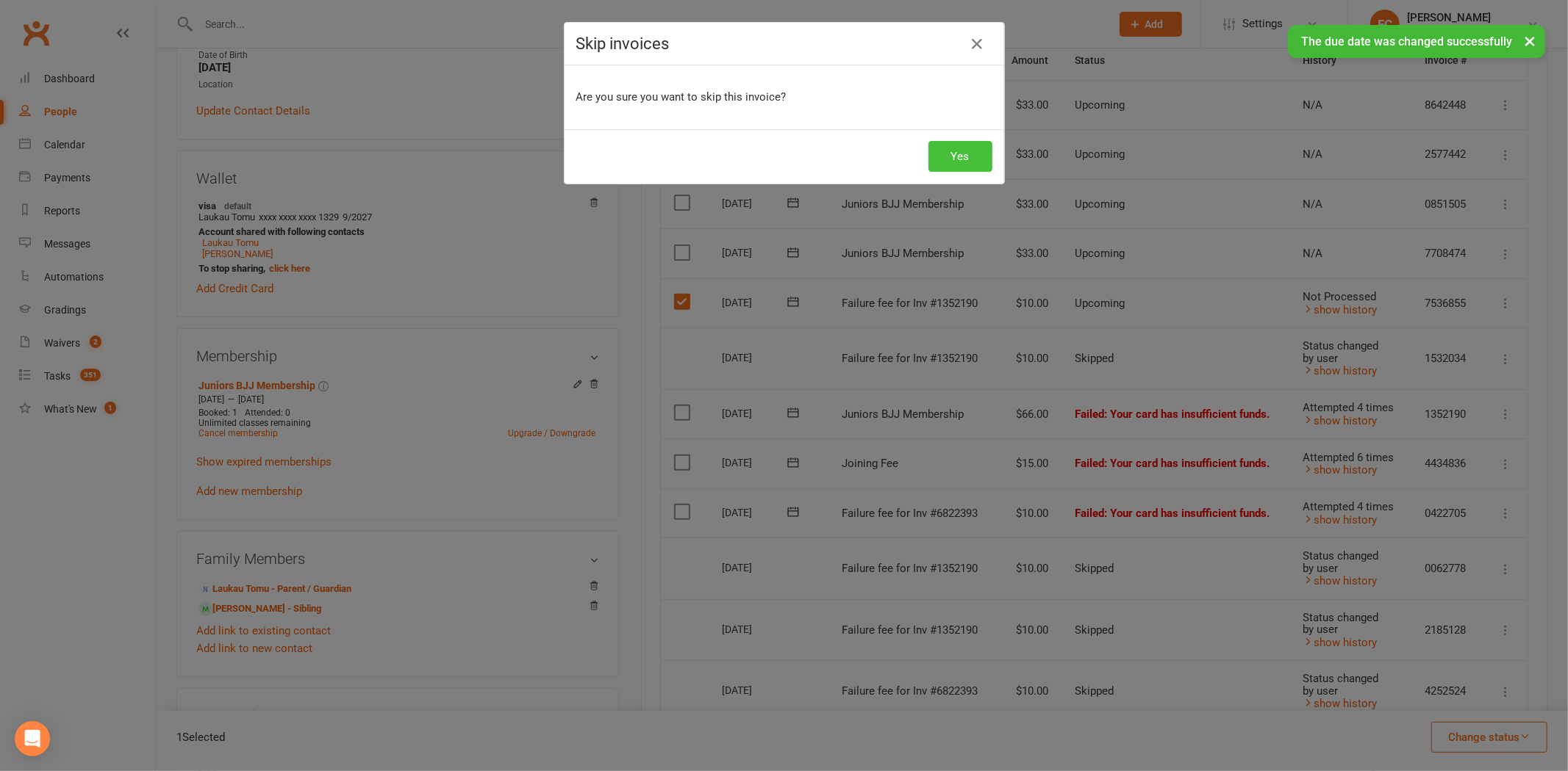
click at [963, 160] on button "Yes" at bounding box center [960, 157] width 64 height 31
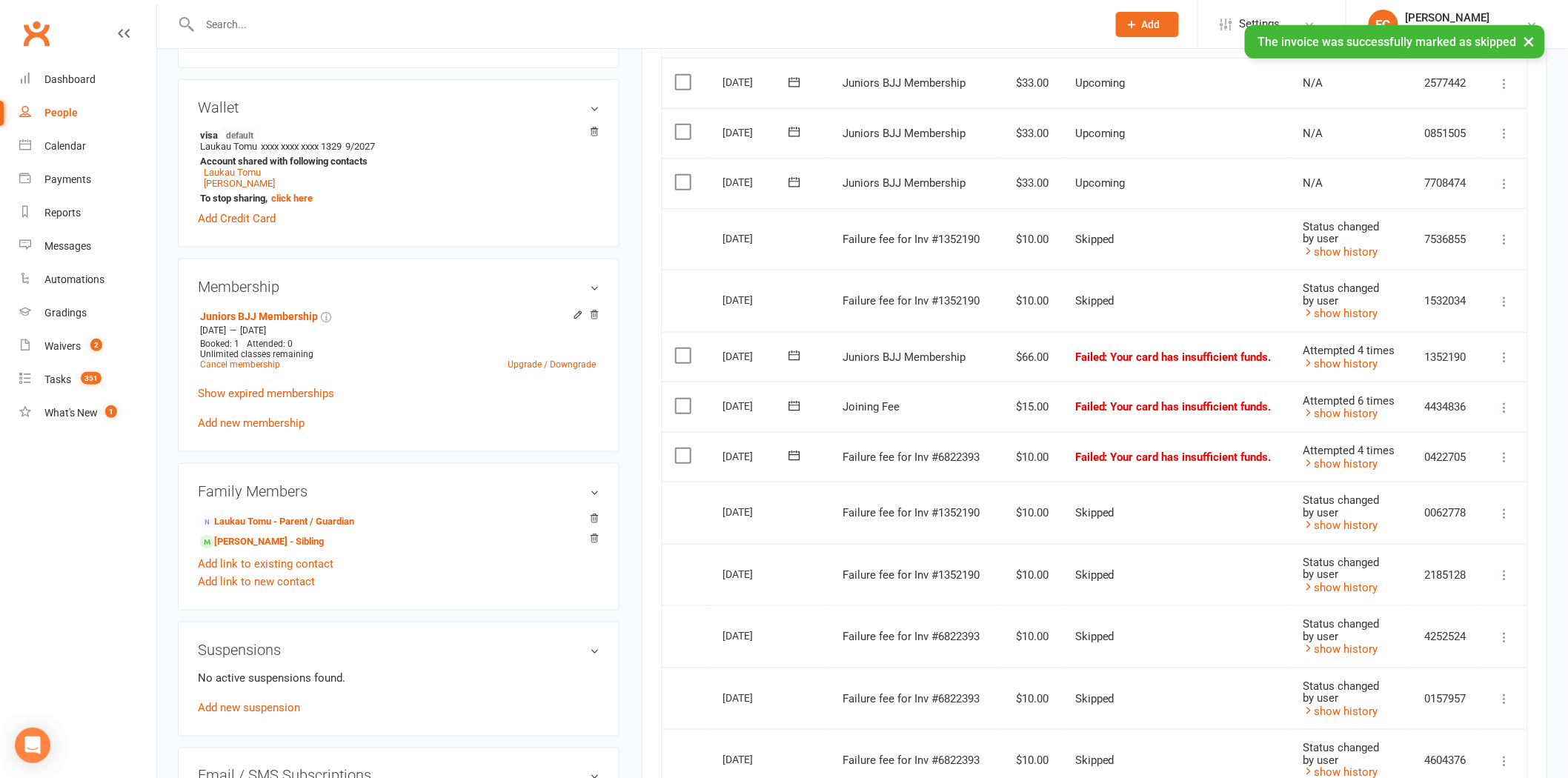
scroll to position [412, 0]
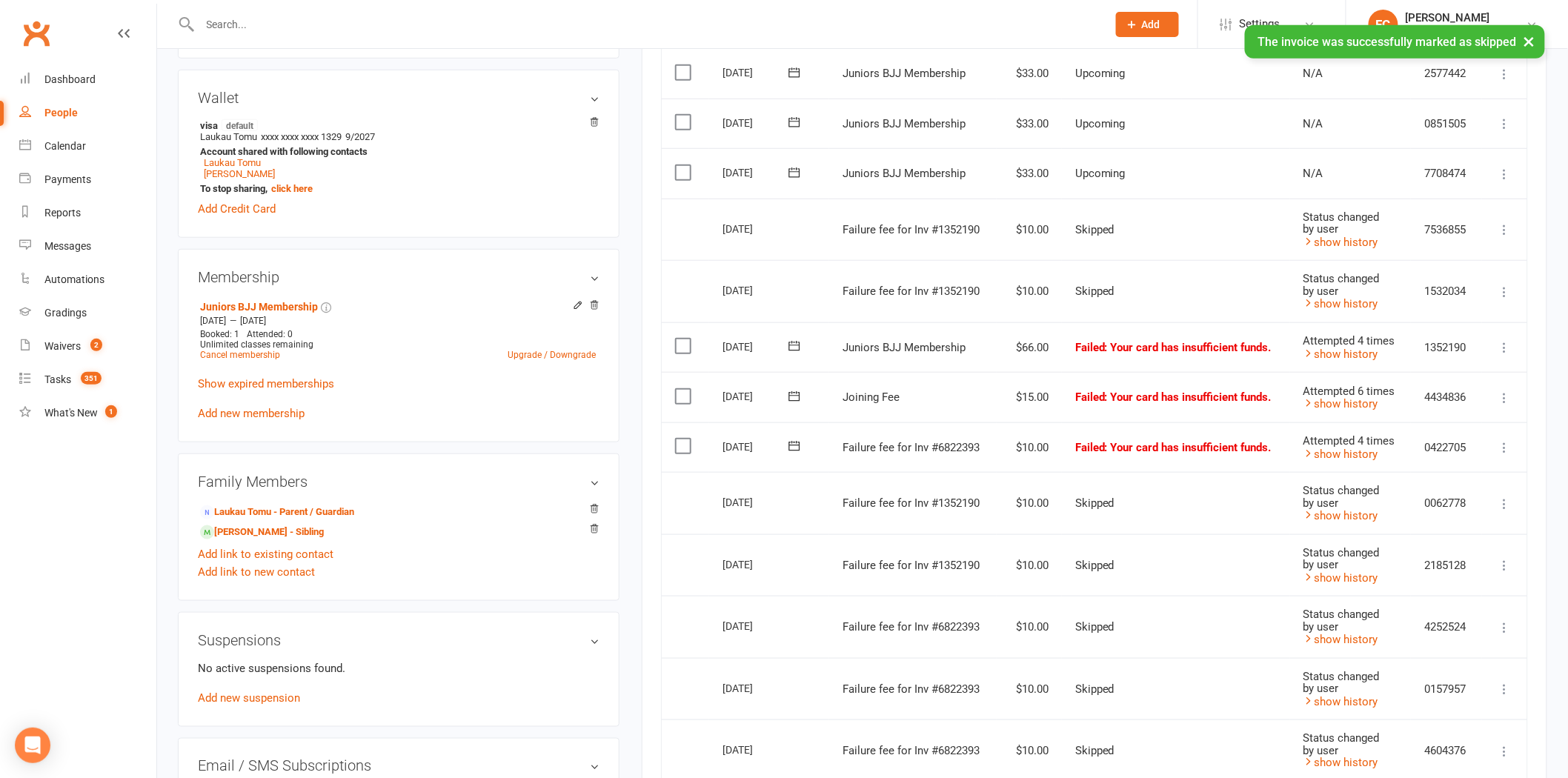
click at [784, 340] on button at bounding box center [794, 347] width 29 height 16
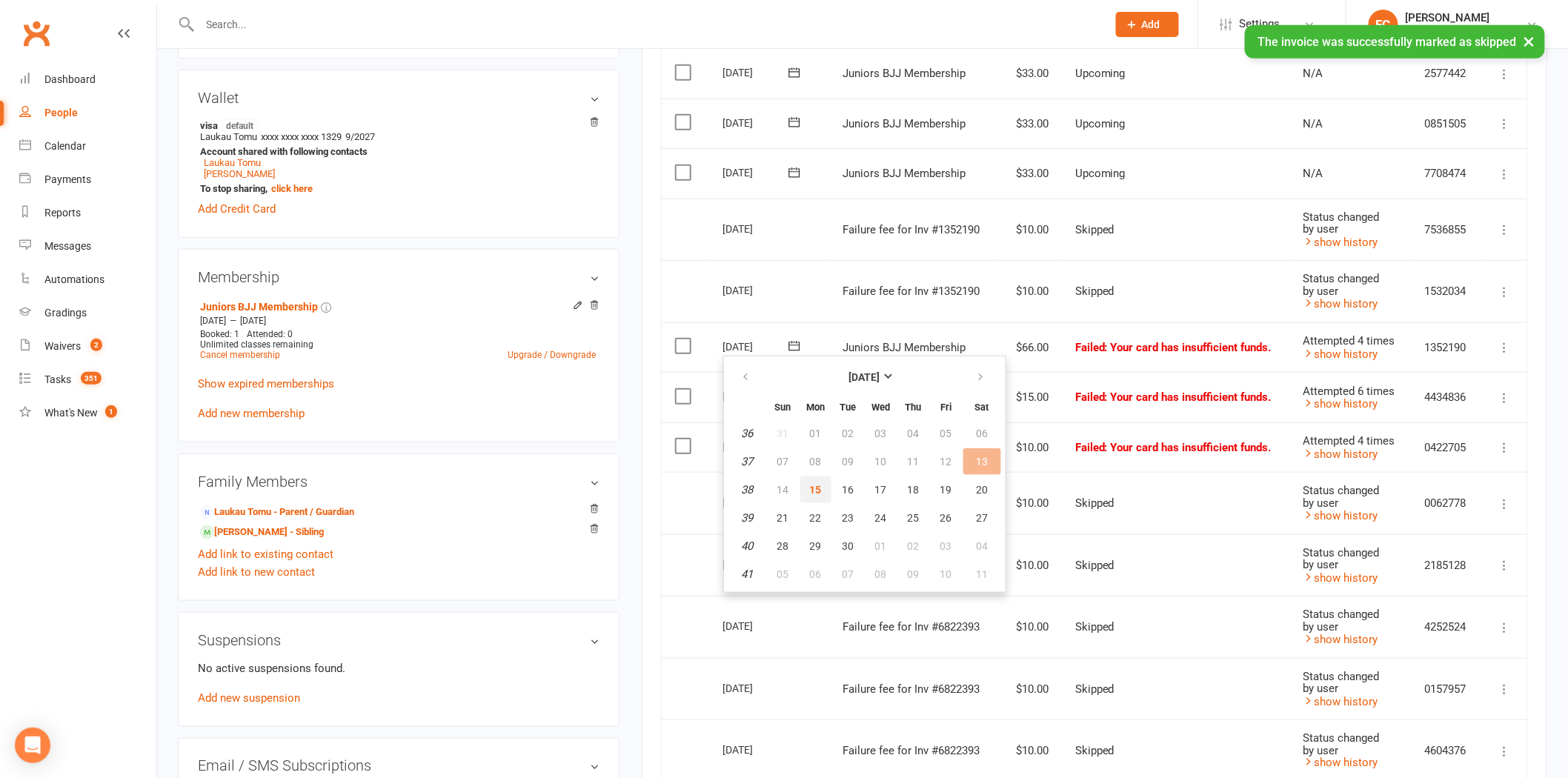
click at [810, 491] on span "15" at bounding box center [816, 490] width 12 height 12
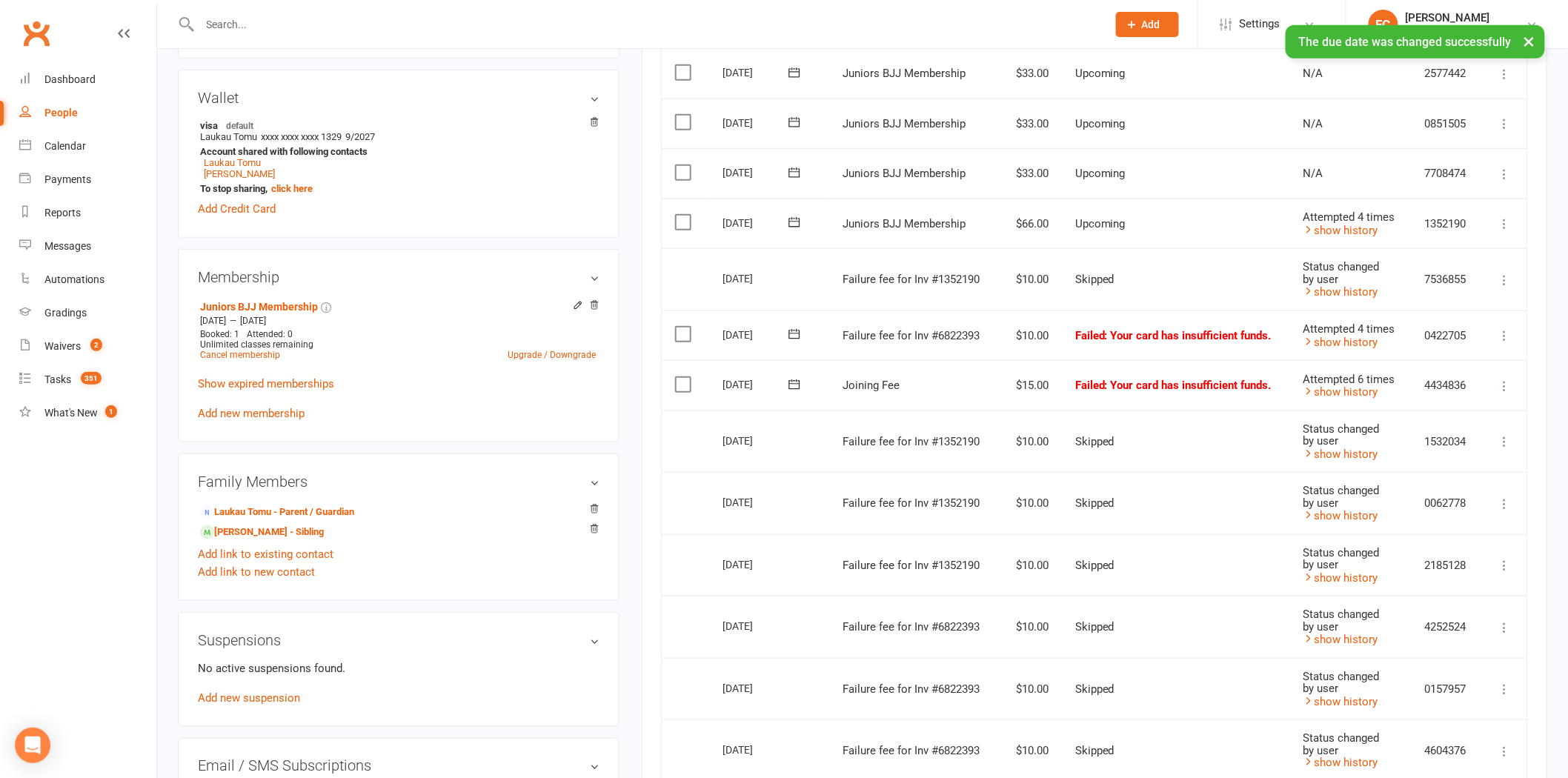
click at [791, 335] on icon at bounding box center [794, 334] width 15 height 15
drag, startPoint x: 808, startPoint y: 479, endPoint x: 878, endPoint y: 102, distance: 383.4
click at [810, 479] on span "15" at bounding box center [816, 478] width 12 height 12
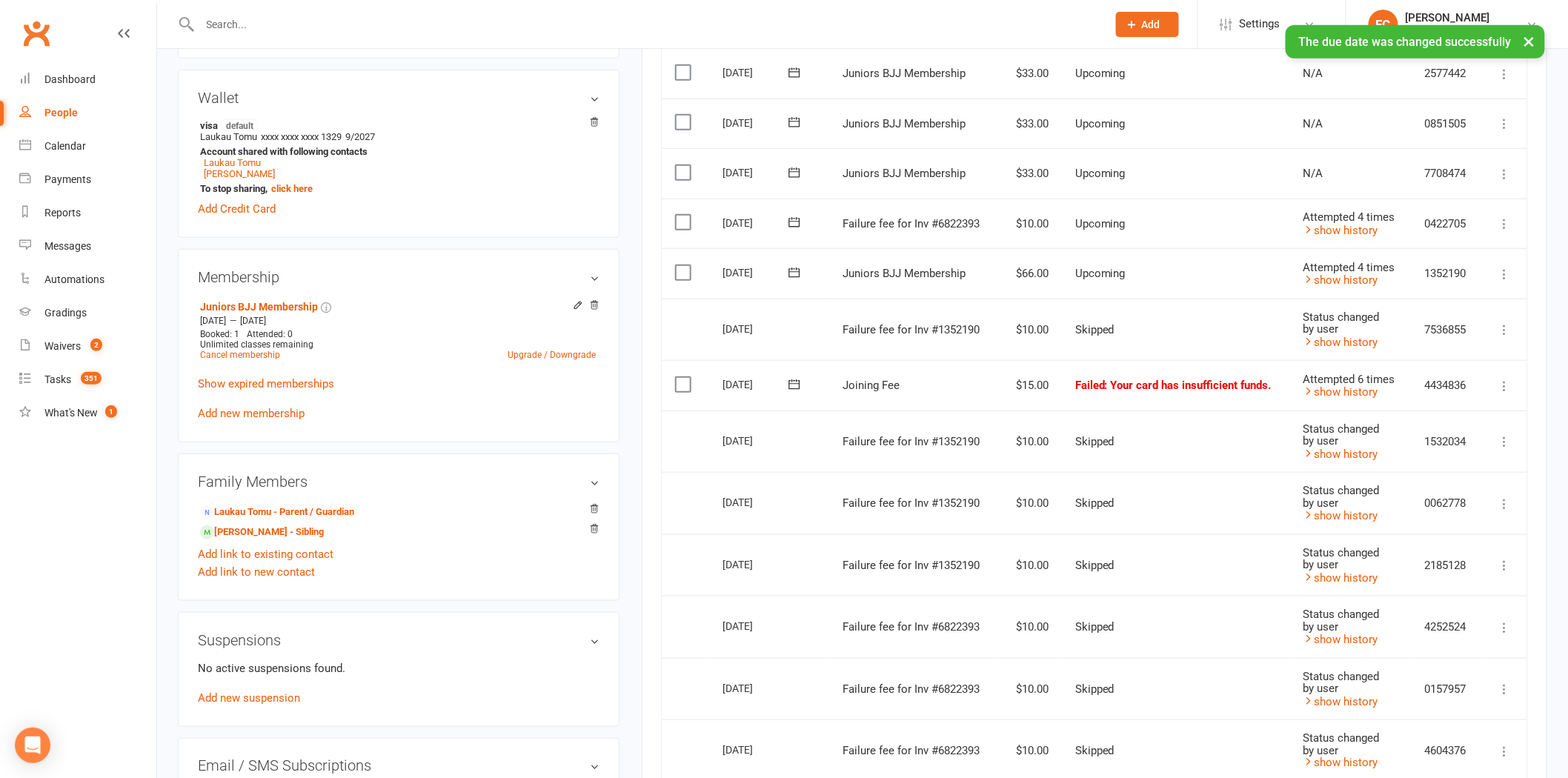
click at [795, 379] on icon at bounding box center [794, 384] width 11 height 10
drag, startPoint x: 811, startPoint y: 516, endPoint x: 866, endPoint y: 104, distance: 415.7
click at [811, 517] on button "15" at bounding box center [816, 528] width 31 height 27
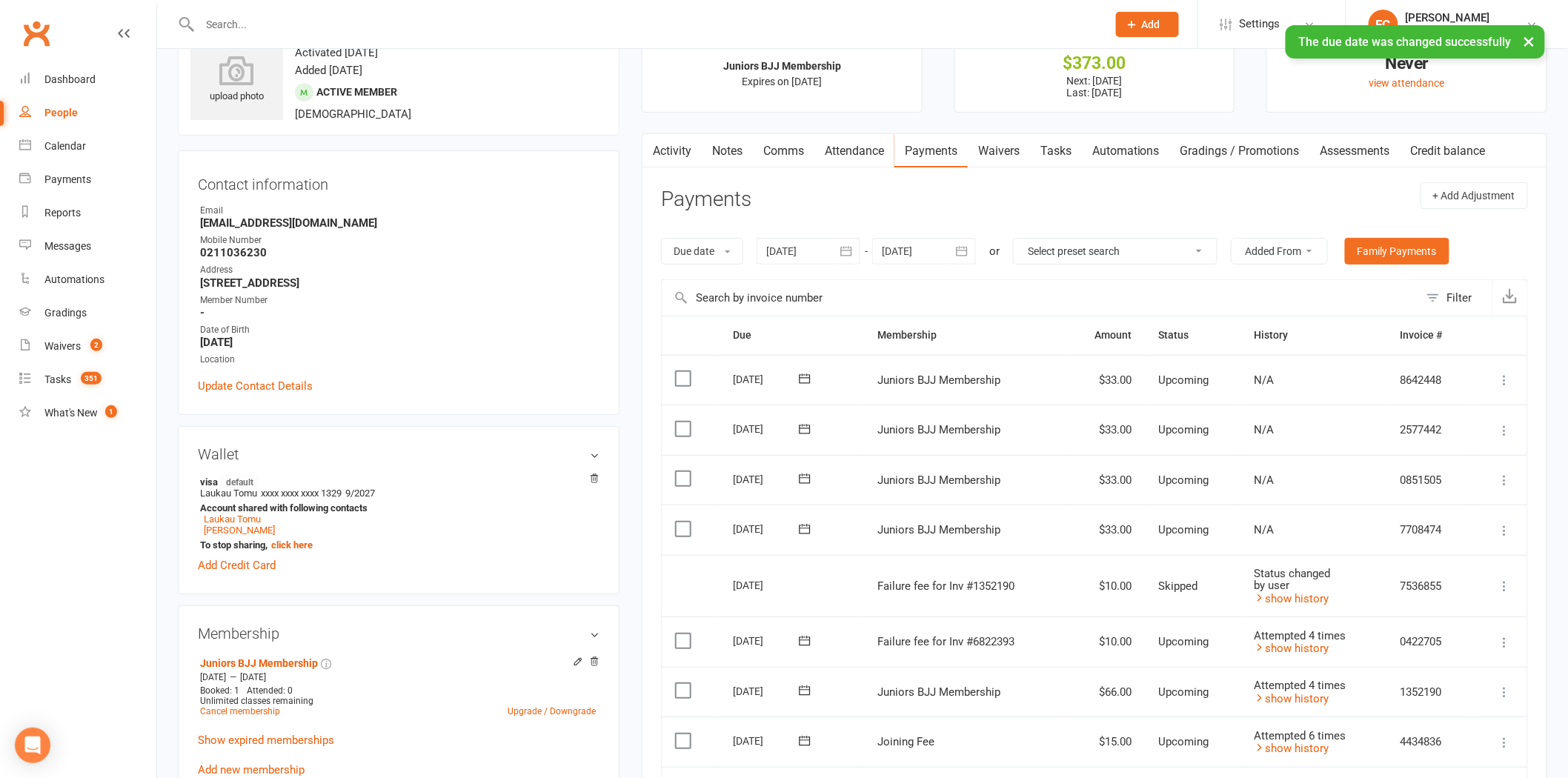
scroll to position [0, 0]
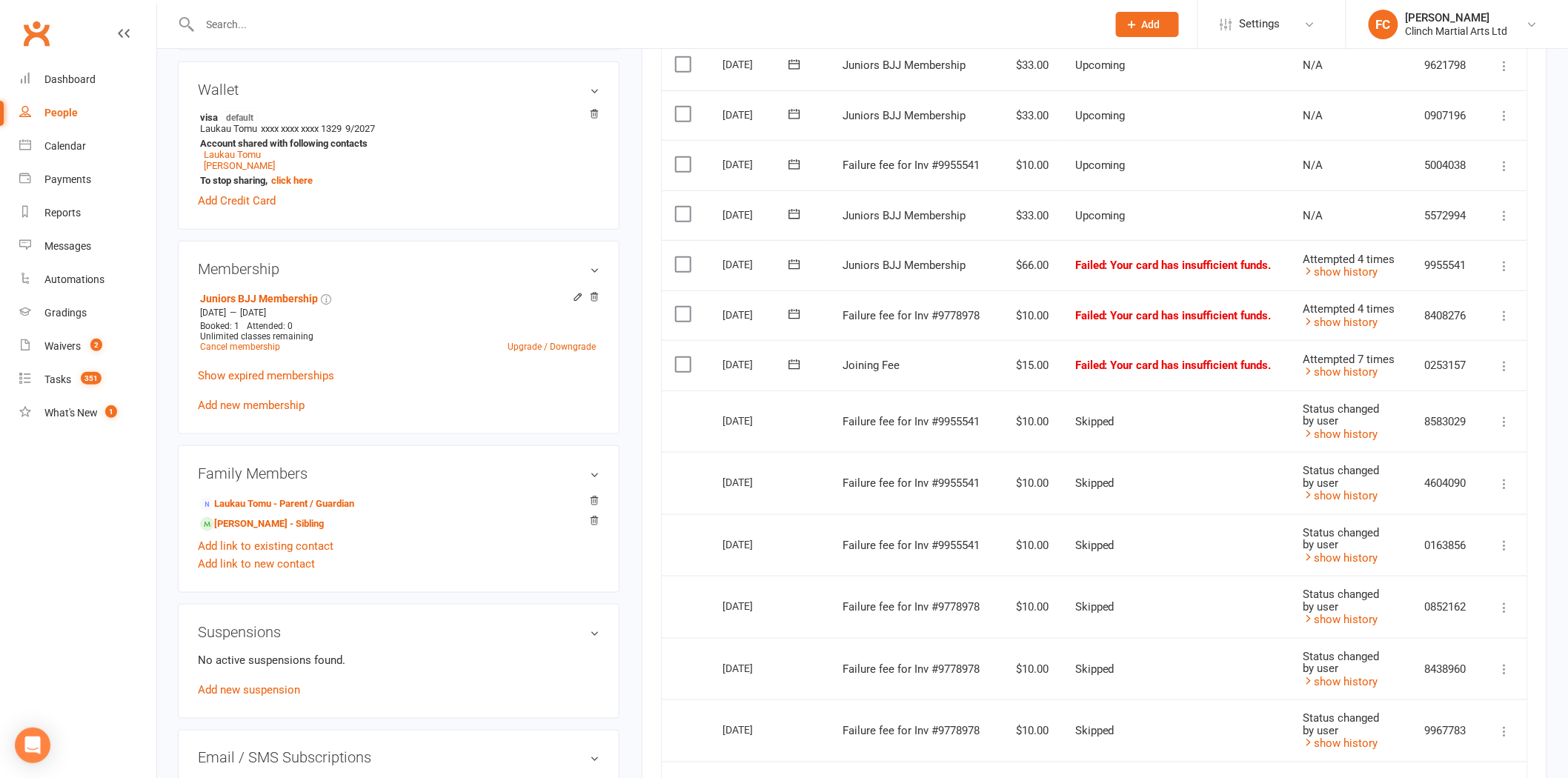
scroll to position [412, 0]
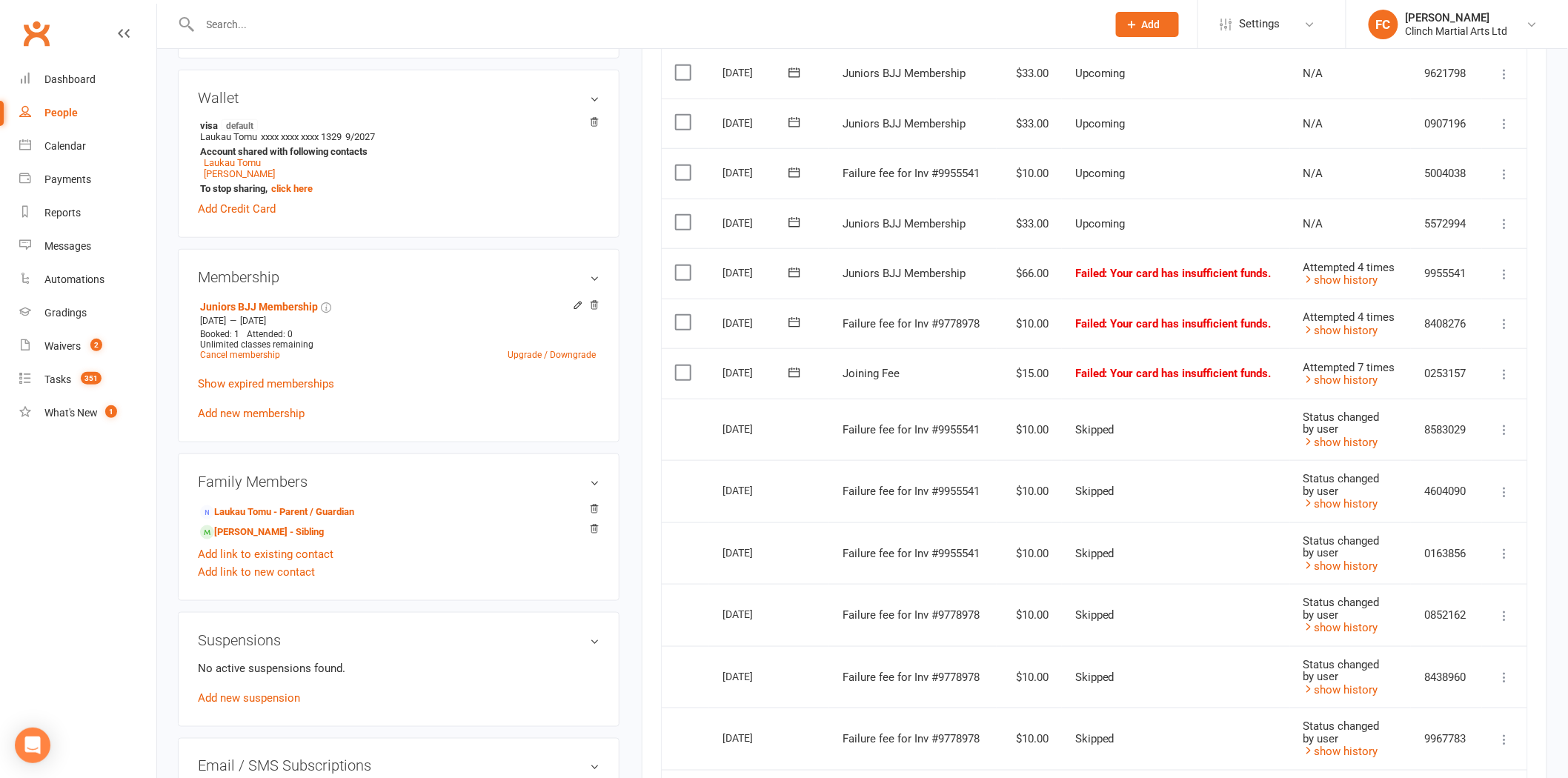
click at [798, 169] on icon at bounding box center [794, 172] width 15 height 15
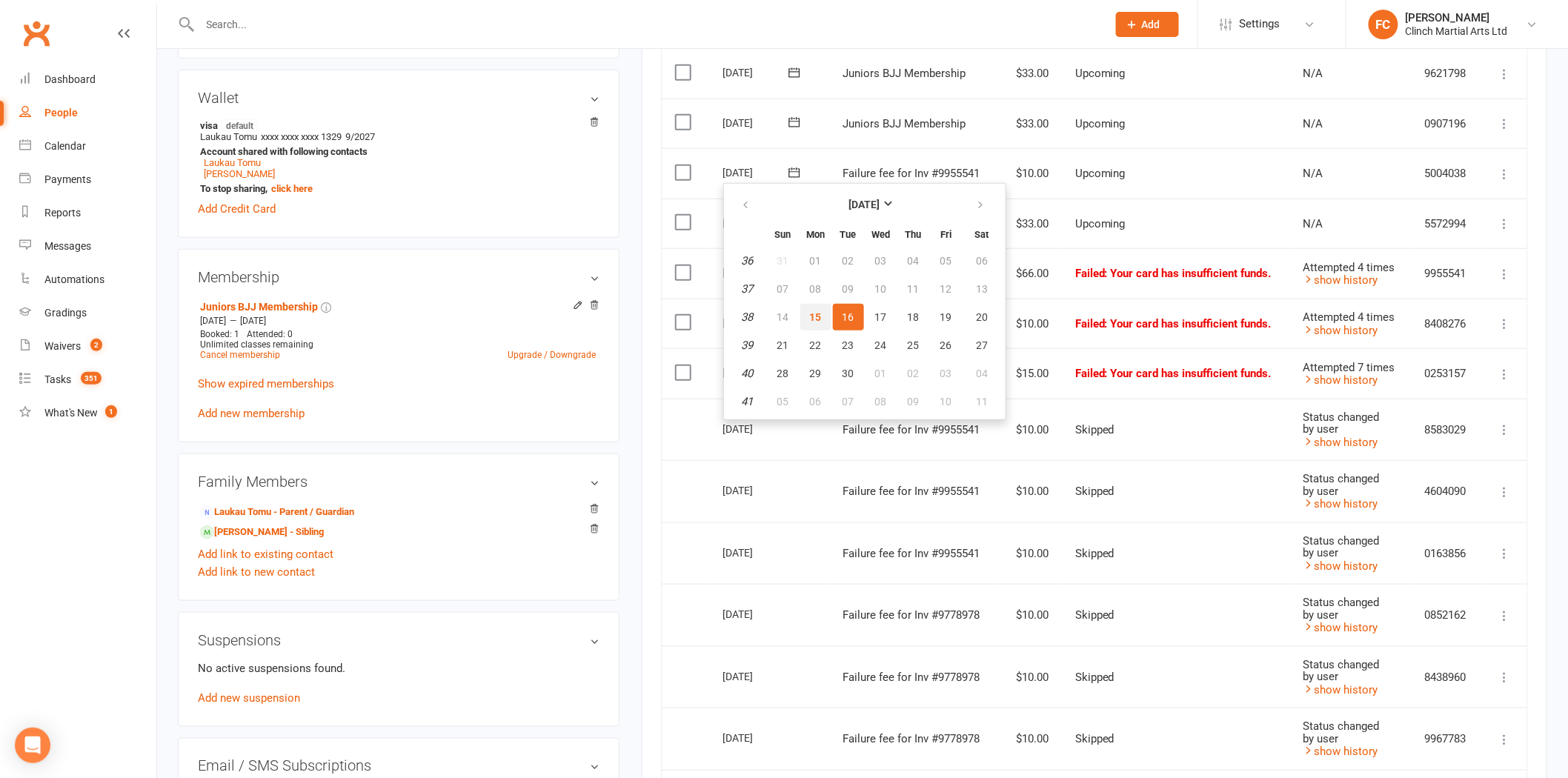
drag, startPoint x: 814, startPoint y: 303, endPoint x: 847, endPoint y: 108, distance: 197.8
click at [814, 304] on button "15" at bounding box center [816, 316] width 31 height 27
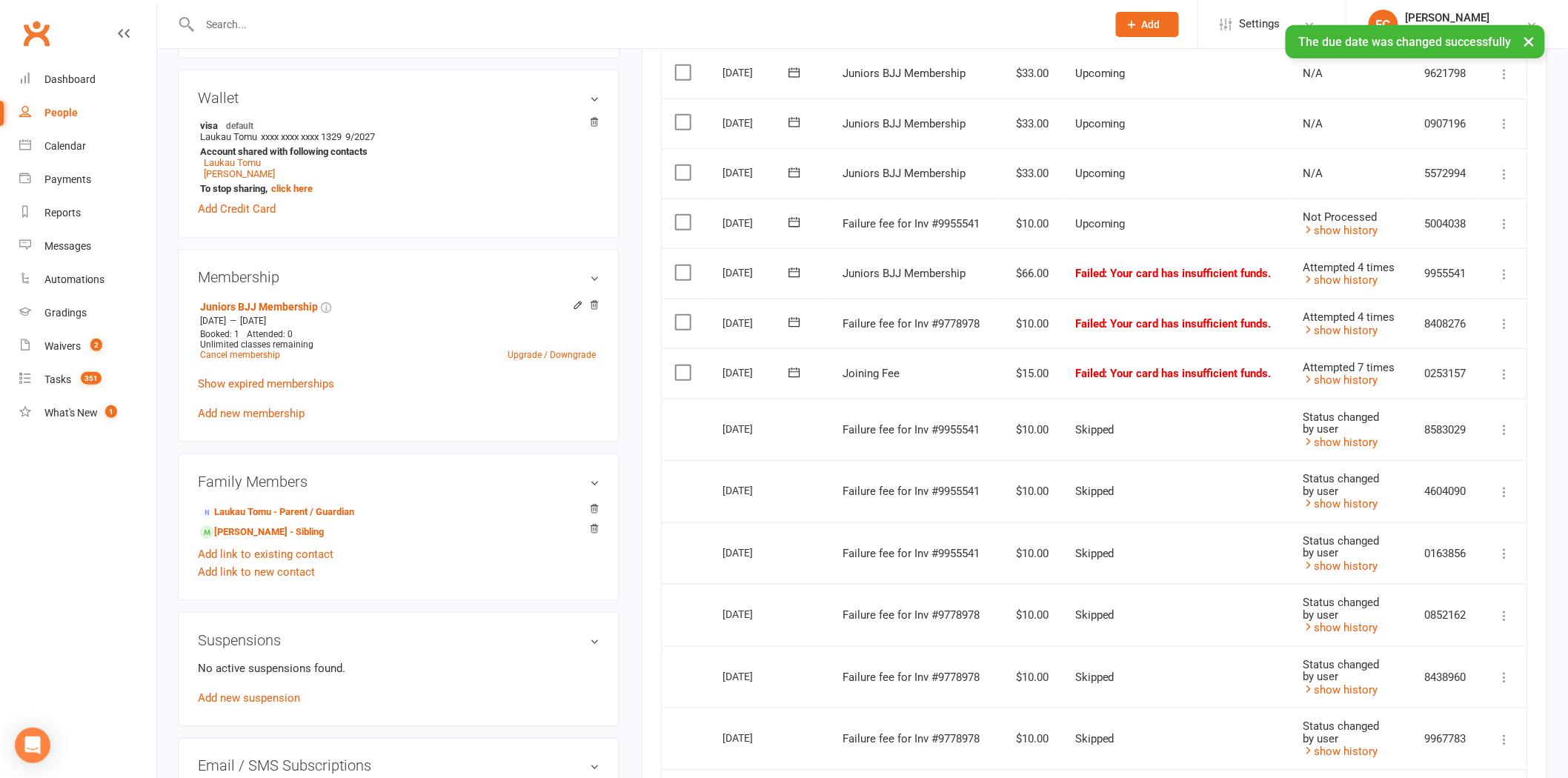
click at [678, 222] on label at bounding box center [685, 222] width 20 height 15
click at [678, 215] on input "checkbox" at bounding box center [680, 215] width 10 height 0
click at [1433, 746] on button "Change status" at bounding box center [1488, 745] width 117 height 31
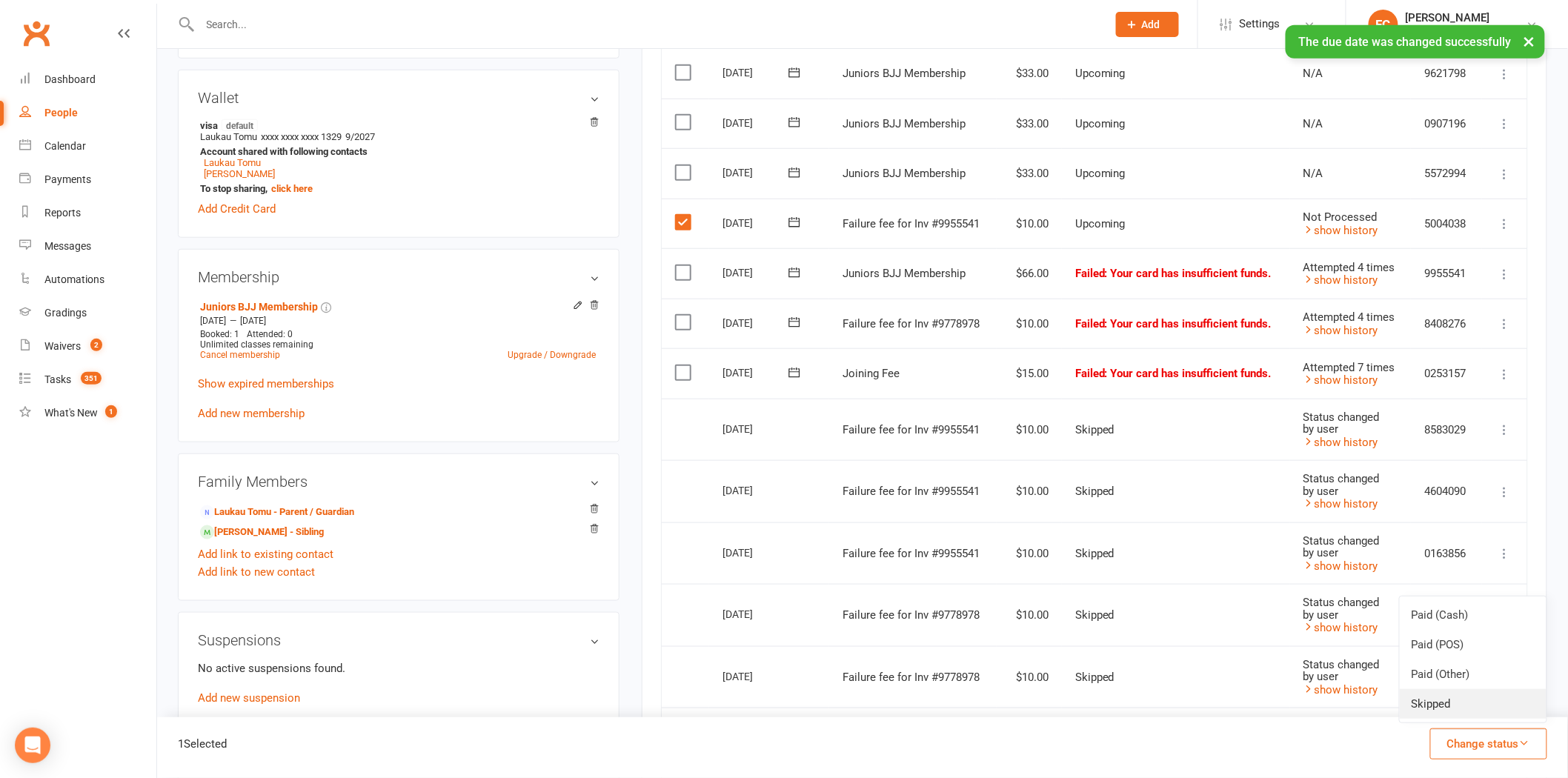
click at [1439, 718] on link "Skipped" at bounding box center [1473, 704] width 146 height 29
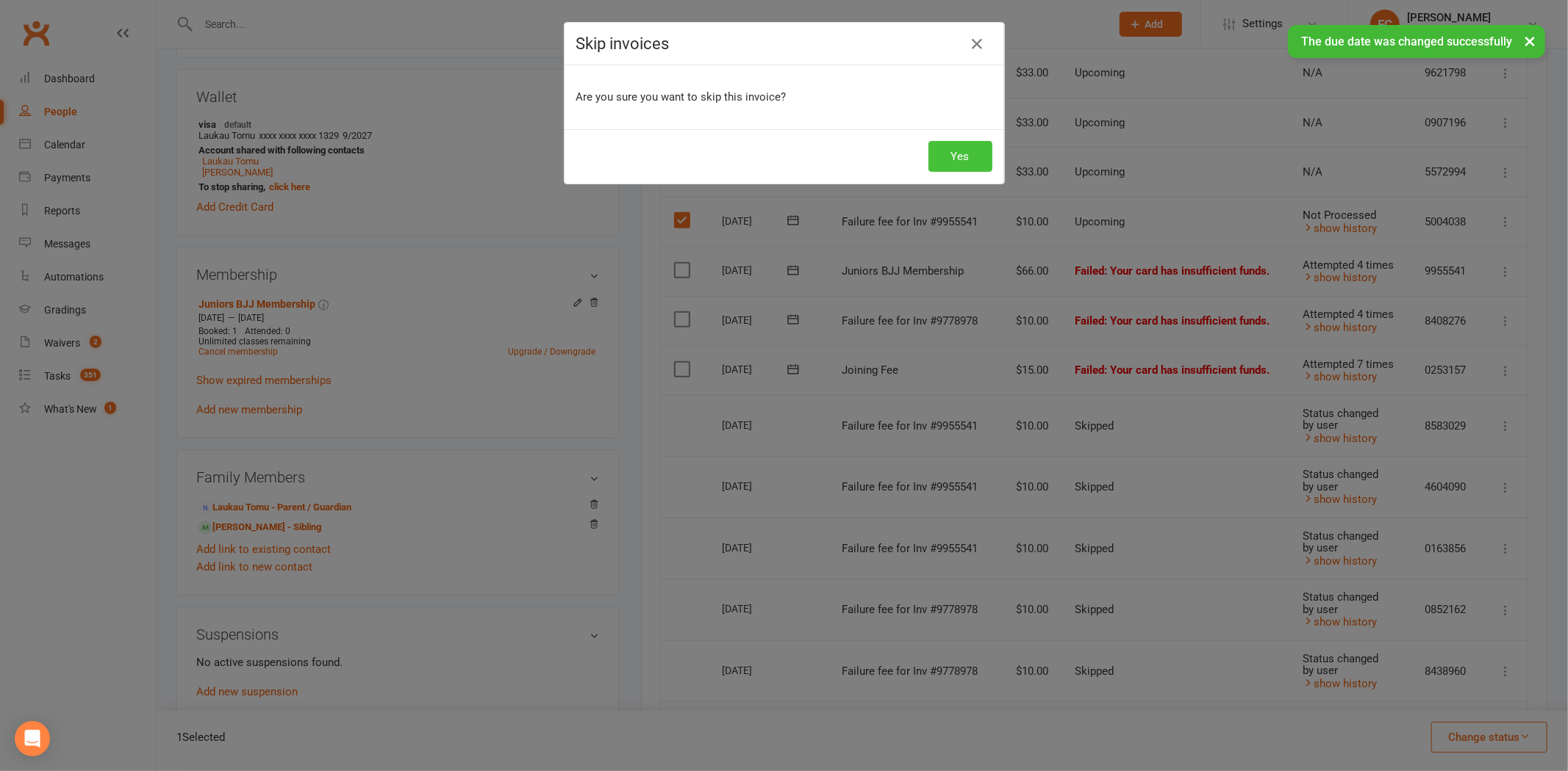
click at [946, 141] on button "Yes" at bounding box center [960, 157] width 64 height 31
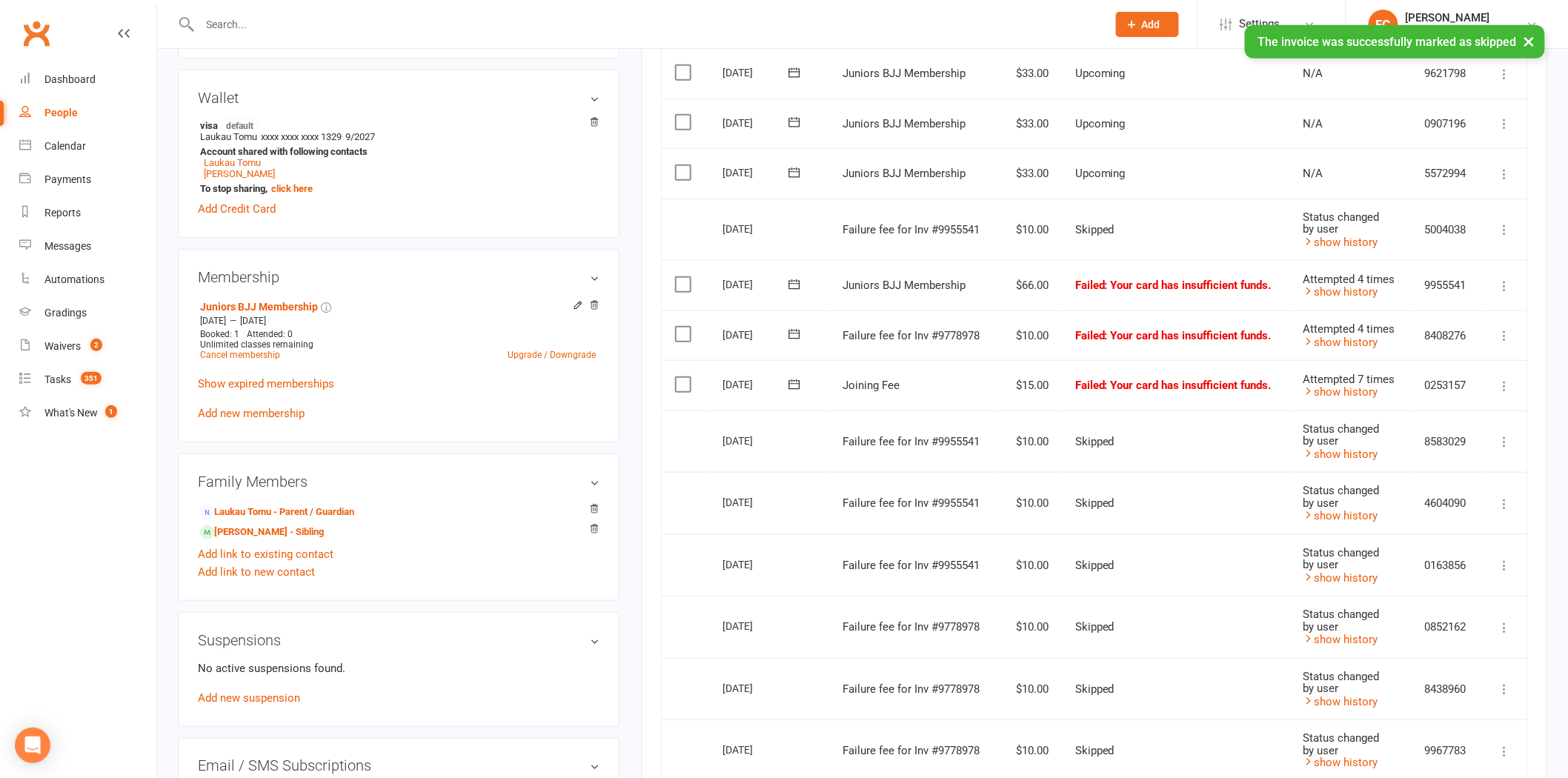
click at [793, 280] on icon at bounding box center [794, 285] width 11 height 10
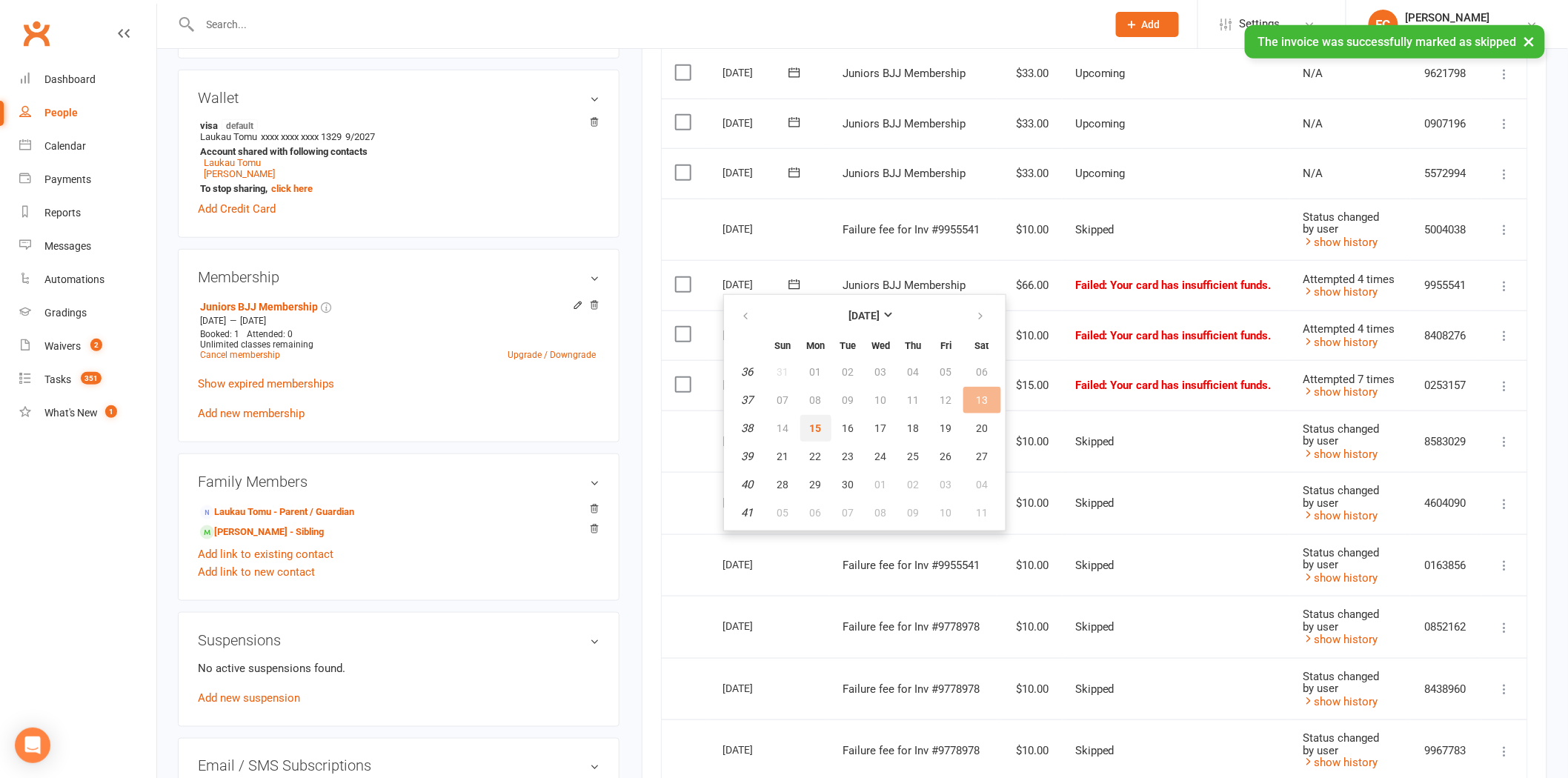
drag, startPoint x: 813, startPoint y: 428, endPoint x: 860, endPoint y: 101, distance: 330.4
click at [813, 427] on span "15" at bounding box center [816, 428] width 12 height 12
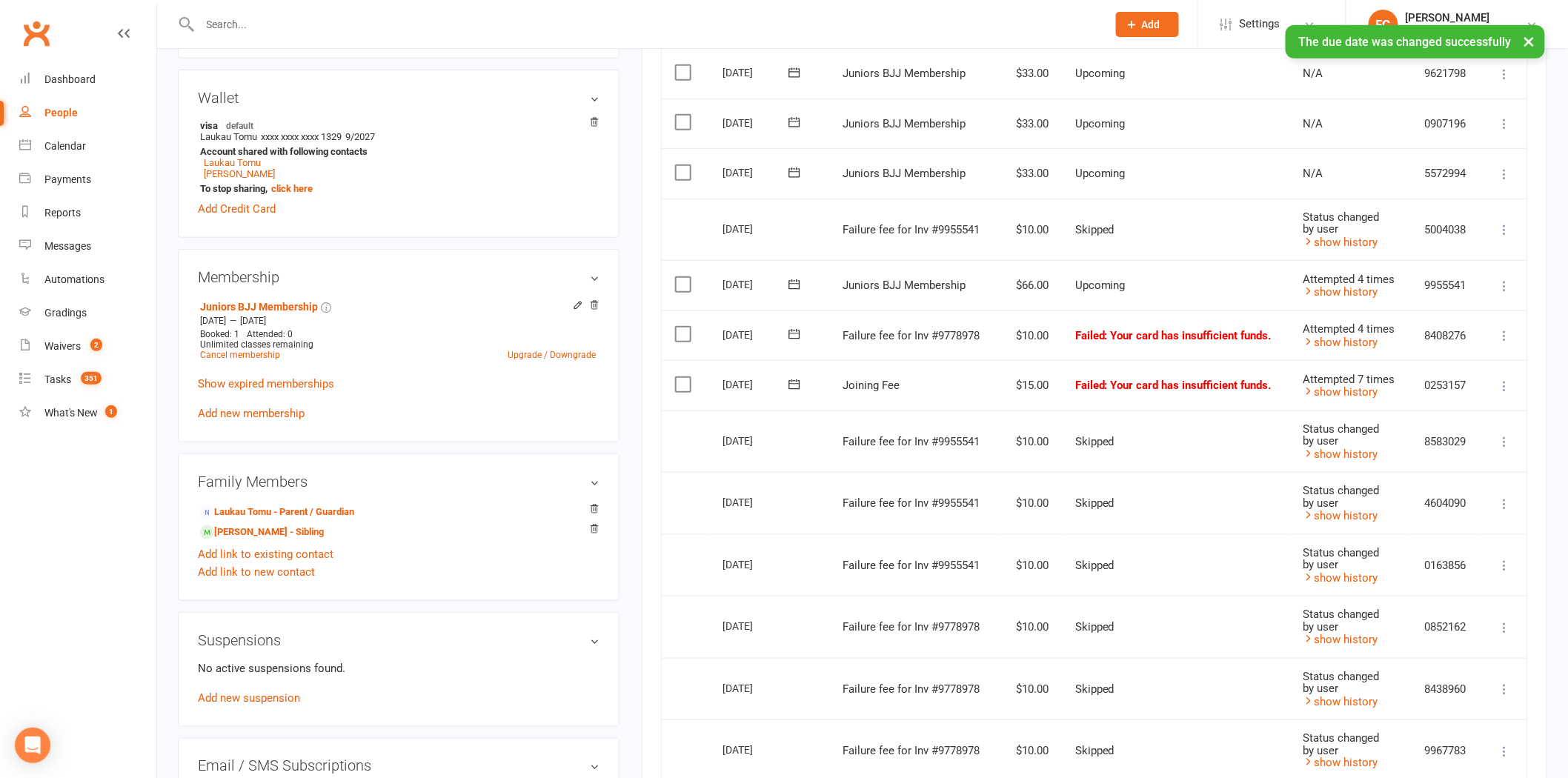
click at [793, 335] on icon at bounding box center [794, 334] width 15 height 15
click at [812, 472] on span "15" at bounding box center [816, 478] width 12 height 12
click at [800, 382] on icon at bounding box center [794, 384] width 11 height 10
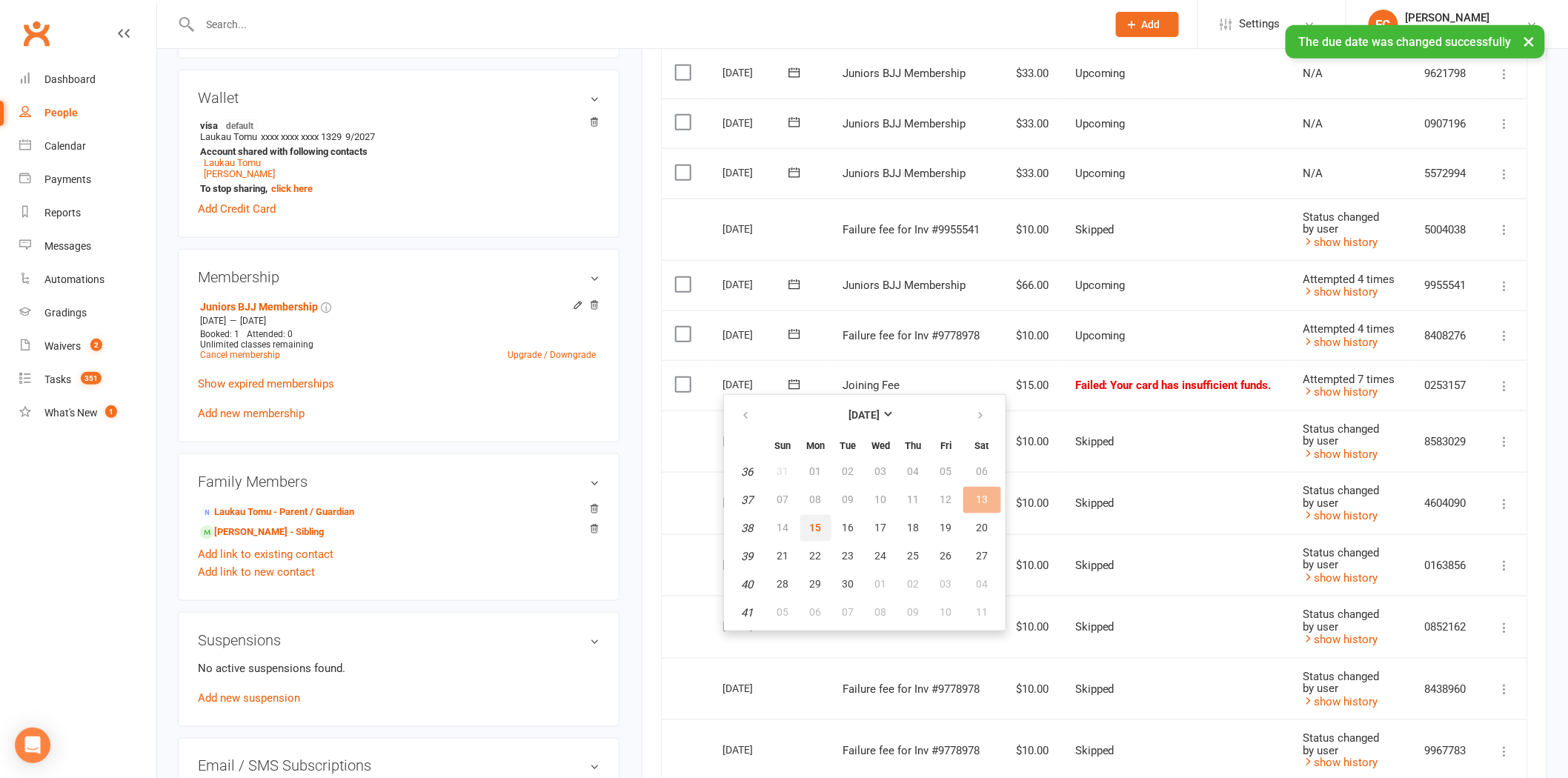
click at [810, 529] on span "15" at bounding box center [816, 528] width 12 height 12
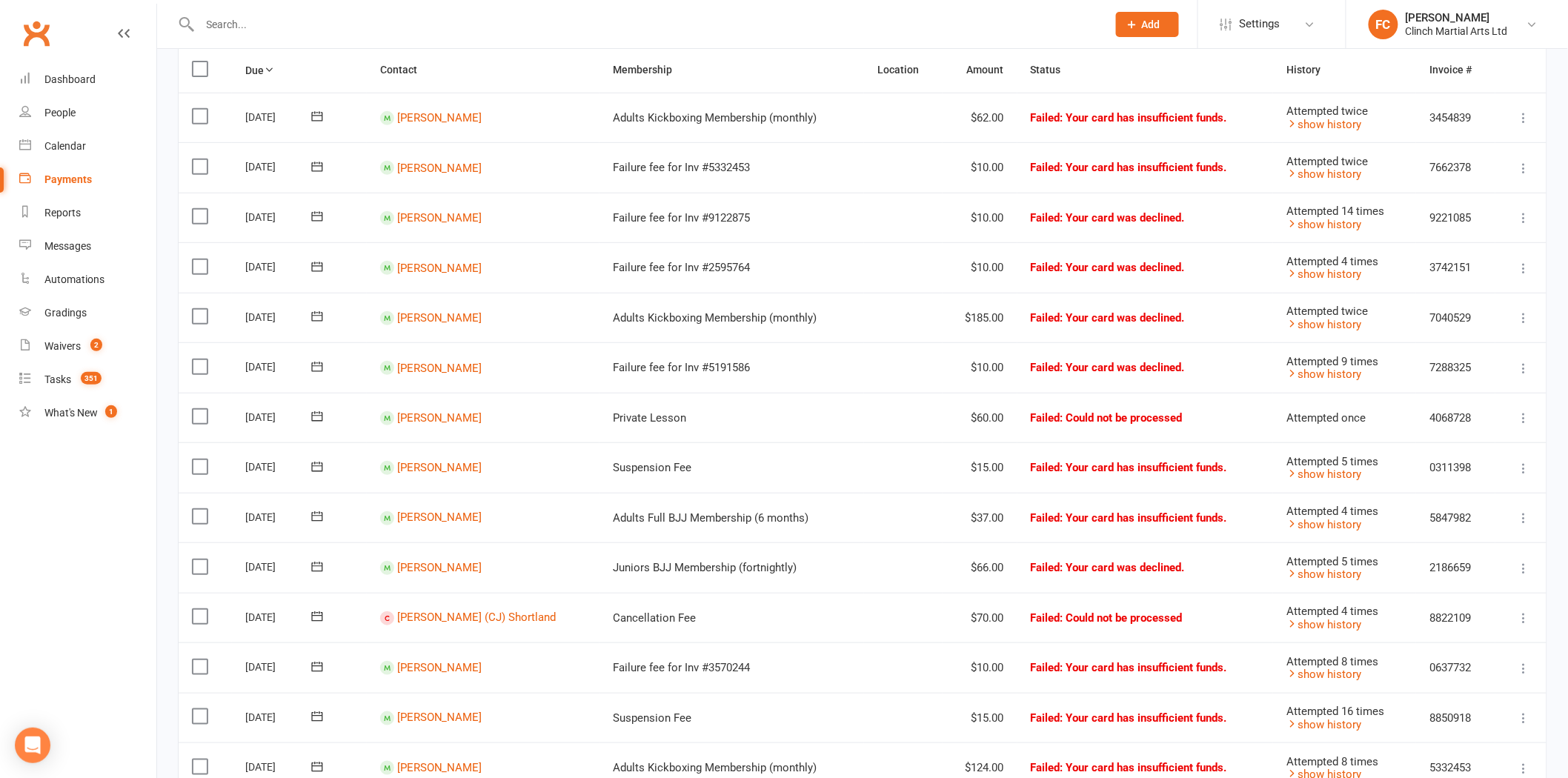
scroll to position [210, 0]
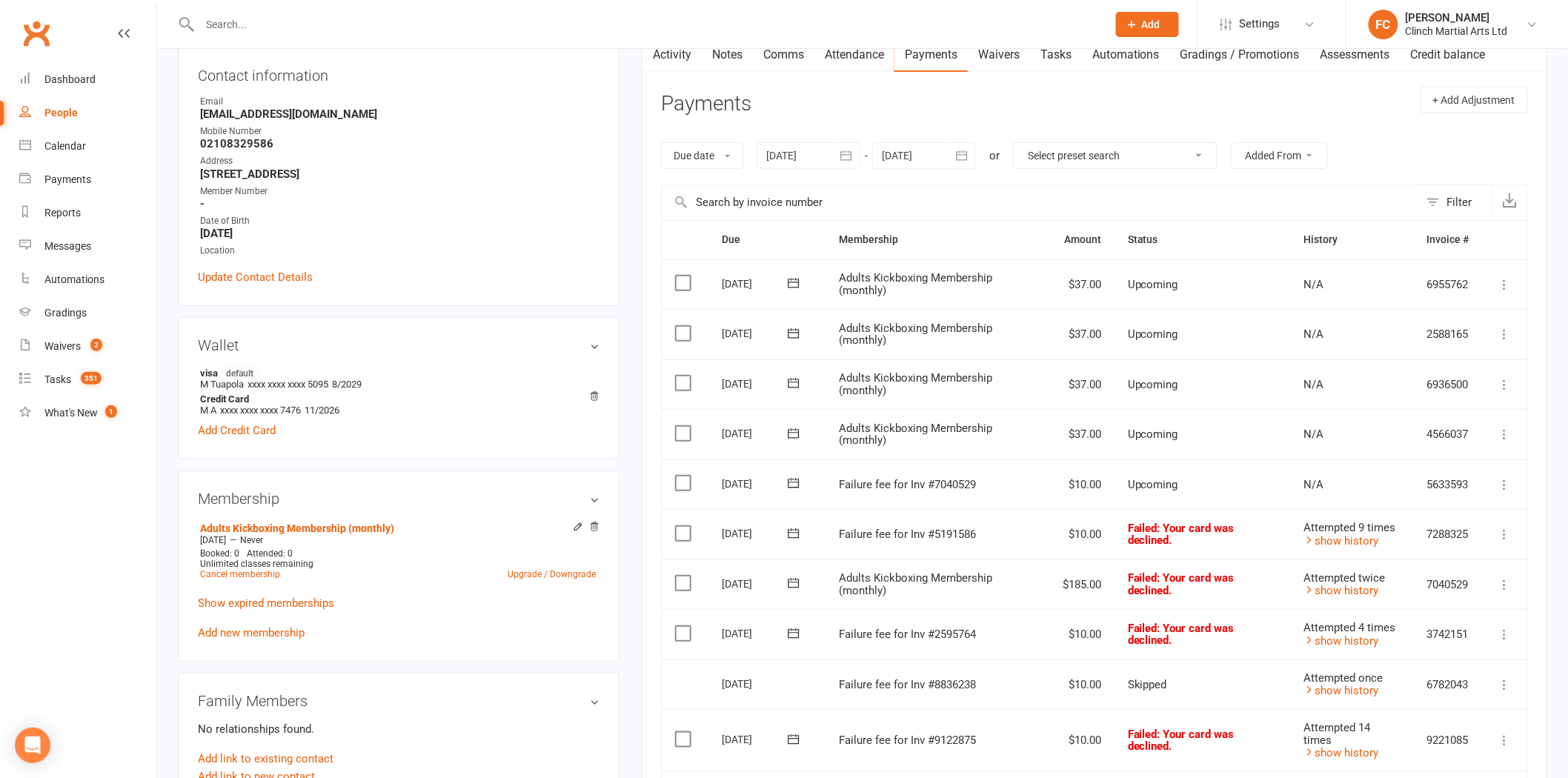
scroll to position [165, 0]
click at [794, 483] on icon at bounding box center [793, 482] width 15 height 15
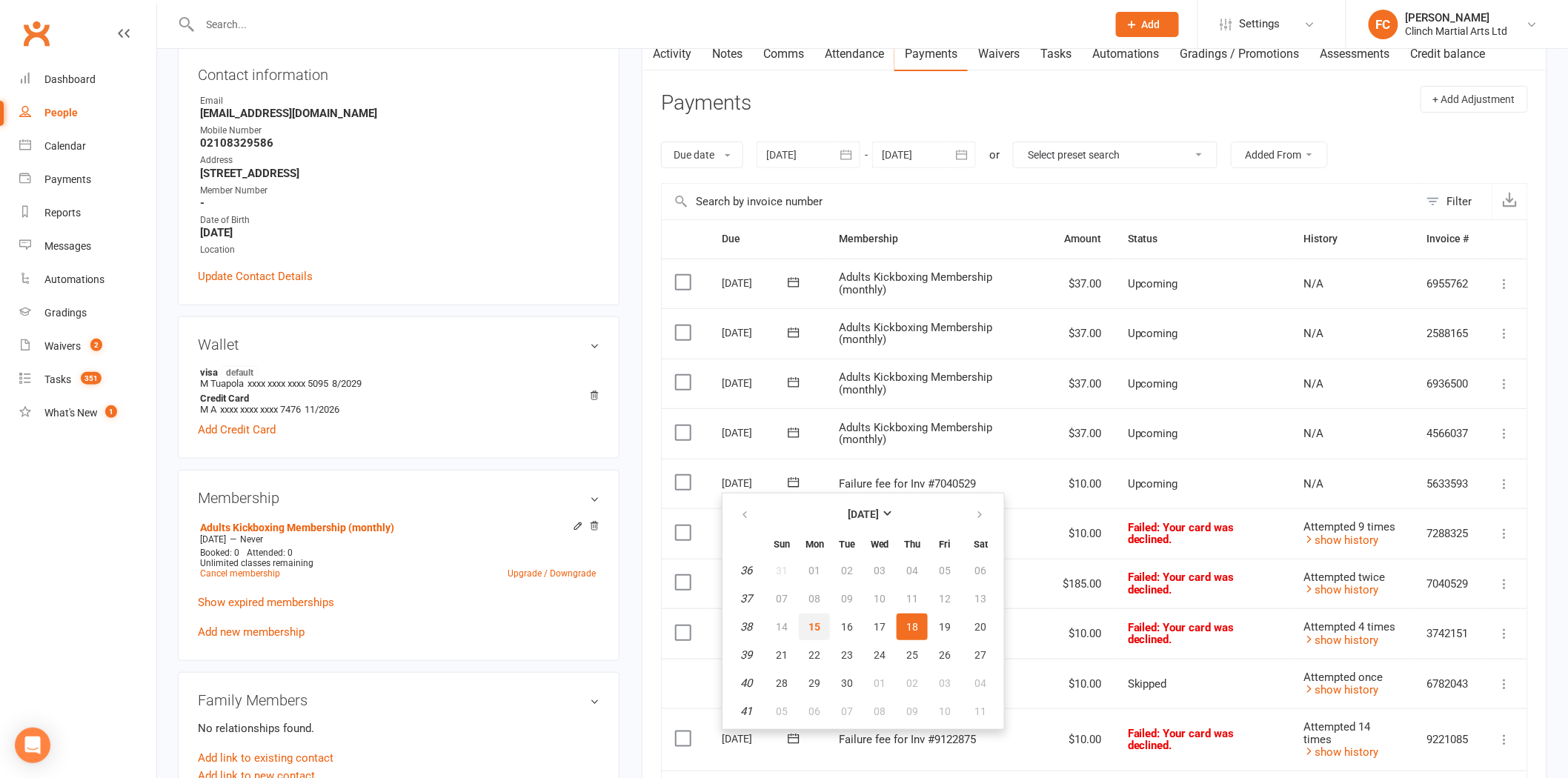
click at [808, 627] on span "15" at bounding box center [814, 627] width 12 height 12
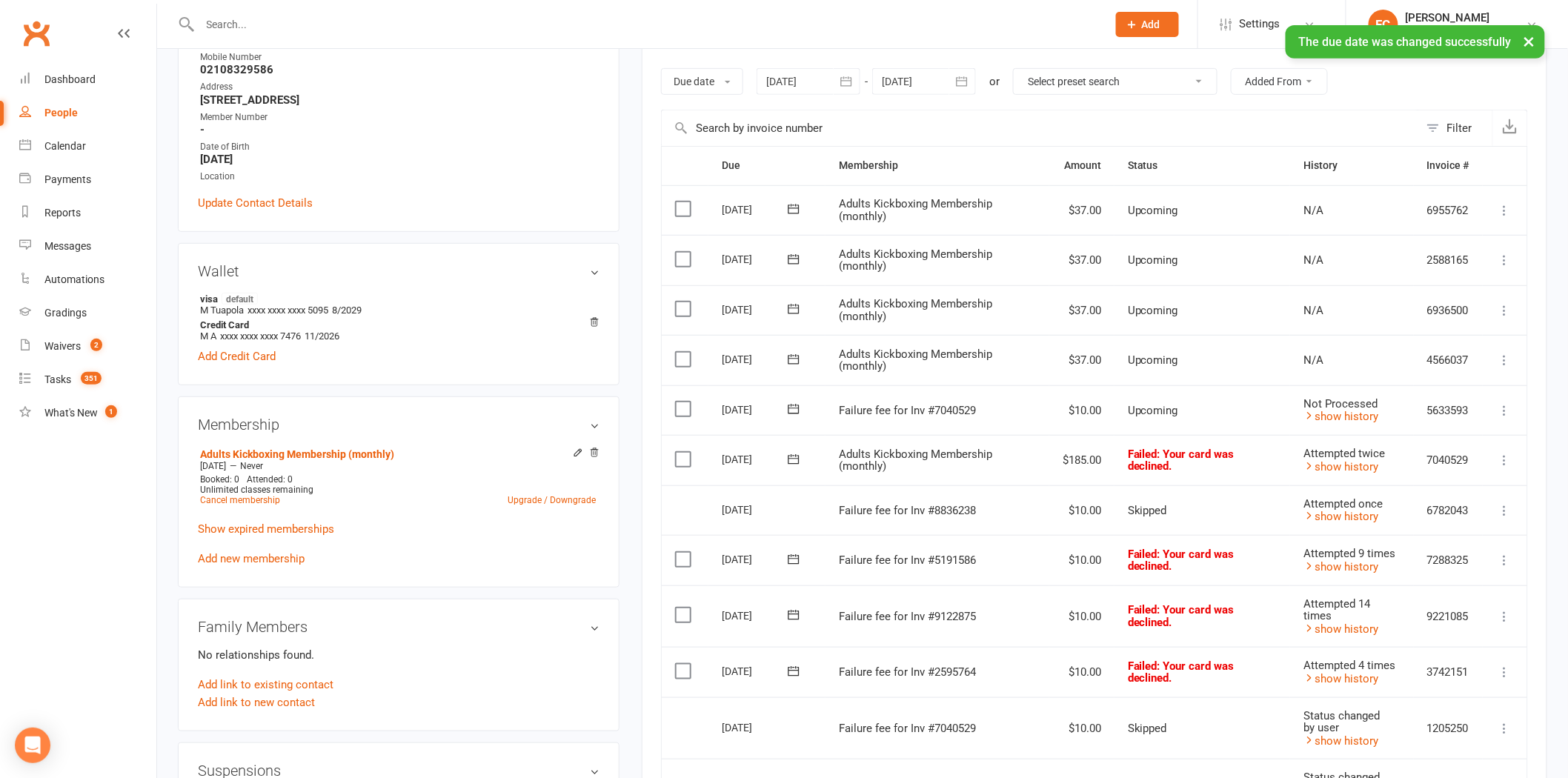
scroll to position [247, 0]
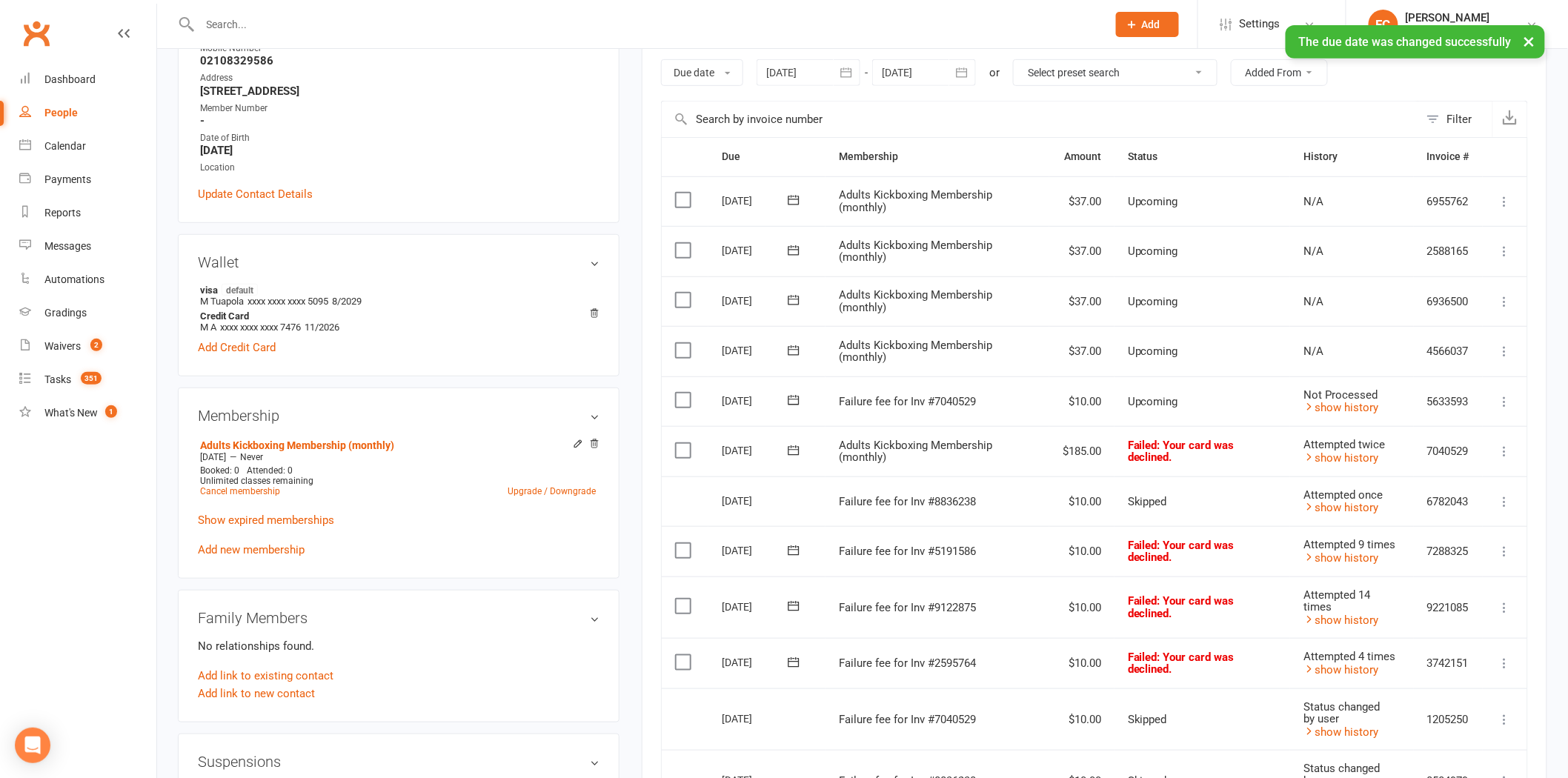
click at [671, 397] on td "Select this" at bounding box center [685, 401] width 47 height 50
click at [681, 398] on label at bounding box center [685, 400] width 20 height 15
click at [681, 393] on input "checkbox" at bounding box center [680, 393] width 10 height 0
click at [1453, 750] on button "Change status" at bounding box center [1488, 745] width 117 height 31
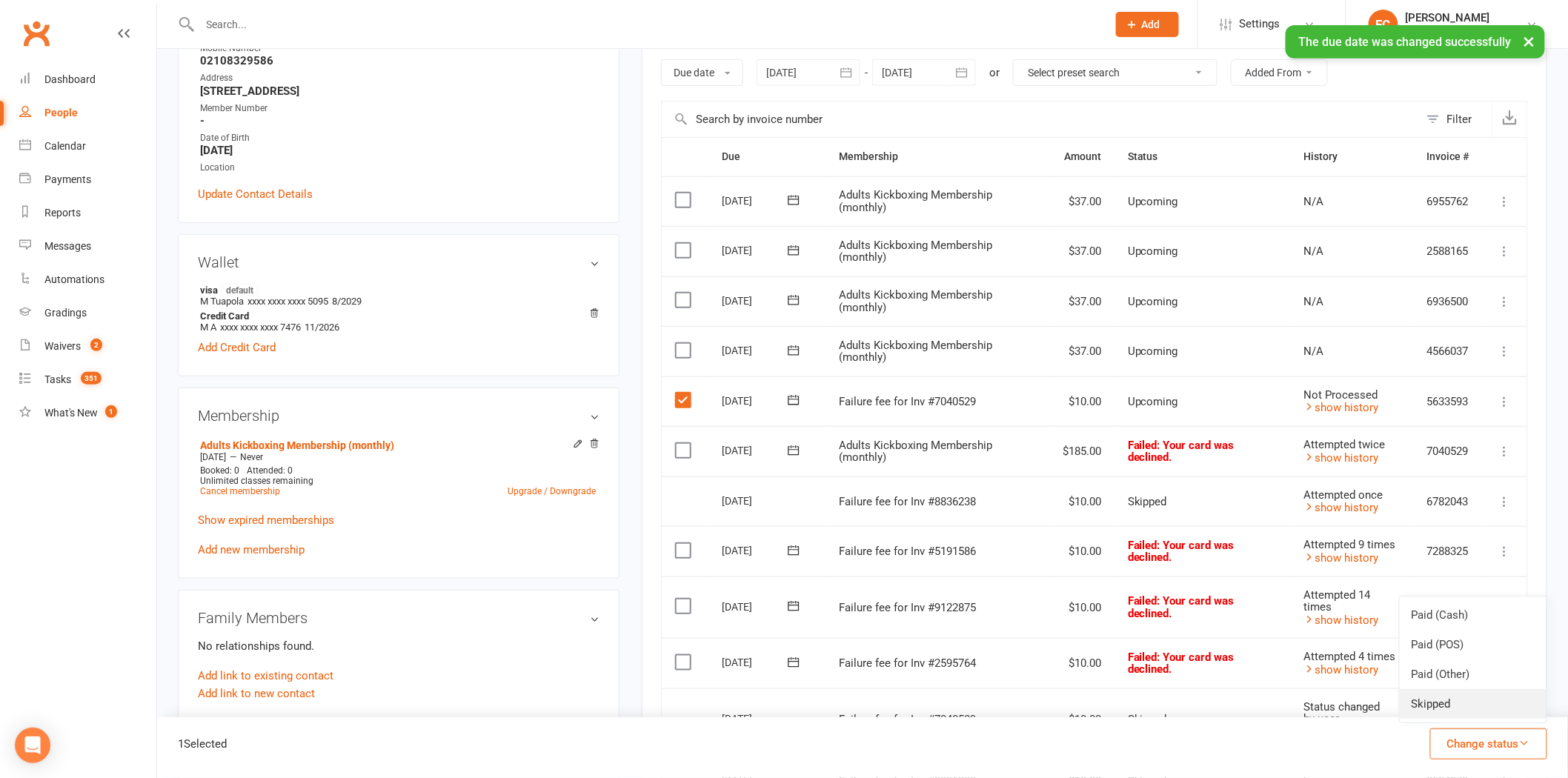
click at [1437, 697] on link "Skipped" at bounding box center [1473, 704] width 146 height 29
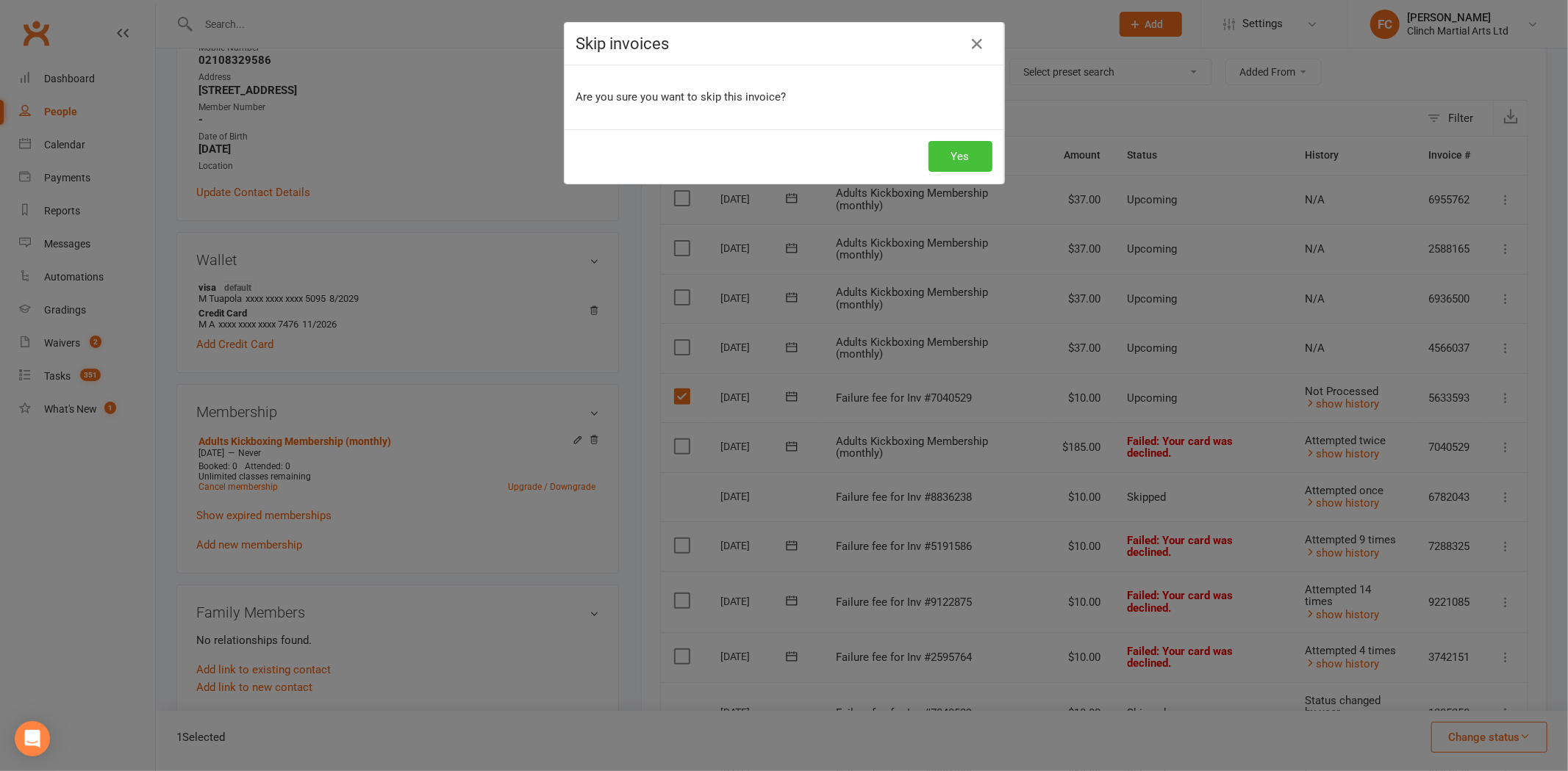
click at [938, 163] on button "Yes" at bounding box center [960, 157] width 64 height 31
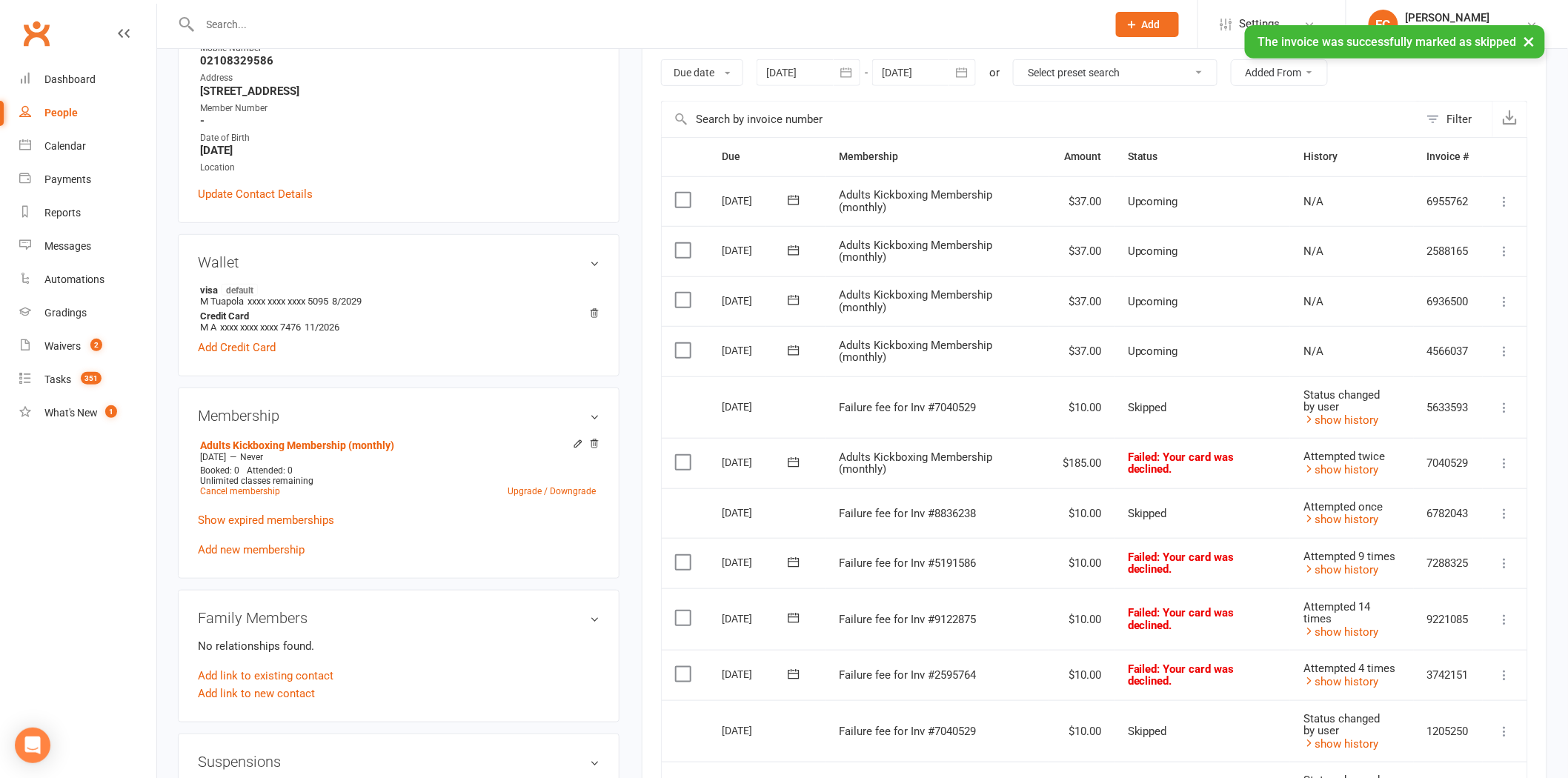
click at [795, 458] on icon at bounding box center [793, 462] width 15 height 15
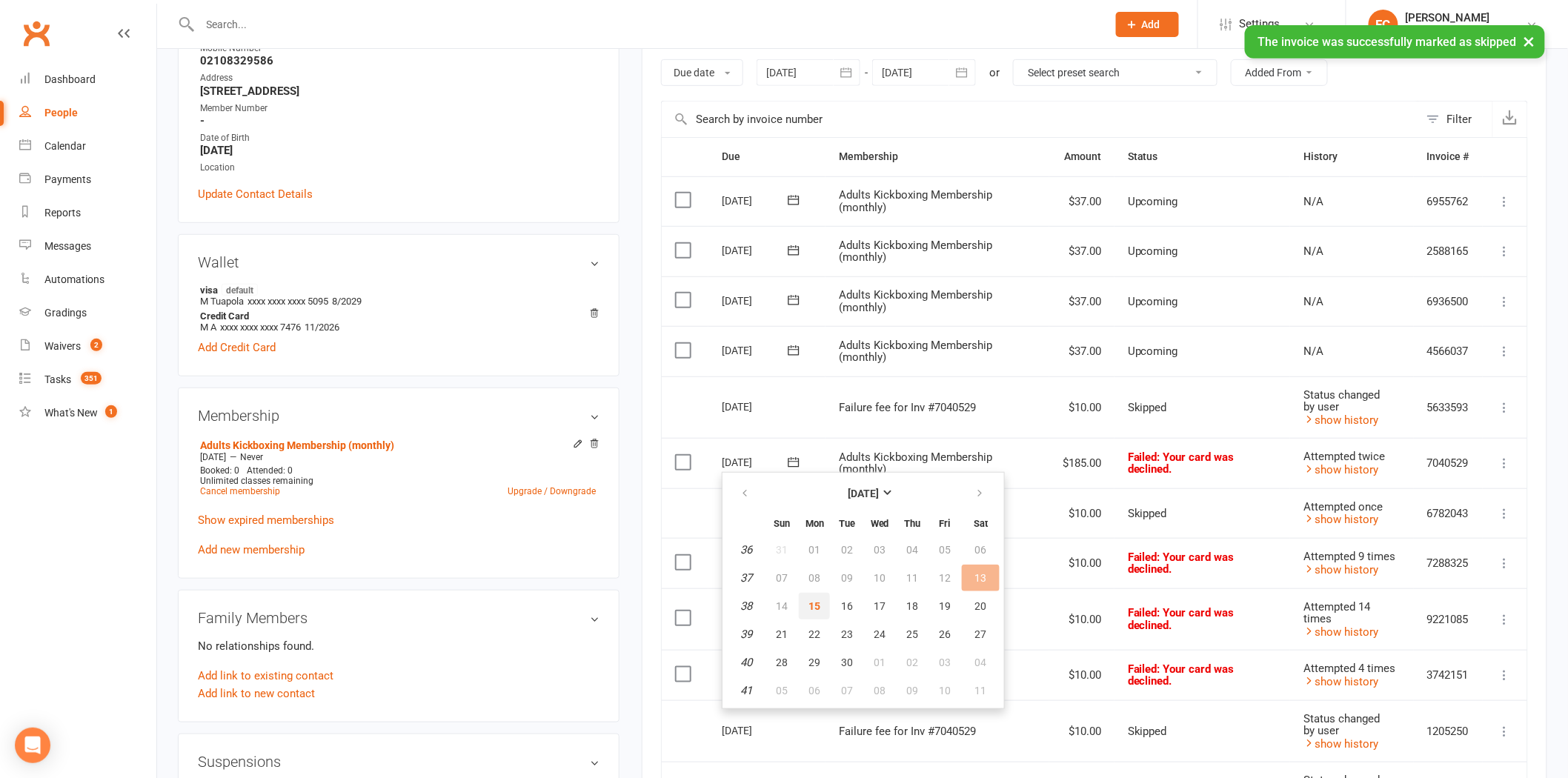
drag, startPoint x: 816, startPoint y: 601, endPoint x: 861, endPoint y: 97, distance: 506.0
click at [814, 602] on span "15" at bounding box center [814, 606] width 12 height 12
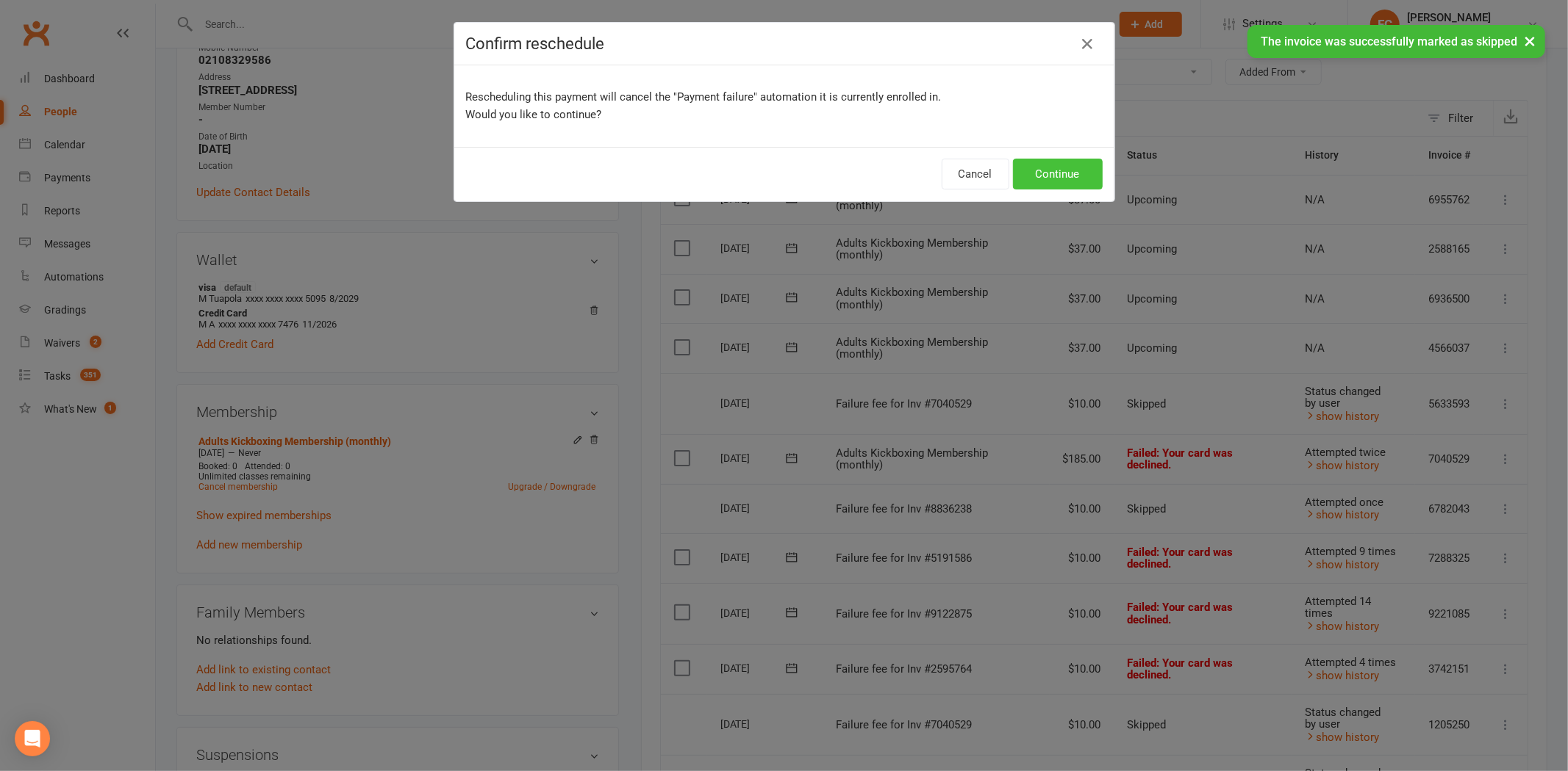
click at [1038, 174] on button "Continue" at bounding box center [1058, 174] width 90 height 31
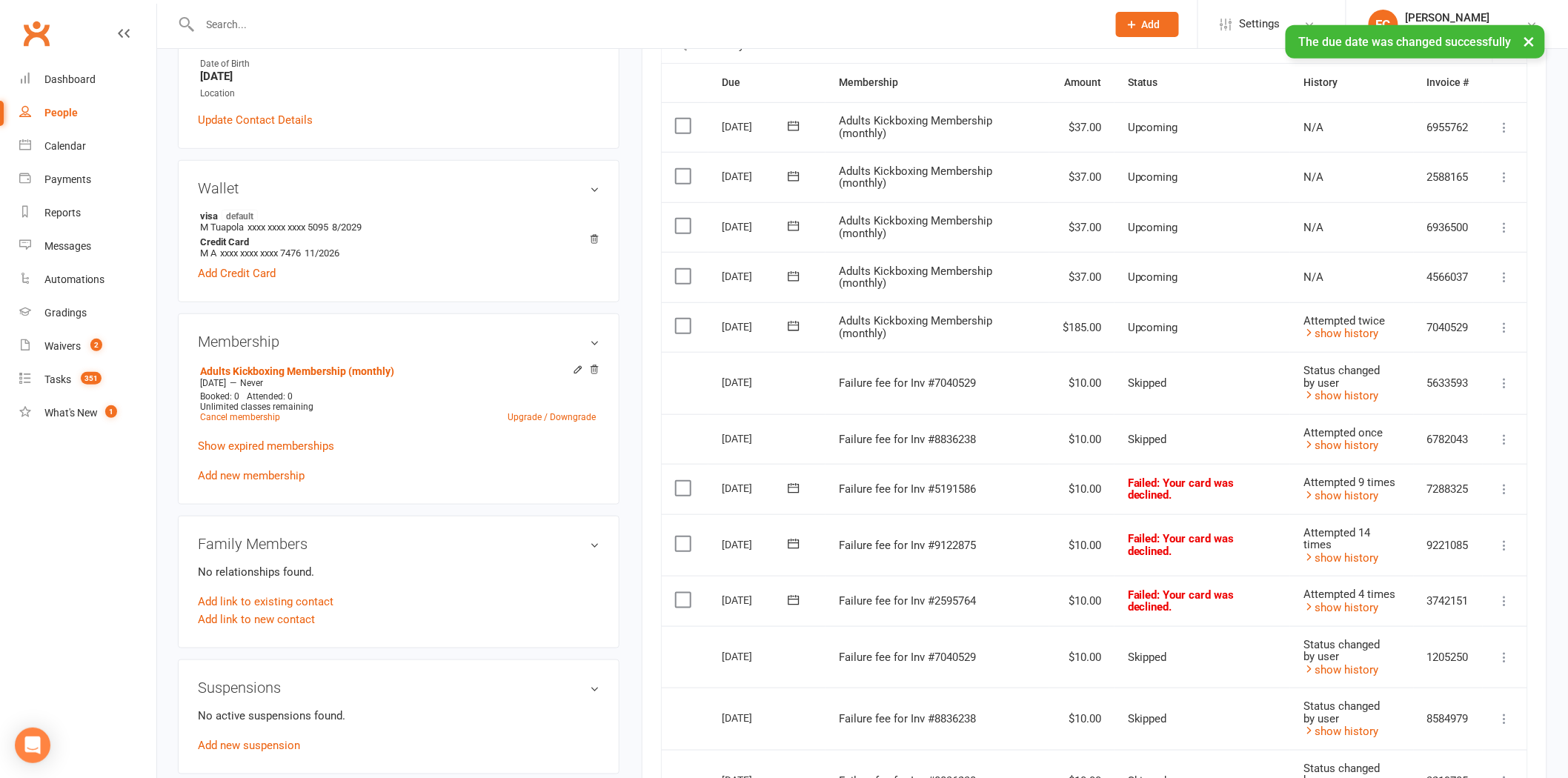
scroll to position [329, 0]
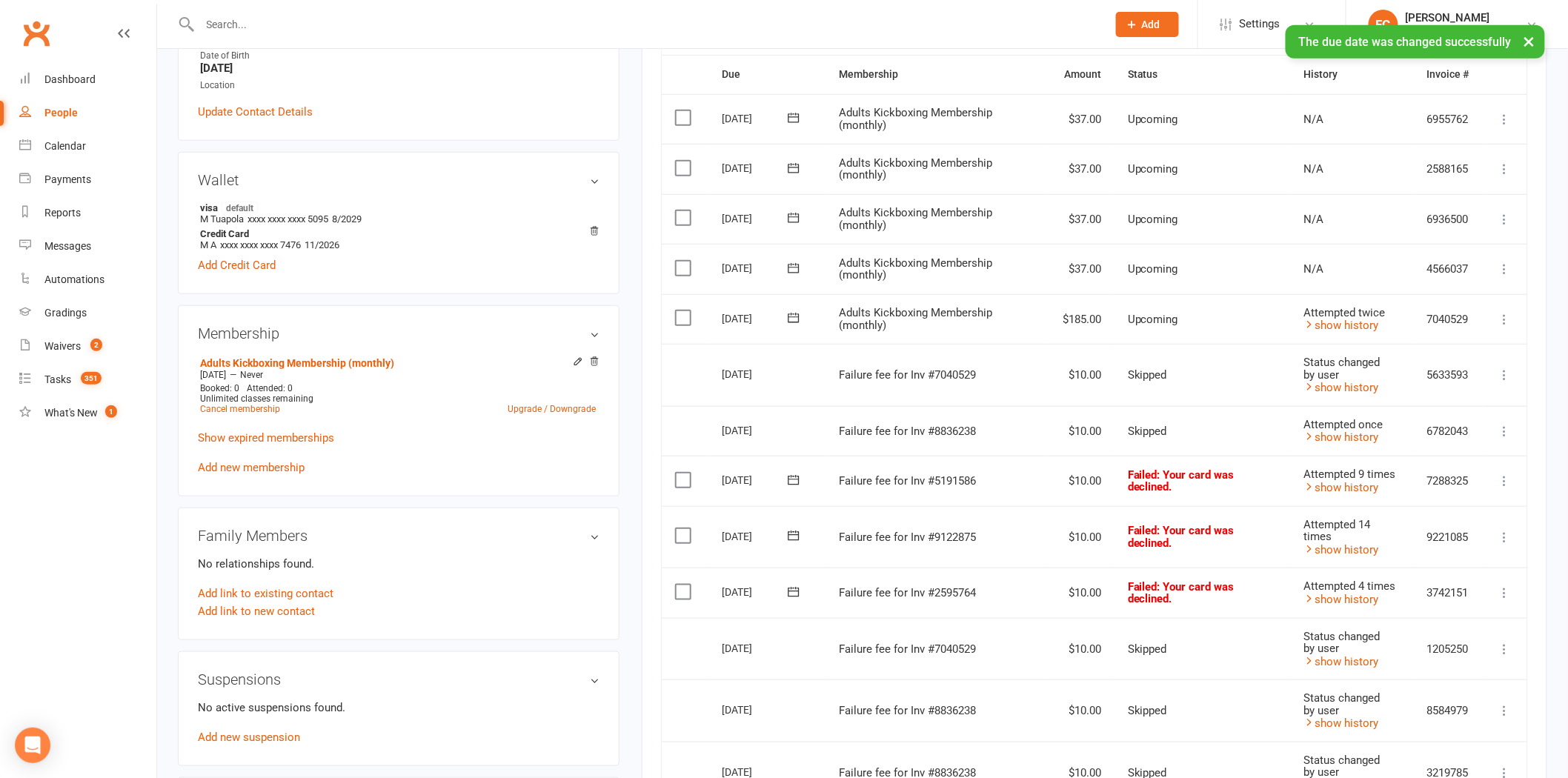
click at [795, 479] on icon at bounding box center [793, 480] width 15 height 15
click at [811, 618] on span "15" at bounding box center [814, 624] width 12 height 12
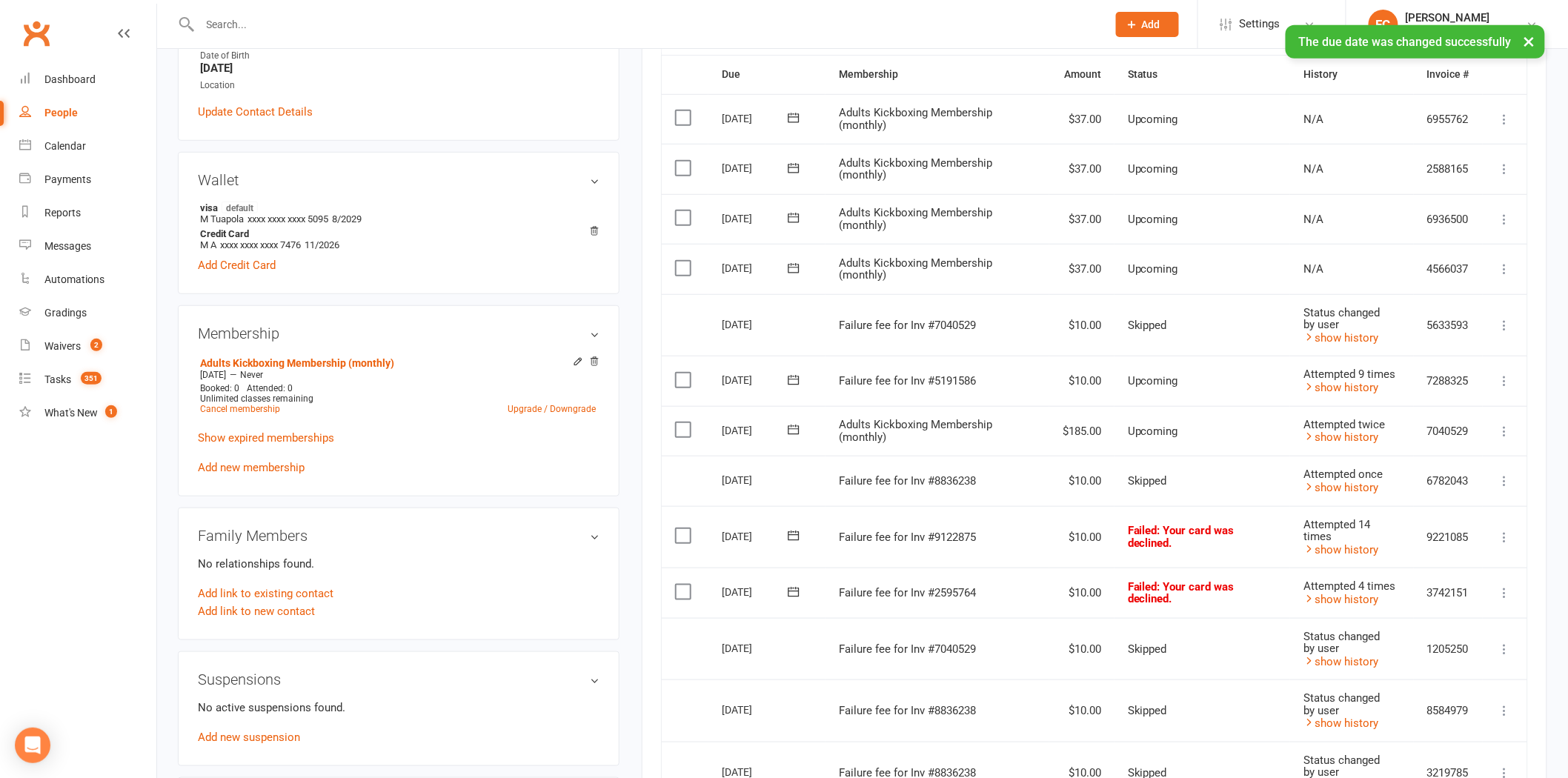
click at [793, 535] on icon at bounding box center [793, 535] width 15 height 15
click at [818, 677] on span "15" at bounding box center [814, 679] width 12 height 12
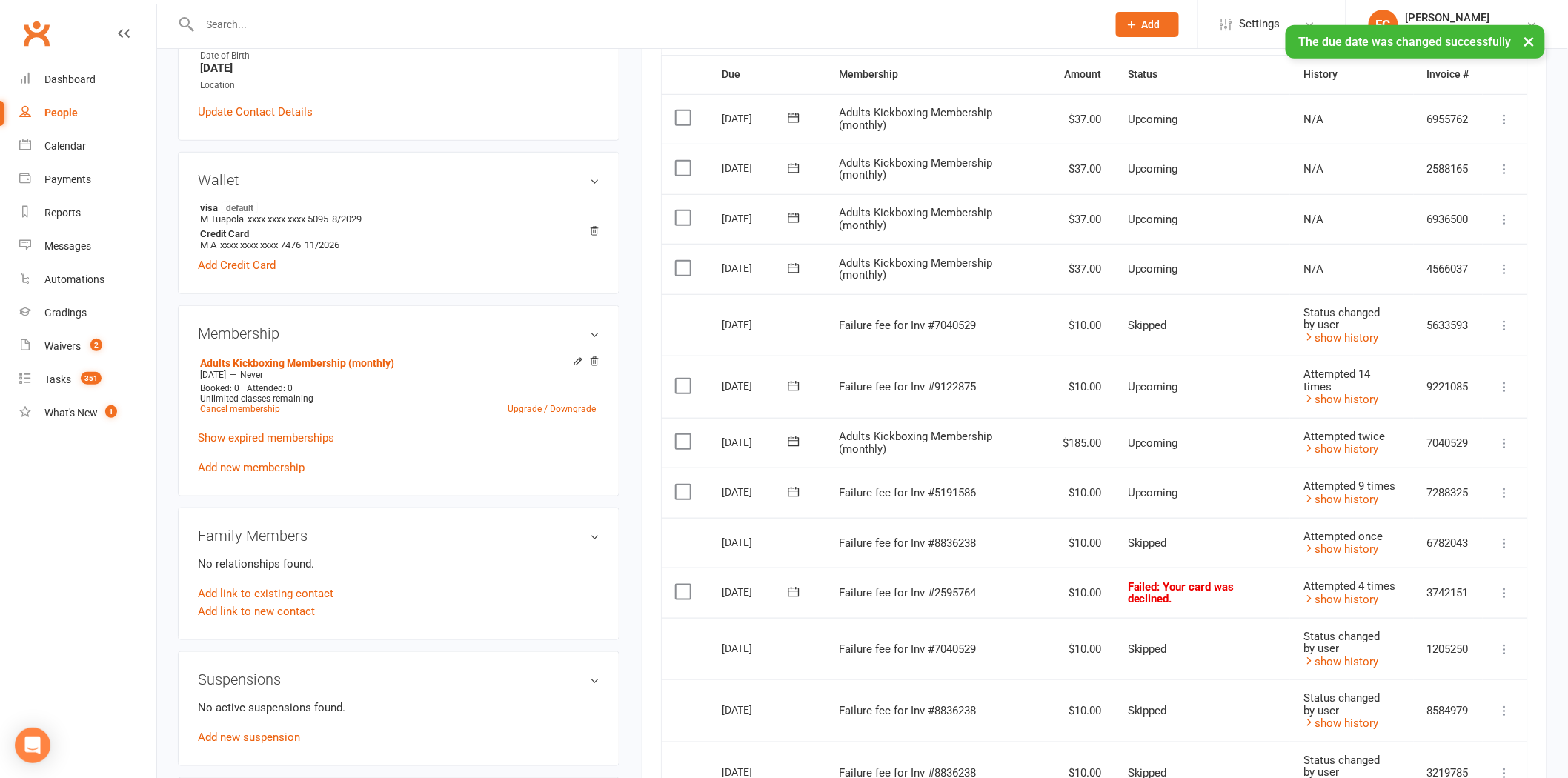
click at [794, 589] on icon at bounding box center [793, 592] width 15 height 15
click at [811, 730] on span "15" at bounding box center [814, 735] width 12 height 12
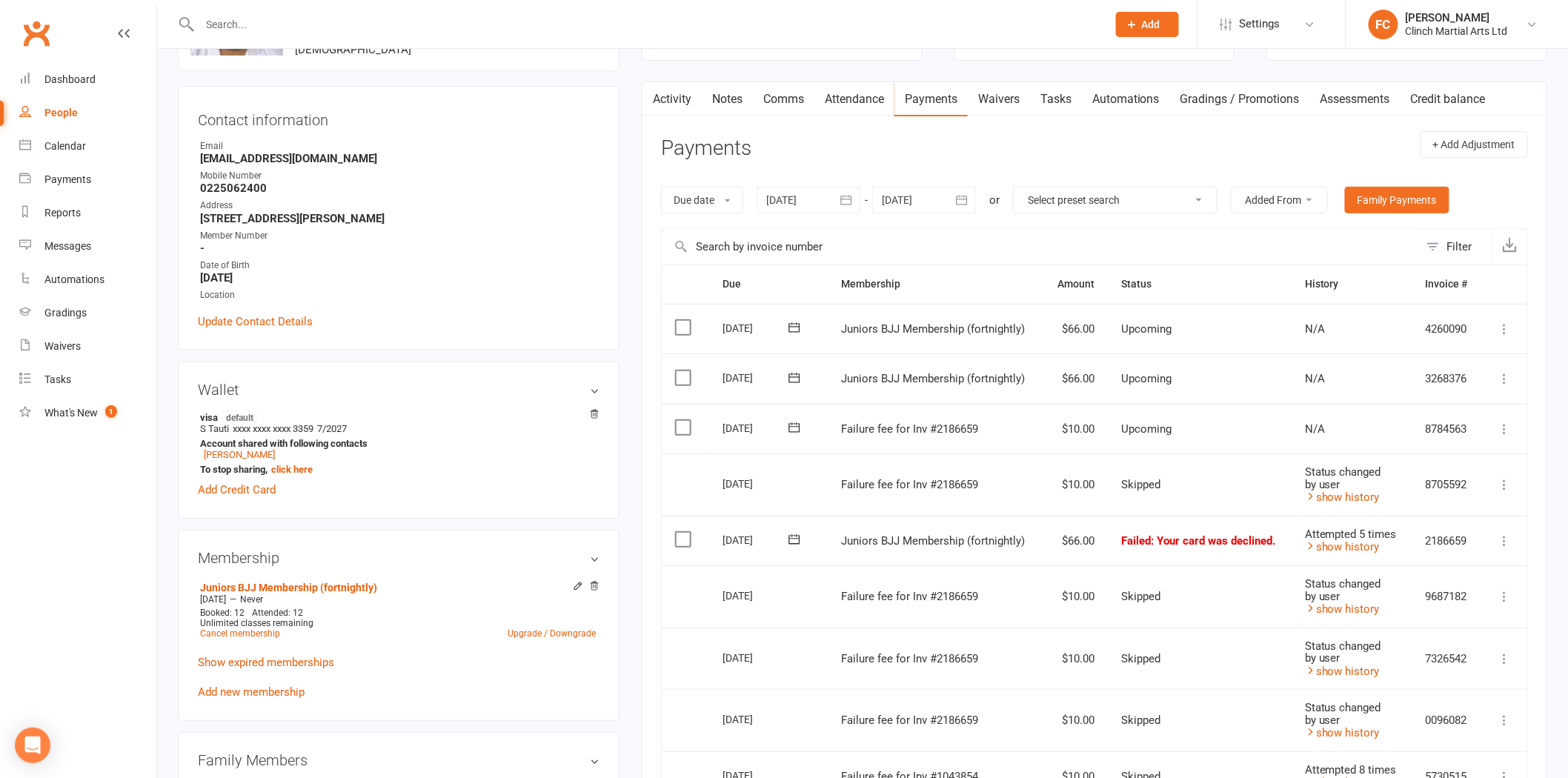
scroll to position [165, 0]
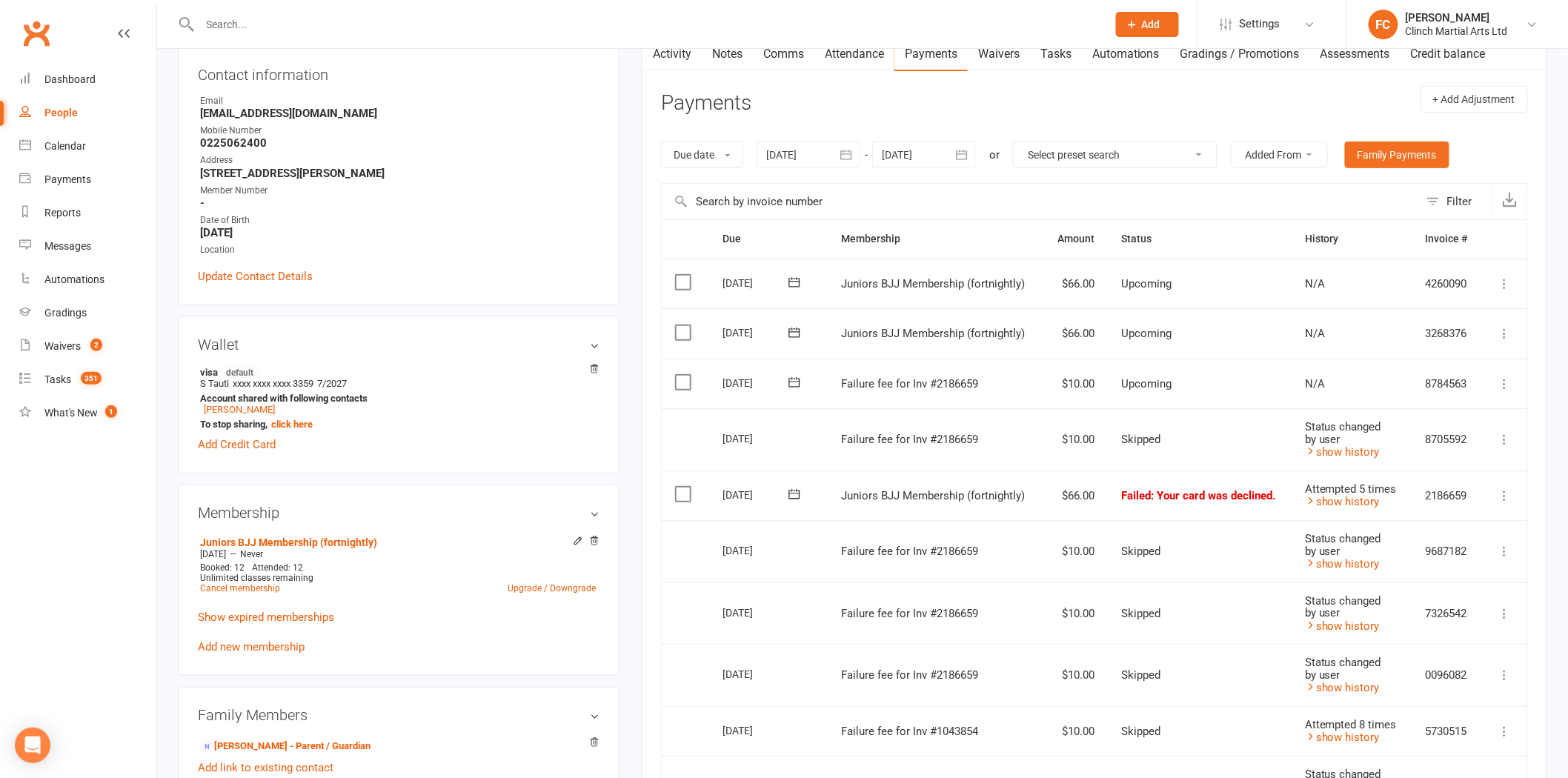
click at [794, 382] on icon at bounding box center [793, 382] width 11 height 10
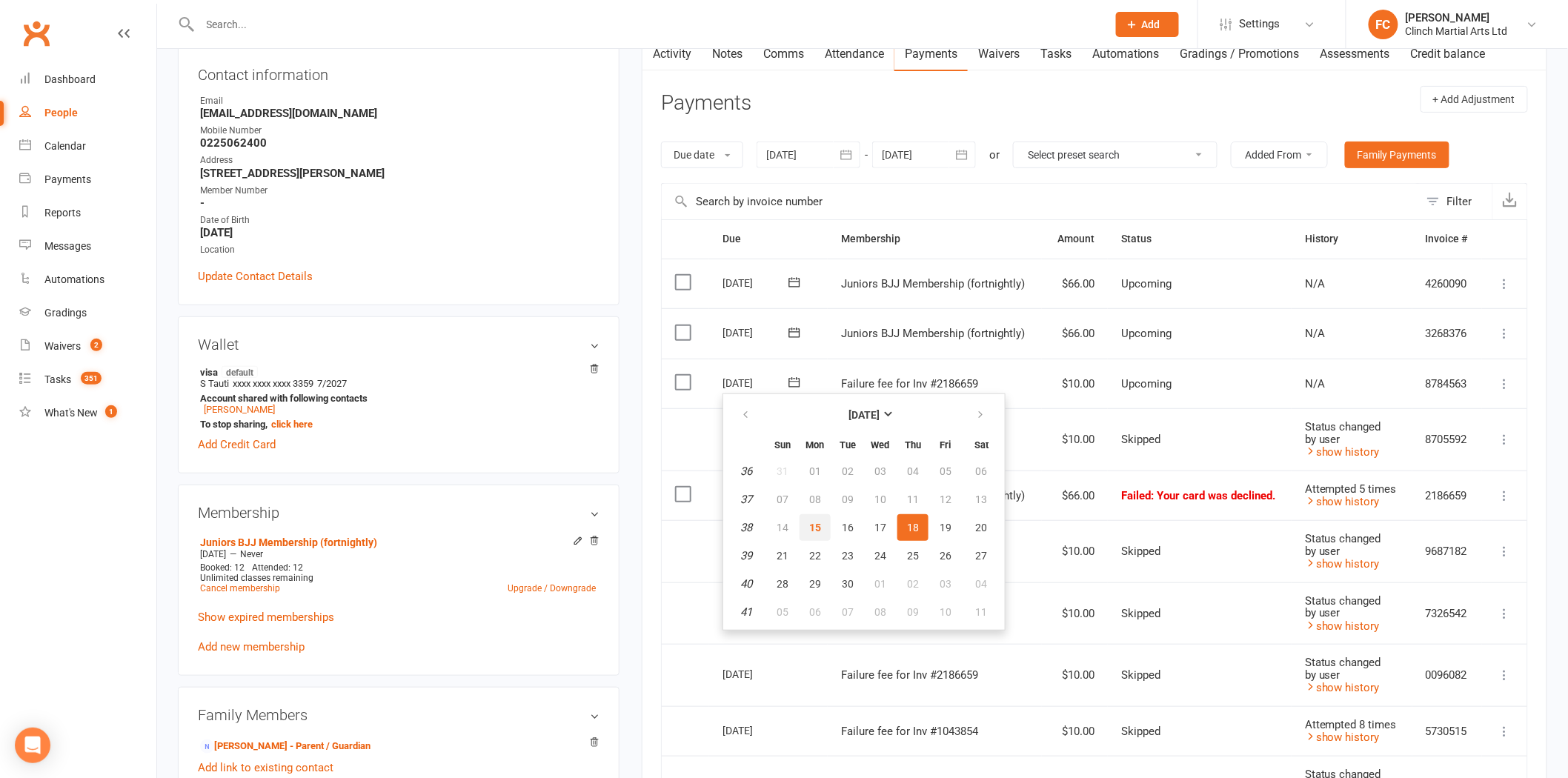
click at [815, 515] on button "15" at bounding box center [815, 528] width 31 height 27
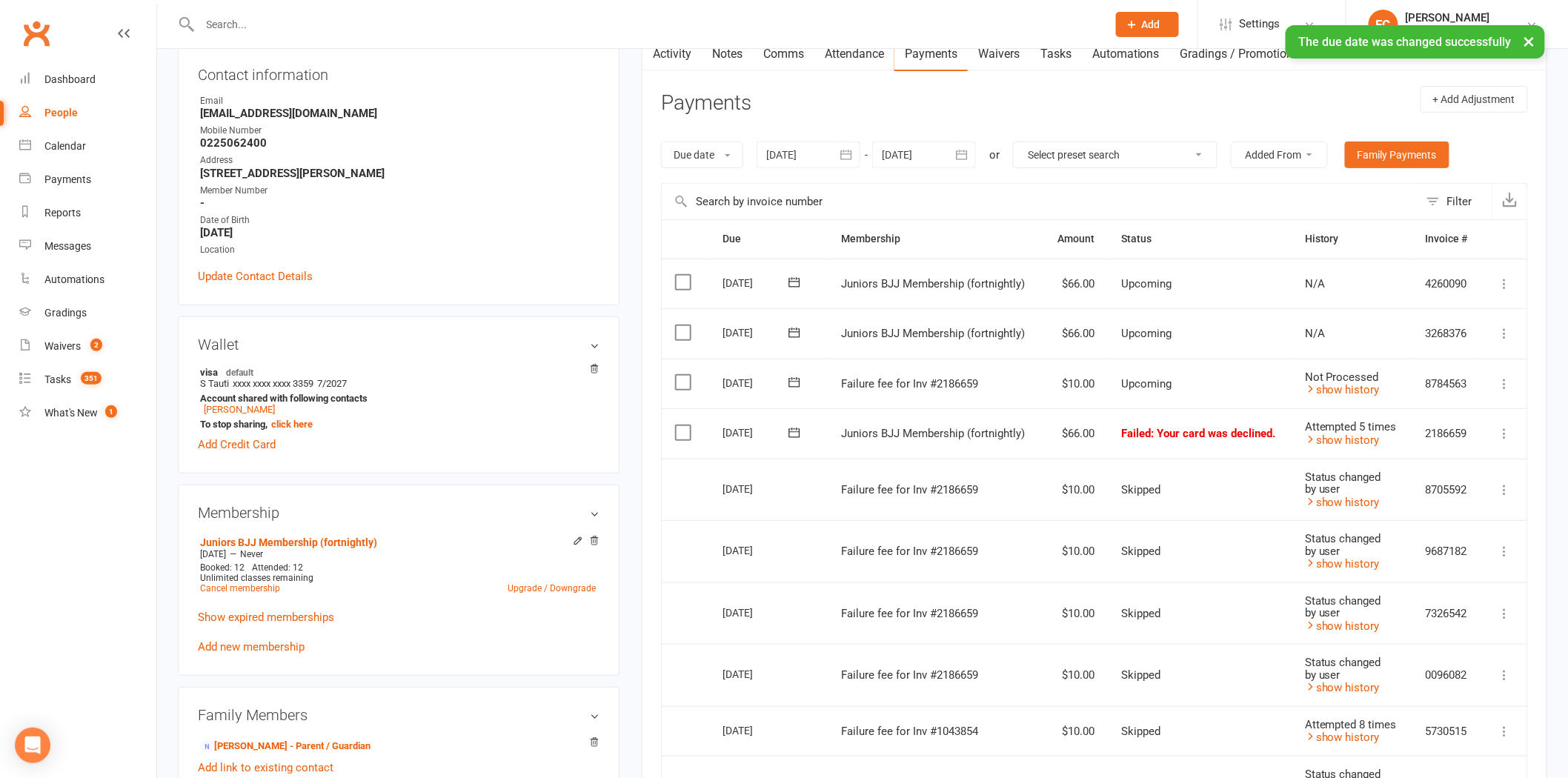
click at [678, 383] on label at bounding box center [685, 382] width 20 height 15
click at [678, 375] on input "checkbox" at bounding box center [680, 375] width 10 height 0
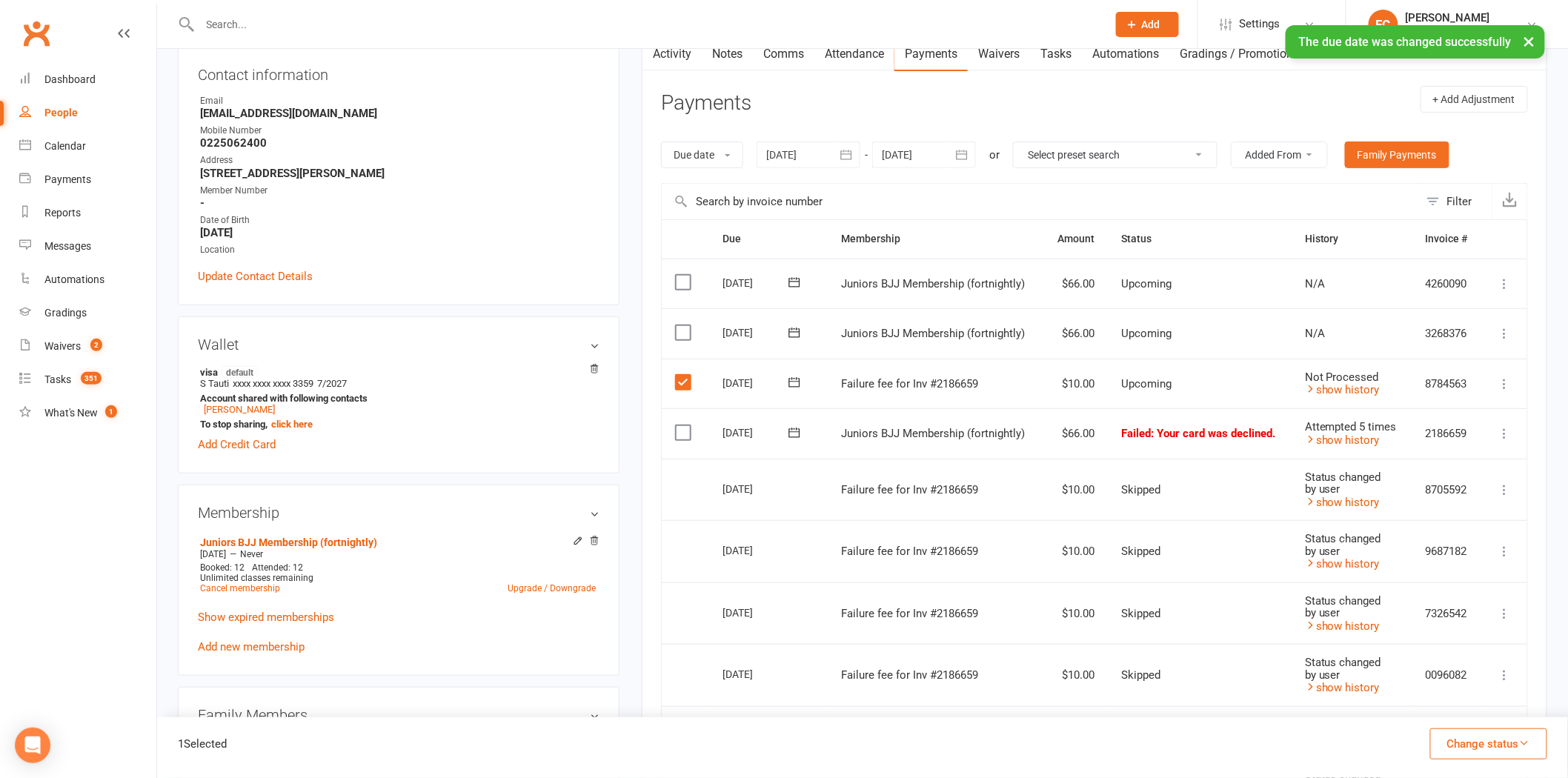
click at [1461, 748] on button "Change status" at bounding box center [1488, 745] width 117 height 31
click at [1455, 708] on link "Skipped" at bounding box center [1473, 704] width 146 height 29
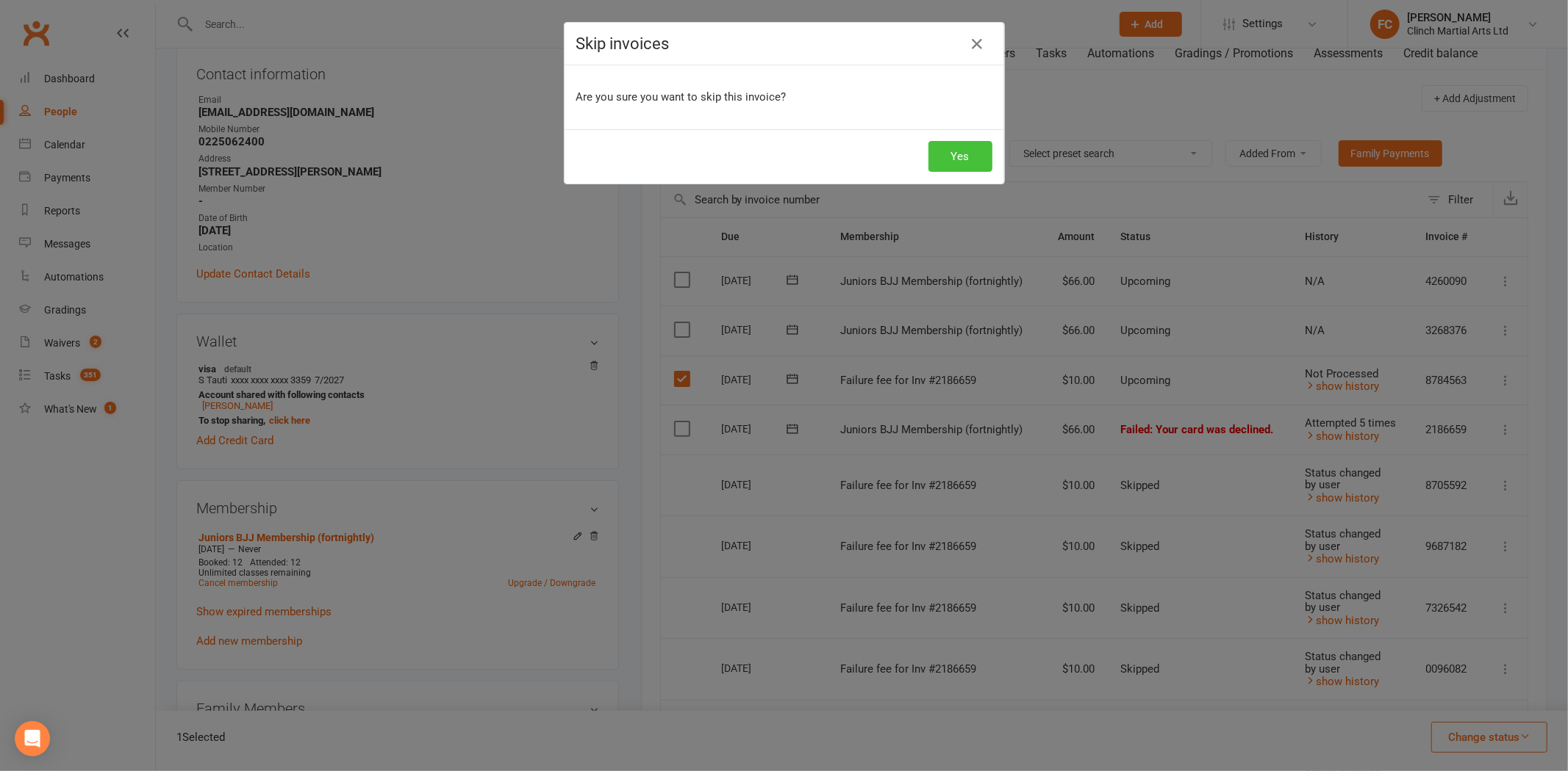
click at [960, 147] on button "Yes" at bounding box center [960, 157] width 64 height 31
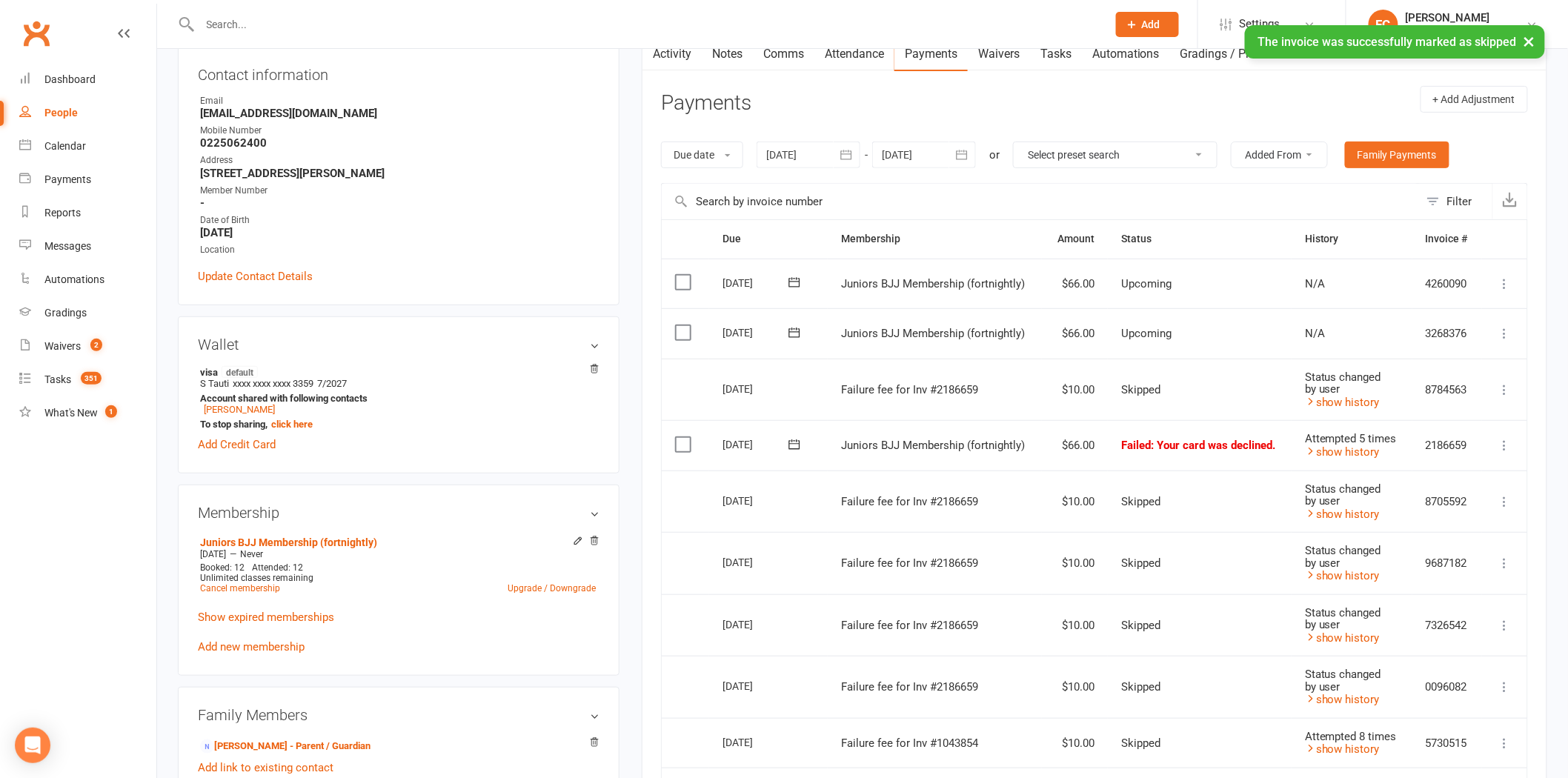
click at [790, 443] on icon at bounding box center [793, 445] width 11 height 10
drag, startPoint x: 810, startPoint y: 585, endPoint x: 875, endPoint y: 101, distance: 488.3
click at [810, 584] on span "15" at bounding box center [815, 588] width 12 height 12
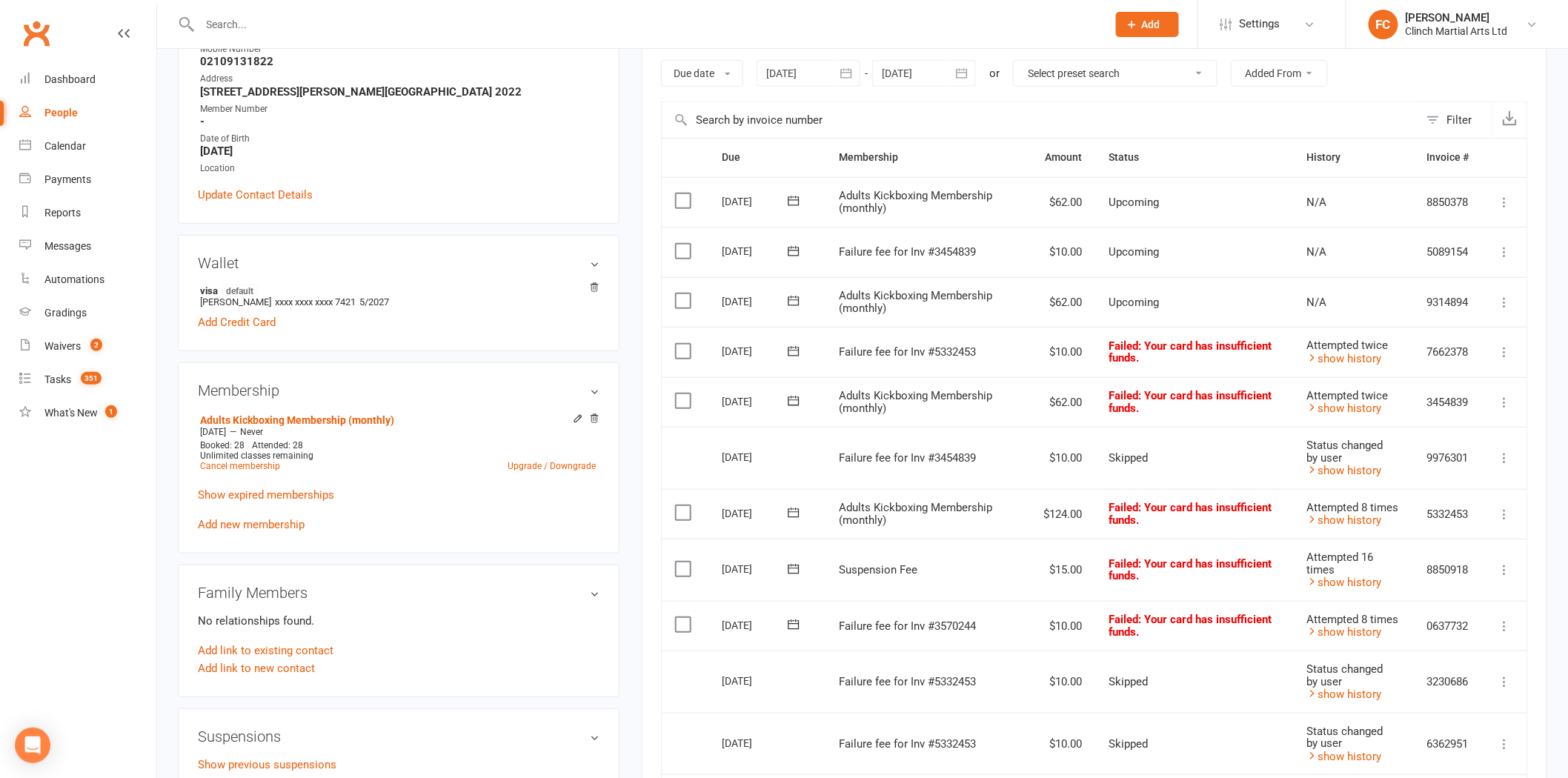
scroll to position [247, 0]
click at [790, 257] on icon at bounding box center [793, 250] width 15 height 15
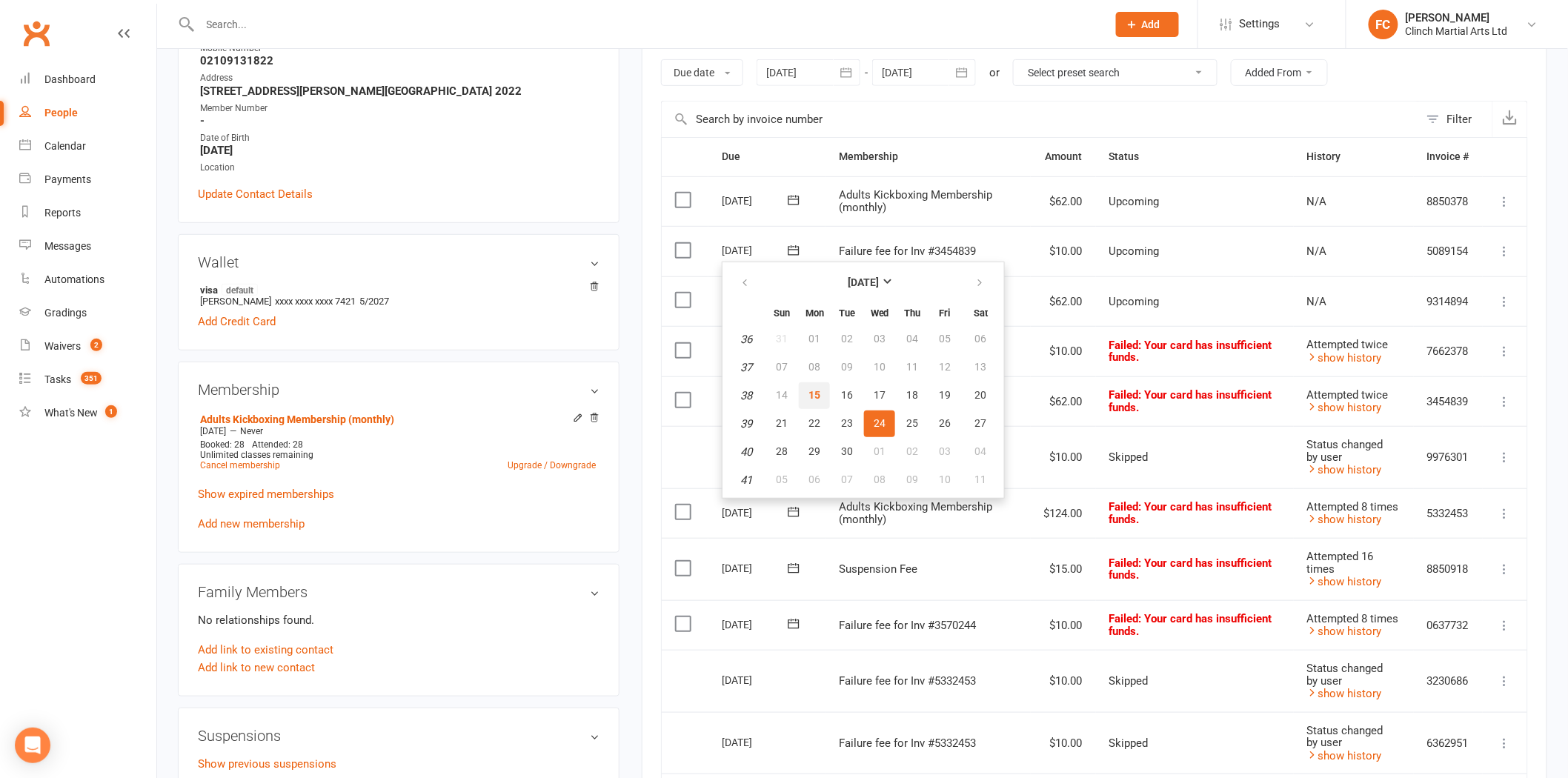
click at [824, 388] on button "15" at bounding box center [815, 395] width 31 height 27
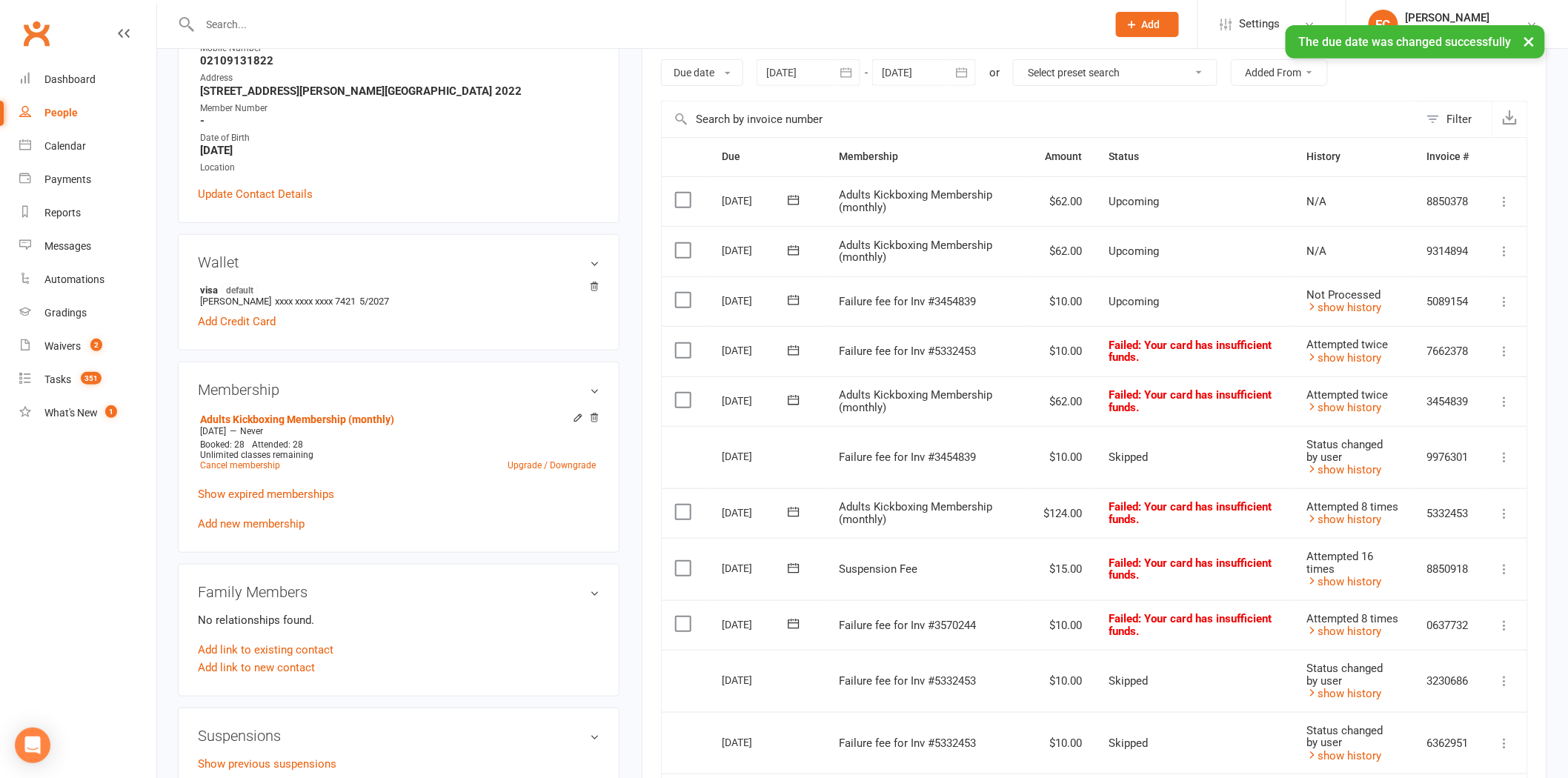
click at [684, 298] on label at bounding box center [685, 300] width 20 height 15
click at [684, 293] on input "checkbox" at bounding box center [680, 293] width 10 height 0
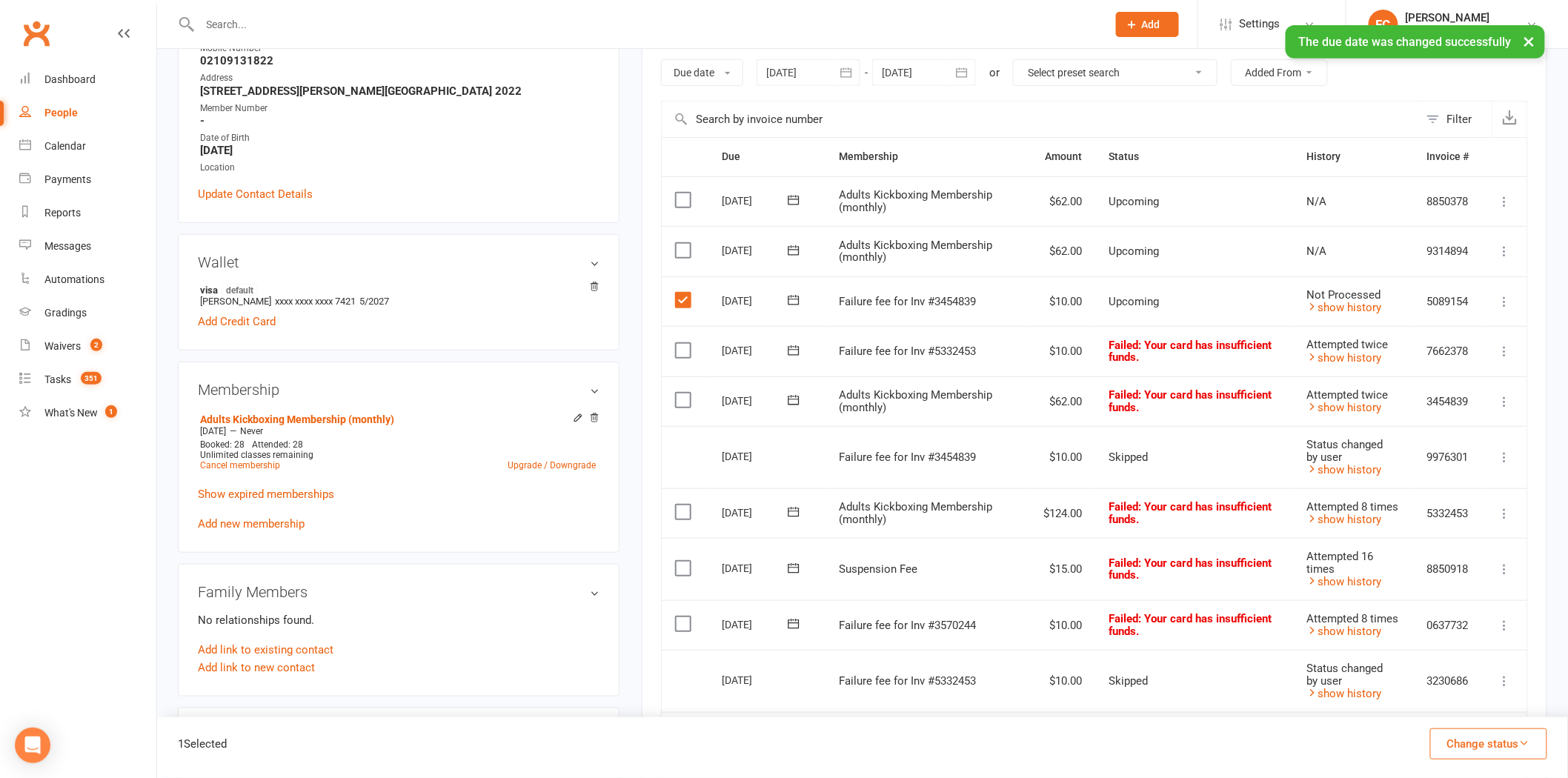
click at [1449, 753] on button "Change status" at bounding box center [1488, 745] width 117 height 31
click at [1428, 713] on link "Skipped" at bounding box center [1473, 704] width 146 height 29
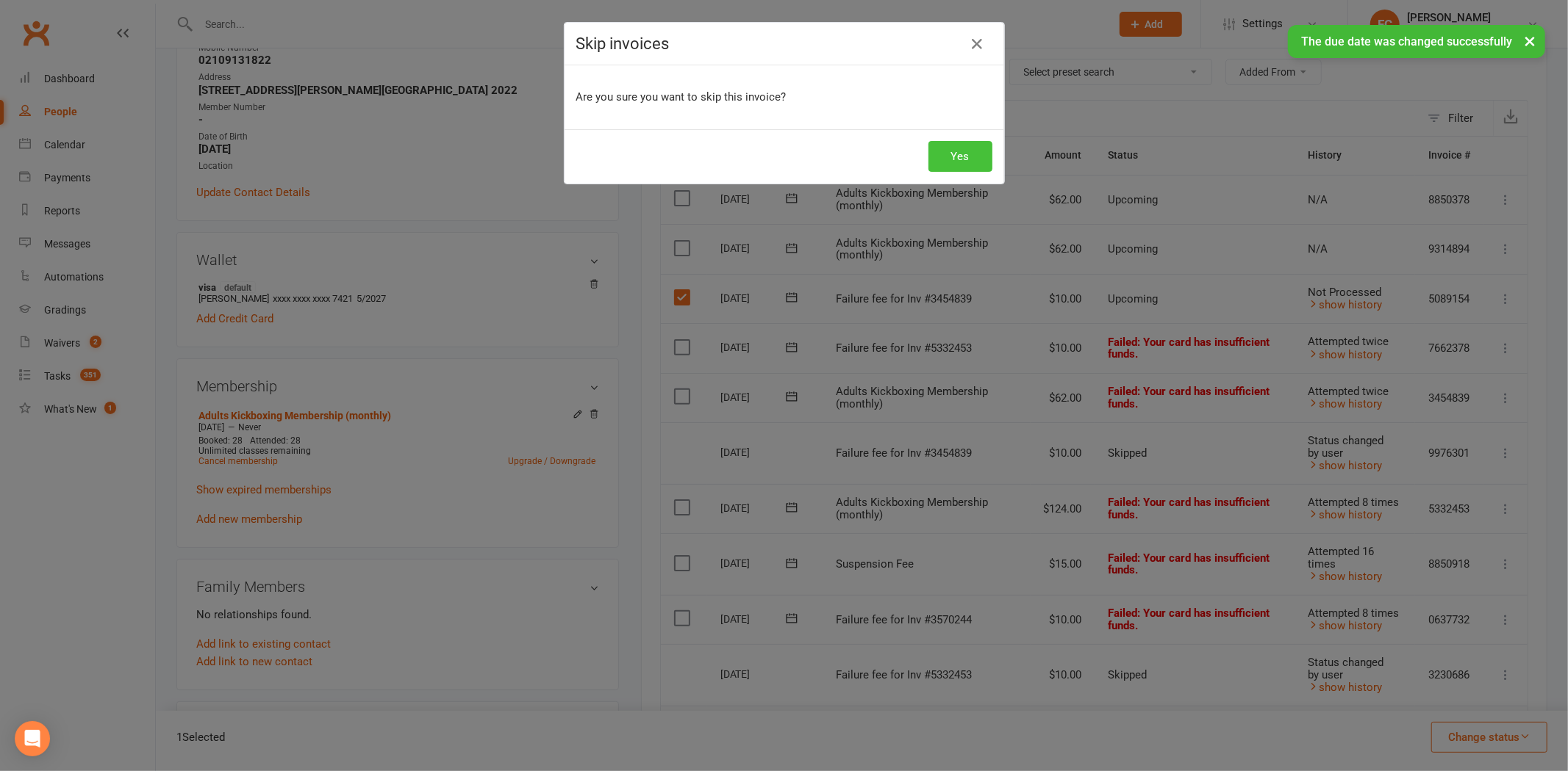
click at [953, 154] on button "Yes" at bounding box center [960, 157] width 64 height 31
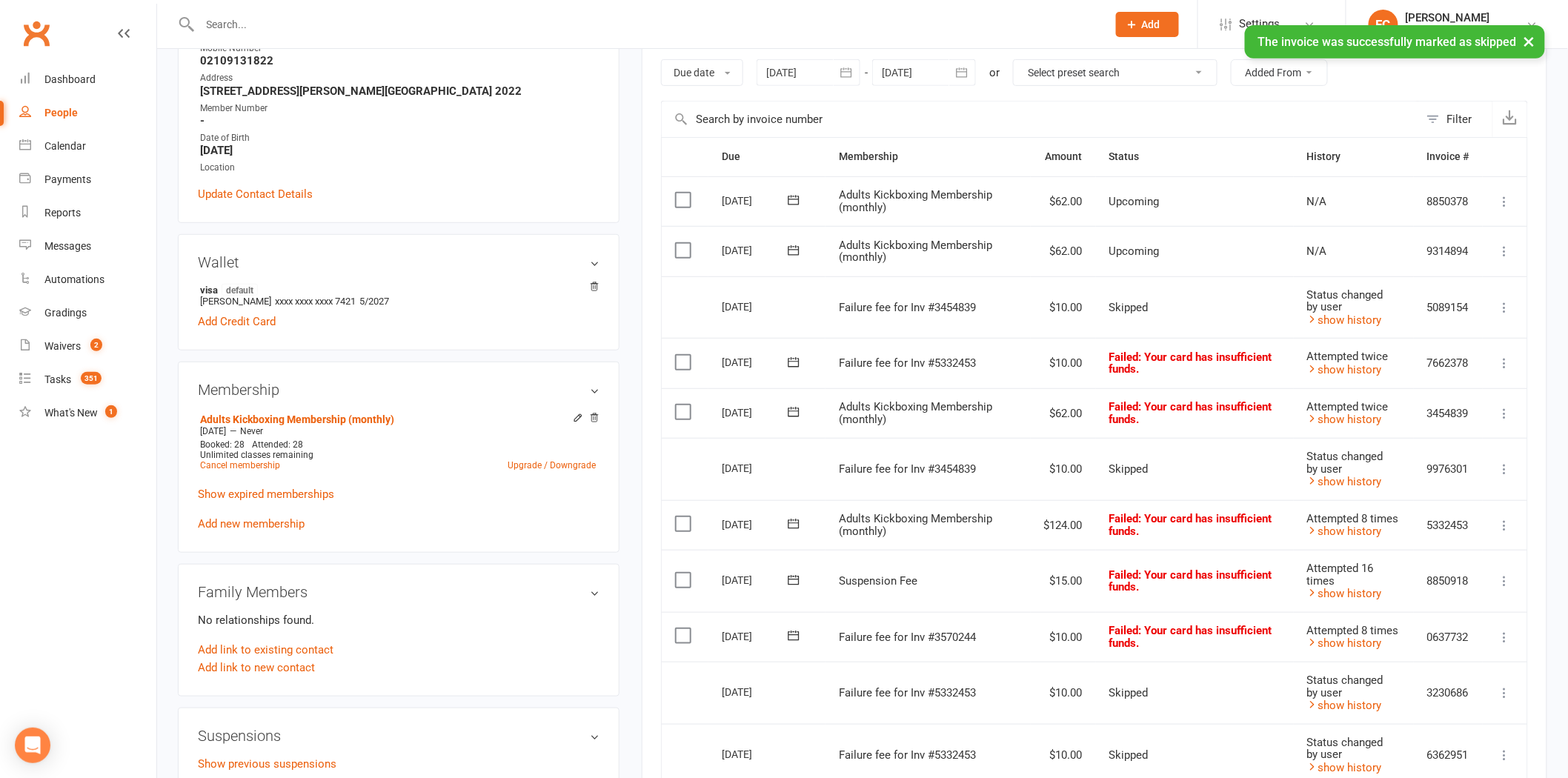
click at [790, 359] on icon at bounding box center [792, 362] width 11 height 10
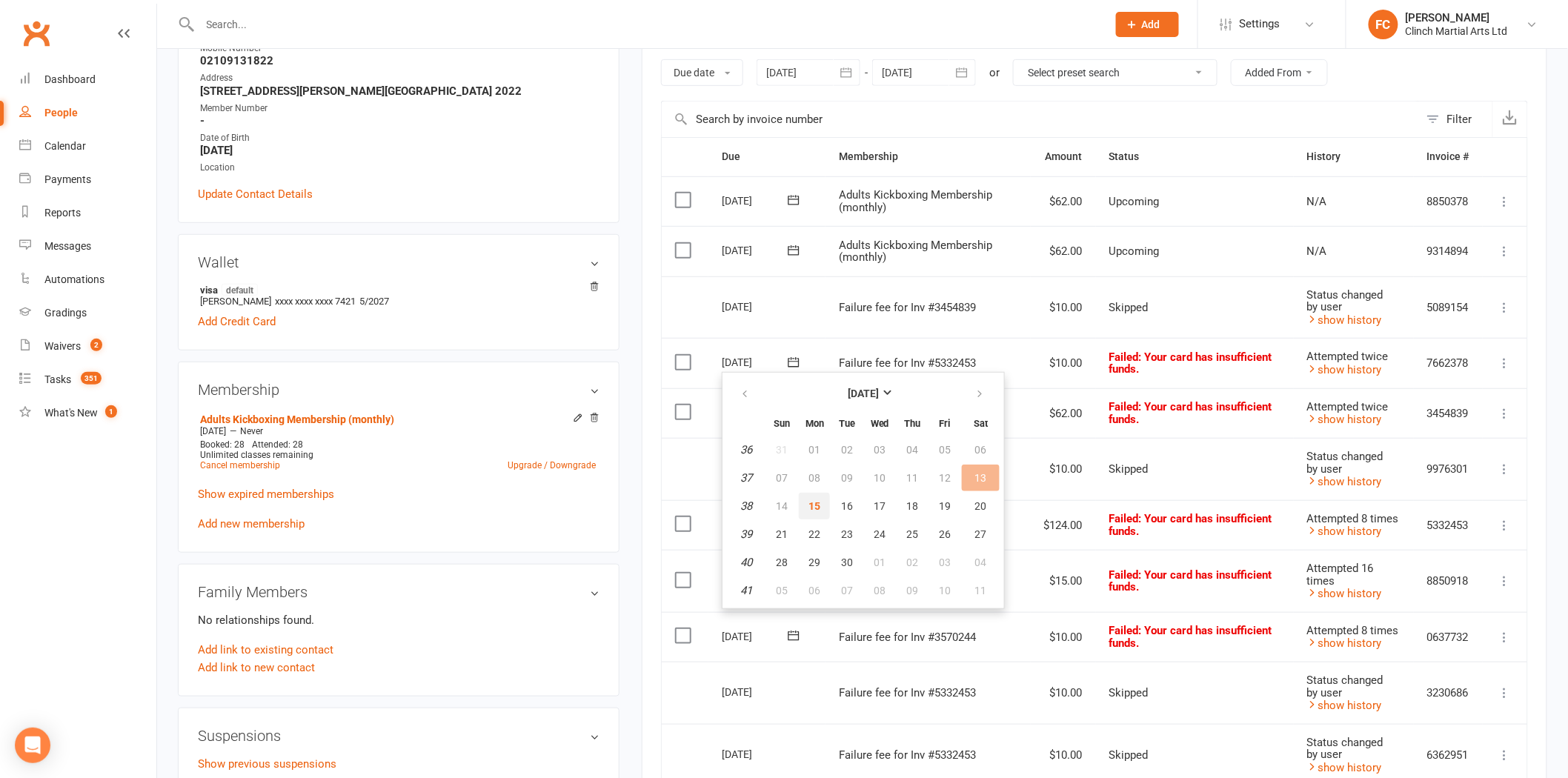
click at [811, 505] on span "15" at bounding box center [814, 506] width 12 height 12
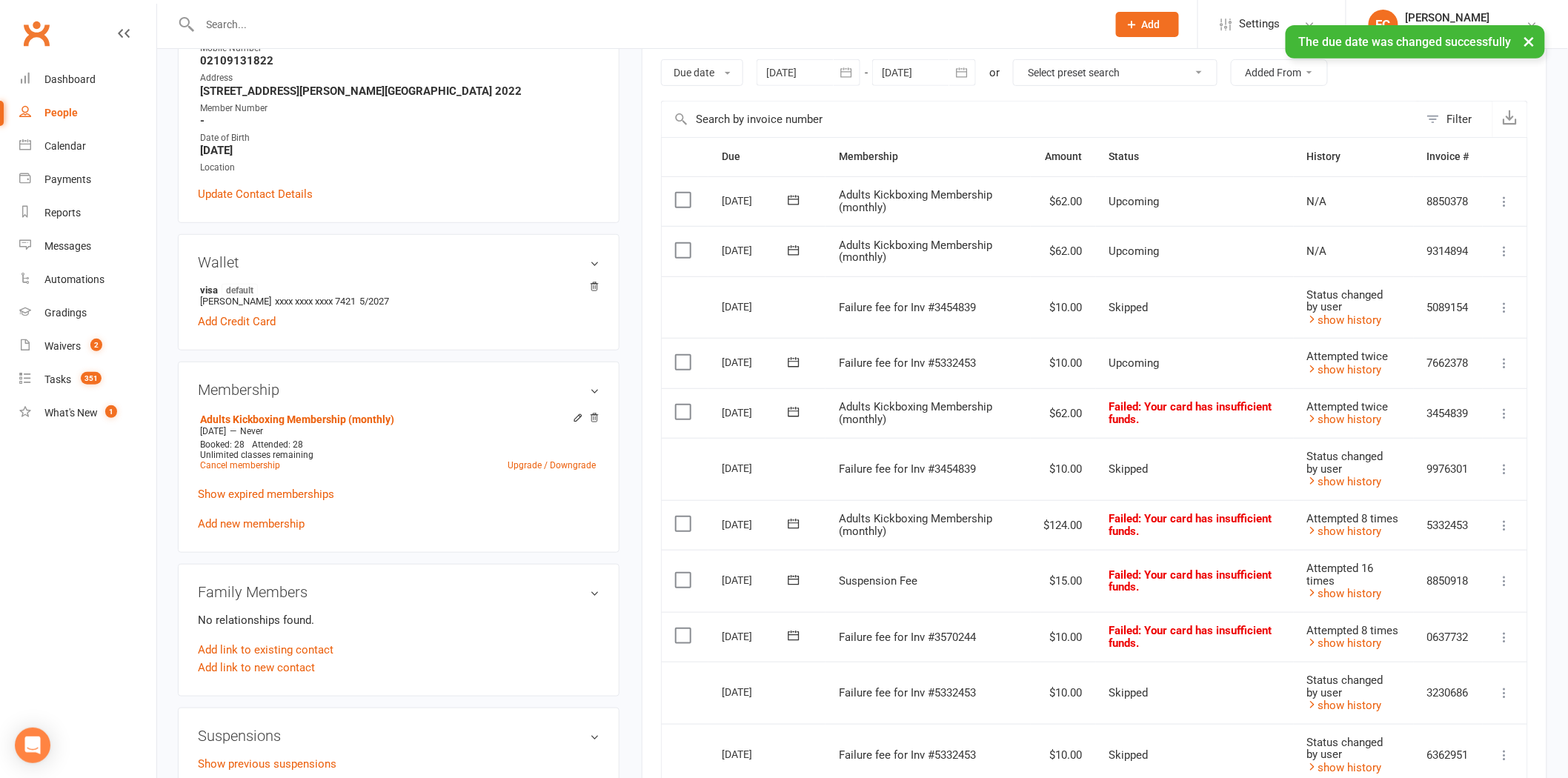
click at [789, 410] on icon at bounding box center [793, 412] width 15 height 15
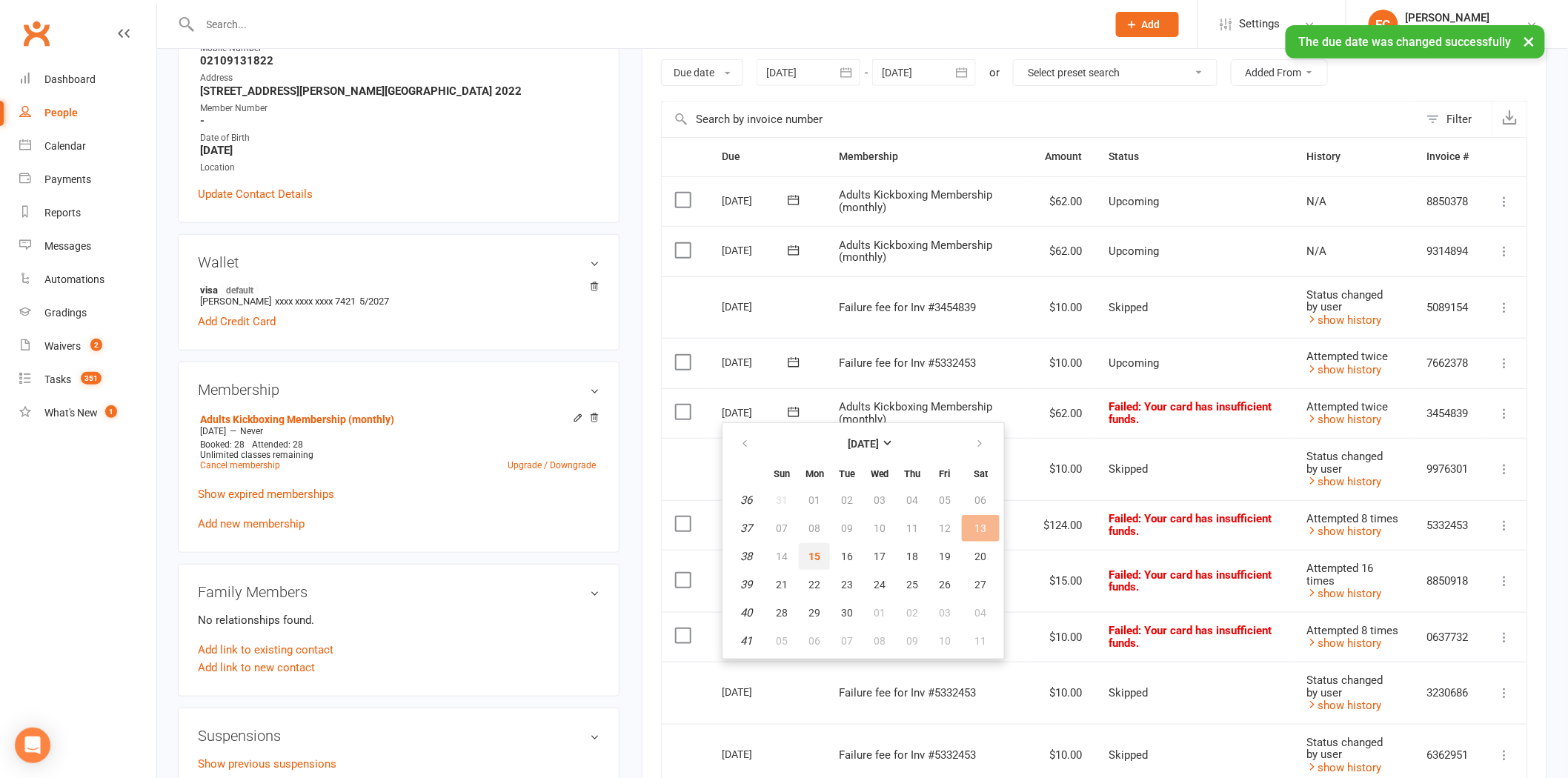
click at [815, 553] on span "15" at bounding box center [814, 557] width 12 height 12
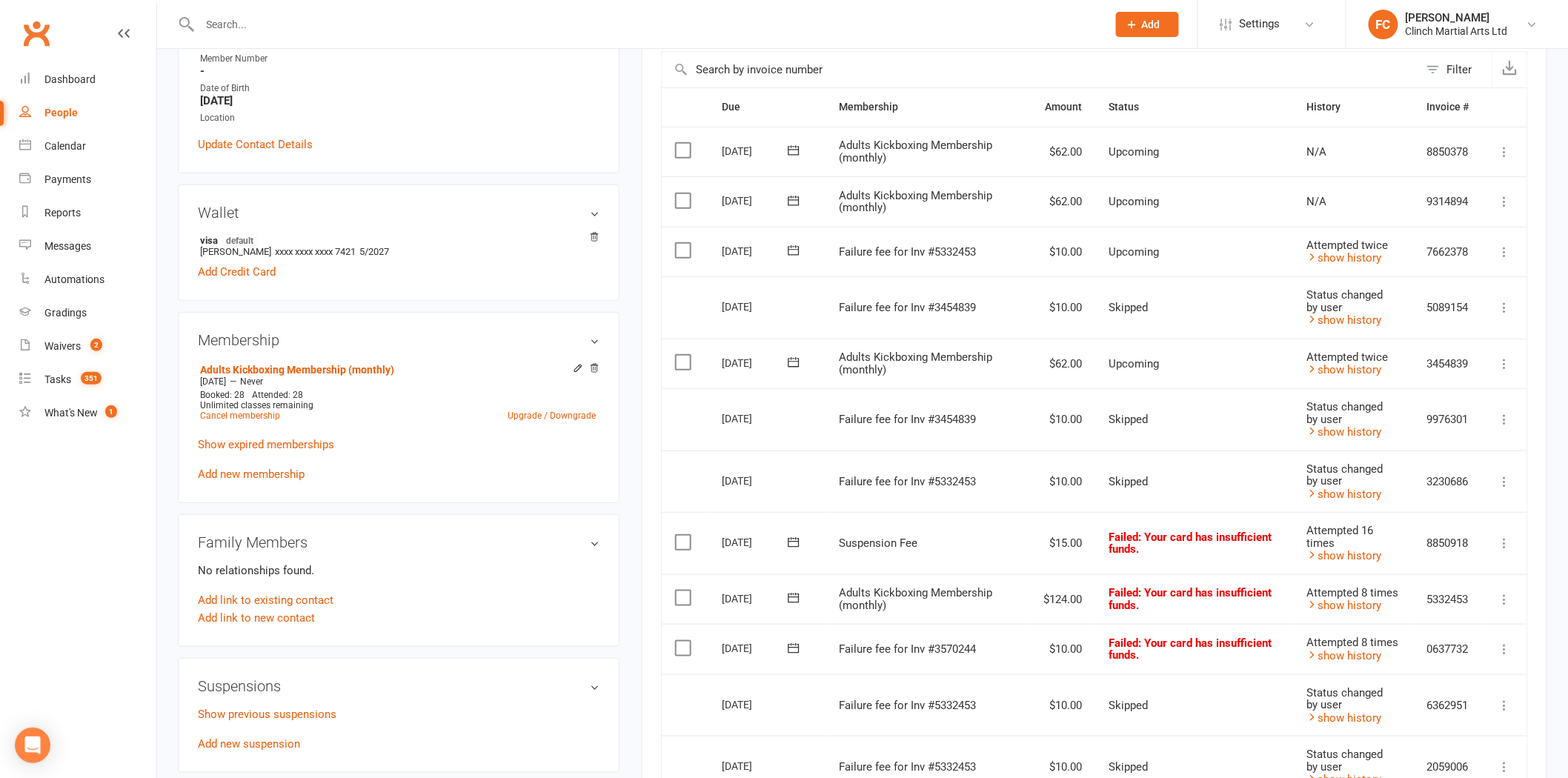
scroll to position [329, 0]
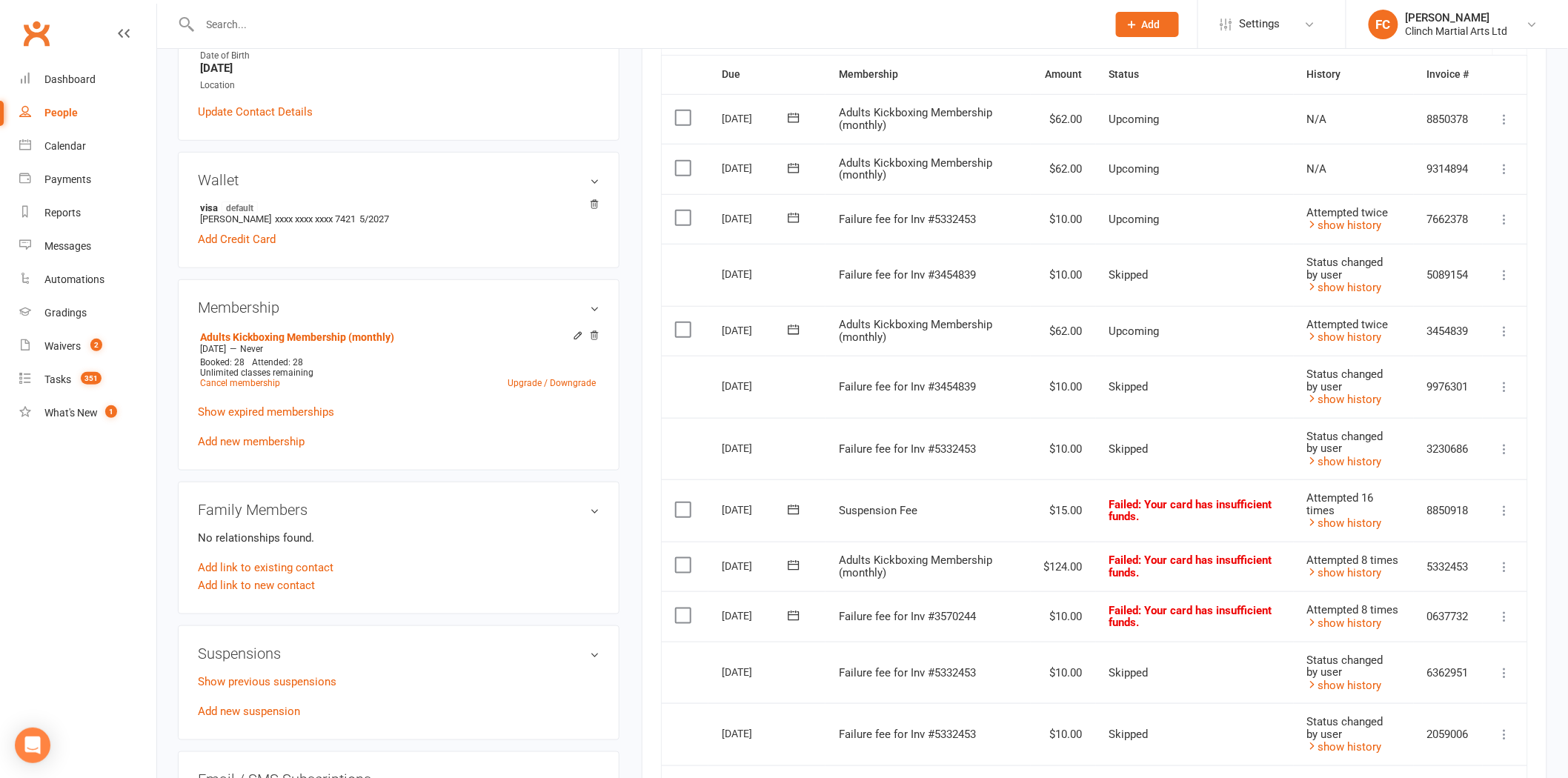
click at [797, 508] on icon at bounding box center [793, 510] width 15 height 15
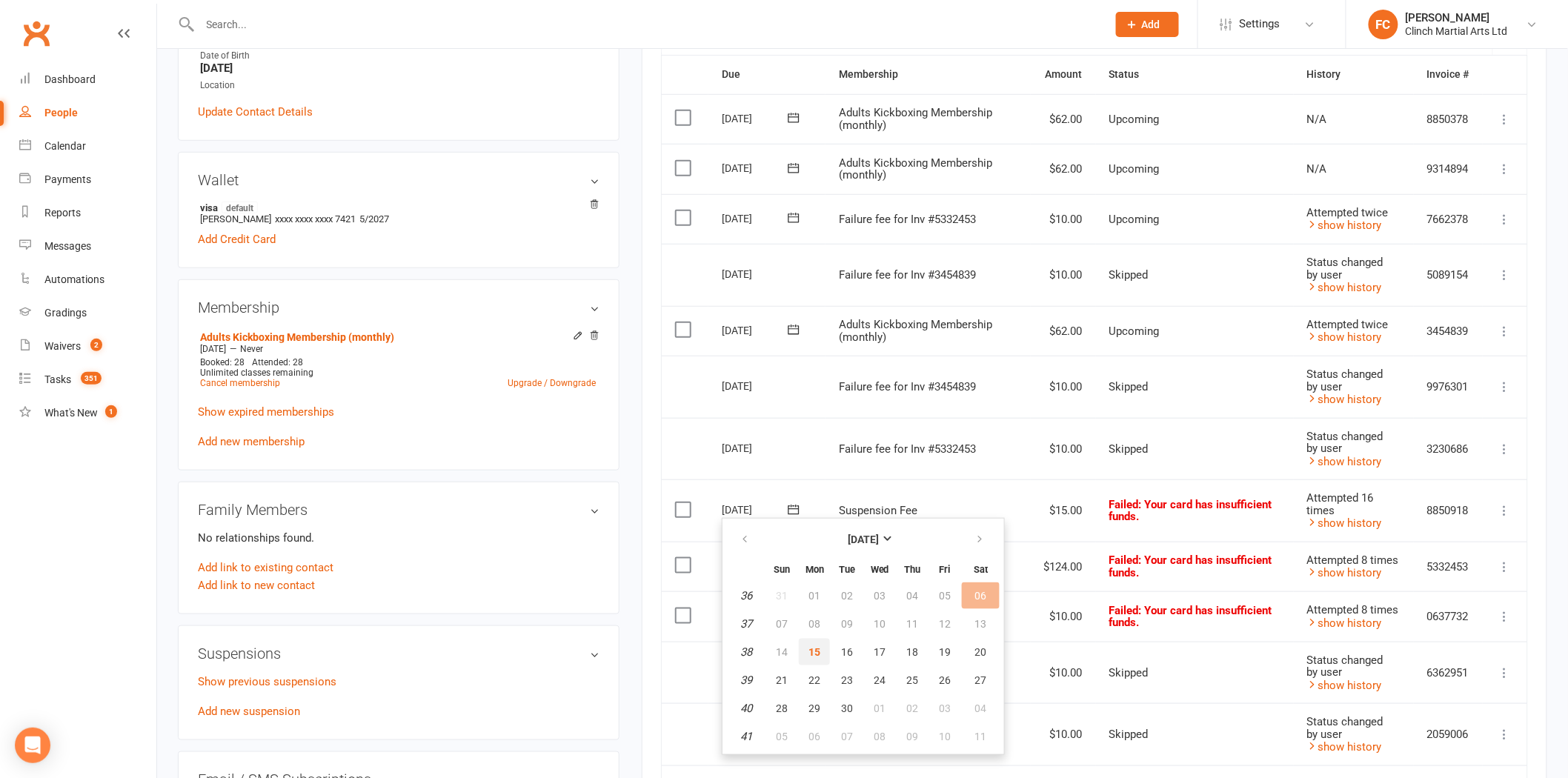
click at [808, 646] on span "15" at bounding box center [814, 652] width 12 height 12
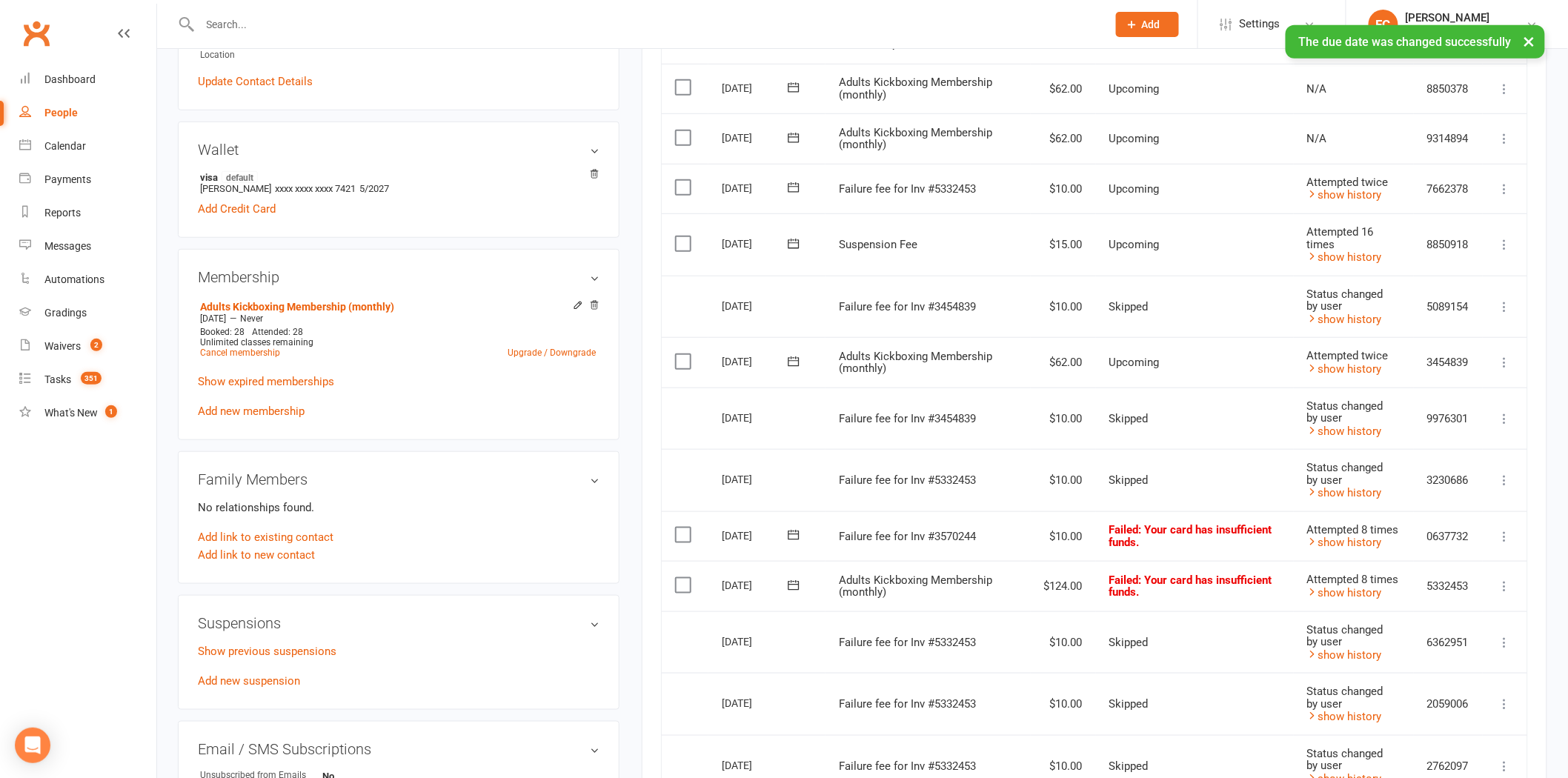
scroll to position [412, 0]
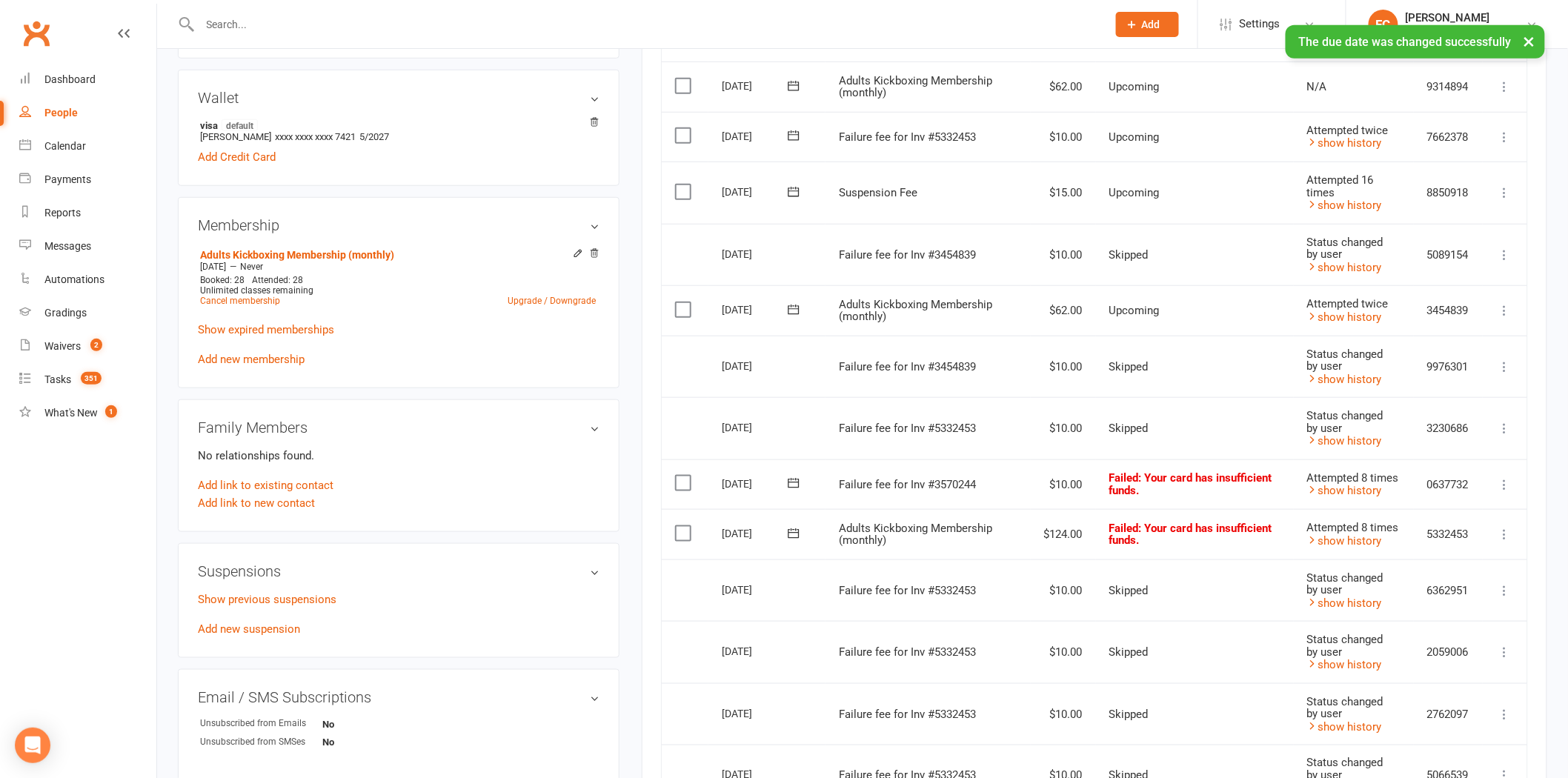
click at [788, 478] on icon at bounding box center [792, 483] width 11 height 10
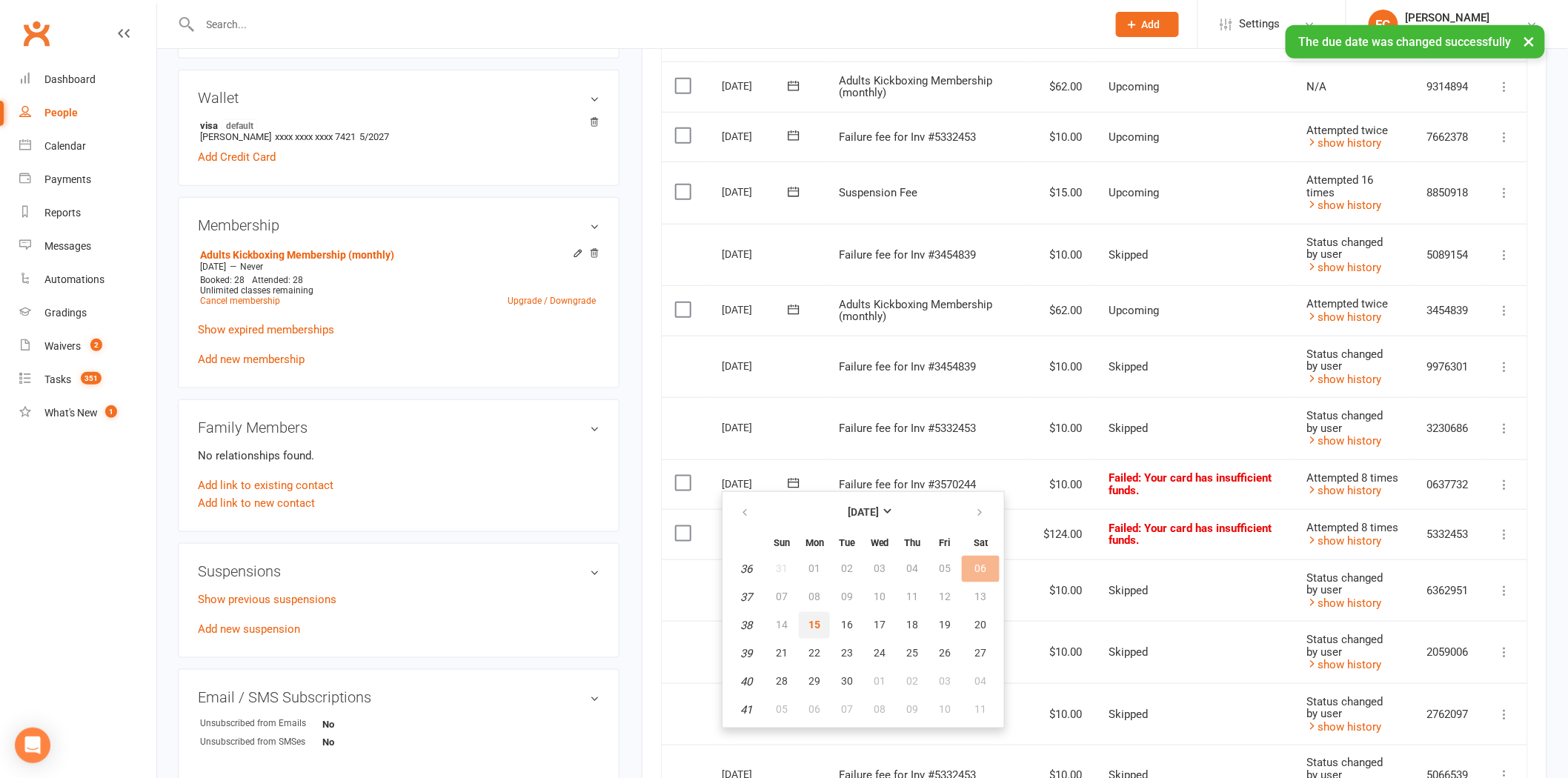
click at [810, 620] on span "15" at bounding box center [814, 625] width 12 height 12
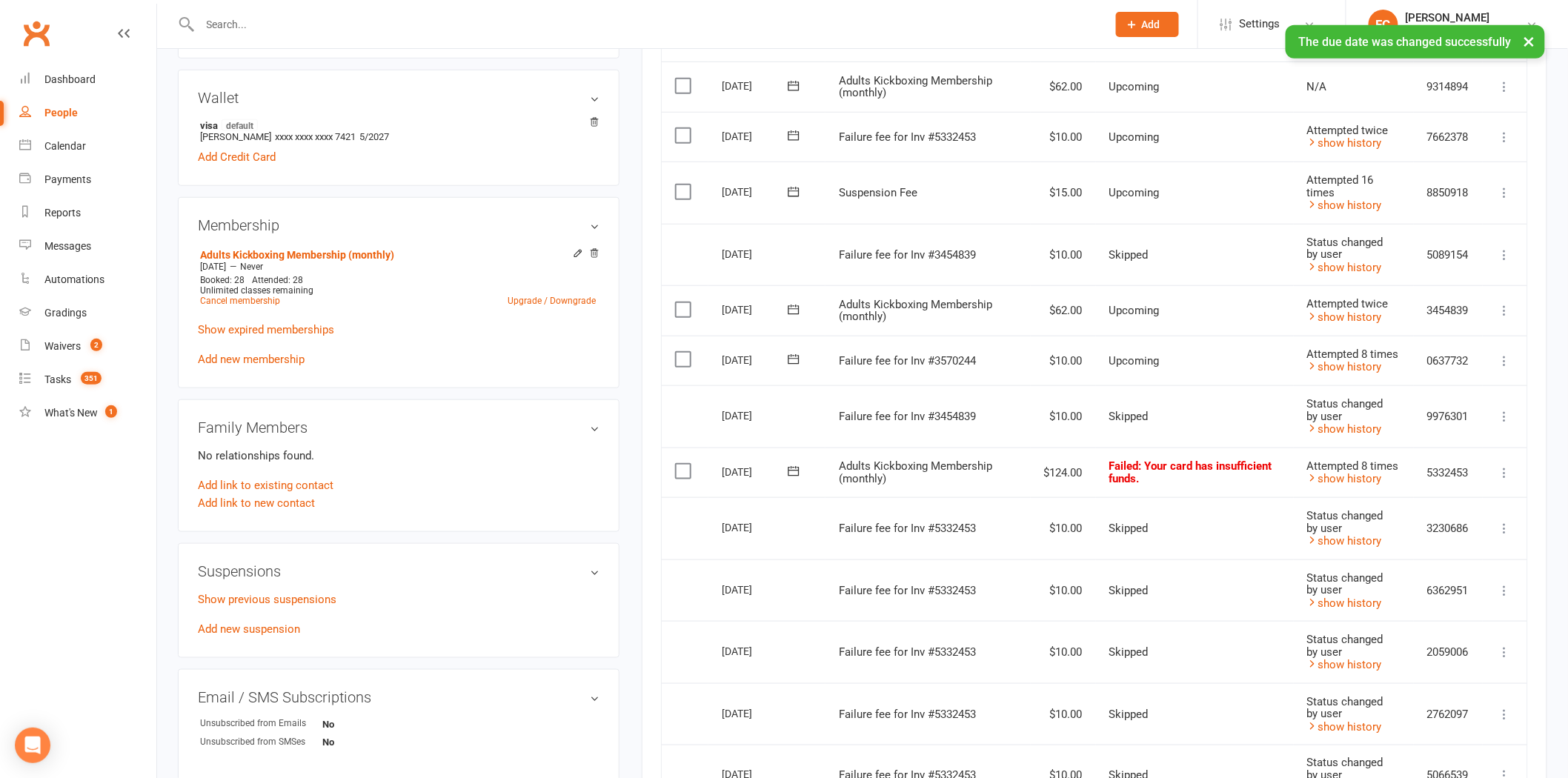
click at [789, 472] on icon at bounding box center [793, 471] width 15 height 15
drag, startPoint x: 818, startPoint y: 606, endPoint x: 846, endPoint y: 98, distance: 508.8
click at [817, 608] on span "15" at bounding box center [814, 614] width 12 height 12
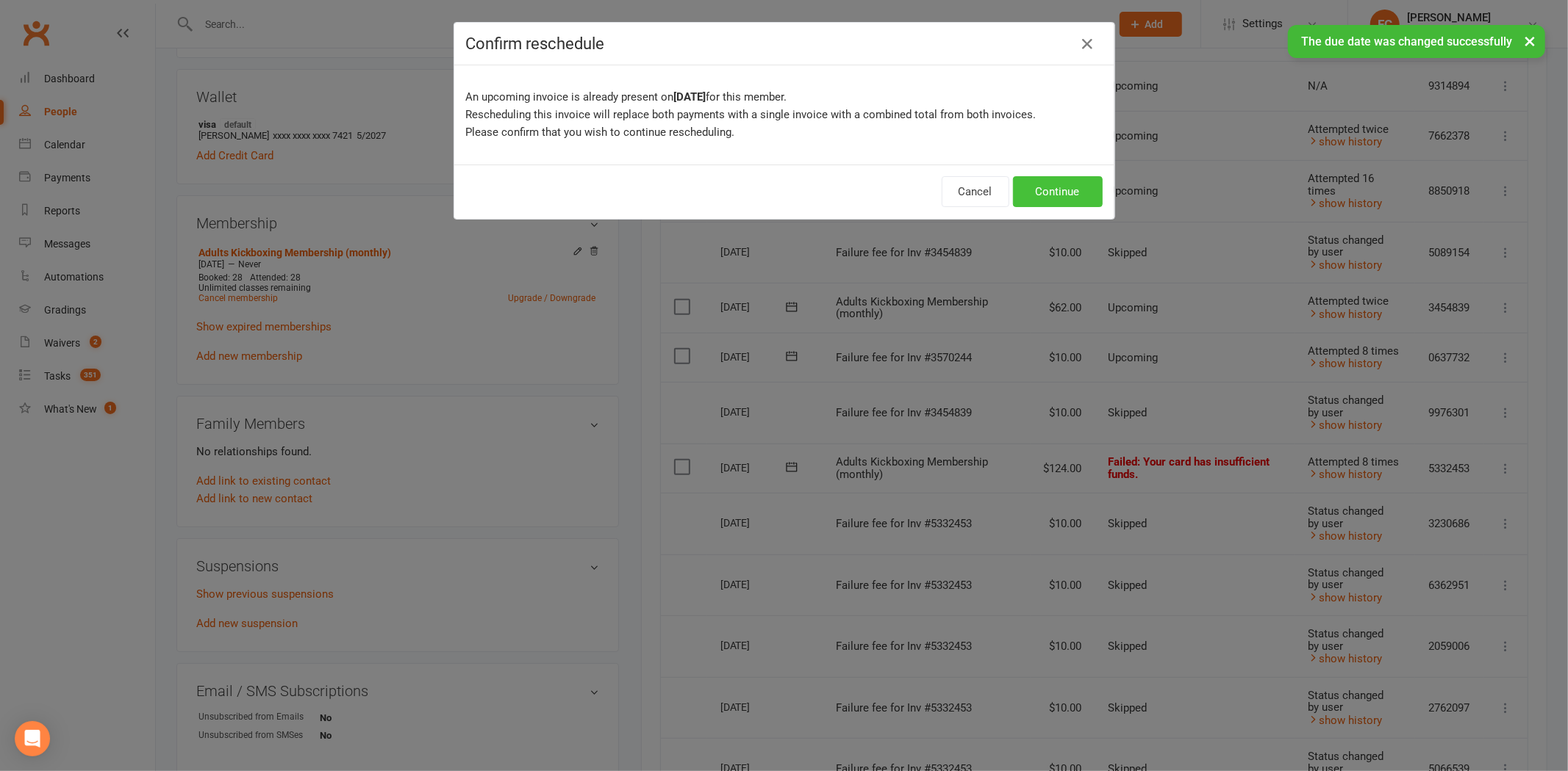
click at [1042, 194] on button "Continue" at bounding box center [1058, 192] width 90 height 31
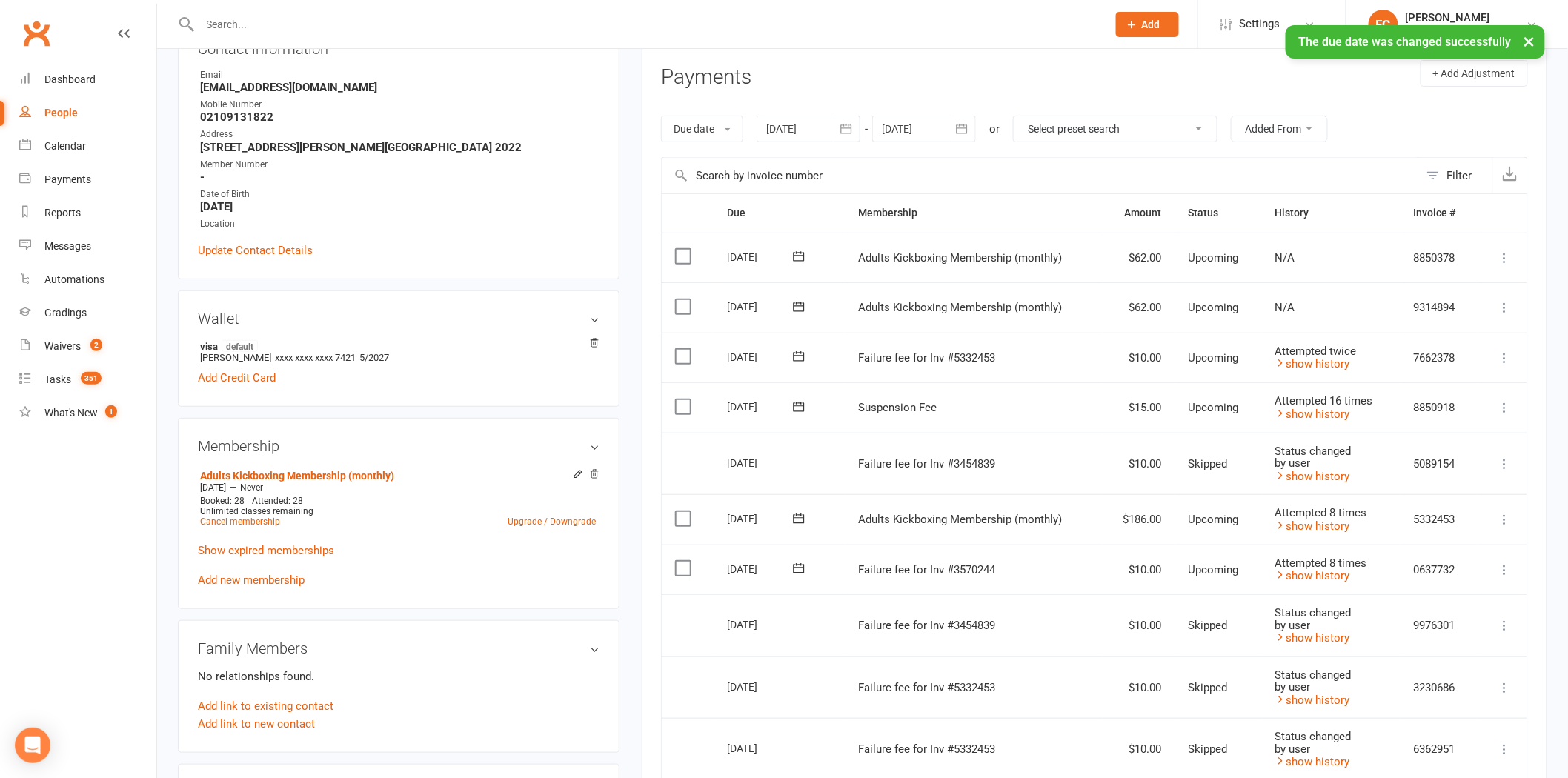
scroll to position [165, 0]
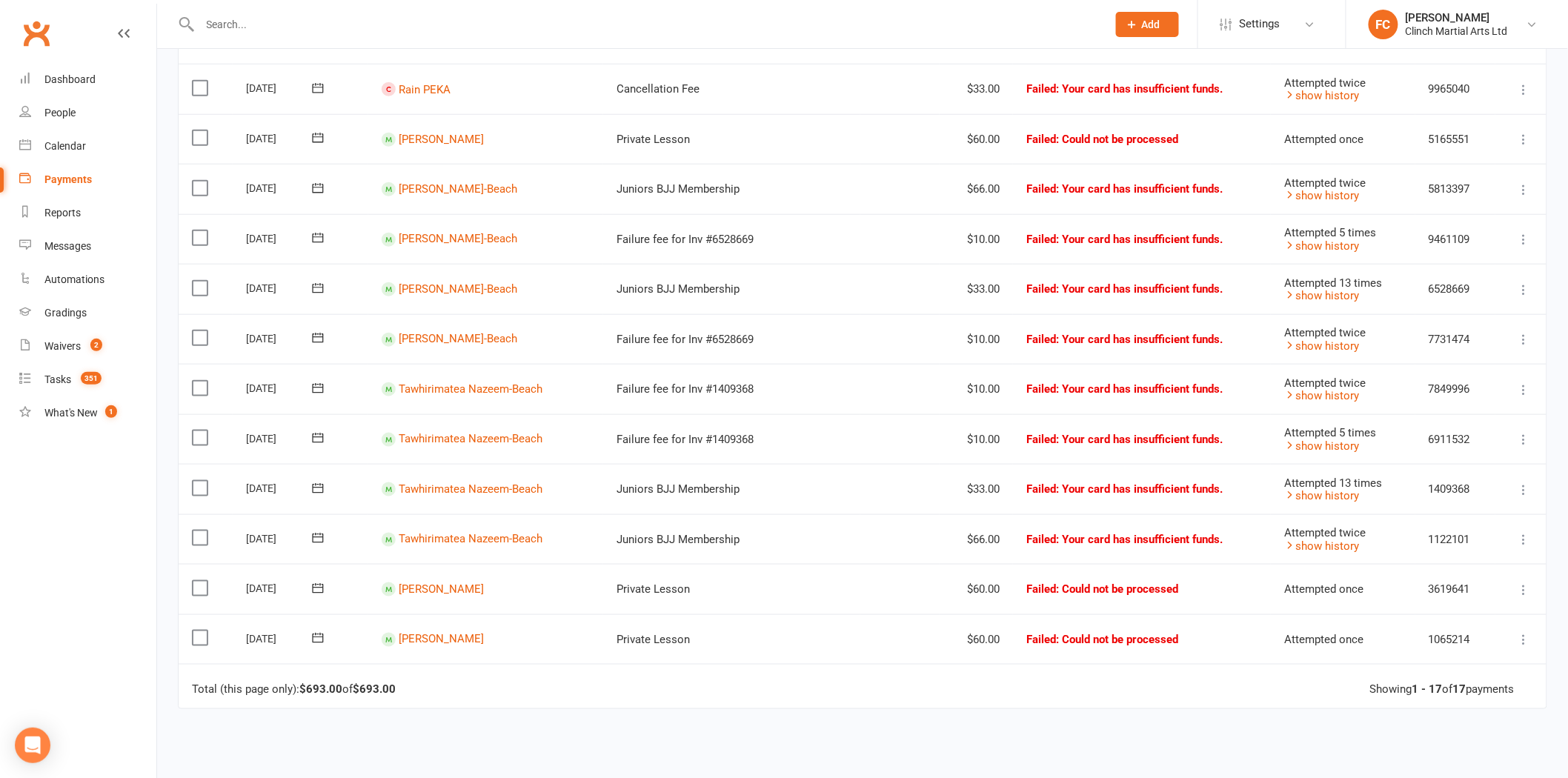
scroll to position [494, 0]
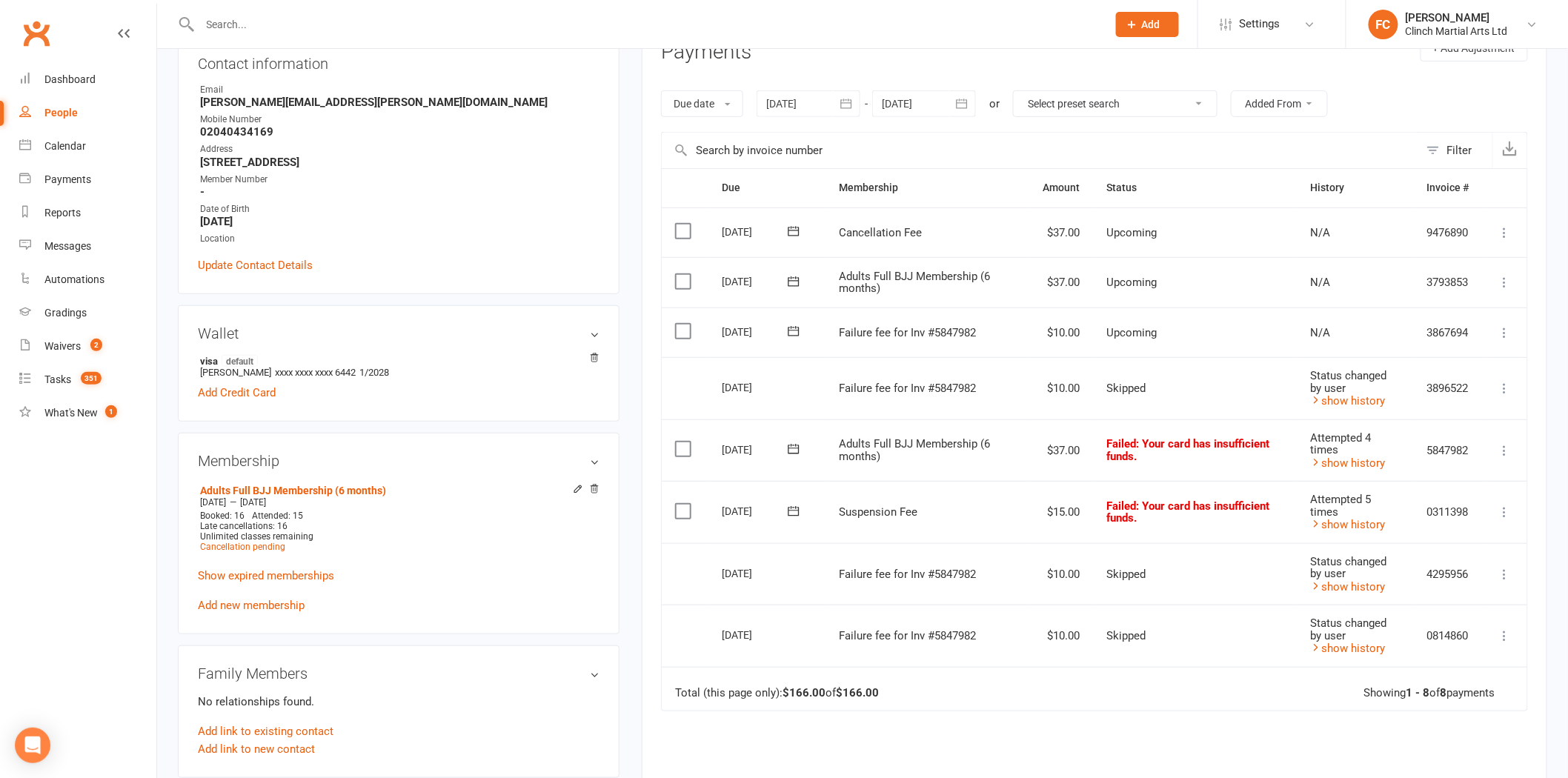
scroll to position [247, 0]
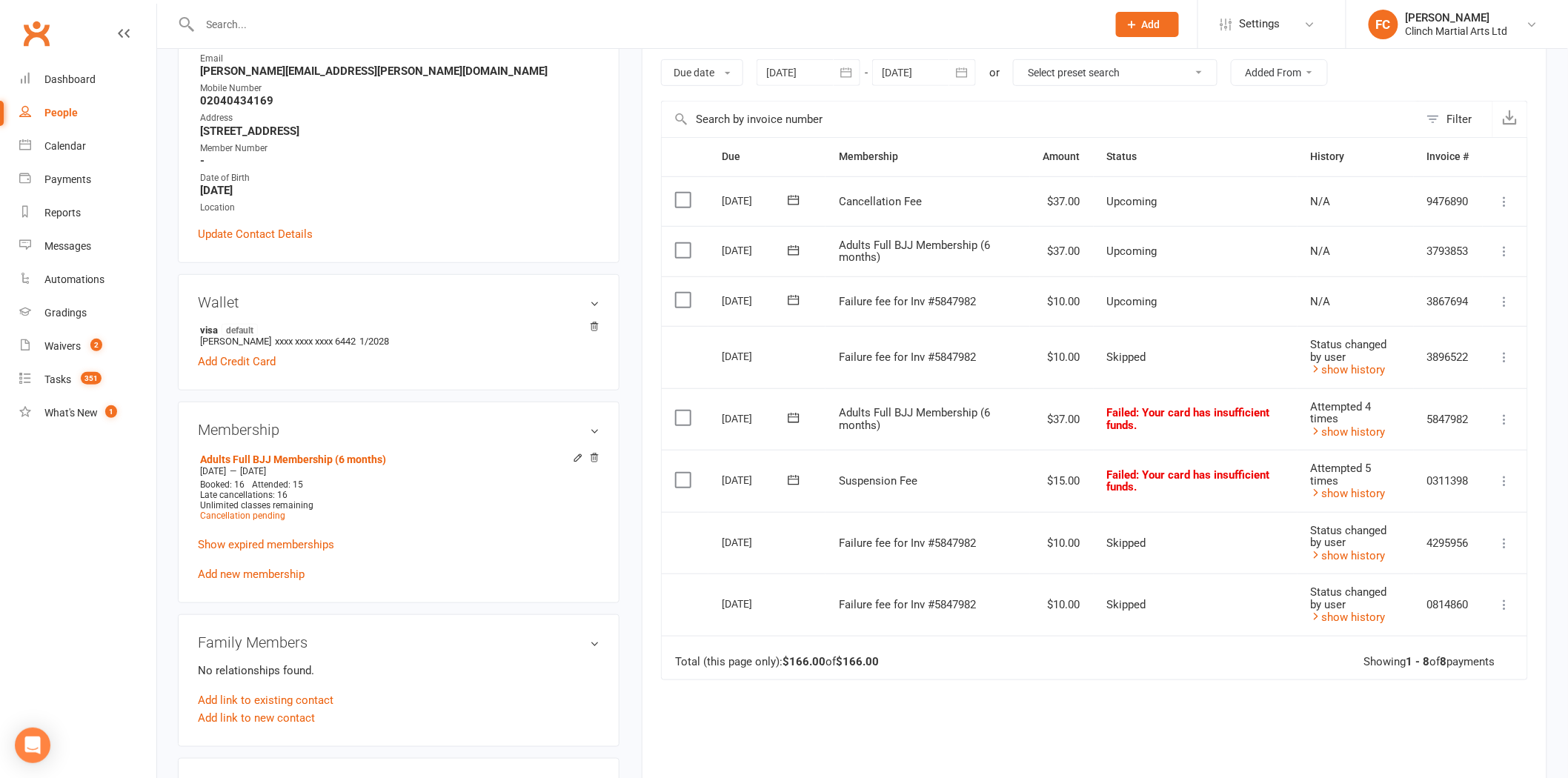
click at [794, 298] on icon at bounding box center [793, 300] width 15 height 15
drag, startPoint x: 814, startPoint y: 440, endPoint x: 856, endPoint y: 97, distance: 345.6
click at [813, 440] on span "15" at bounding box center [814, 446] width 12 height 12
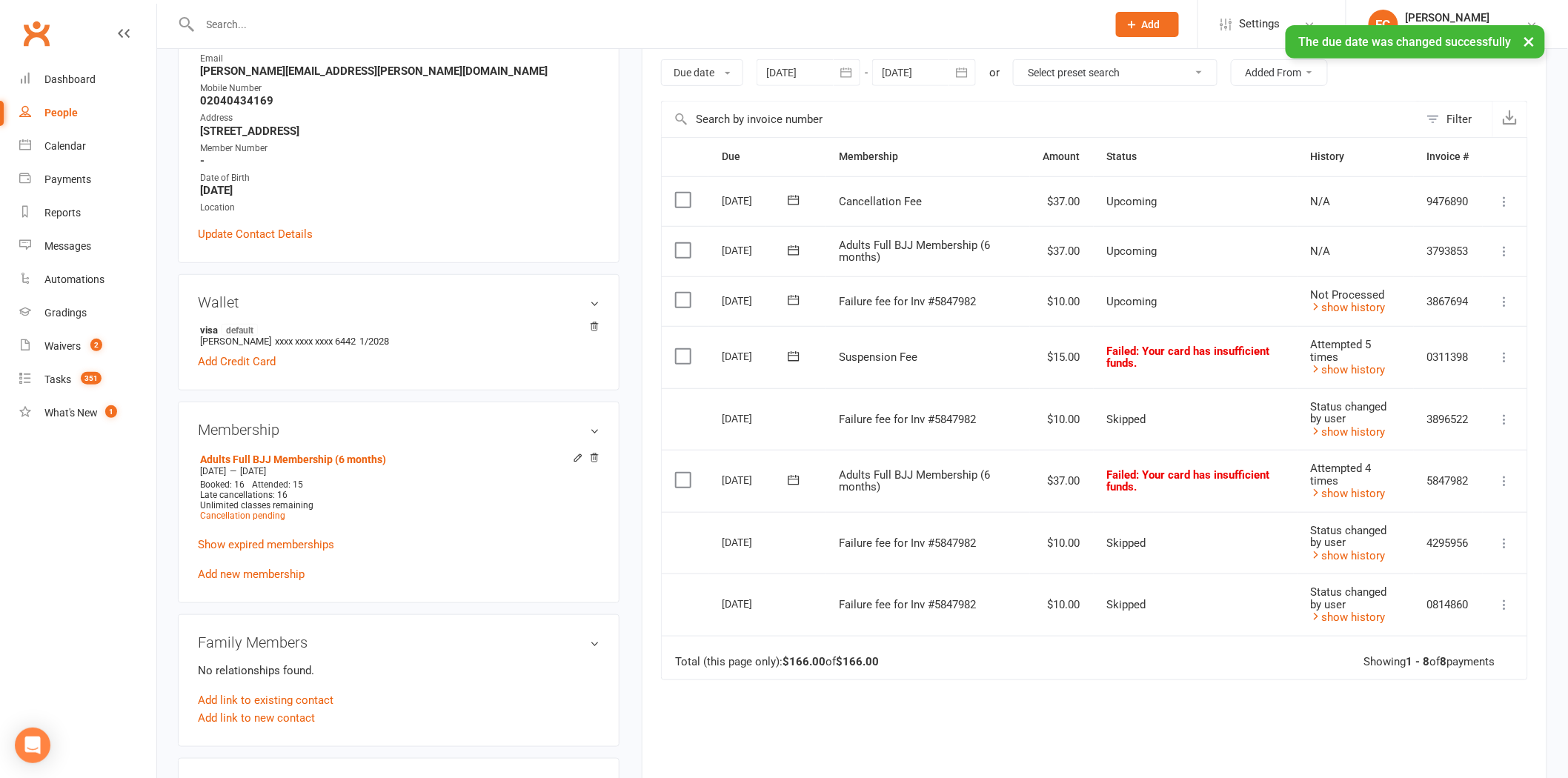
click at [677, 295] on label at bounding box center [685, 300] width 20 height 15
click at [677, 293] on input "checkbox" at bounding box center [680, 293] width 10 height 0
drag, startPoint x: 1442, startPoint y: 740, endPoint x: 1440, endPoint y: 731, distance: 9.2
click at [1441, 742] on button "Change status" at bounding box center [1488, 745] width 117 height 31
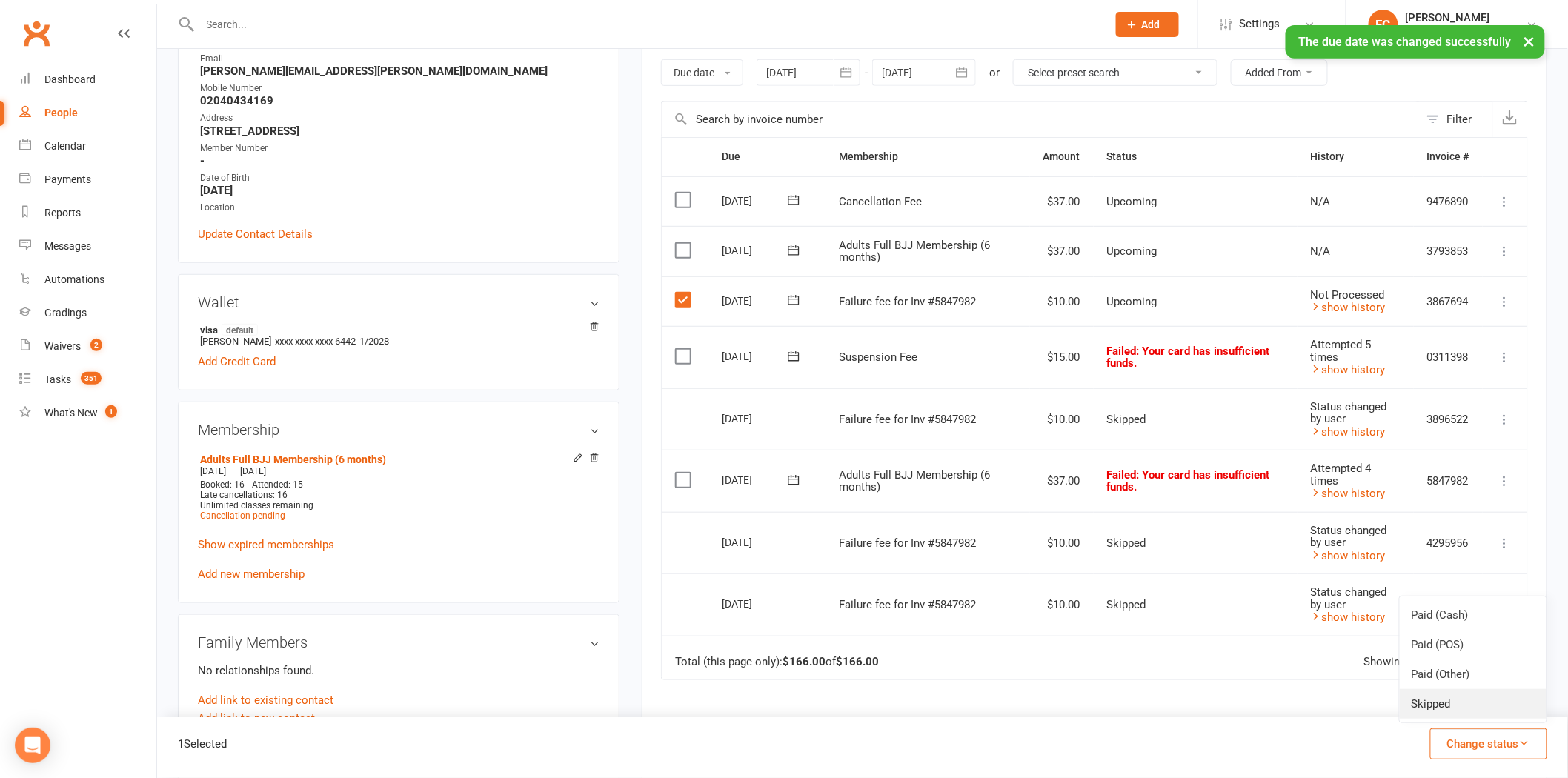
click at [1433, 708] on link "Skipped" at bounding box center [1473, 704] width 146 height 29
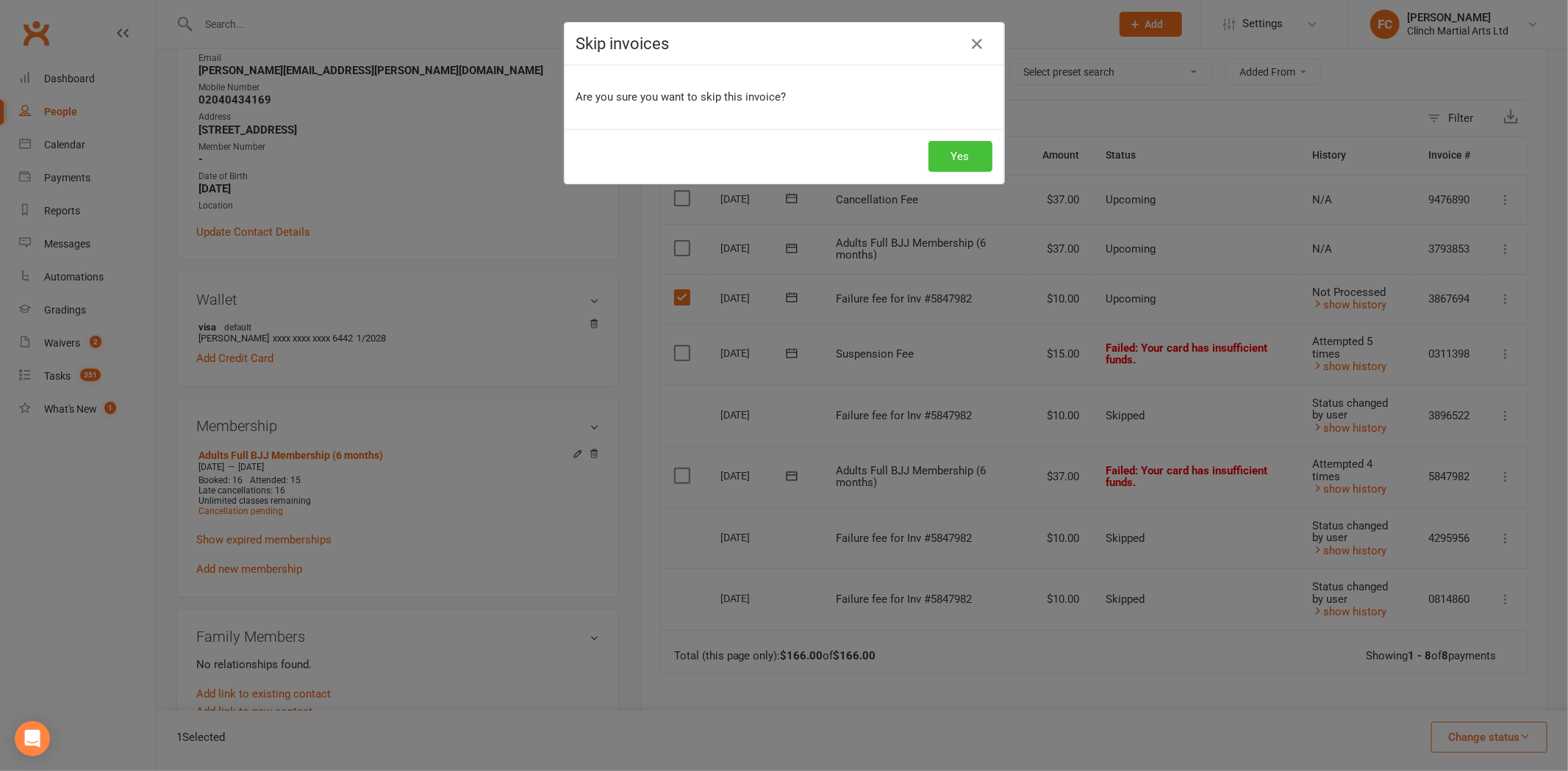
click at [967, 158] on button "Yes" at bounding box center [960, 157] width 64 height 31
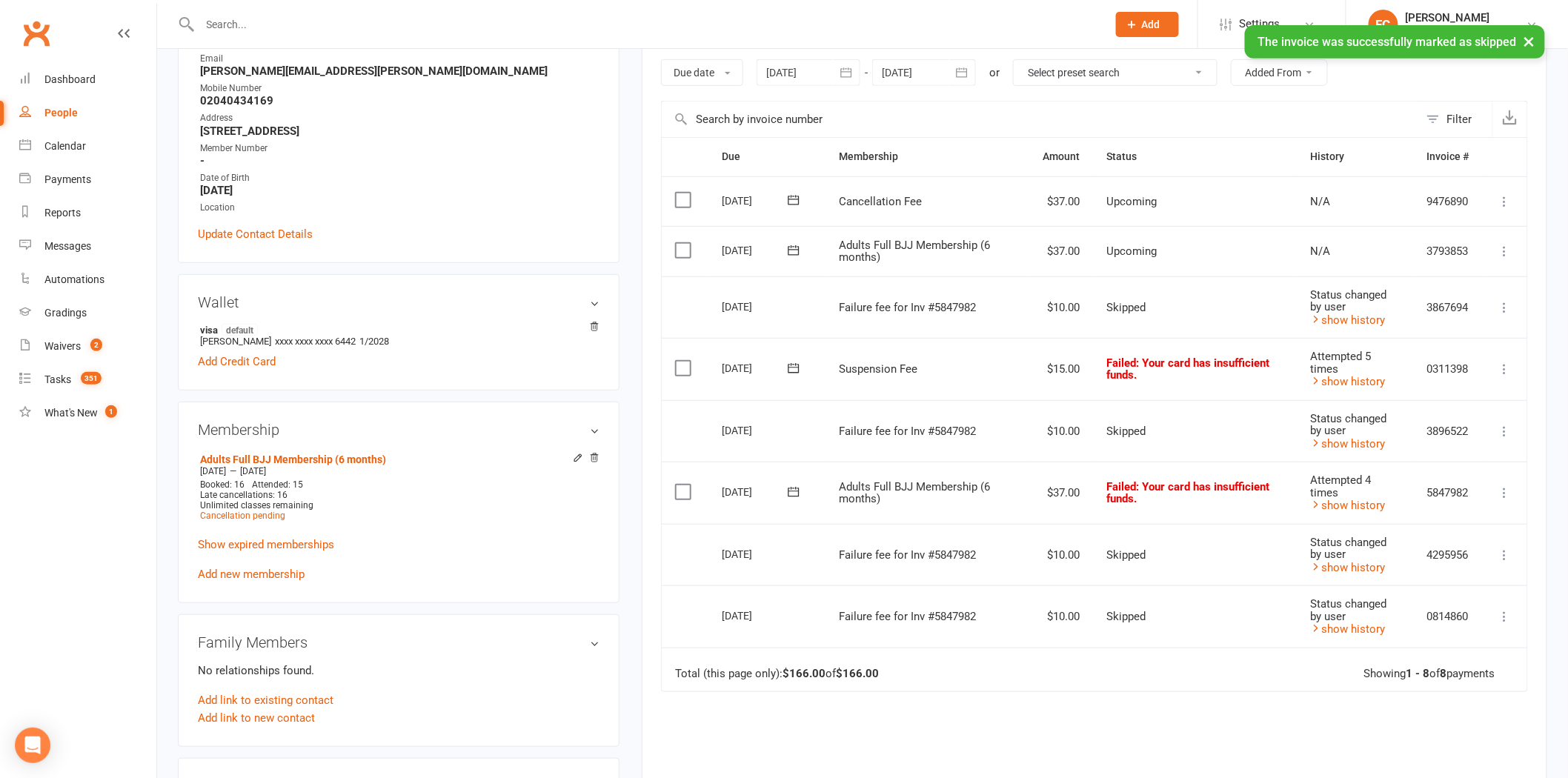
click at [794, 489] on icon at bounding box center [792, 492] width 11 height 10
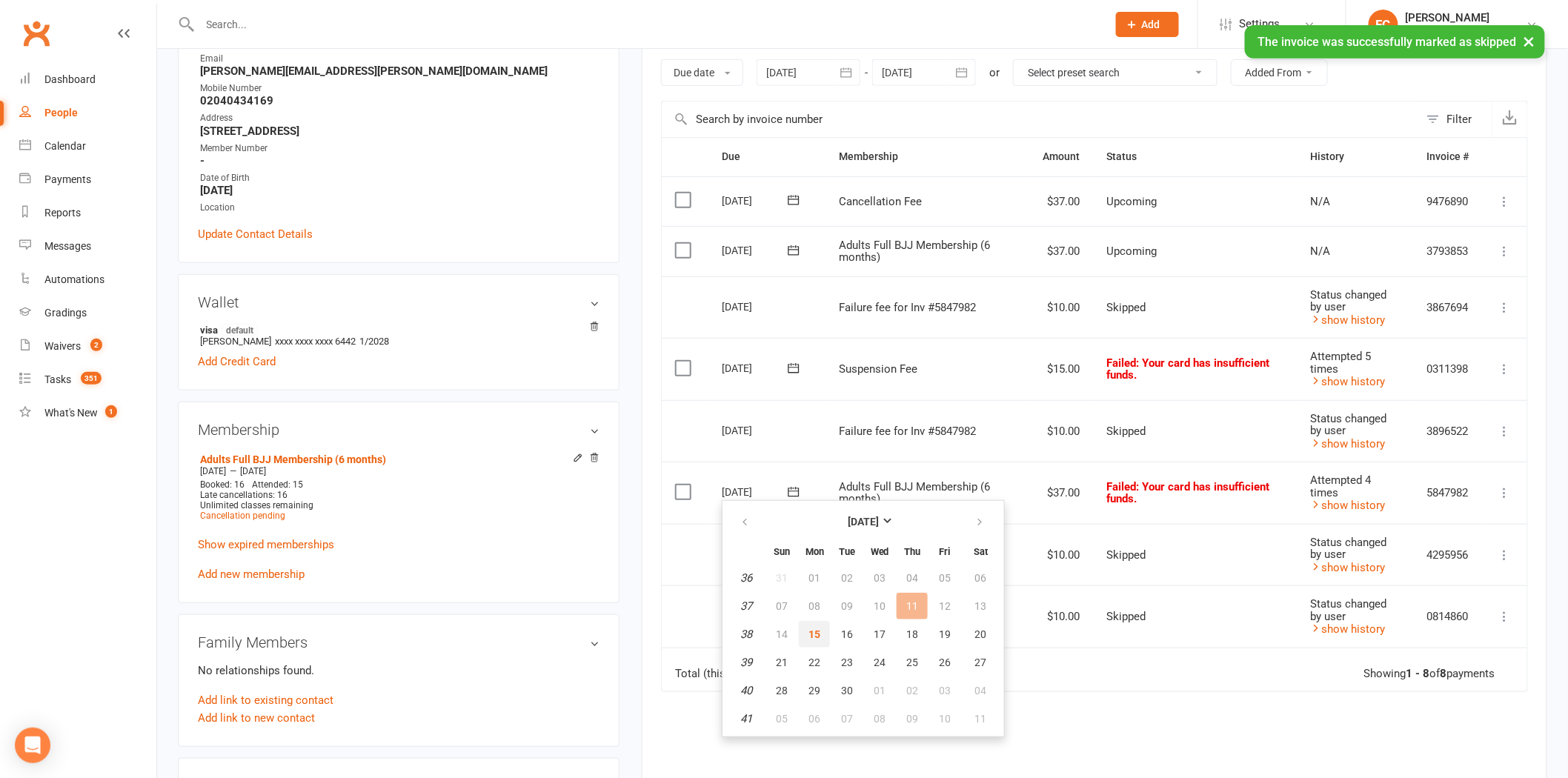
click at [802, 631] on button "15" at bounding box center [815, 634] width 31 height 27
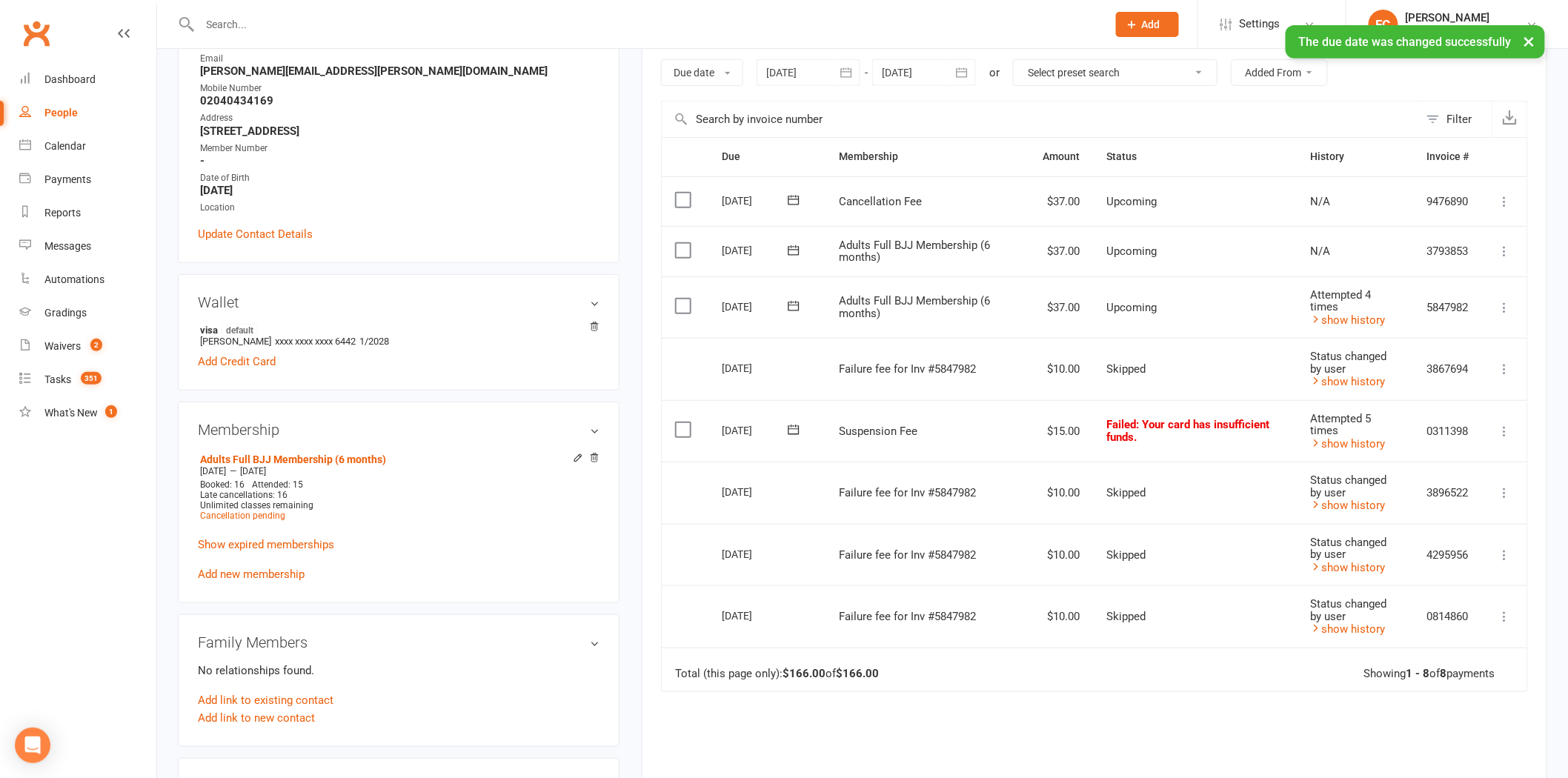
click at [793, 428] on icon at bounding box center [793, 429] width 15 height 15
click at [813, 568] on span "15" at bounding box center [814, 574] width 12 height 12
